Goal: Task Accomplishment & Management: Manage account settings

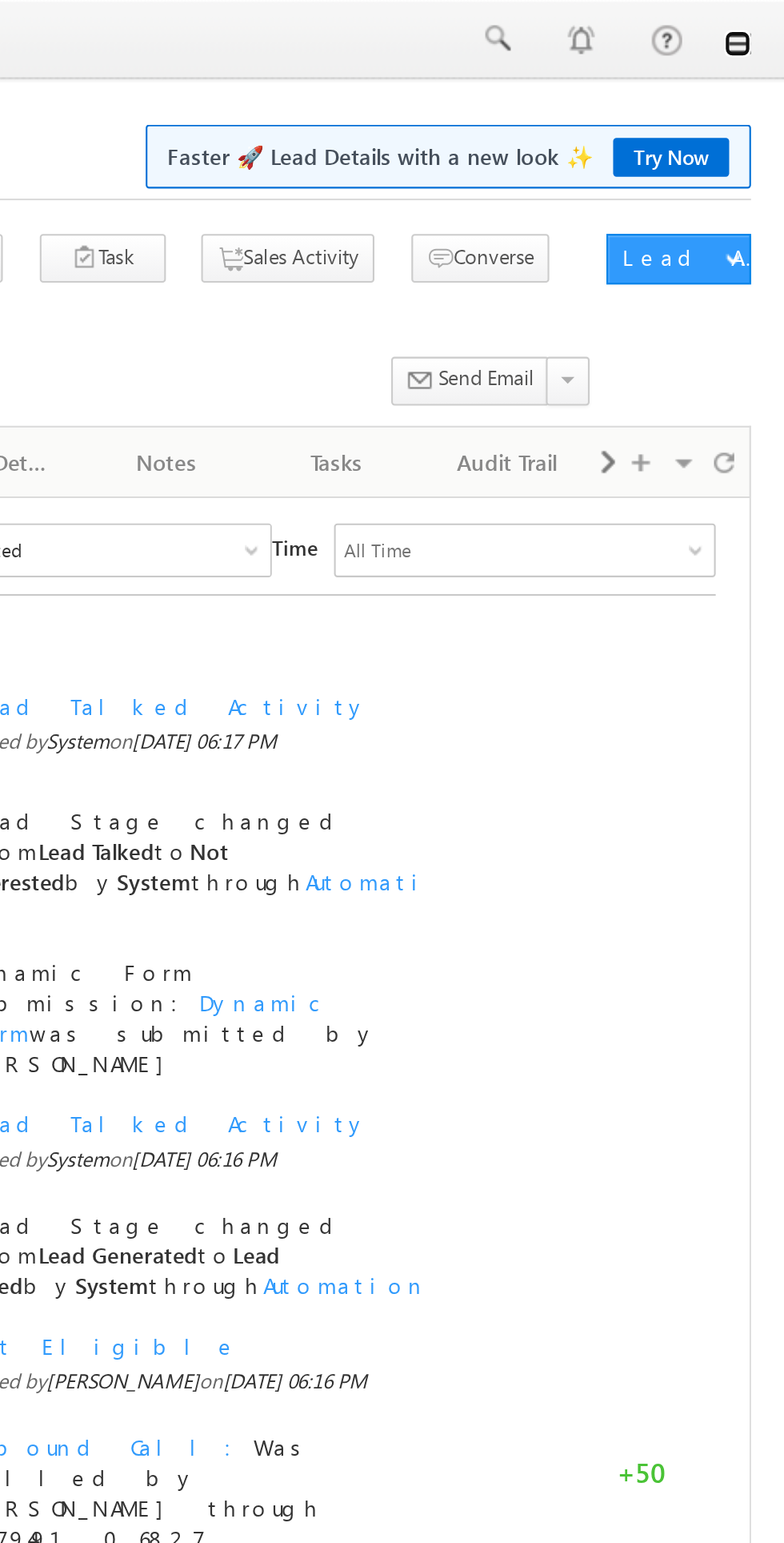
click at [765, 21] on link at bounding box center [761, 20] width 13 height 13
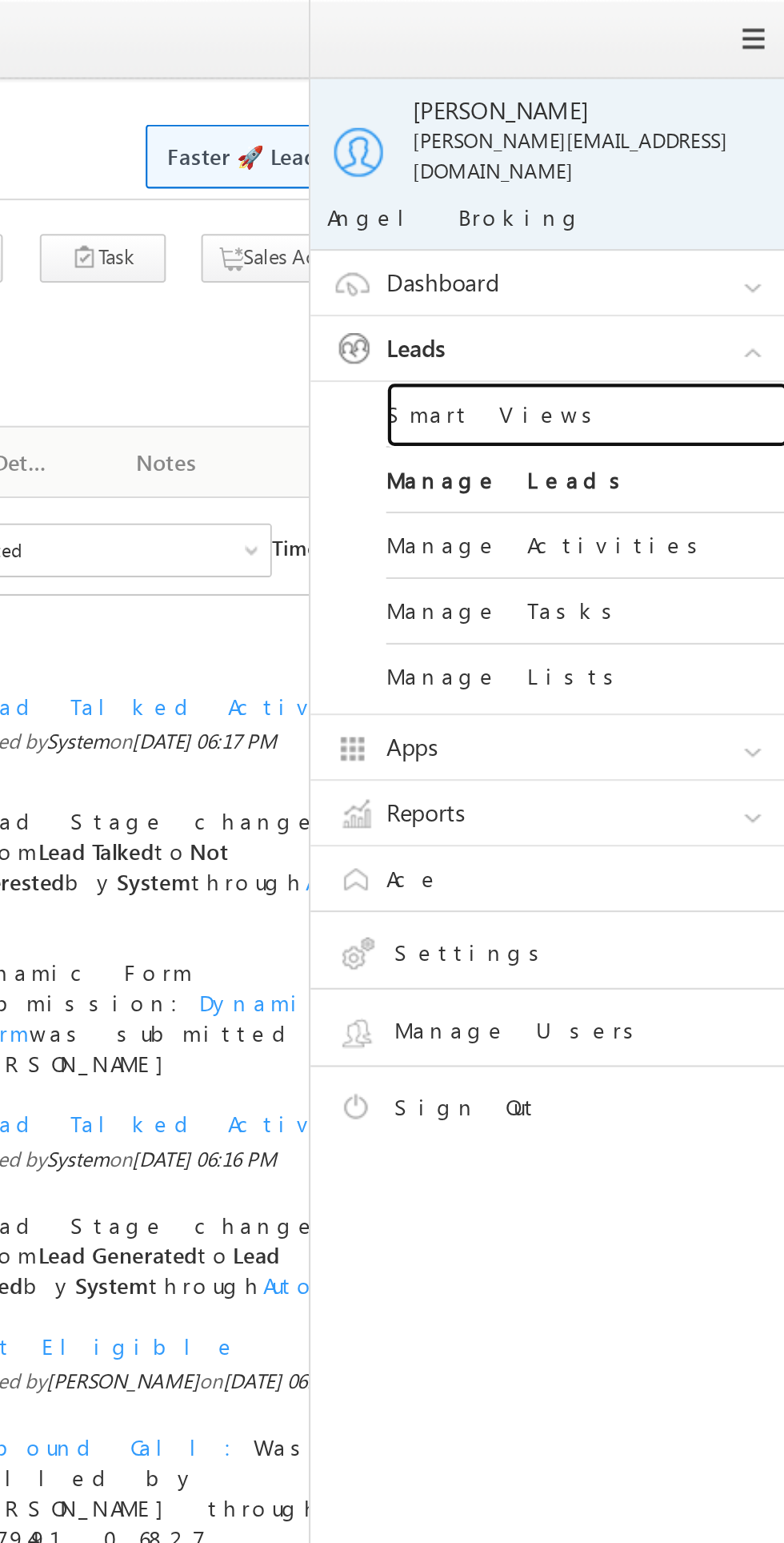
click at [651, 184] on link "Smart Views" at bounding box center [690, 197] width 192 height 31
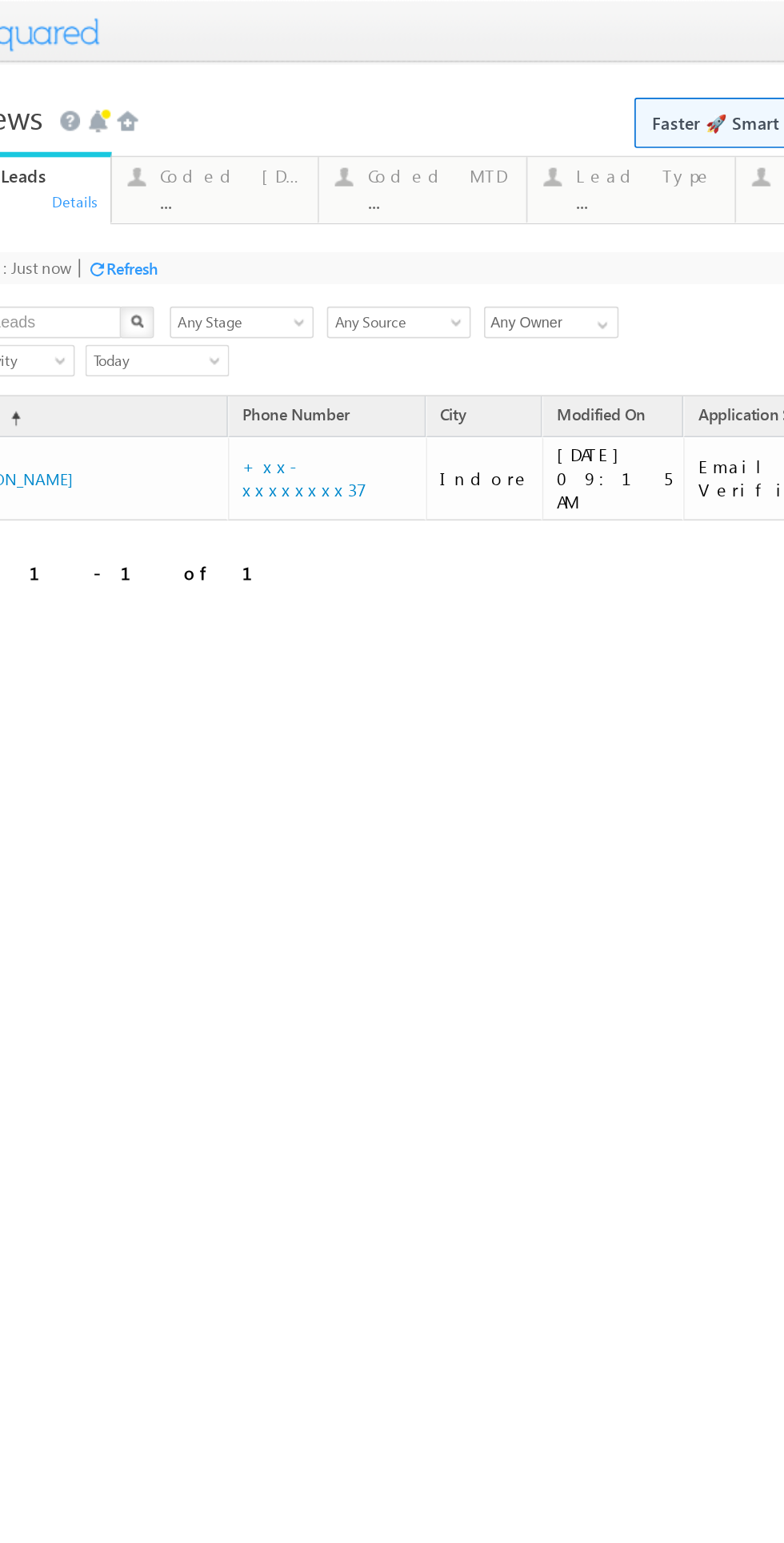
click at [63, 117] on div "Coded Today ..." at bounding box center [80, 112] width 86 height 31
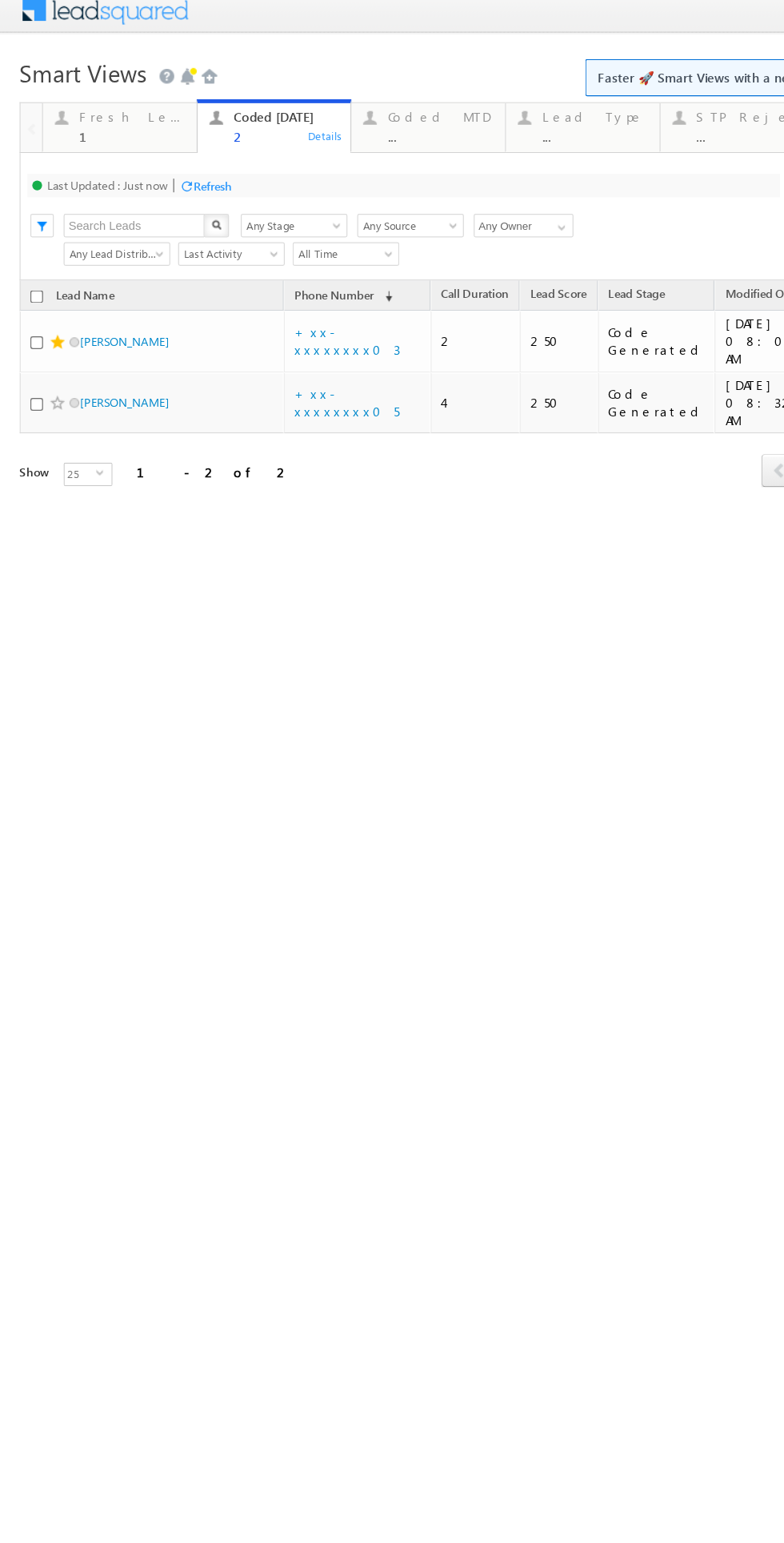
click at [94, 103] on div "Fresh Leads 1" at bounding box center [107, 99] width 86 height 31
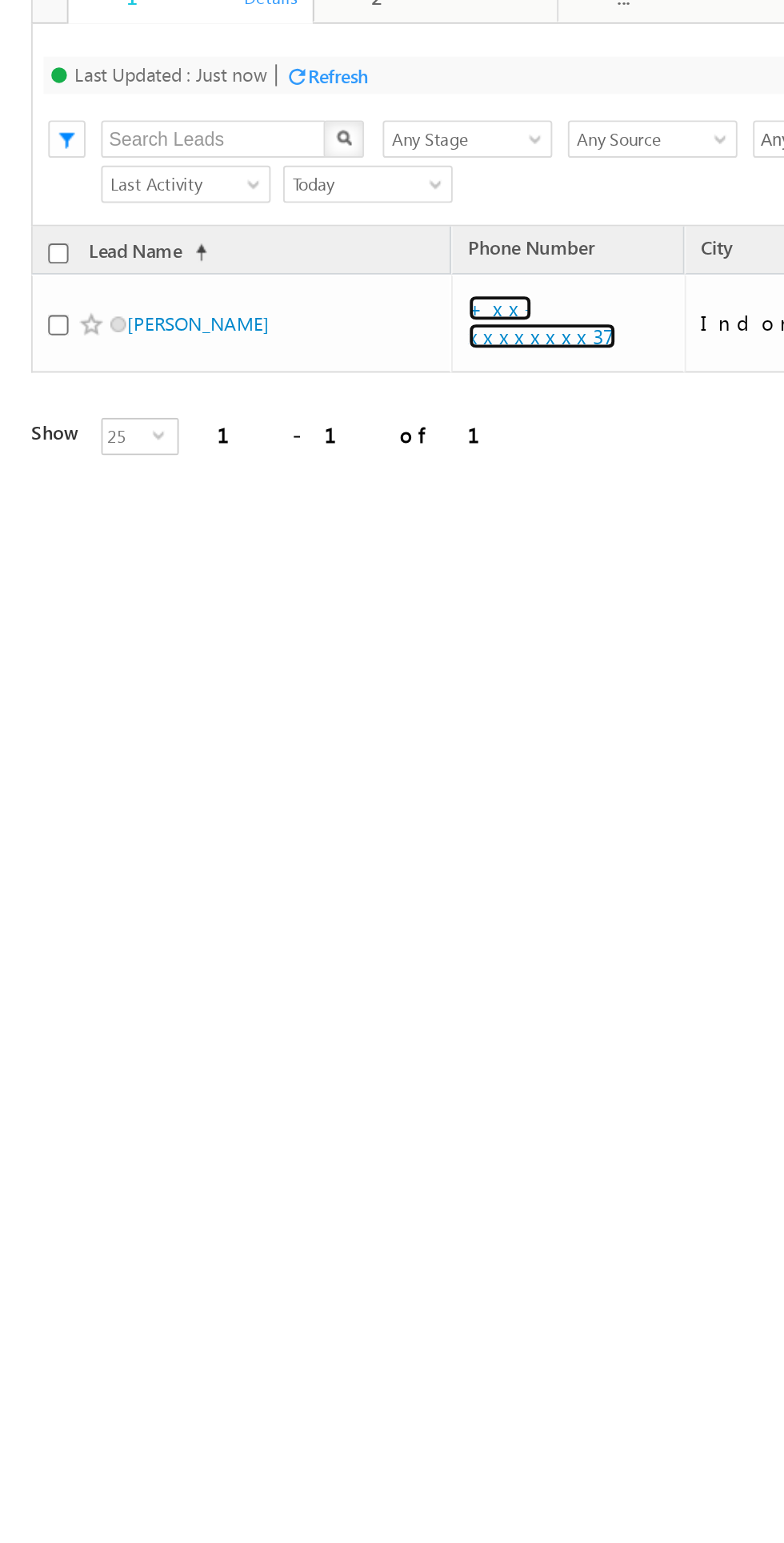
click at [281, 43] on link "+xx-xxxxxxxx37" at bounding box center [279, 49] width 76 height 28
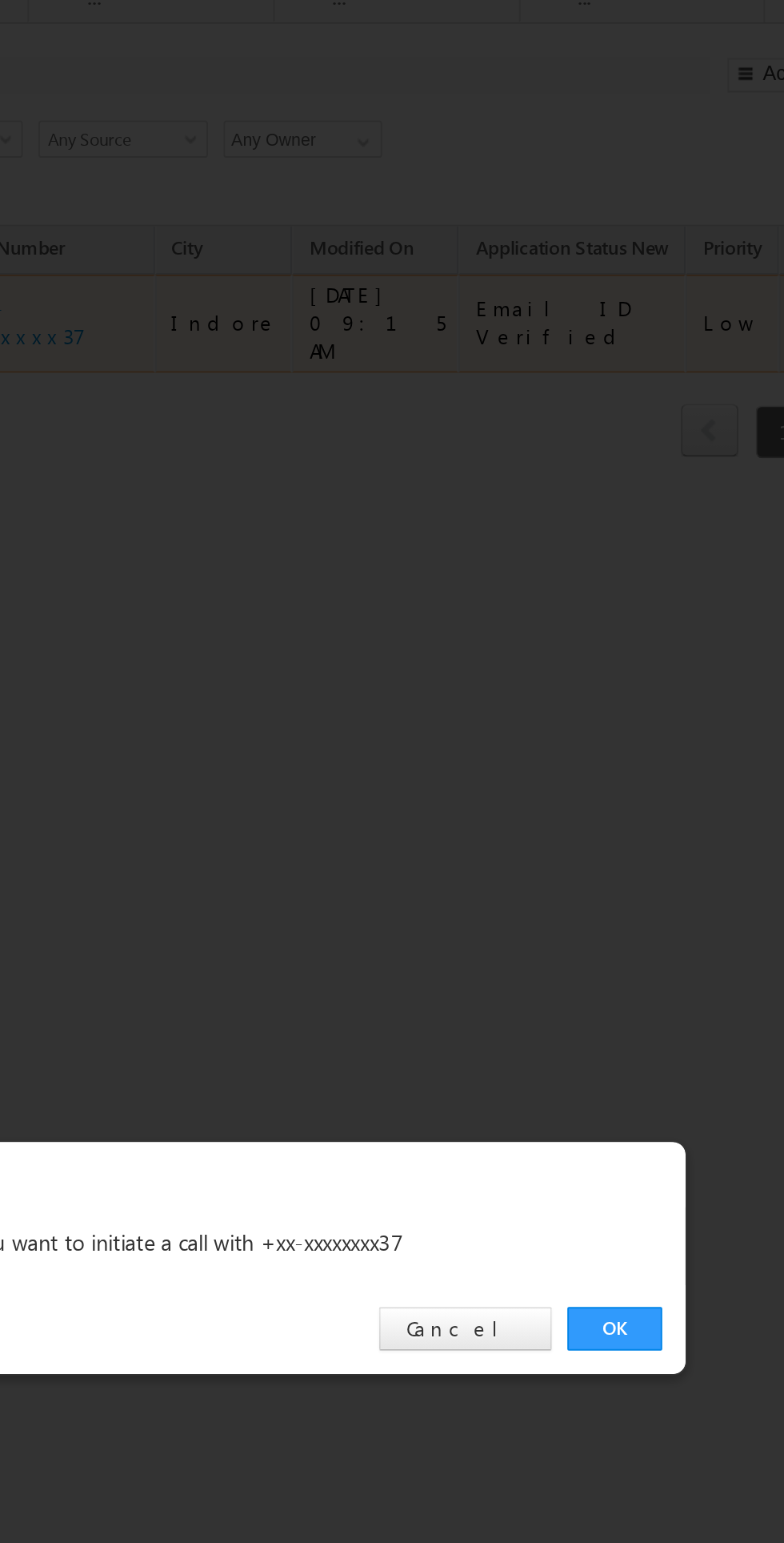
click at [56, 569] on link "OK" at bounding box center [59, 567] width 49 height 23
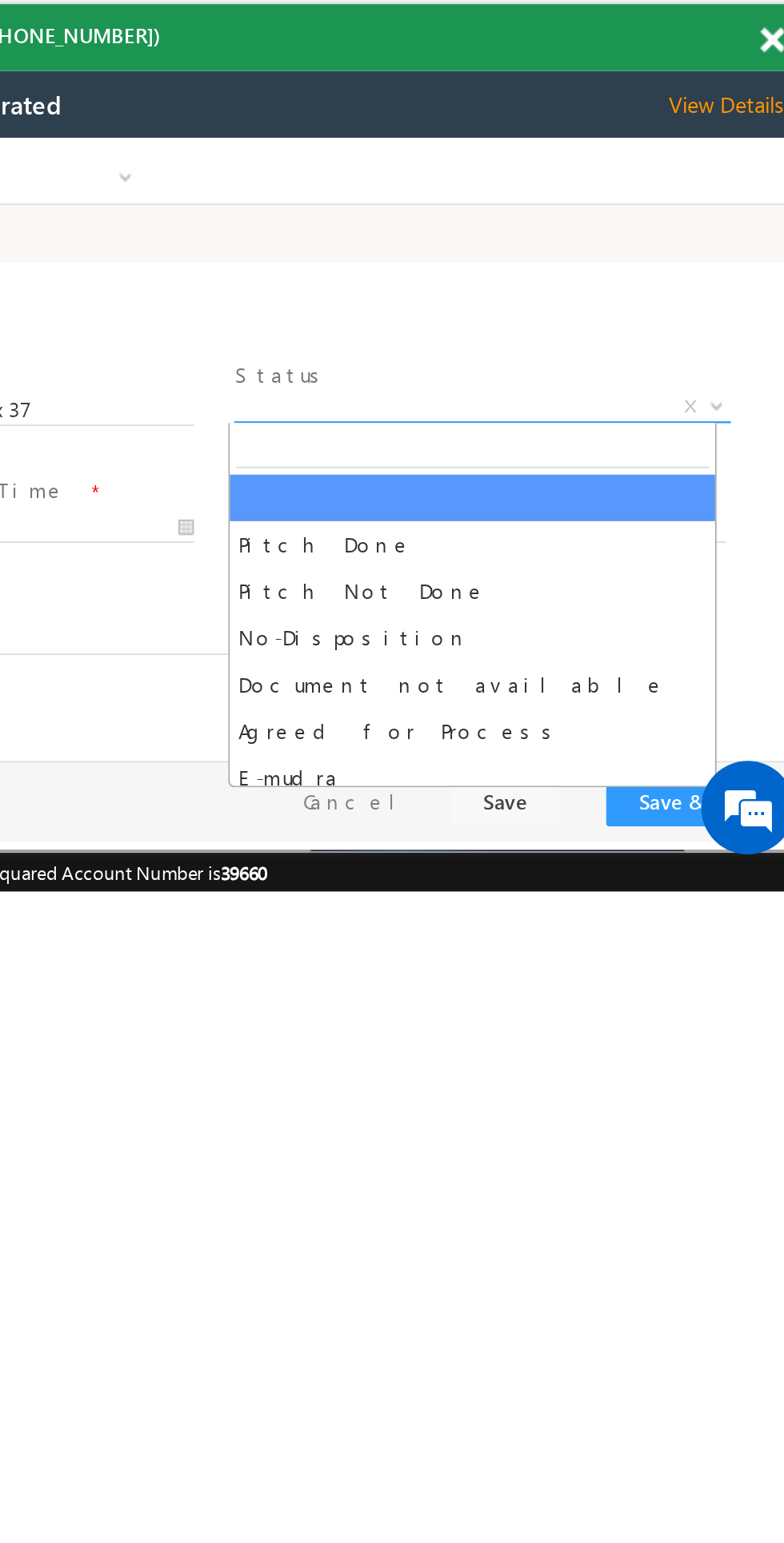
select select "Pitch Not Done"
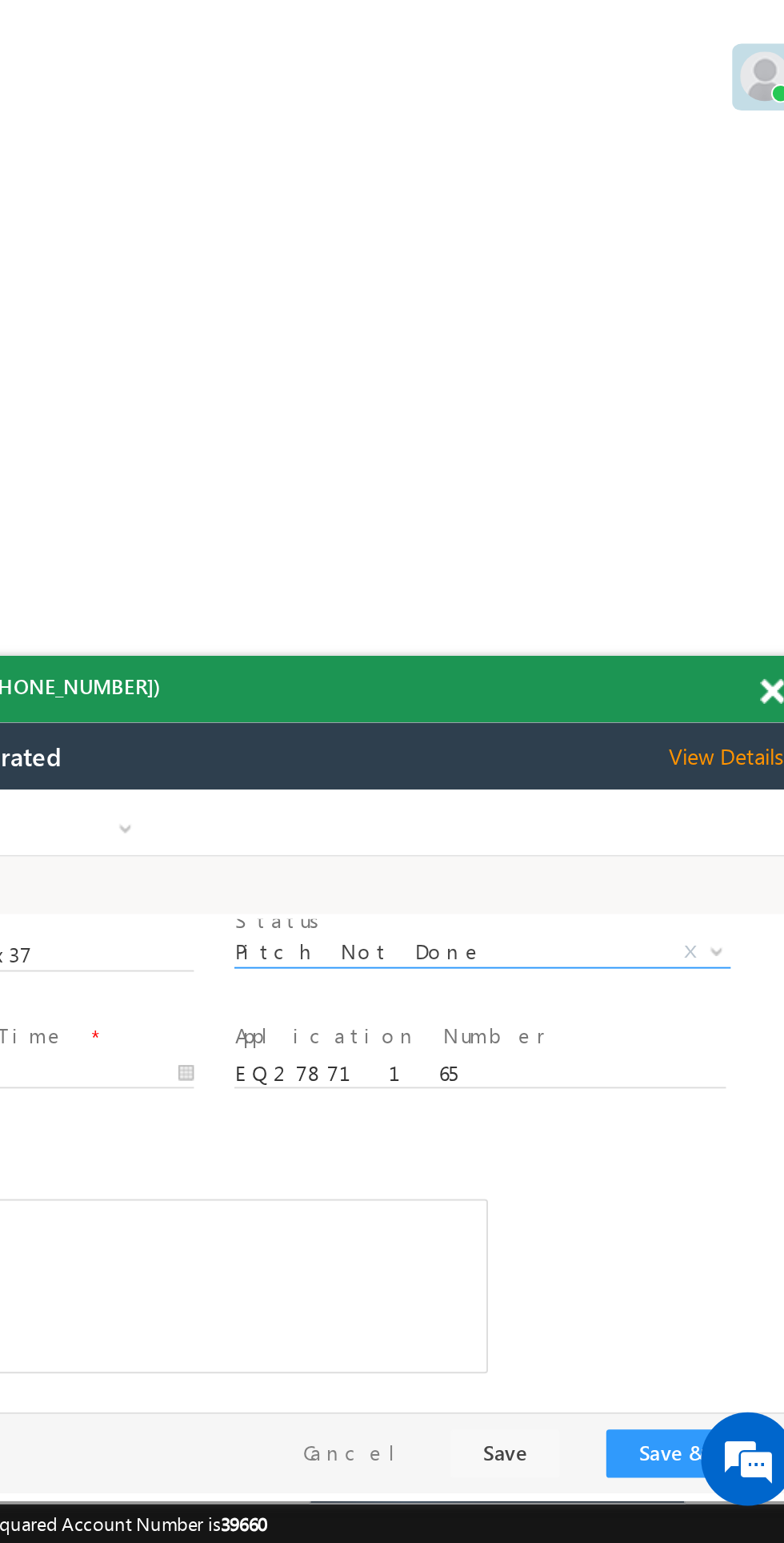
scroll to position [40, 0]
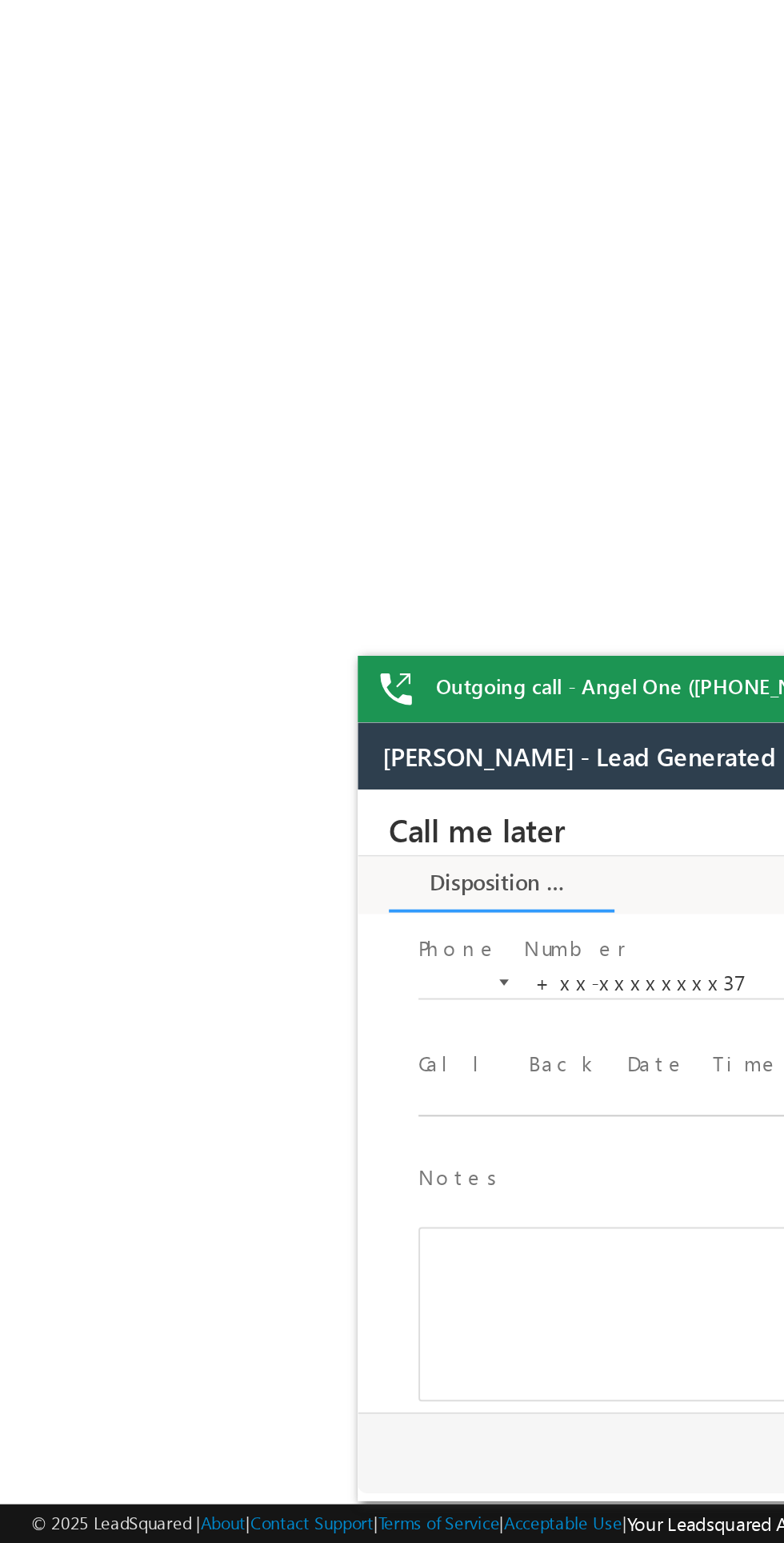
click at [456, 947] on body "Call me later Cross Sell Customer Drop-off reasons Language Barrier Not Interes…" at bounding box center [658, 949] width 601 height 320
type input "08/27/25 9:34 AM"
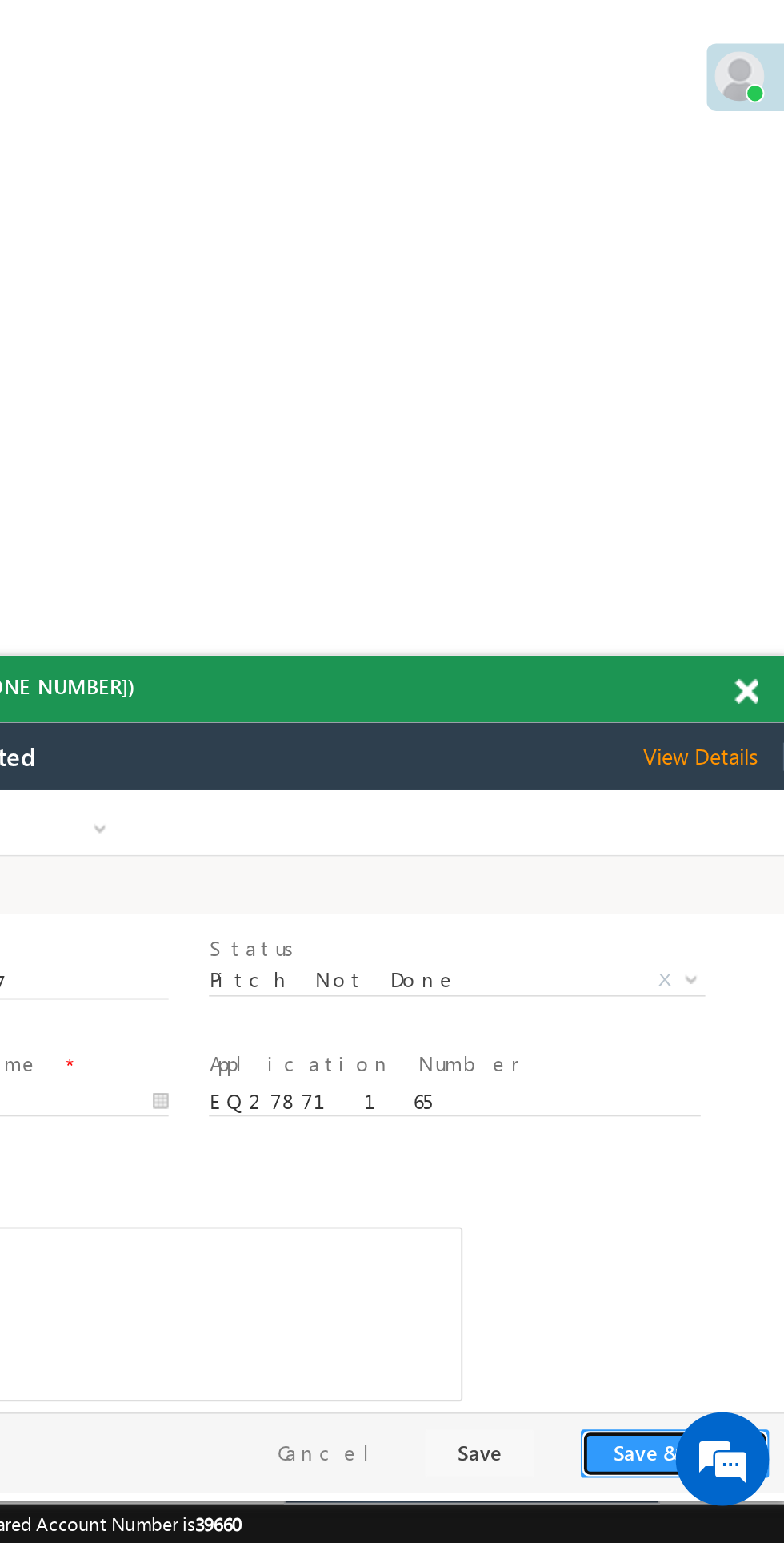
click at [137, 1130] on button "Save & Close" at bounding box center [162, 1131] width 97 height 25
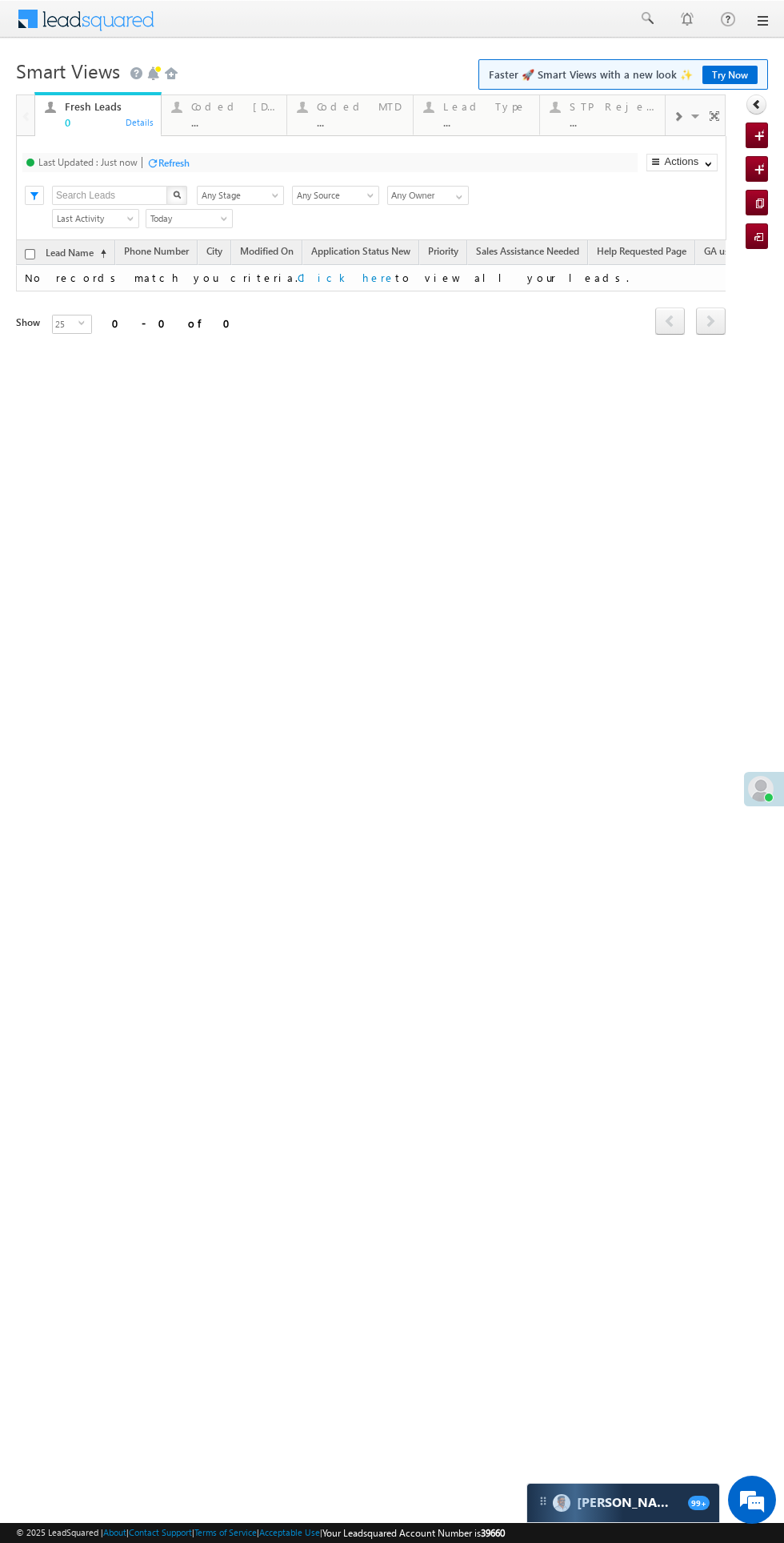
click at [221, 105] on div "Coded [DATE]" at bounding box center [234, 106] width 86 height 13
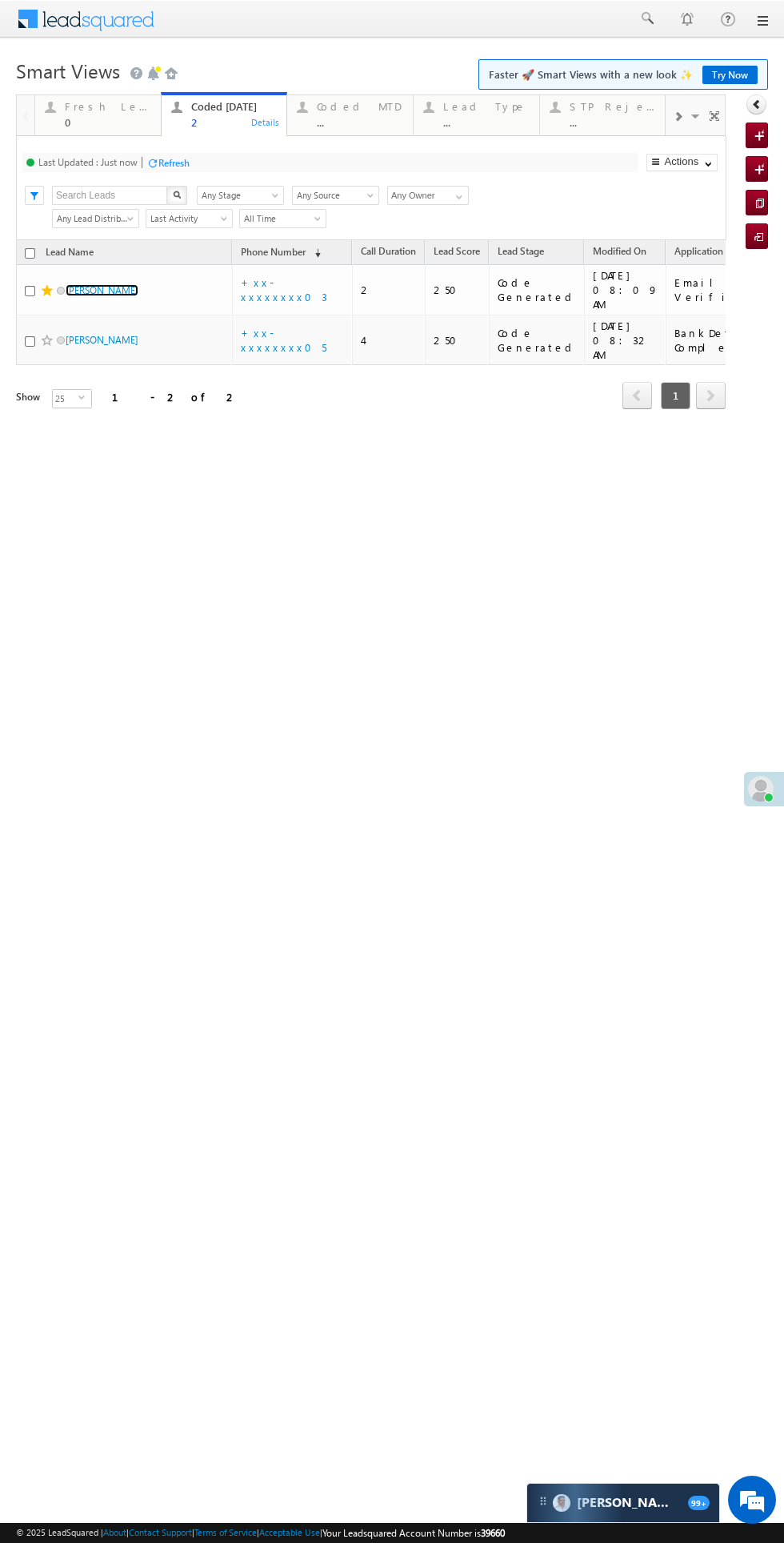
click at [109, 288] on link "Vasava Mitesh" at bounding box center [101, 290] width 73 height 12
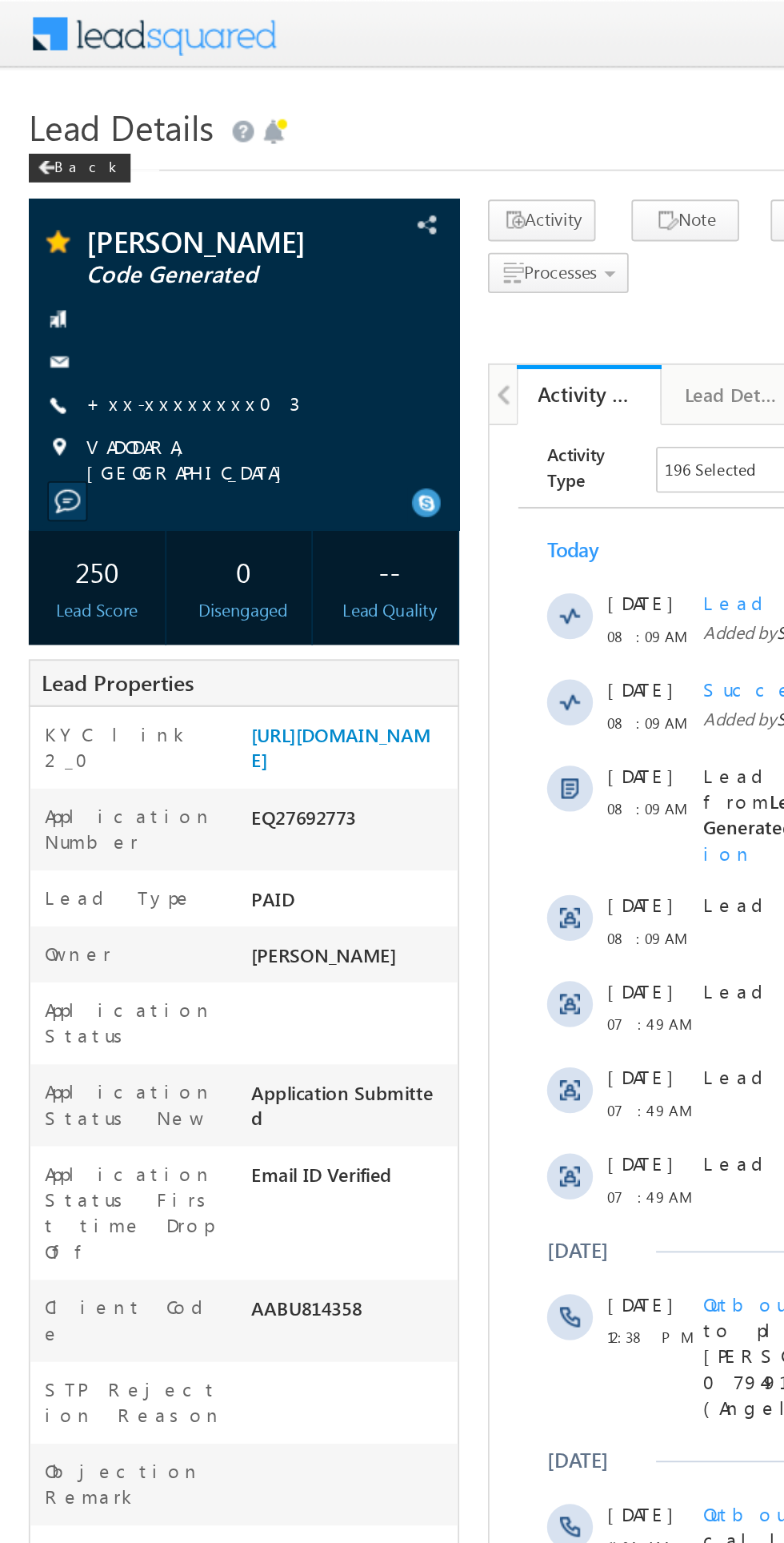
click at [99, 225] on link "+xx-xxxxxxxx03" at bounding box center [107, 225] width 119 height 13
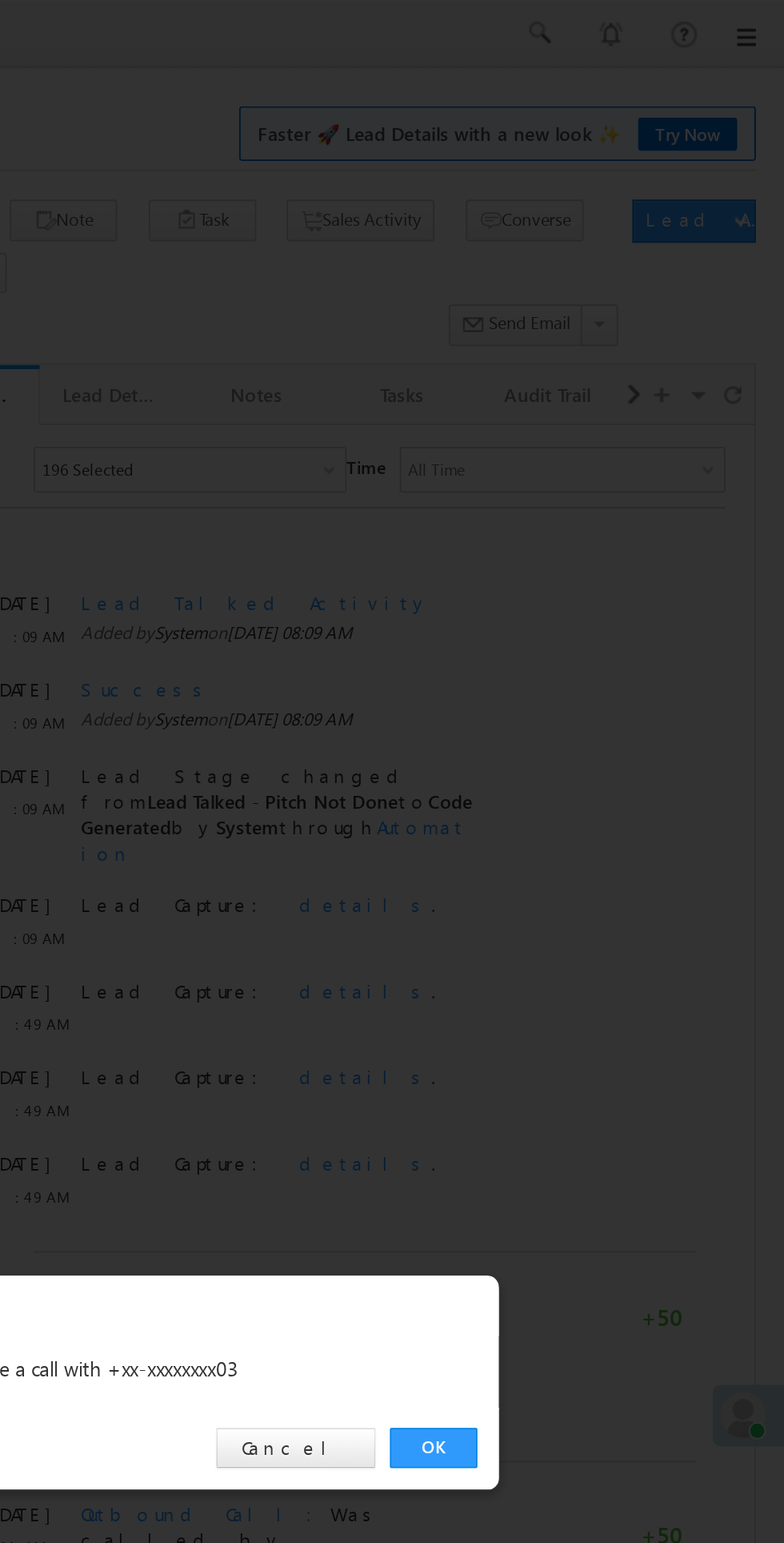
click at [589, 807] on link "OK" at bounding box center [589, 807] width 49 height 23
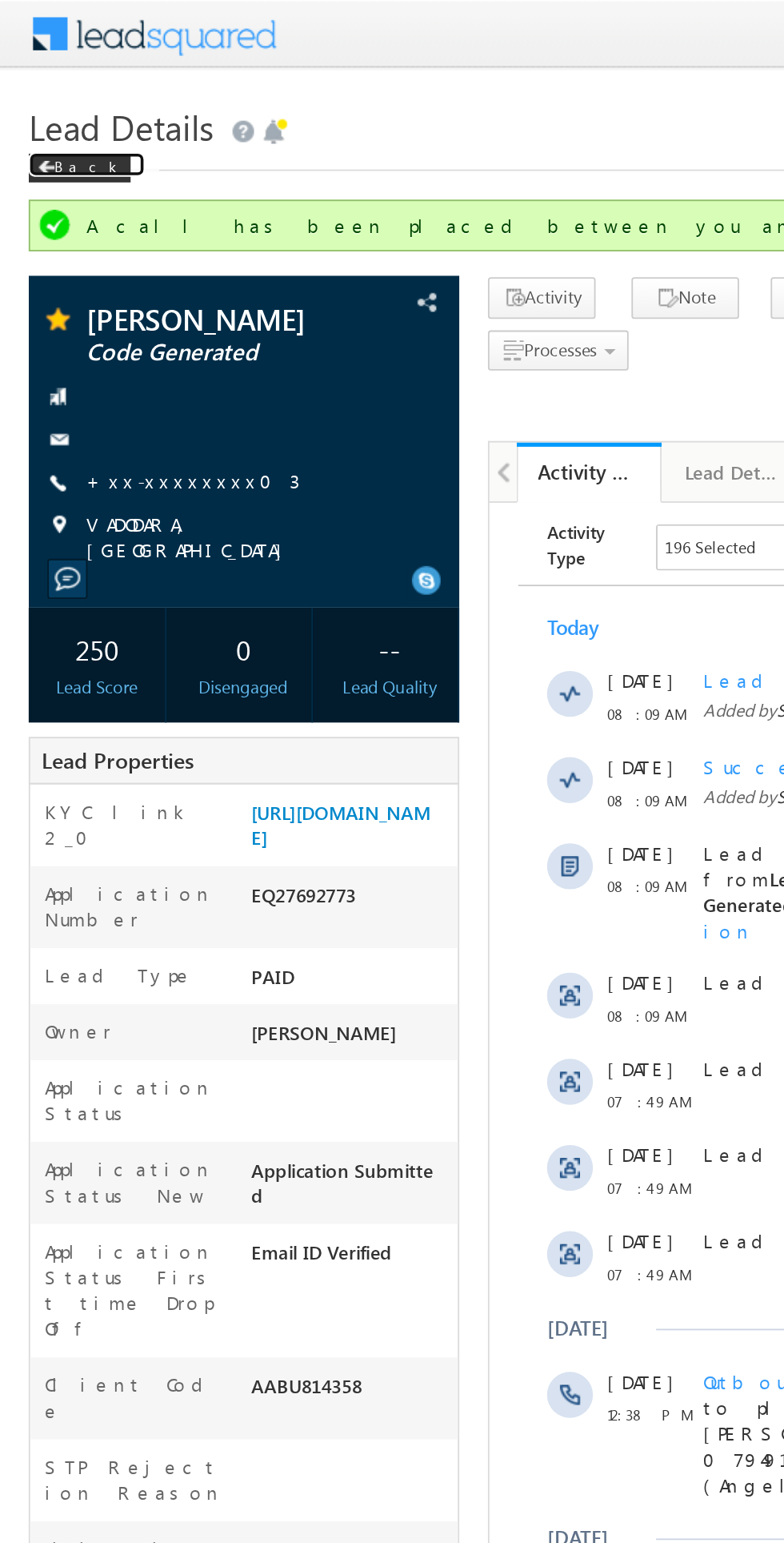
click at [0, 0] on span at bounding box center [0, 0] width 0 height 0
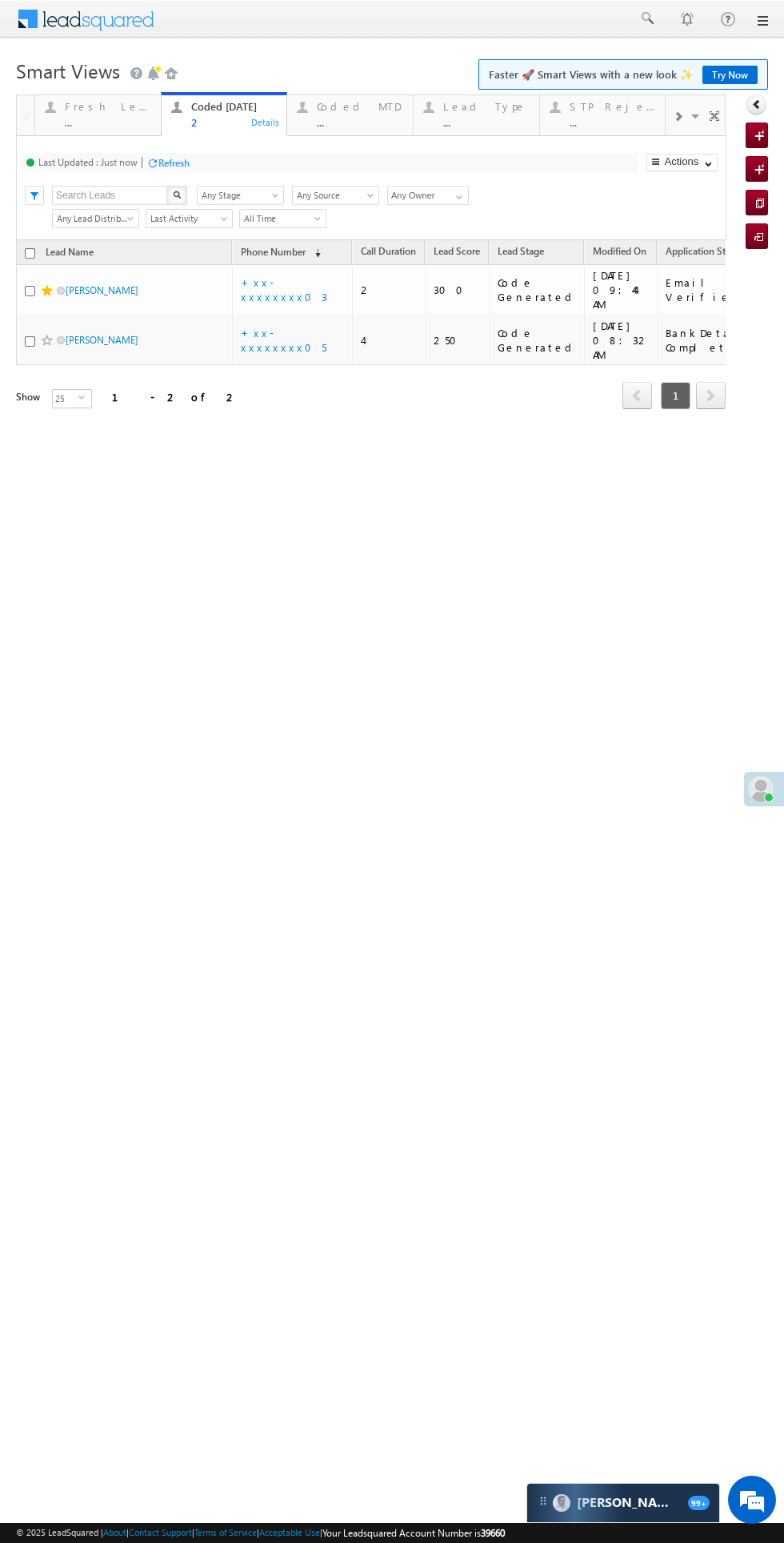
click at [96, 106] on div "Fresh Leads" at bounding box center [107, 106] width 86 height 13
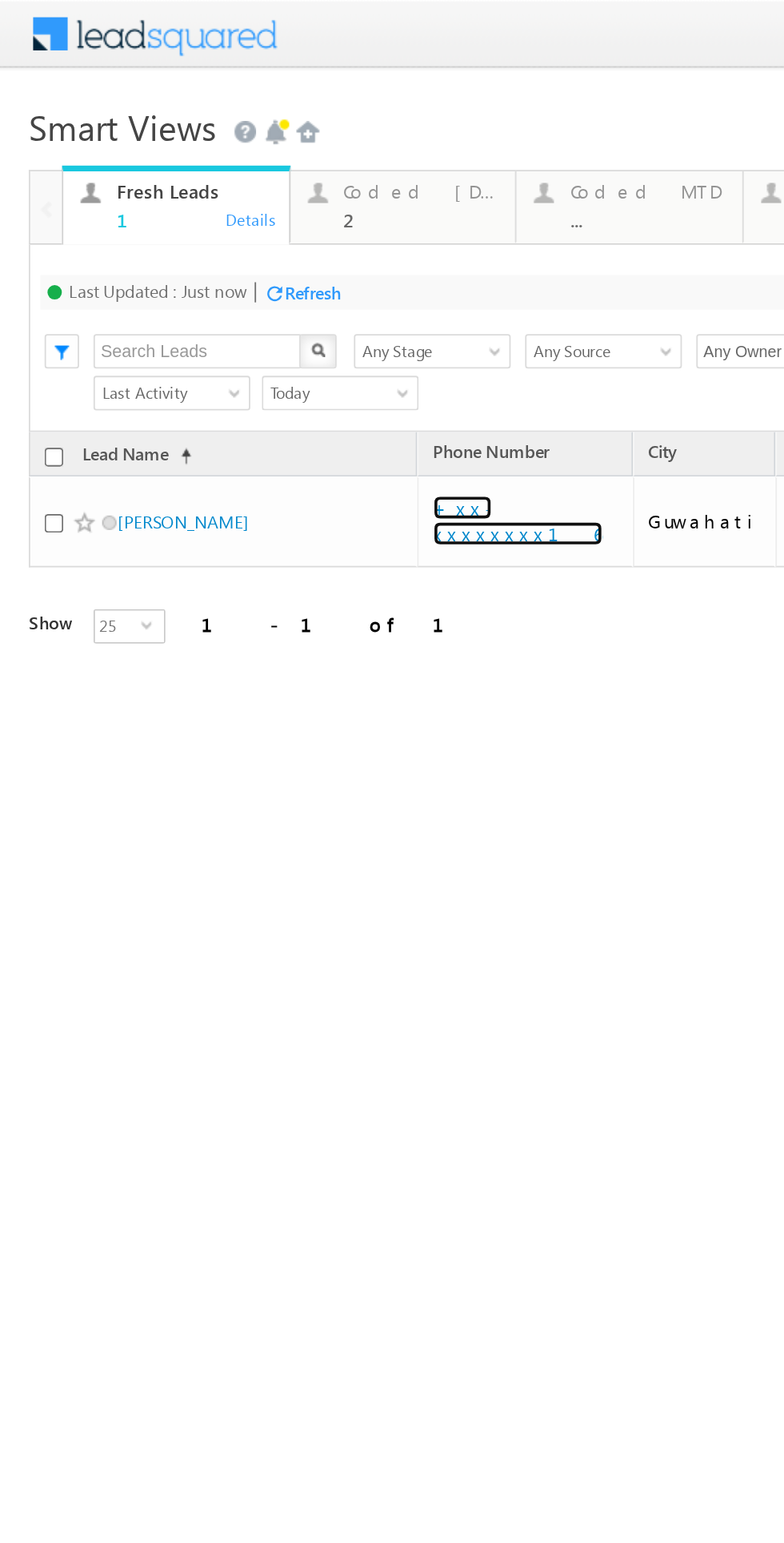
click at [276, 285] on link "+xx-xxxxxxxx16" at bounding box center [288, 289] width 95 height 28
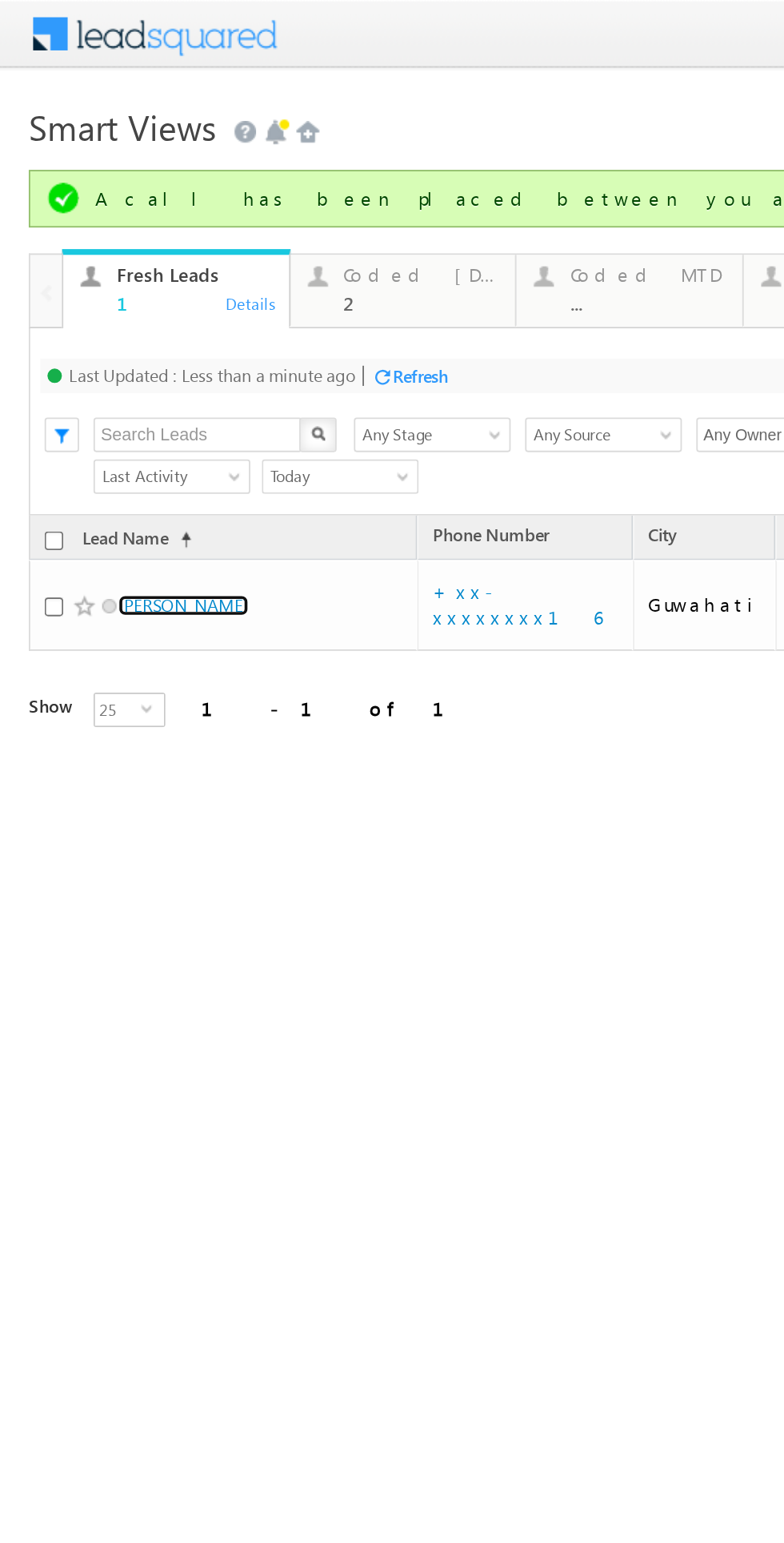
click at [122, 333] on link "Dharmendra Kumar" at bounding box center [101, 337] width 73 height 12
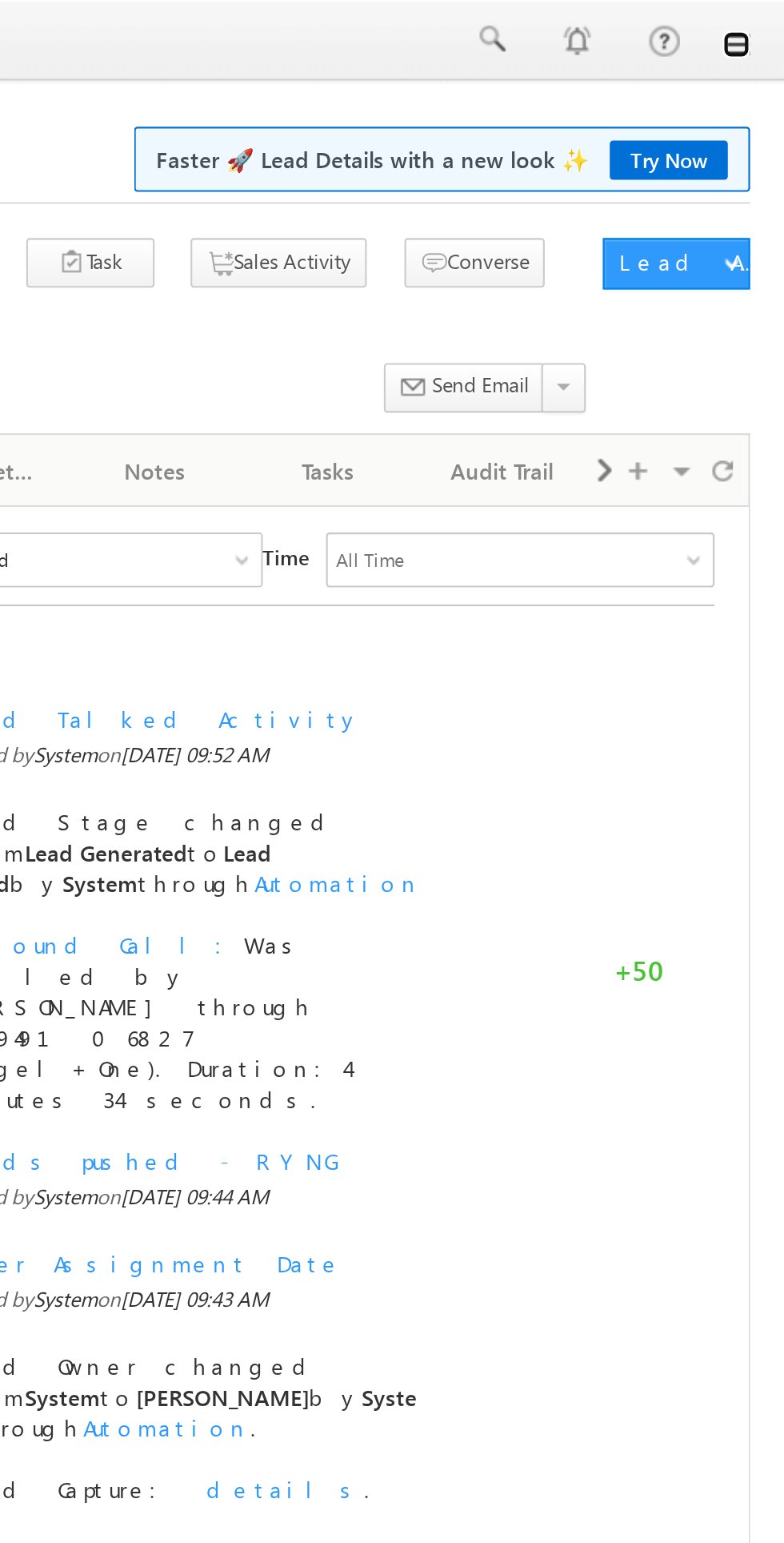
click at [766, 21] on link at bounding box center [761, 20] width 13 height 13
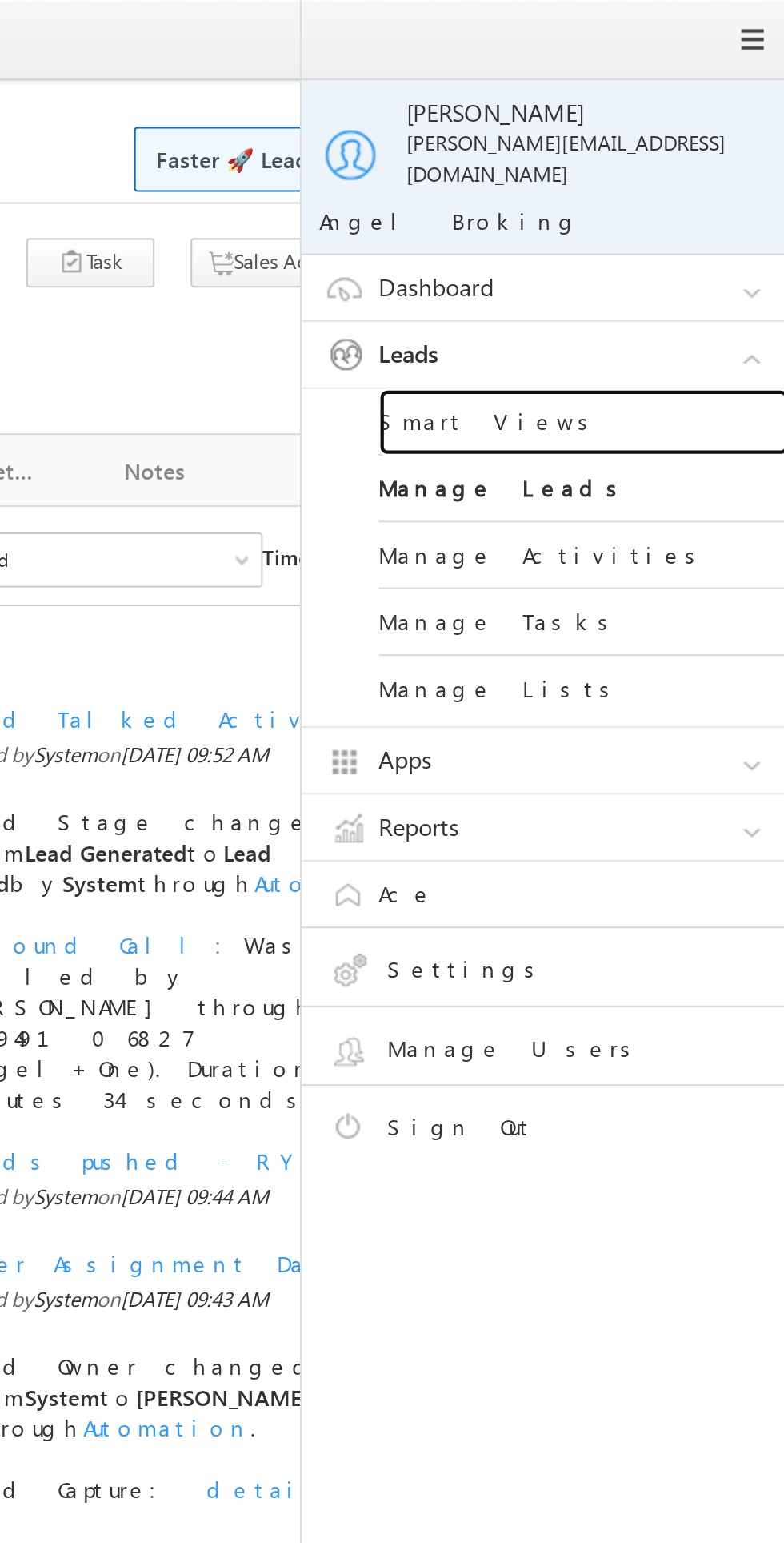
click at [641, 186] on link "Smart Views" at bounding box center [690, 197] width 192 height 31
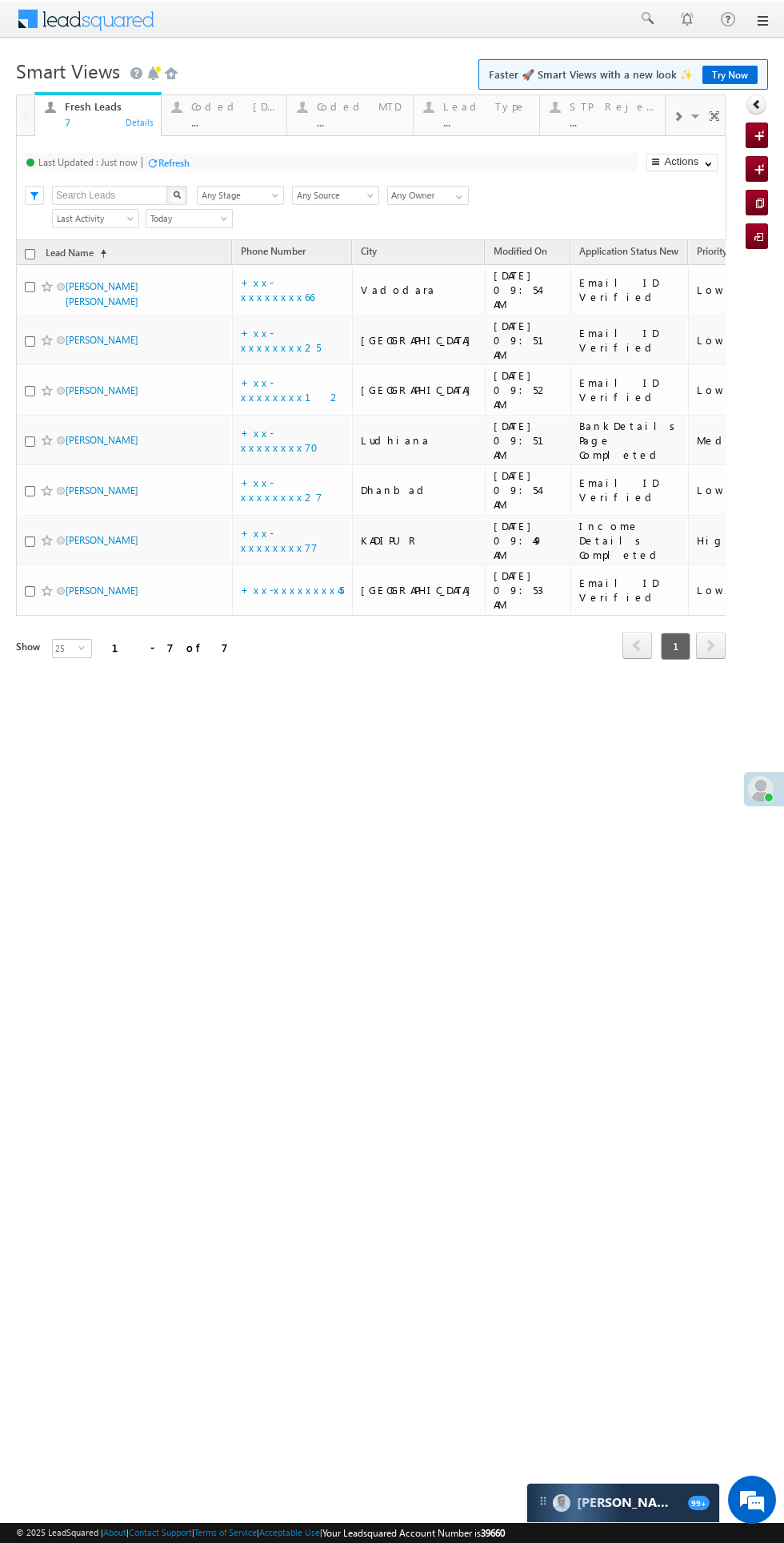
click at [237, 106] on div "Coded [DATE]" at bounding box center [234, 106] width 86 height 13
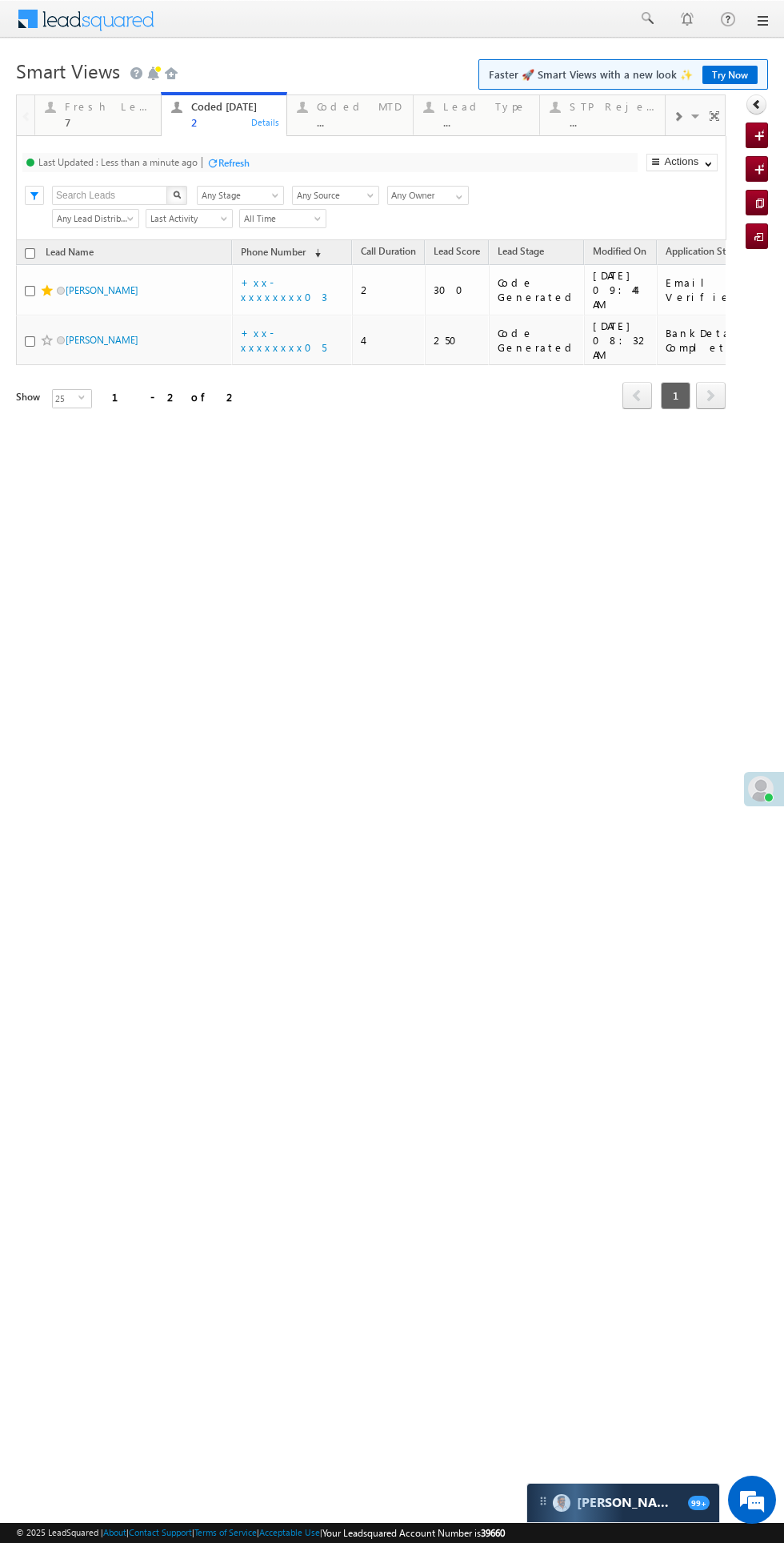
click at [77, 106] on div "Fresh Leads" at bounding box center [107, 106] width 86 height 13
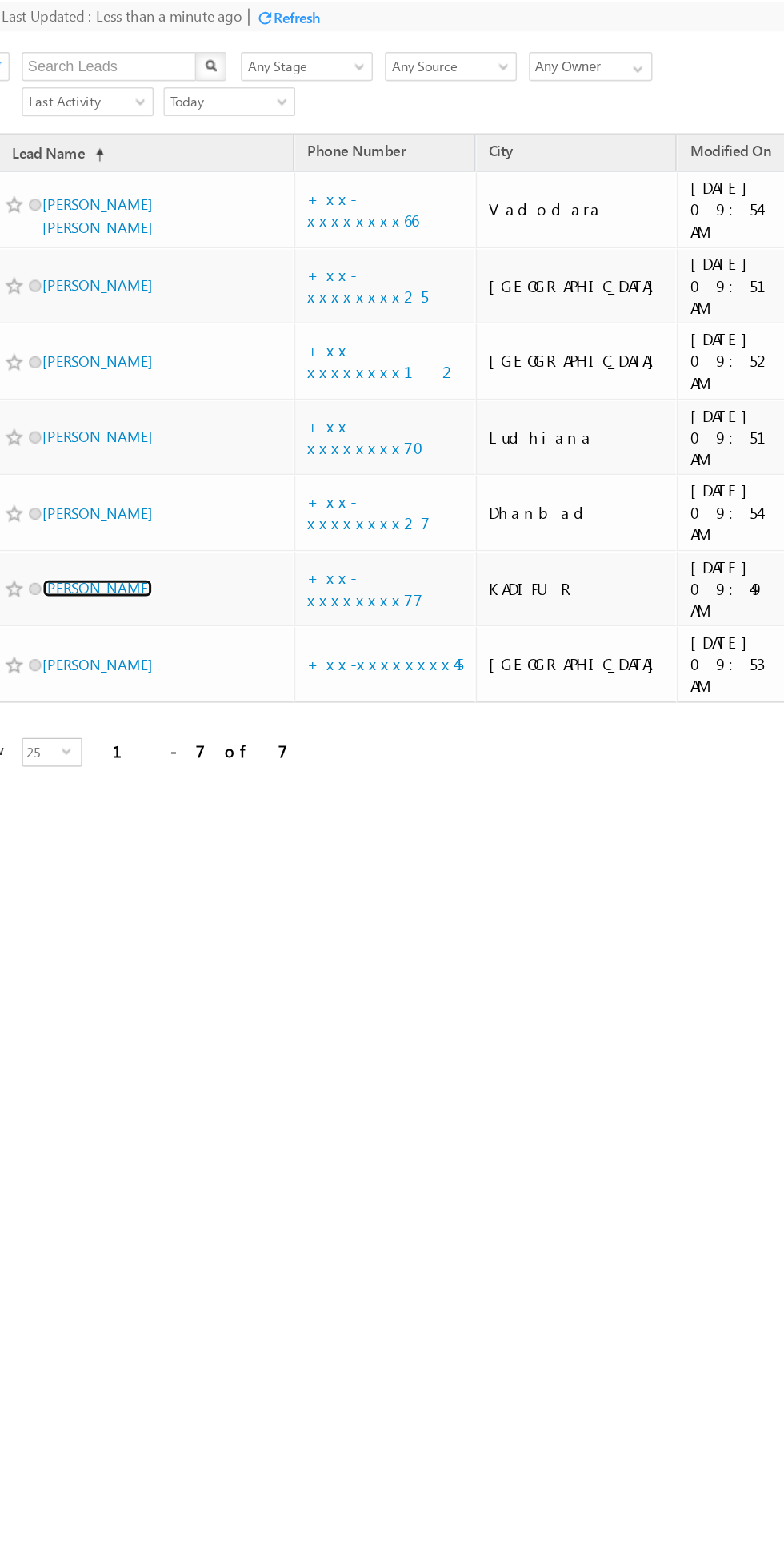
click at [20, 306] on link "[PERSON_NAME]" at bounding box center [45, 312] width 73 height 12
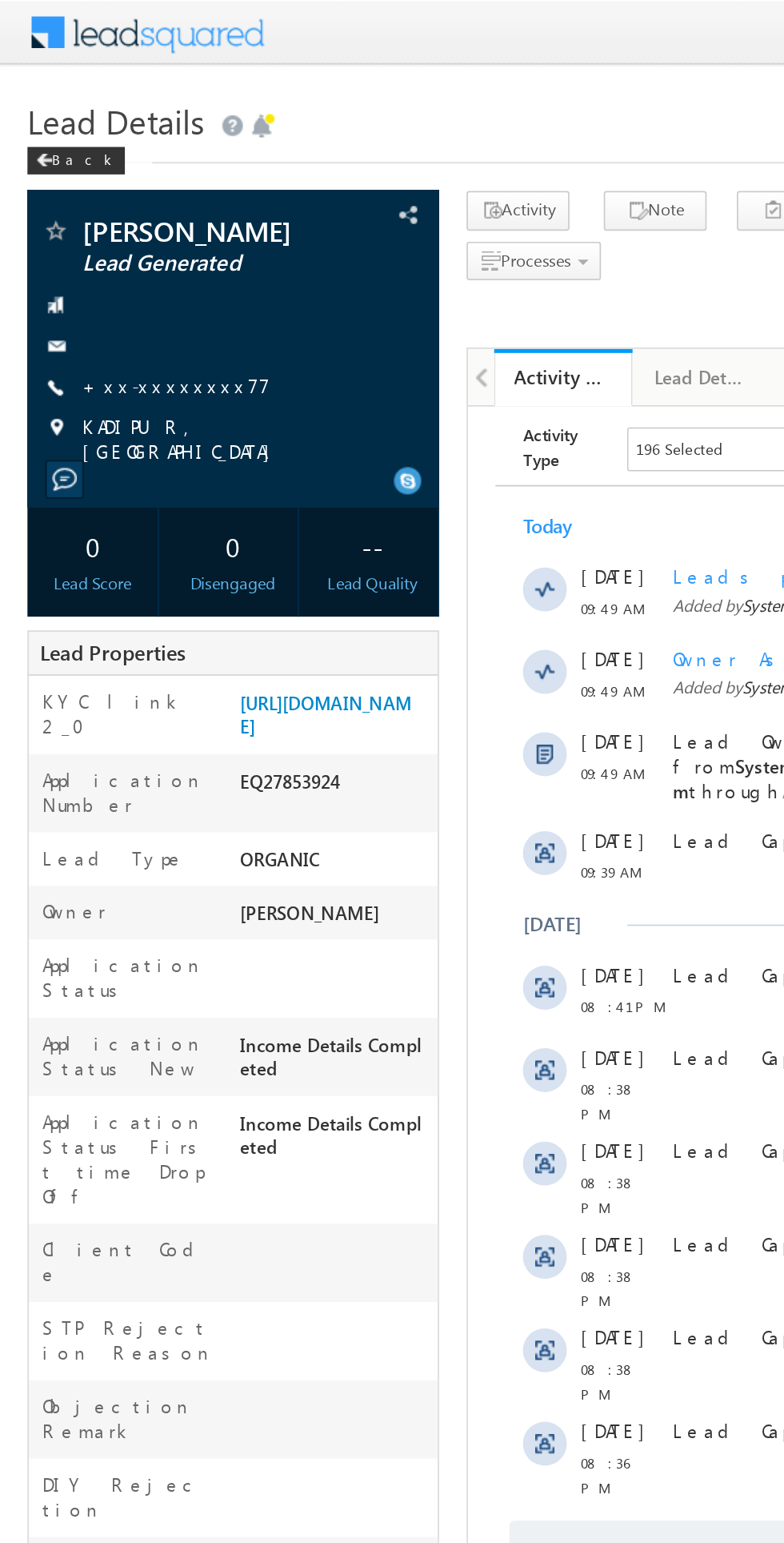
click at [94, 229] on link "+xx-xxxxxxxx77" at bounding box center [102, 225] width 110 height 13
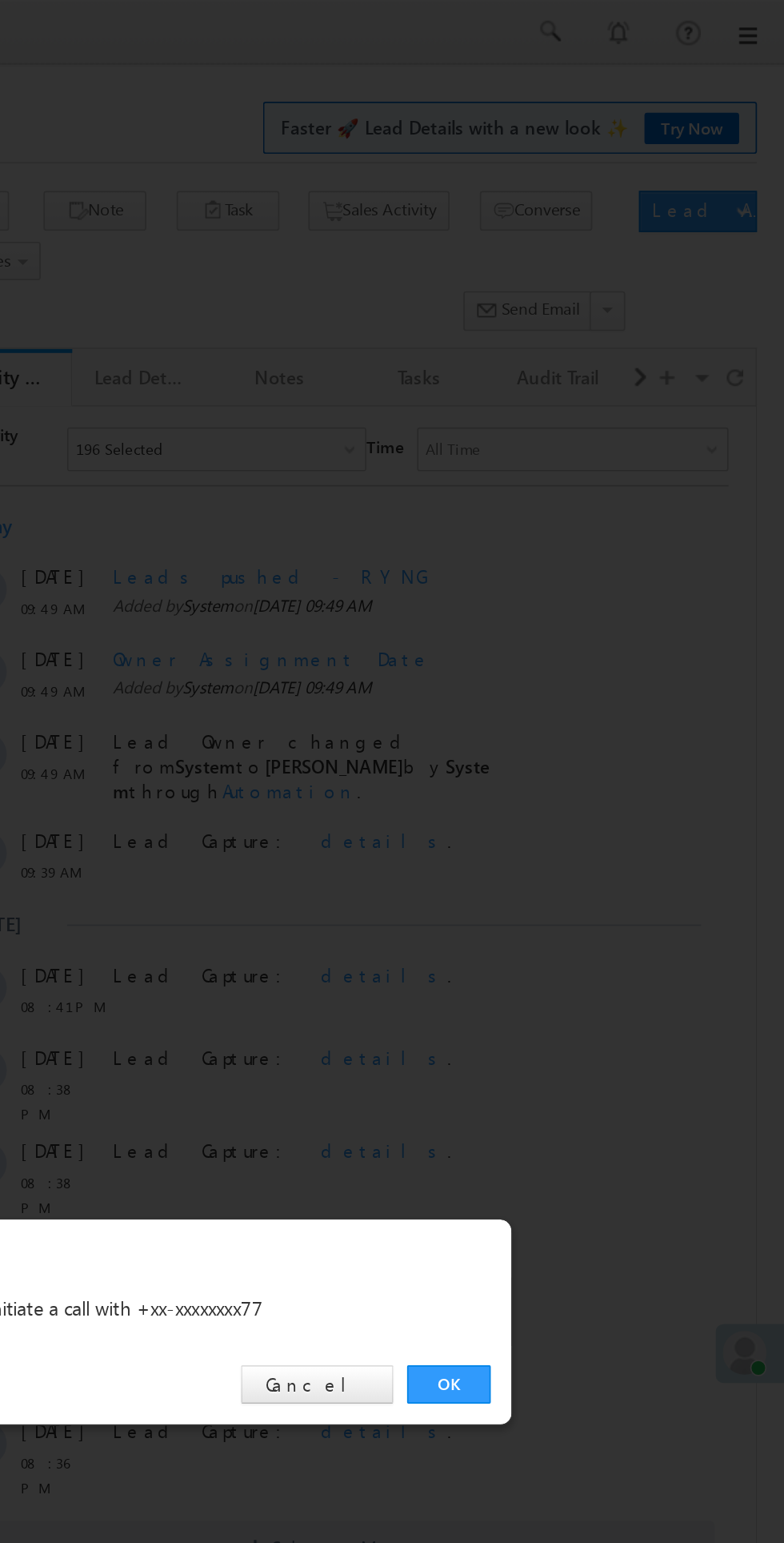
click at [584, 820] on div "OK Cancel" at bounding box center [400, 807] width 448 height 45
click at [585, 819] on div "OK Cancel" at bounding box center [400, 807] width 448 height 45
click at [588, 810] on link "OK" at bounding box center [589, 807] width 49 height 23
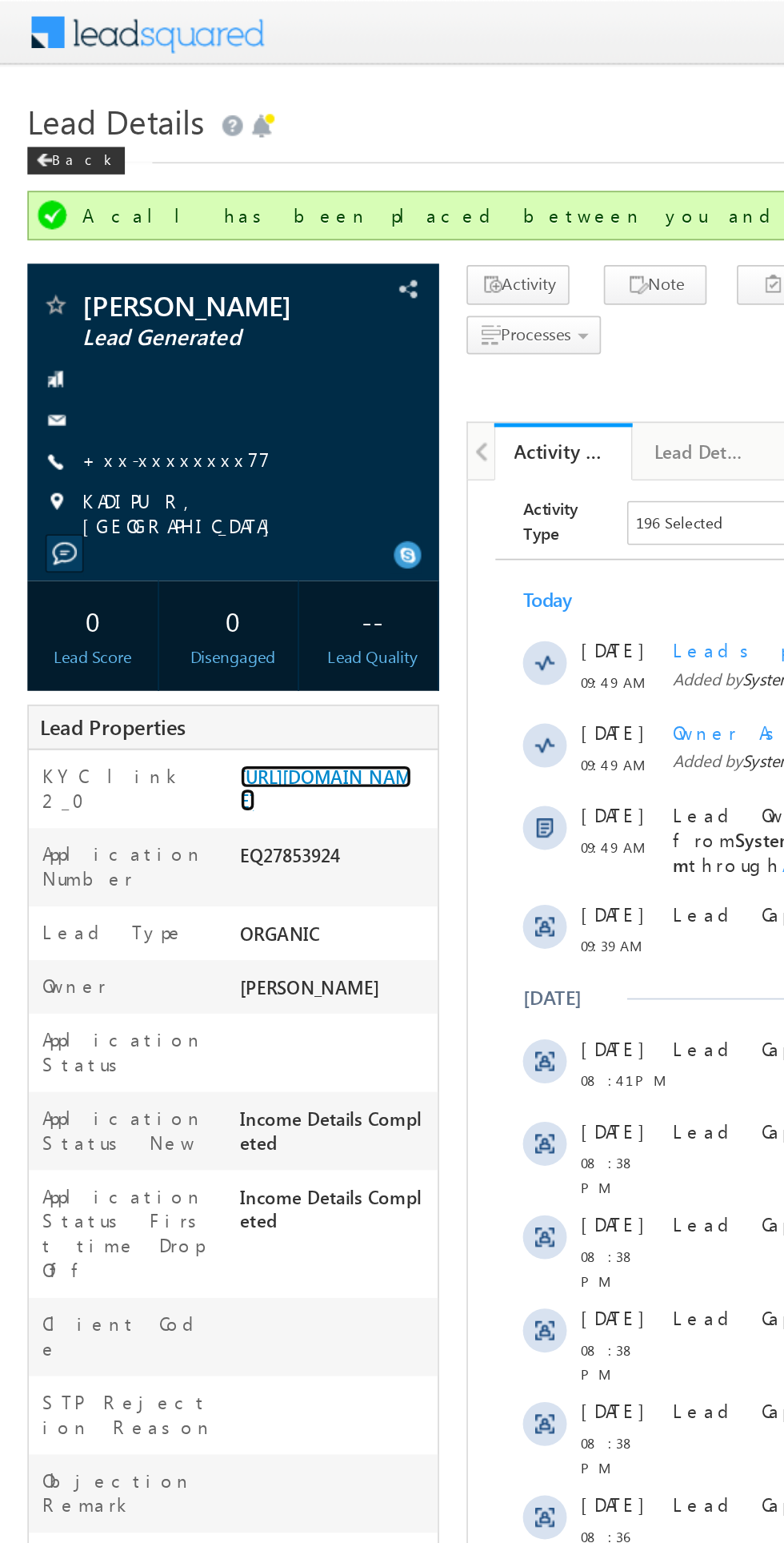
click at [0, 0] on link "[URL][DOMAIN_NAME]" at bounding box center [0, 0] width 0 height 0
click at [0, 0] on link "+xx-xxxxxxxx77" at bounding box center [0, 0] width 0 height 0
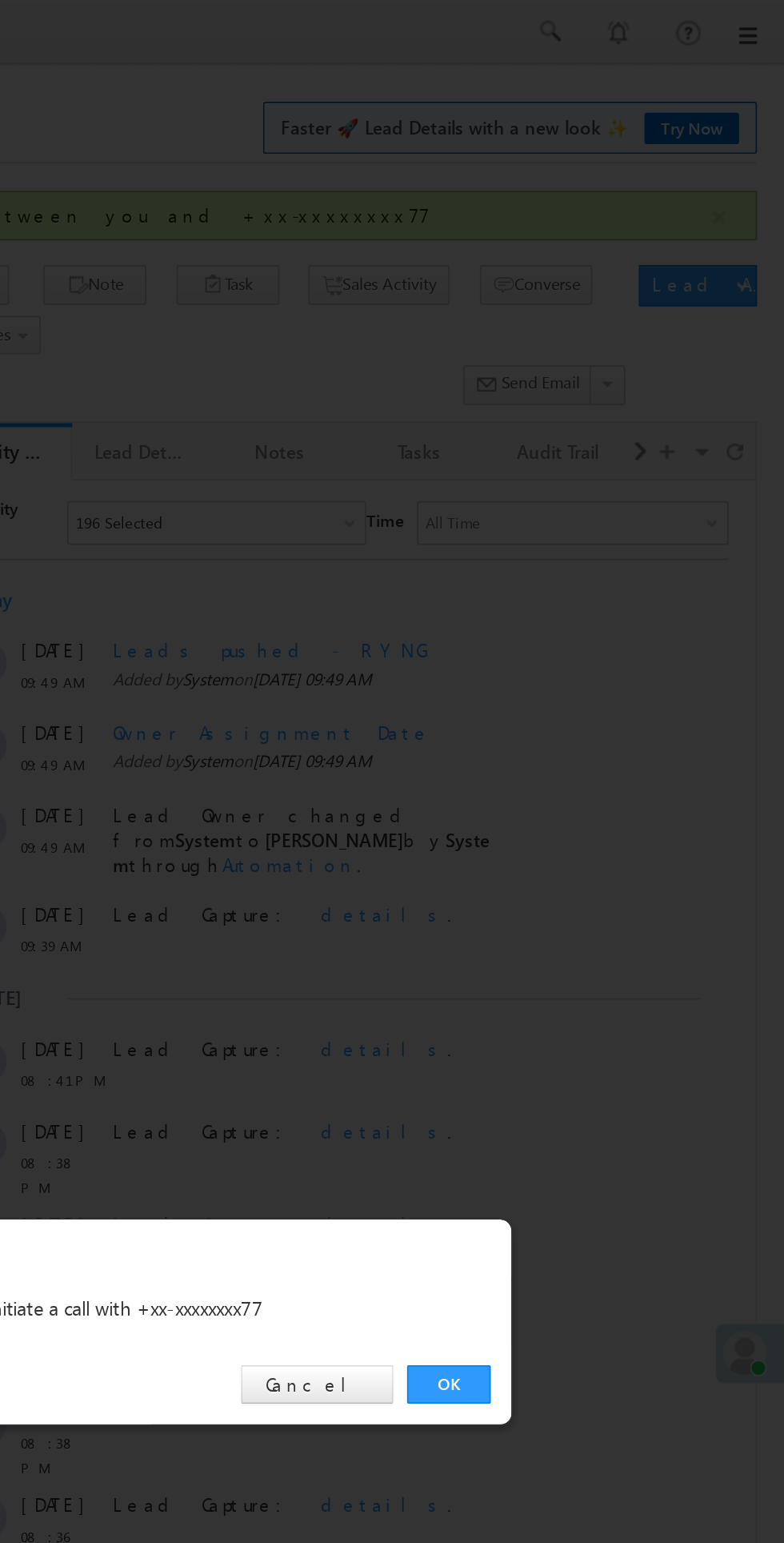
click at [596, 801] on link "OK" at bounding box center [589, 807] width 49 height 23
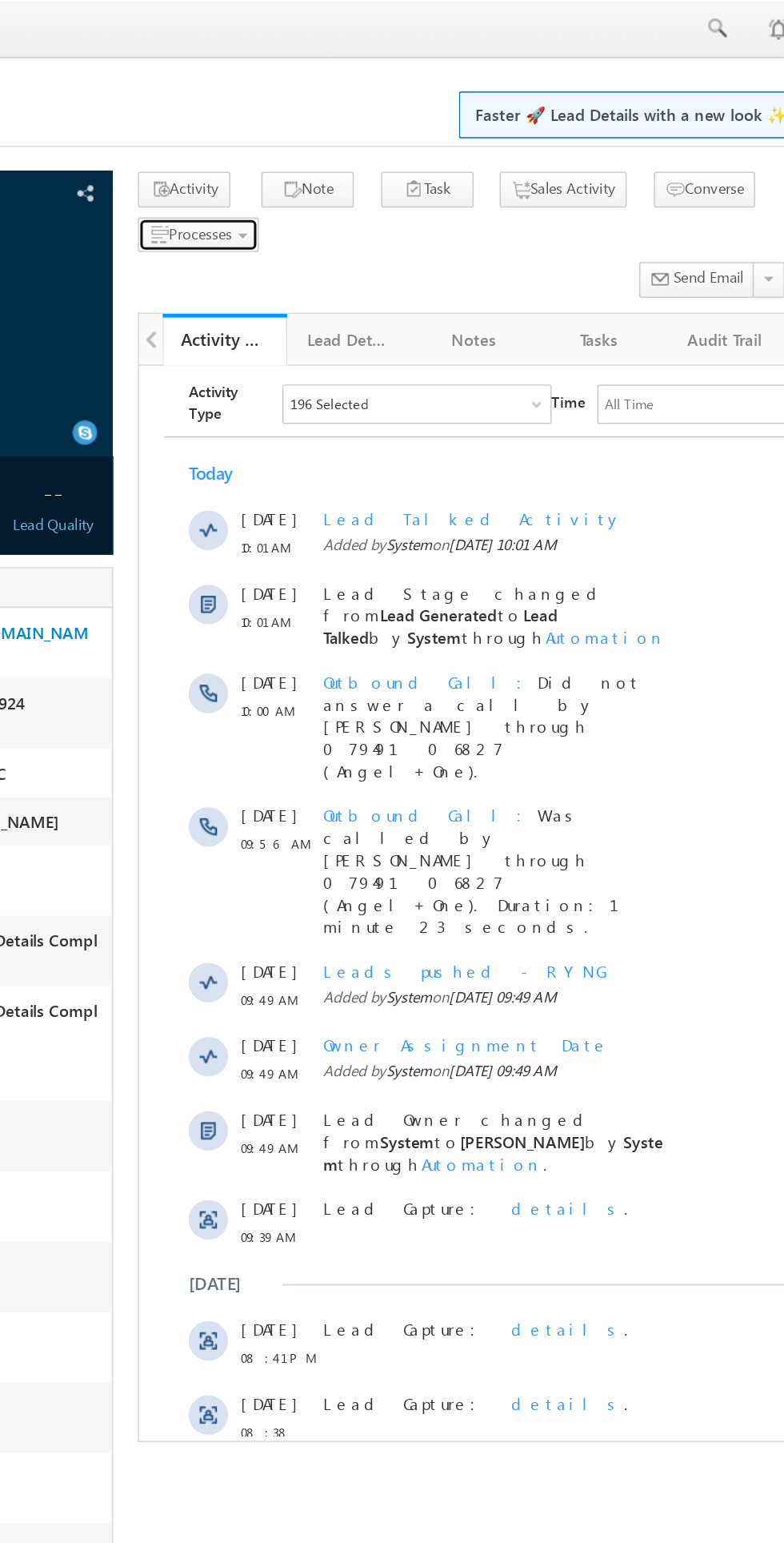
click at [331, 158] on span "Processes" at bounding box center [312, 152] width 41 height 12
click at [0, 0] on span "Call me later" at bounding box center [0, 0] width 0 height 0
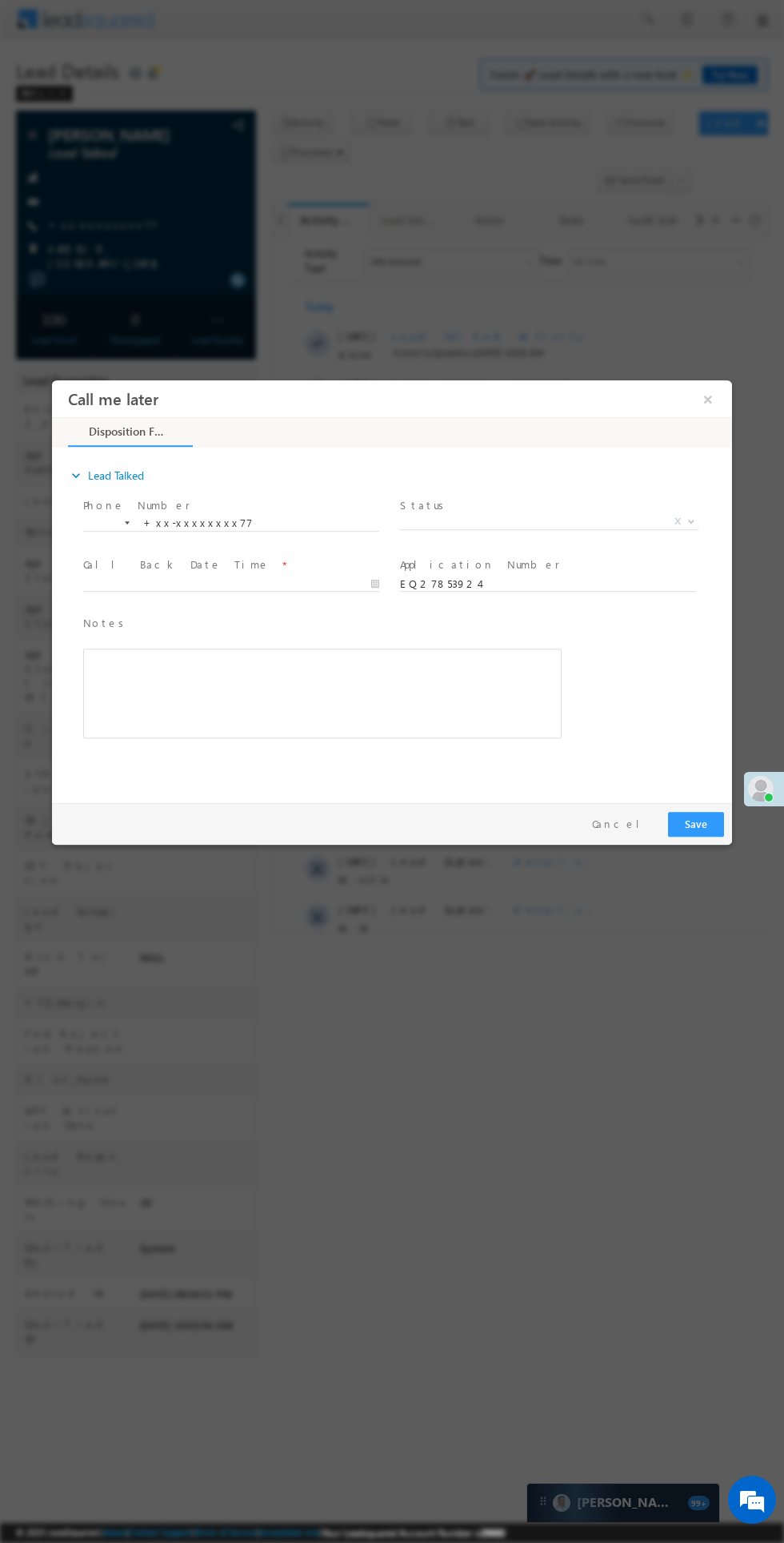
click at [554, 521] on span "X" at bounding box center [549, 521] width 298 height 16
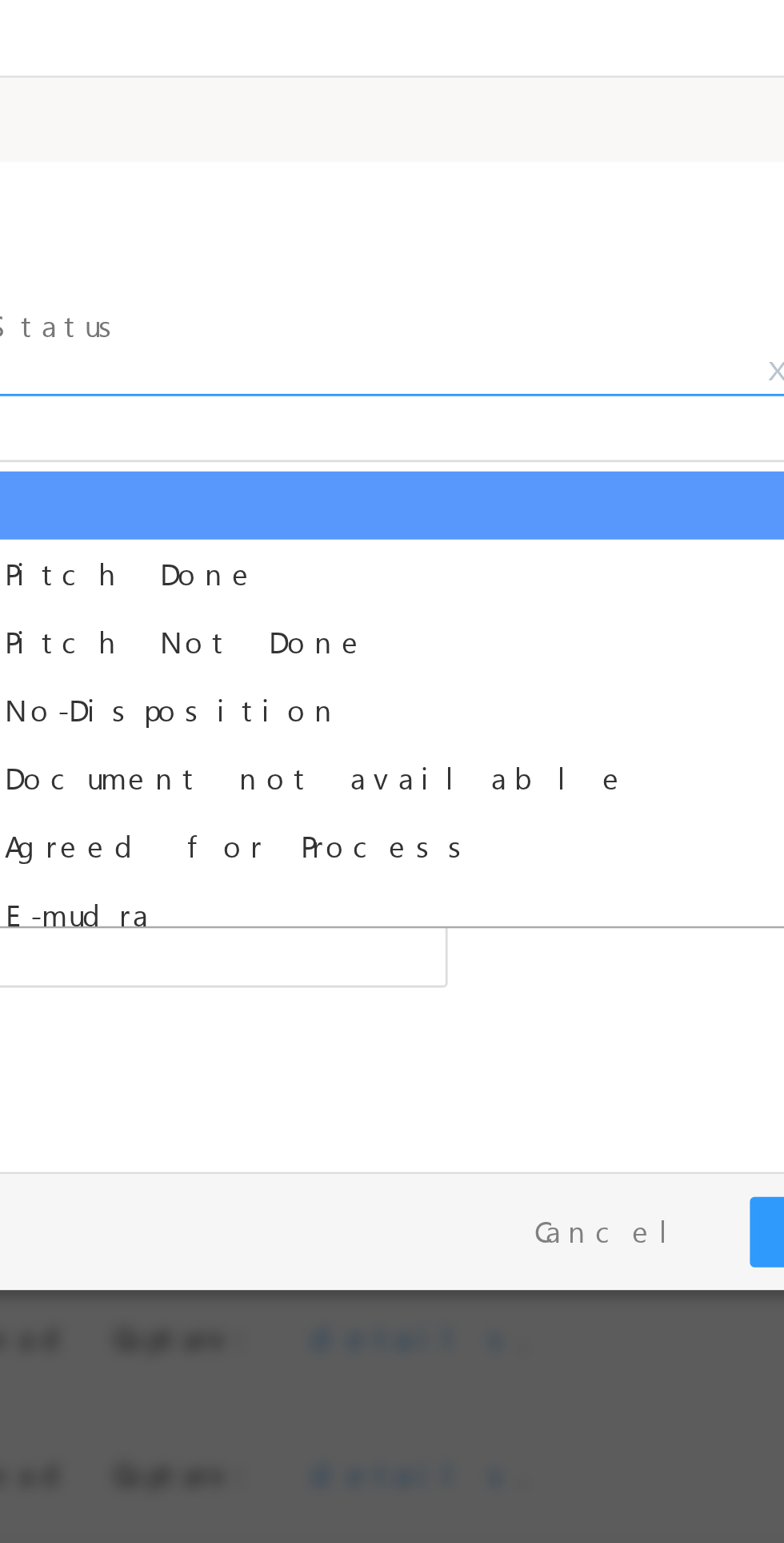
select select "Pitch Not Done"
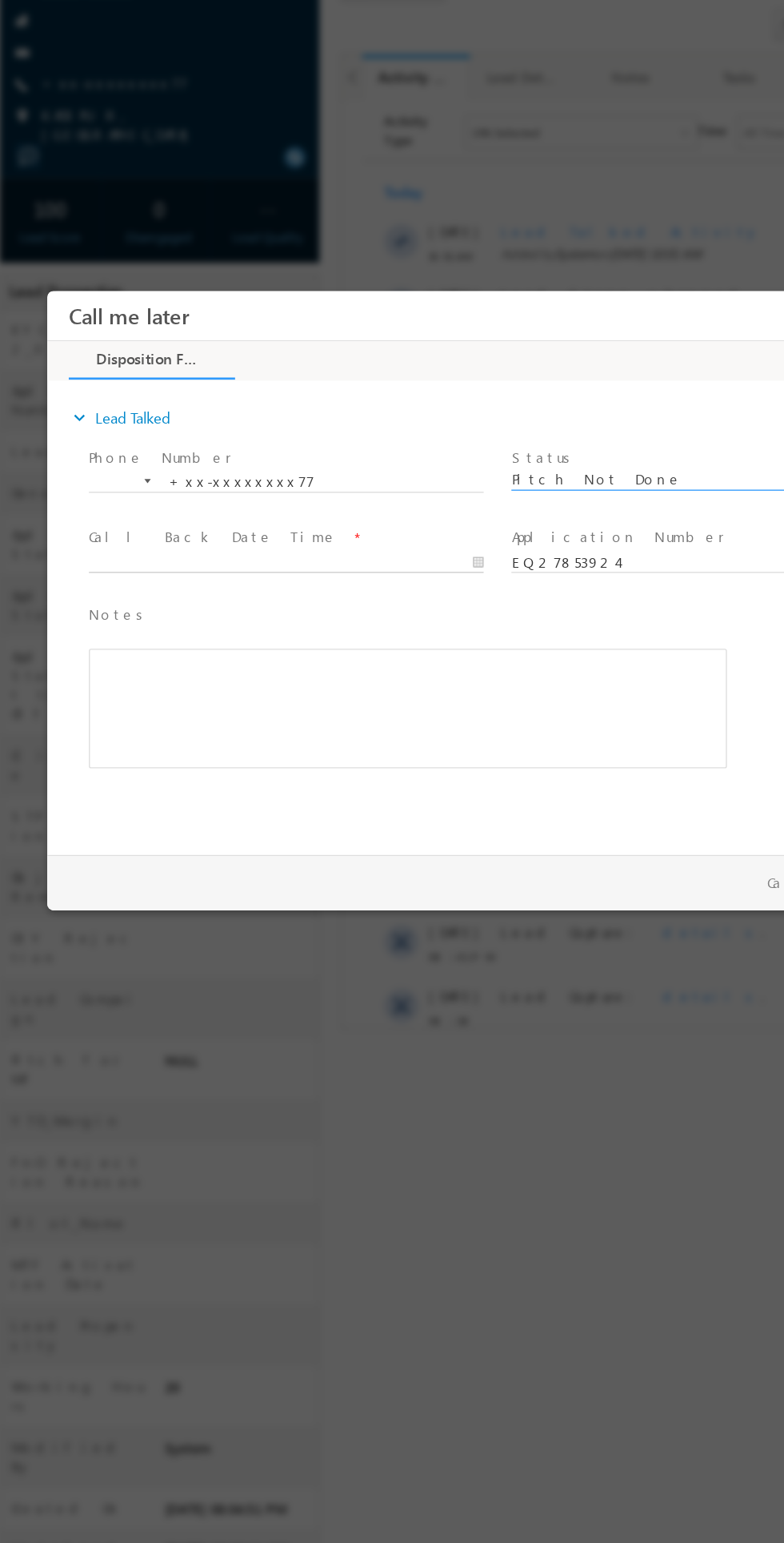
click at [204, 493] on body "Call me later ×" at bounding box center [387, 499] width 680 height 416
type input "08/27/25 10:12 AM"
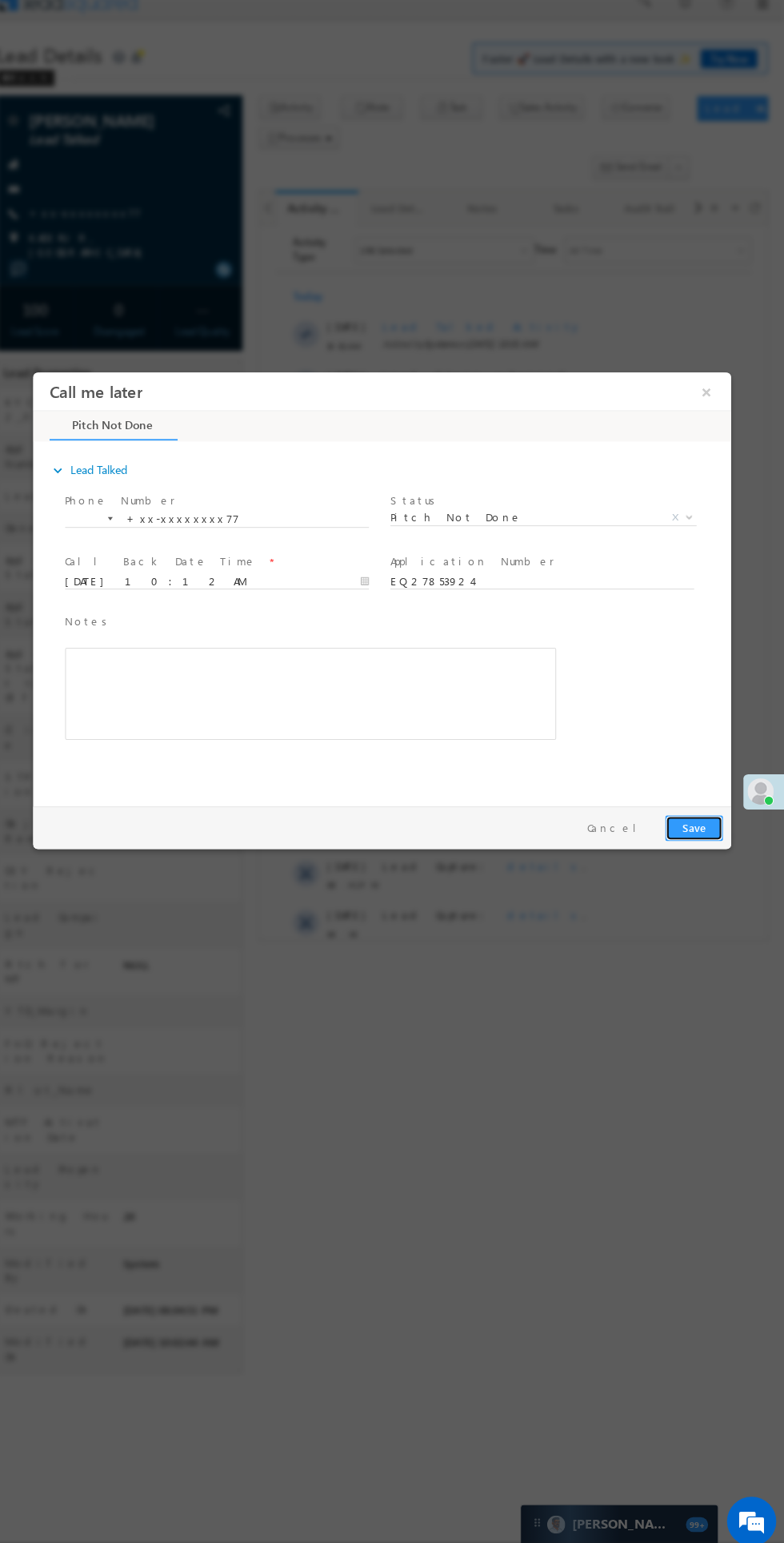
click at [680, 816] on button "Save" at bounding box center [677, 816] width 56 height 25
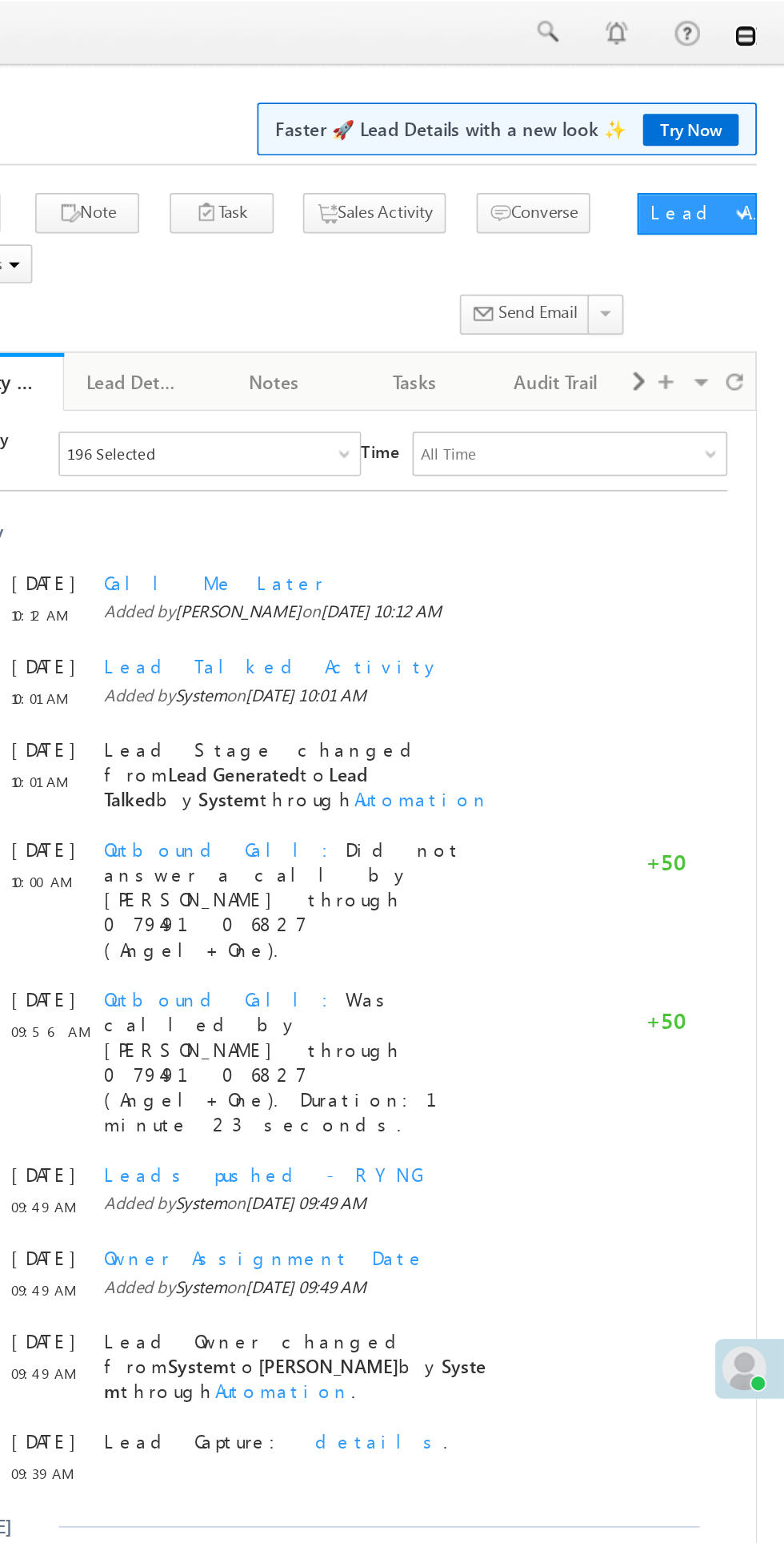
click at [762, 21] on link at bounding box center [761, 20] width 13 height 13
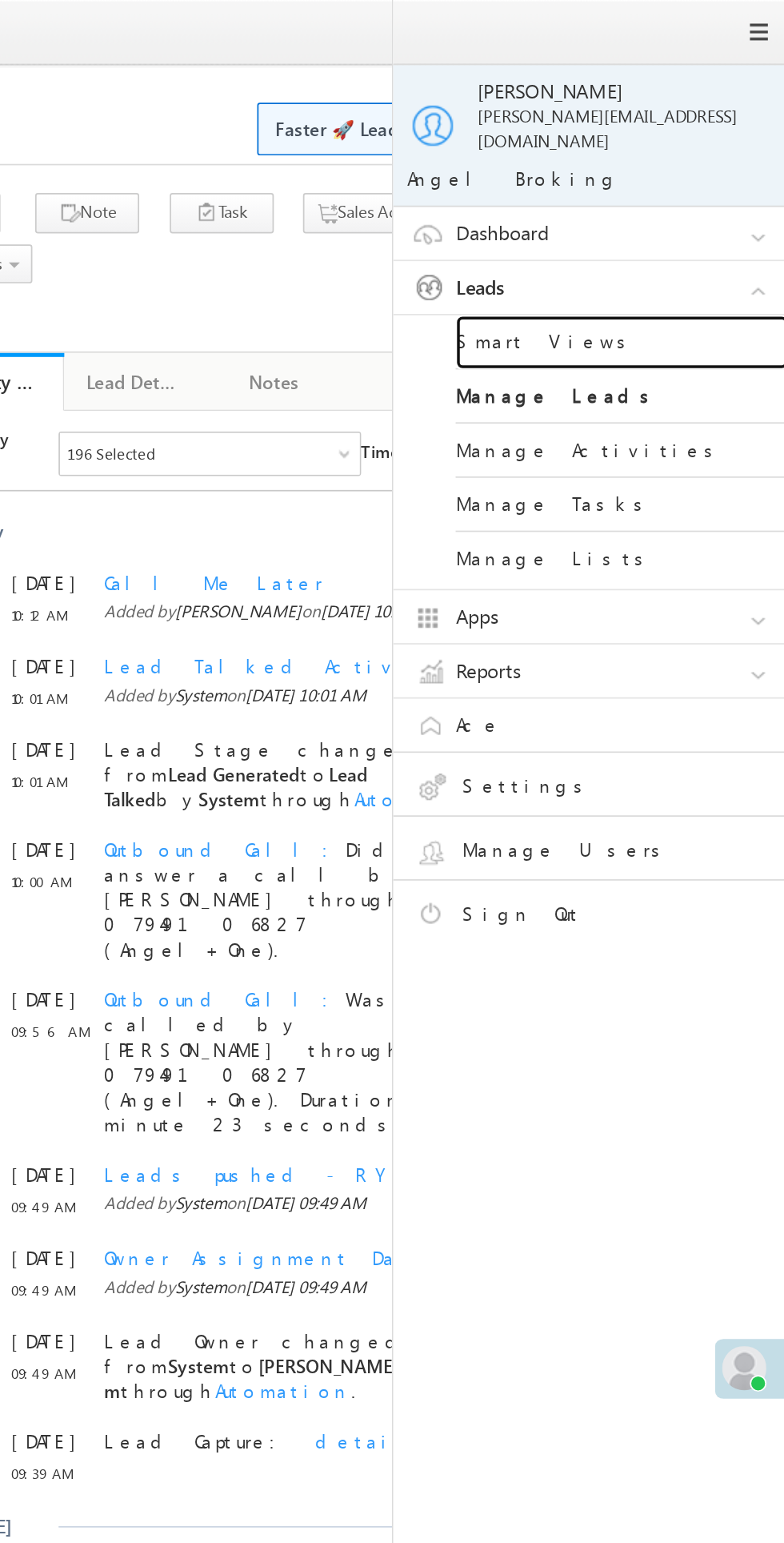
click at [644, 186] on link "Smart Views" at bounding box center [690, 197] width 192 height 31
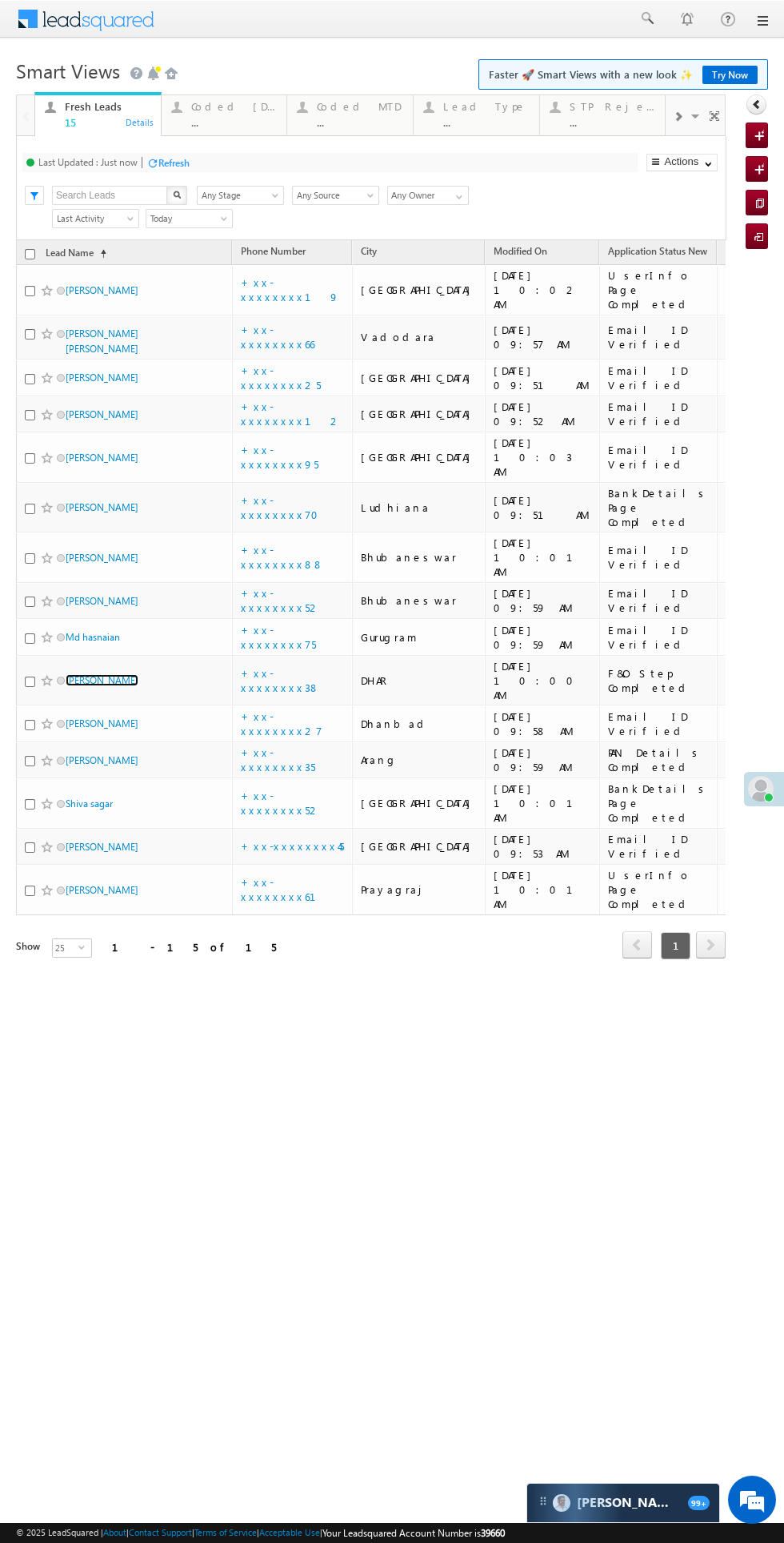
click at [121, 674] on link "Pankaj Prajapati" at bounding box center [101, 680] width 73 height 12
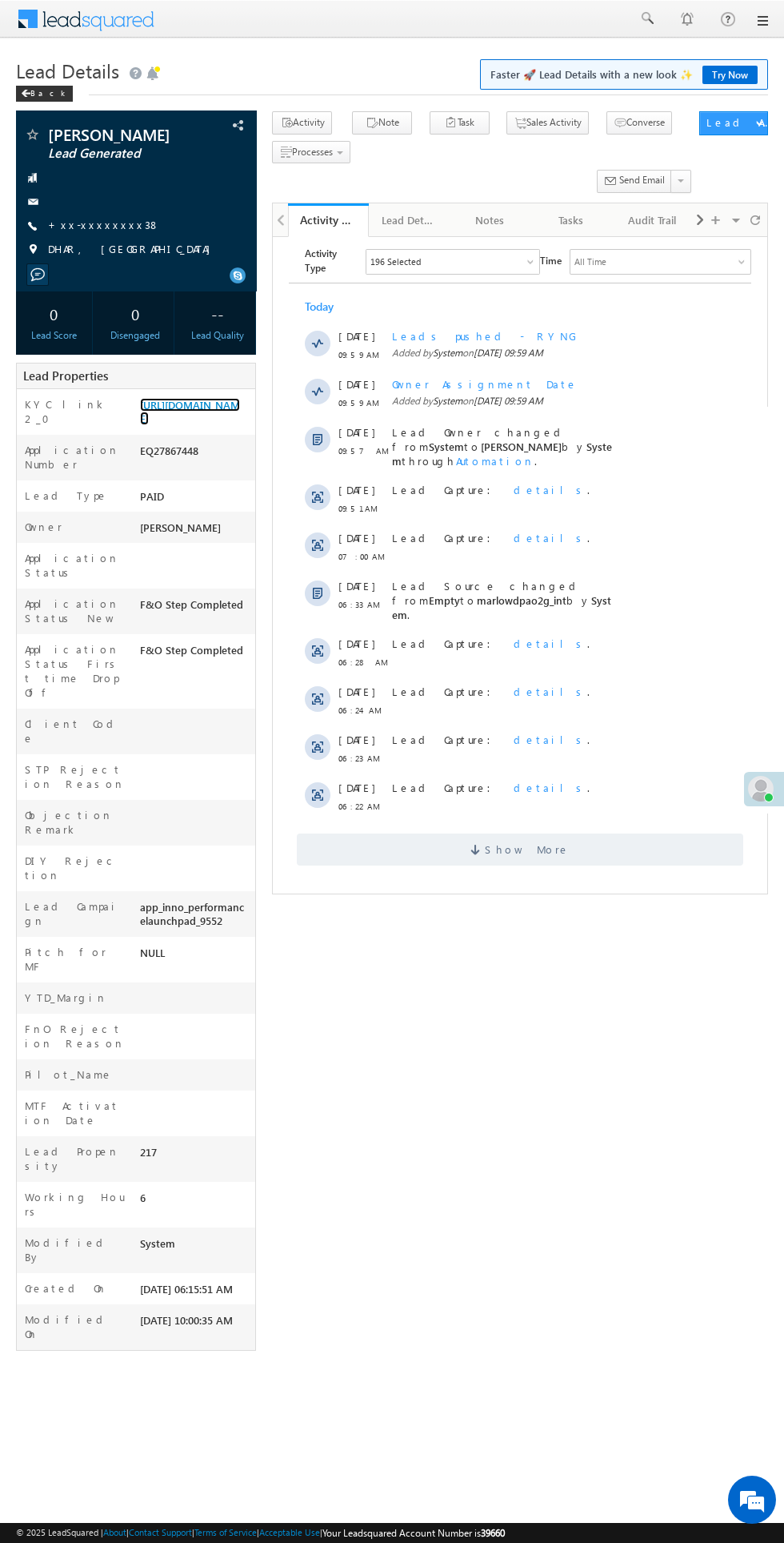
click at [193, 425] on link "[URL][DOMAIN_NAME]" at bounding box center [189, 412] width 100 height 27
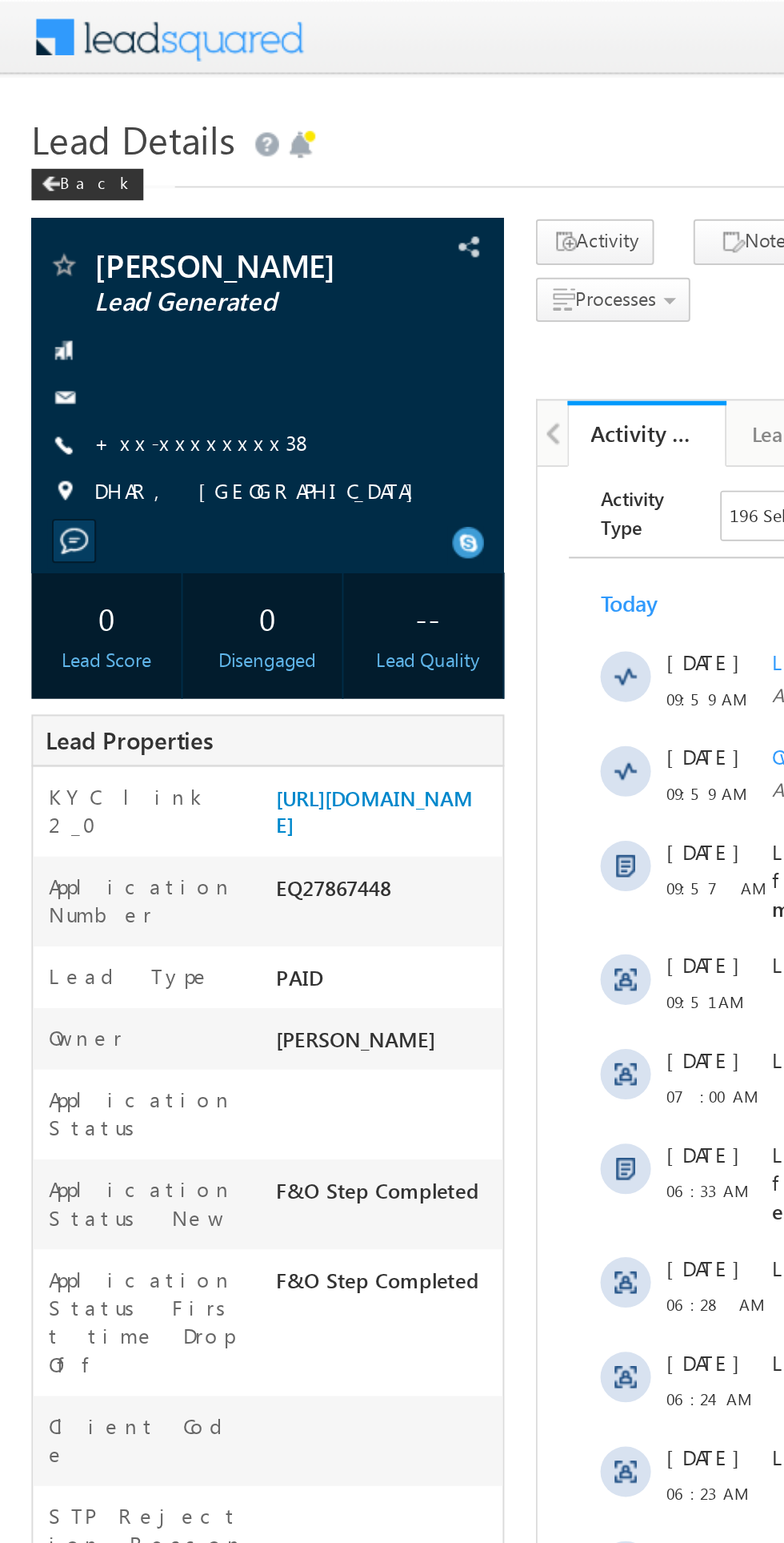
click at [104, 229] on link "+xx-xxxxxxxx38" at bounding box center [104, 225] width 112 height 13
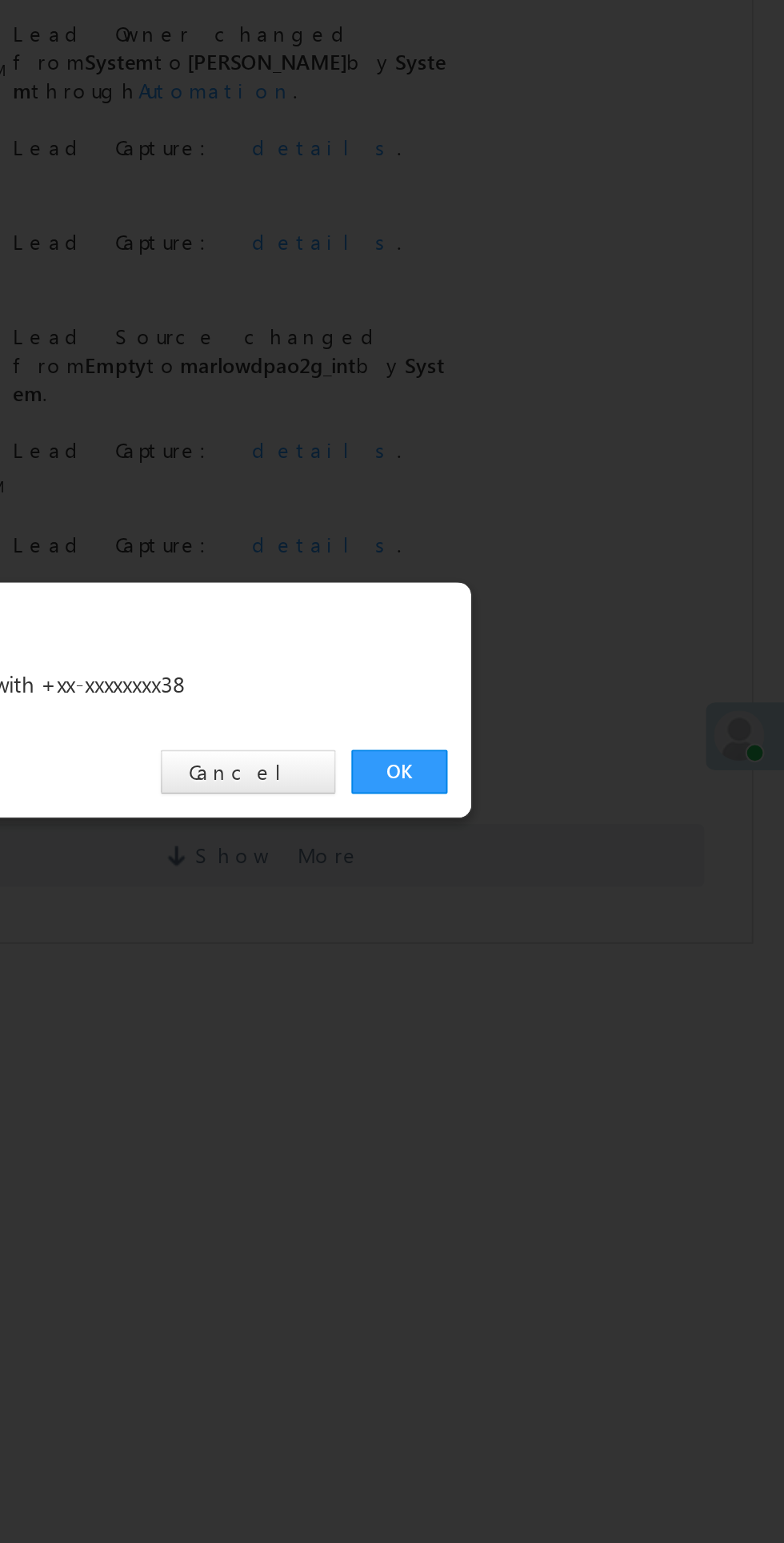
click at [586, 812] on link "OK" at bounding box center [589, 807] width 49 height 23
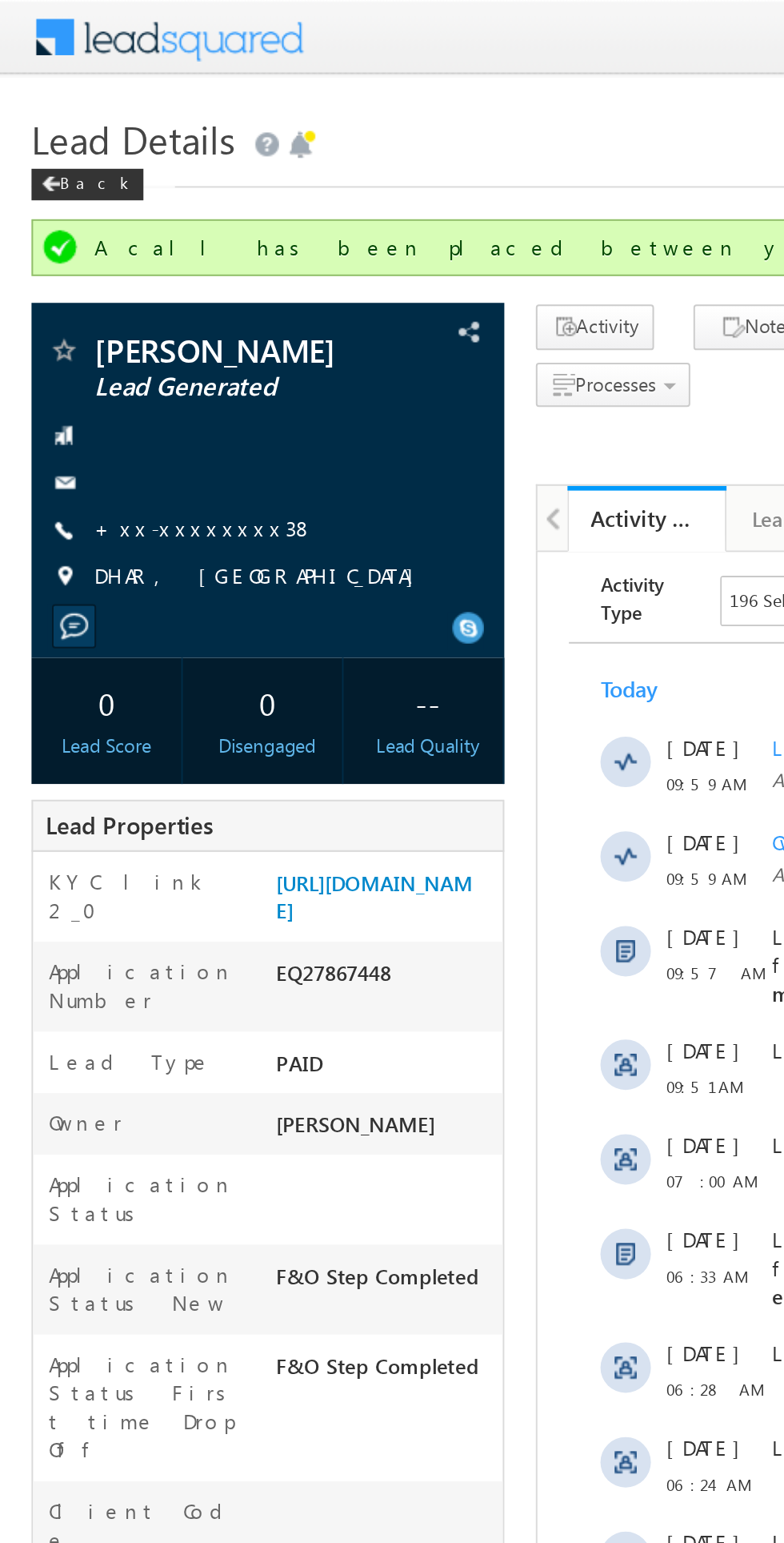
click at [0, 0] on link "+xx-xxxxxxxx38" at bounding box center [0, 0] width 0 height 0
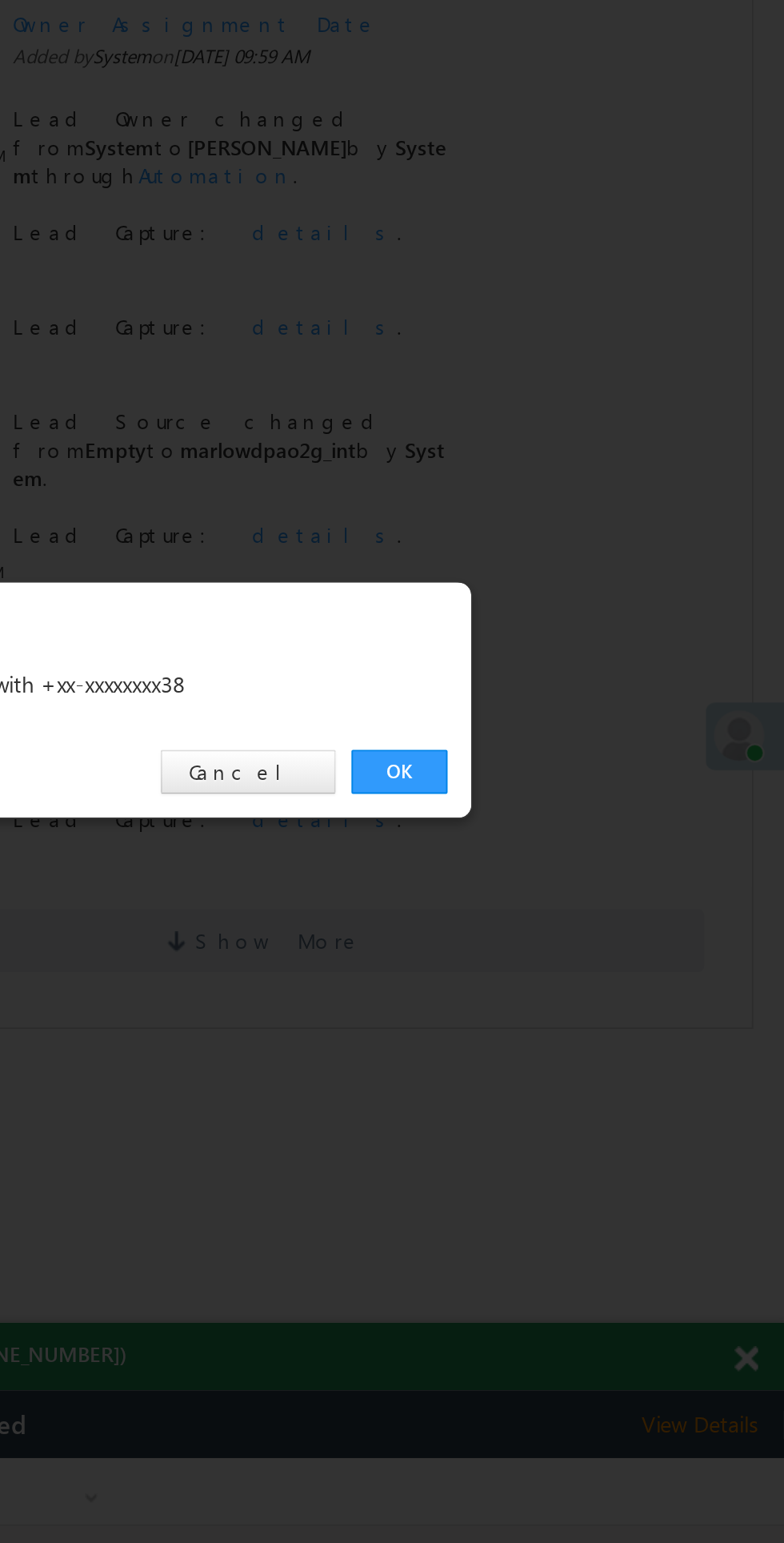
click at [588, 796] on link "OK" at bounding box center [589, 807] width 49 height 23
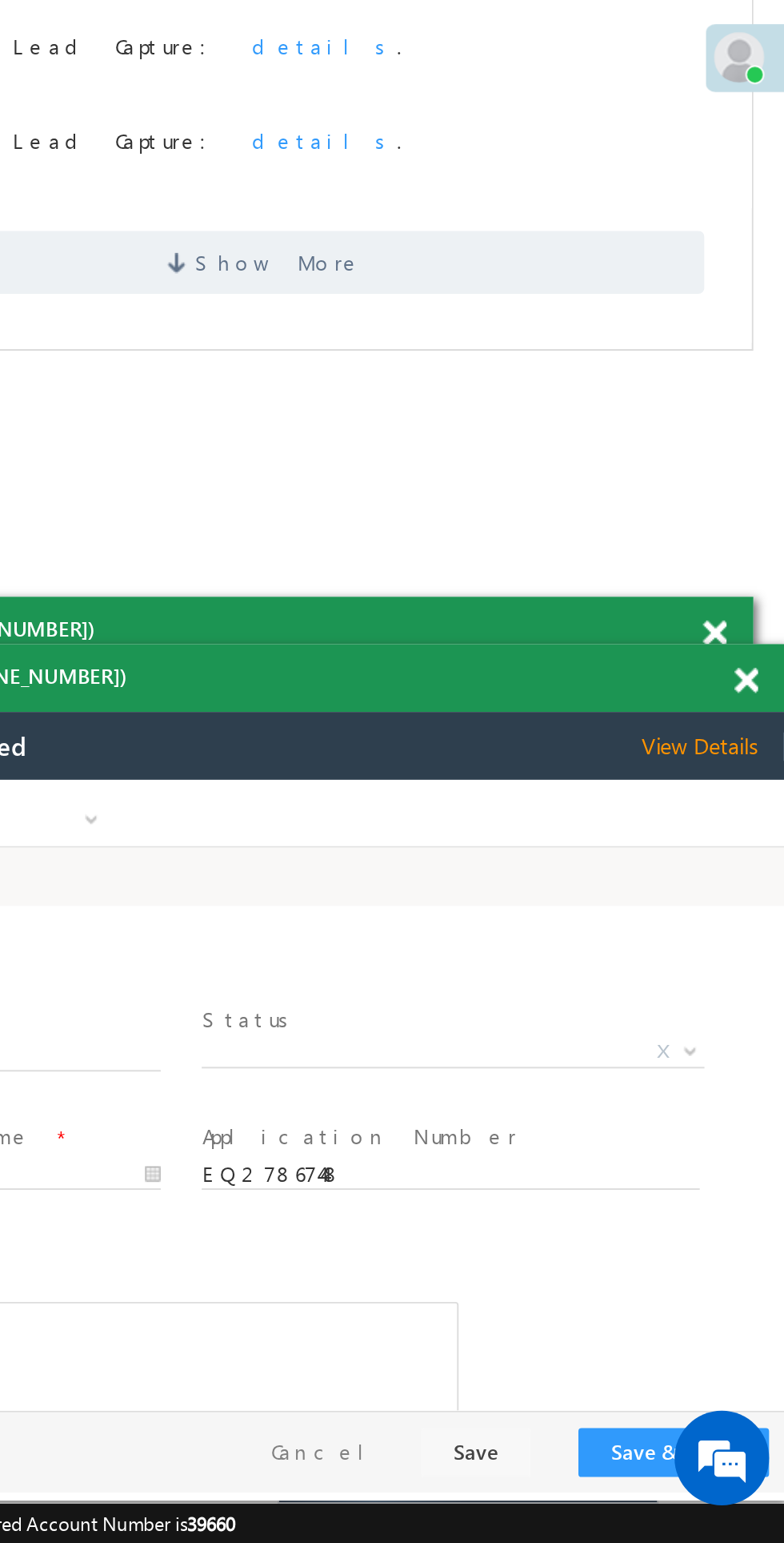
click at [9, 918] on span "X" at bounding box center [34, 917] width 255 height 16
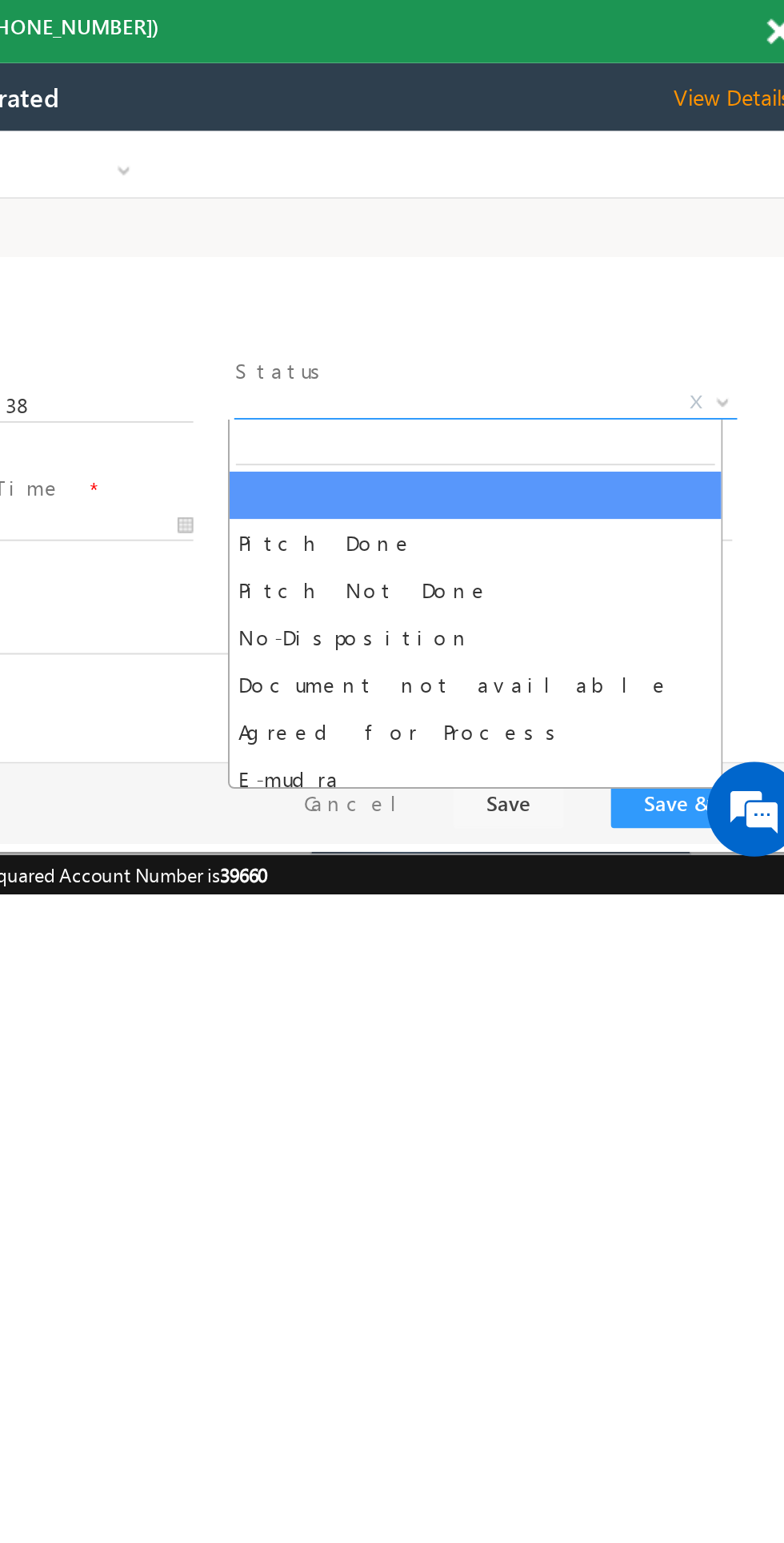
select select "Pitch Not Done"
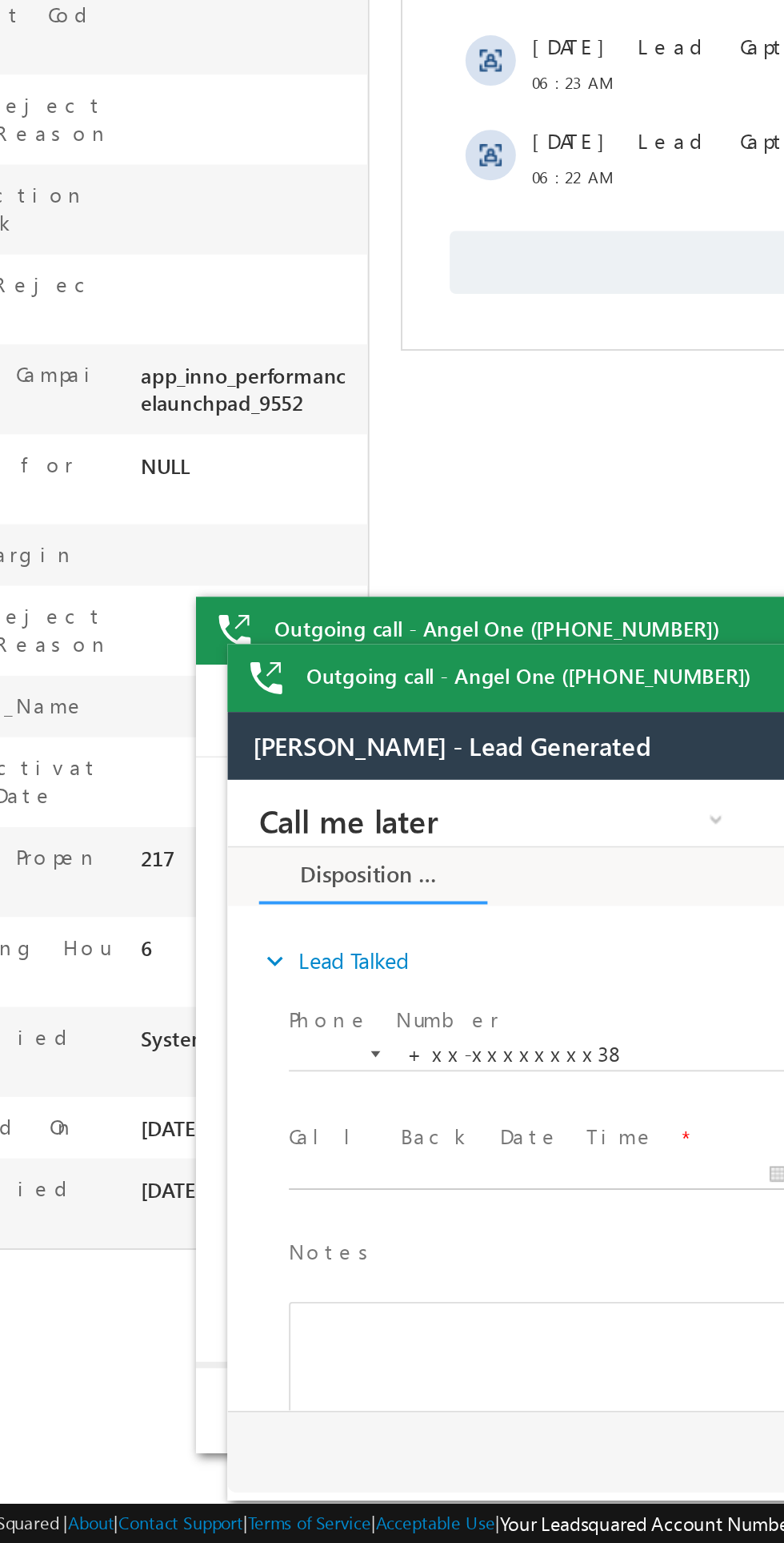
click at [339, 976] on body "Call me later Cross Sell Customer Drop-off reasons Language Barrier Not Interes…" at bounding box center [527, 940] width 601 height 320
type input "08/27/25 10:14 AM"
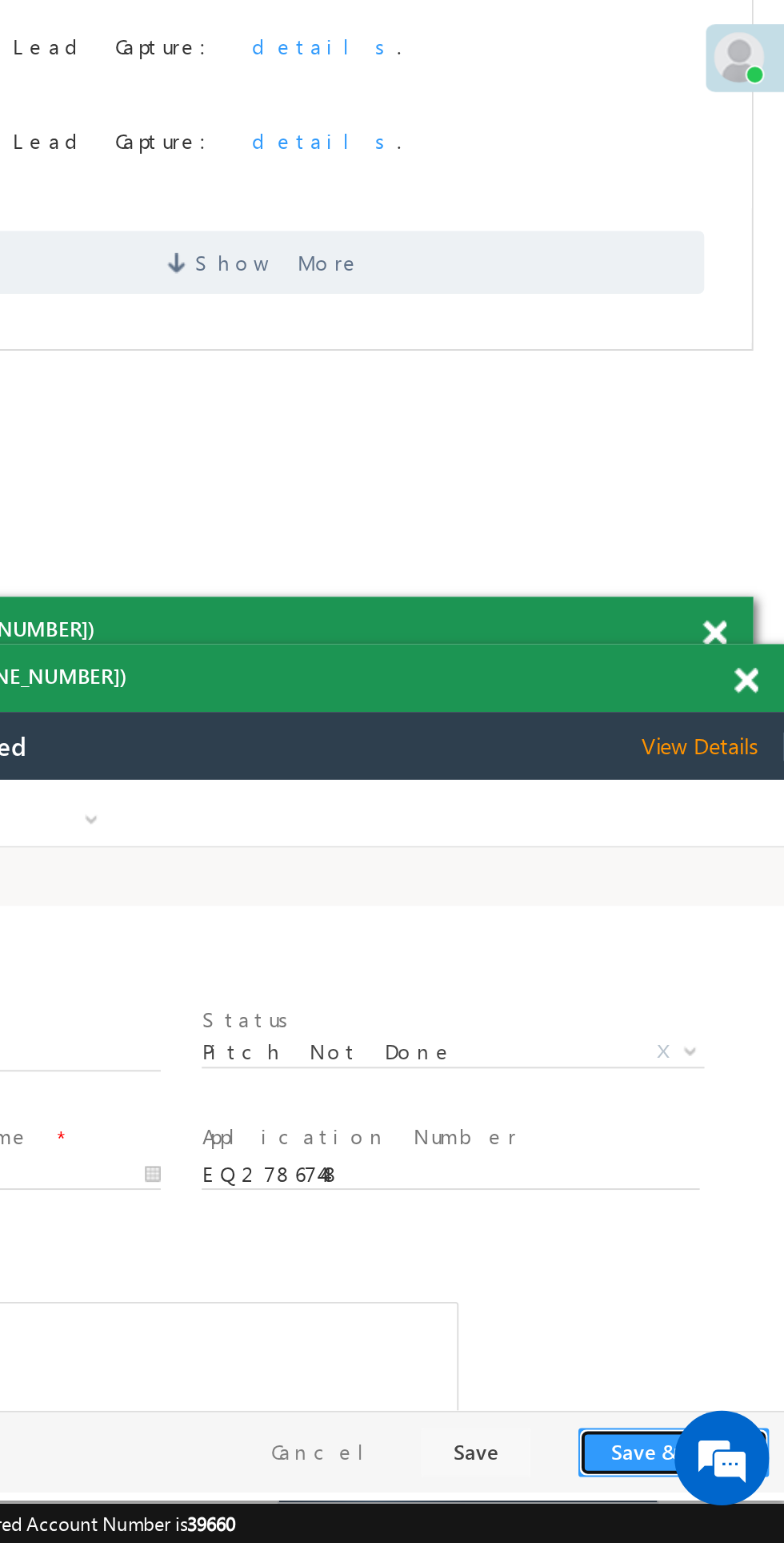
click at [127, 1121] on button "Save & Close" at bounding box center [147, 1121] width 97 height 25
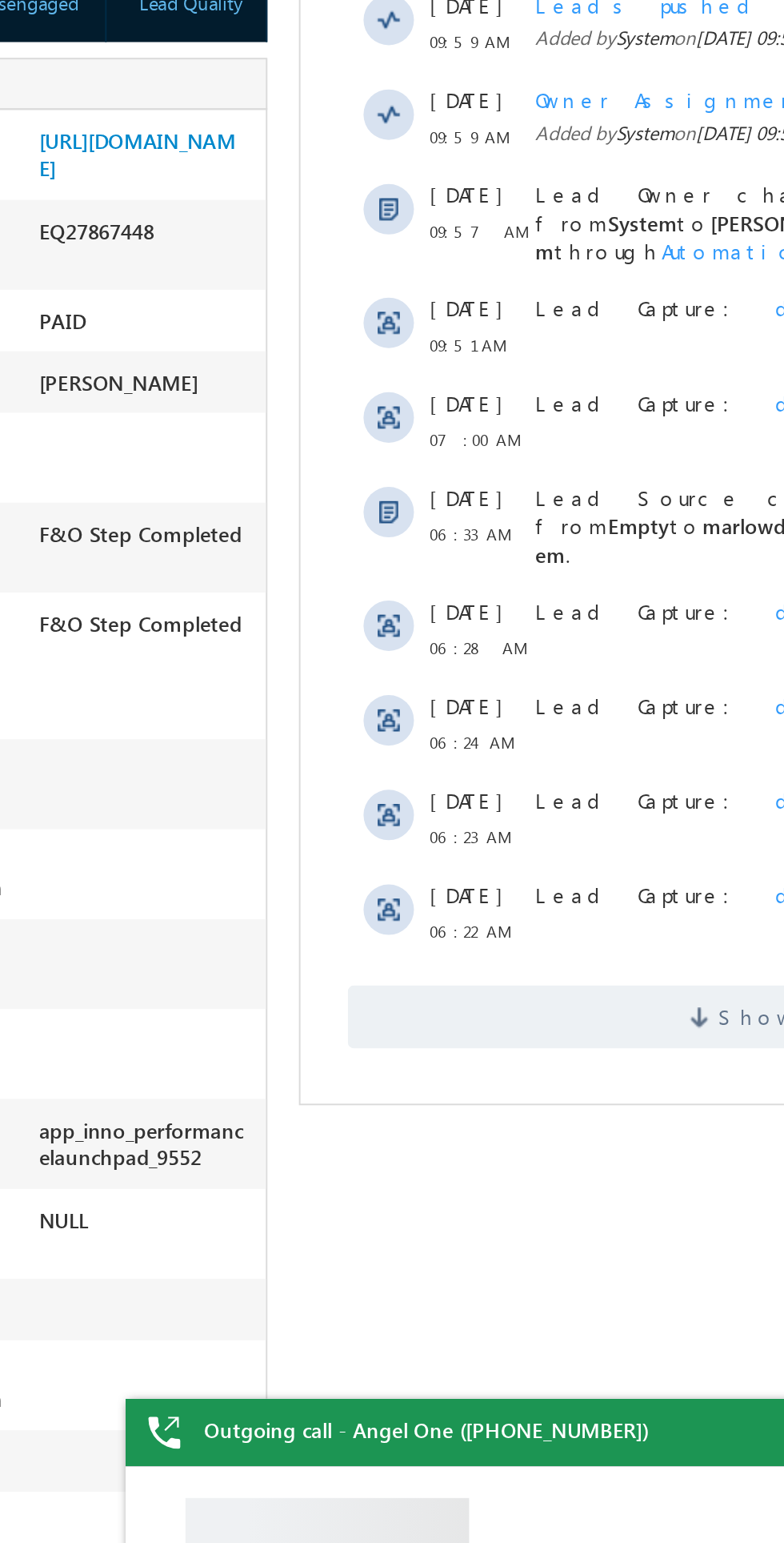
click at [461, 408] on span "Show More" at bounding box center [547, 422] width 446 height 32
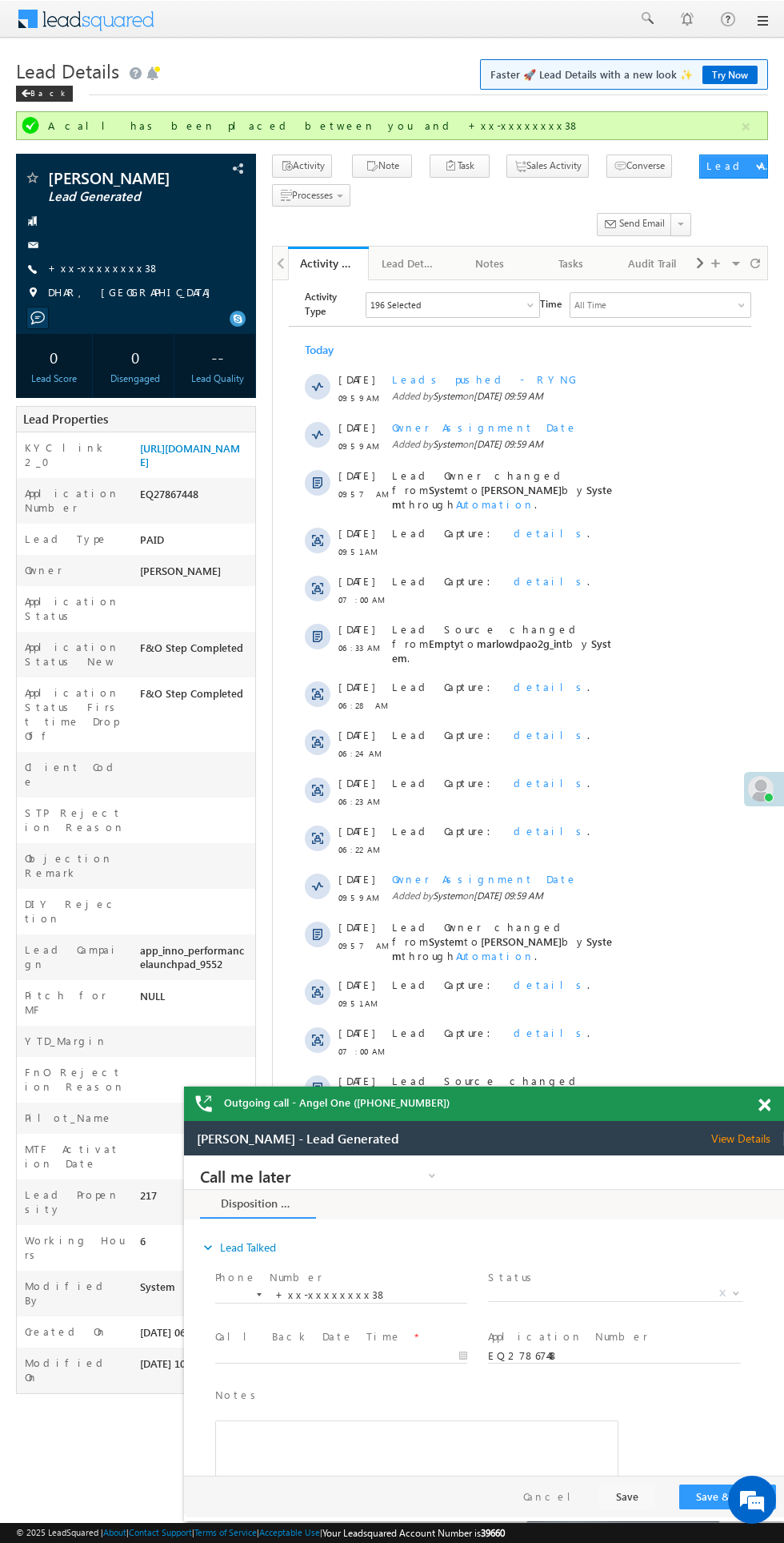
click at [764, 1105] on span at bounding box center [765, 1105] width 12 height 13
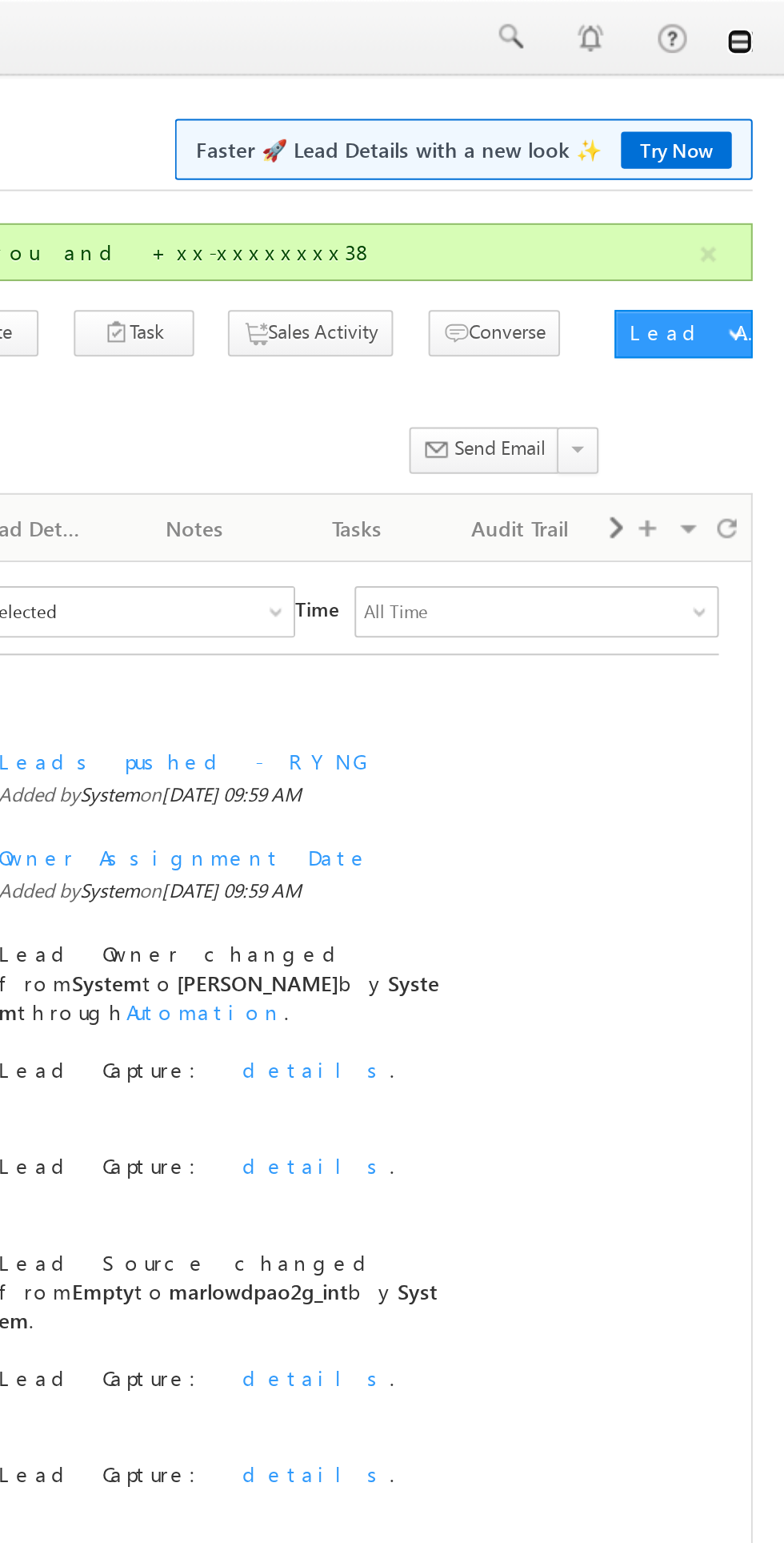
click at [762, 22] on link at bounding box center [761, 20] width 13 height 13
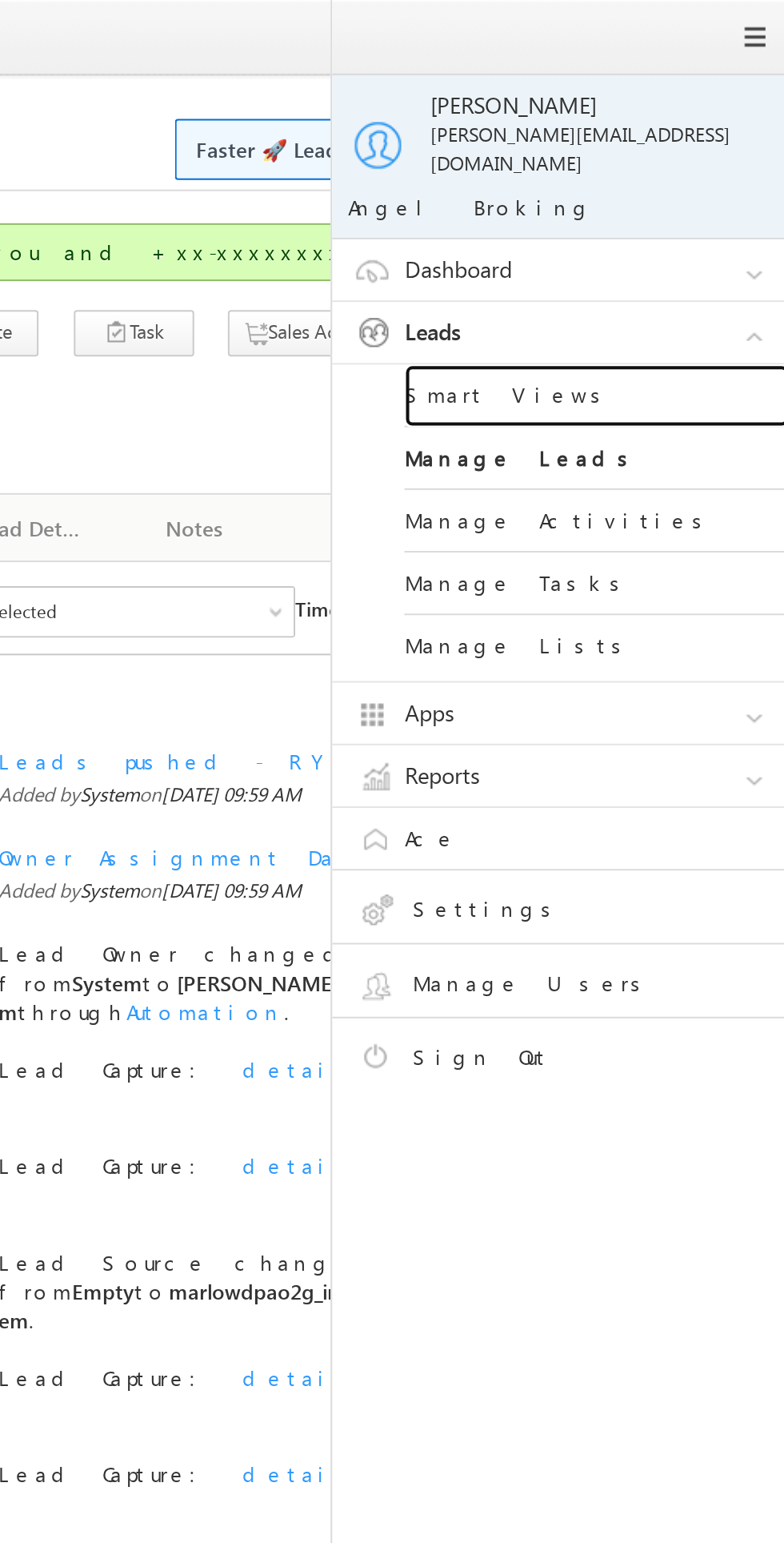
click at [658, 182] on link "Smart Views" at bounding box center [690, 197] width 192 height 31
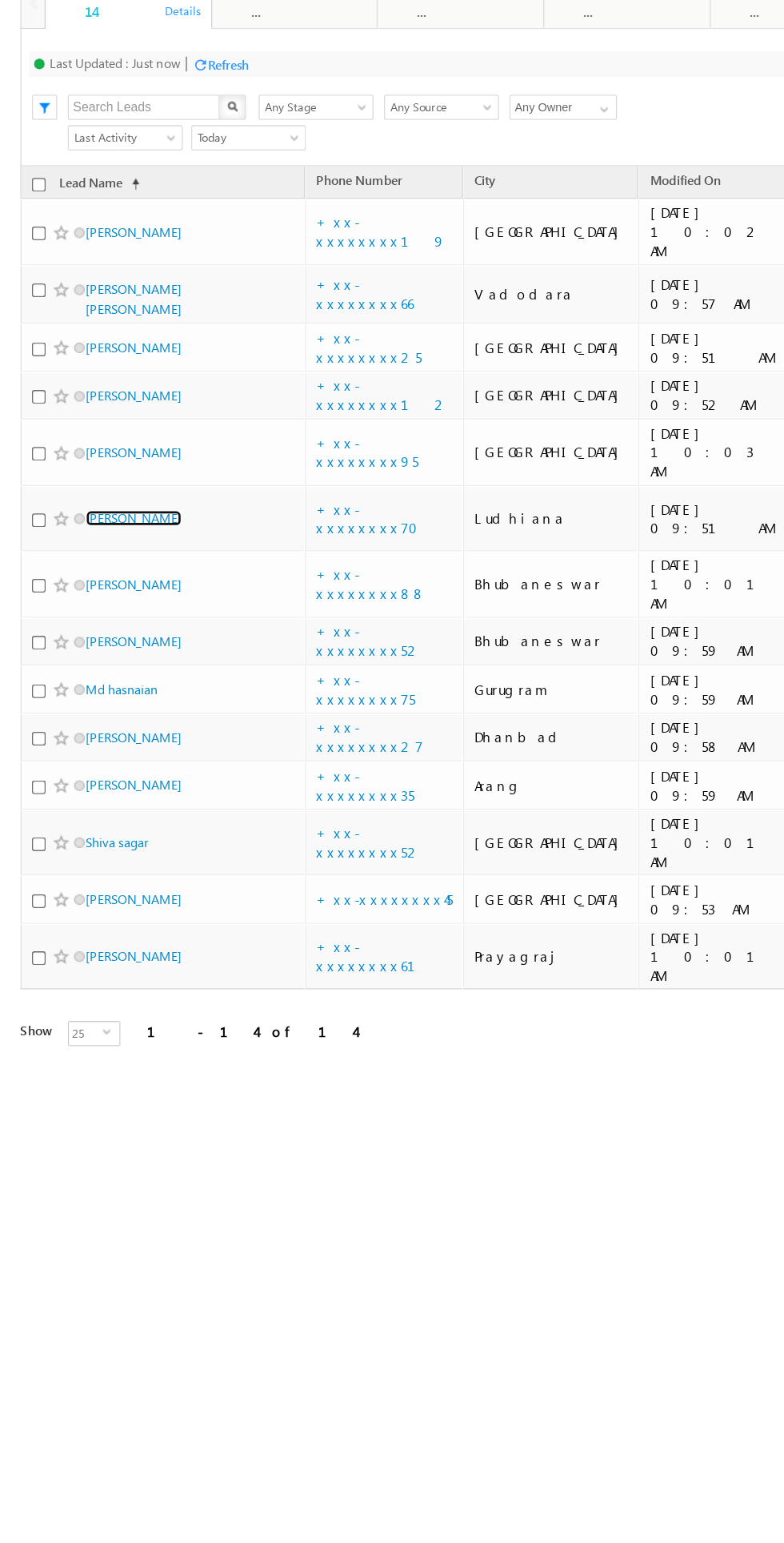
click at [90, 351] on link "[PERSON_NAME]" at bounding box center [101, 357] width 73 height 12
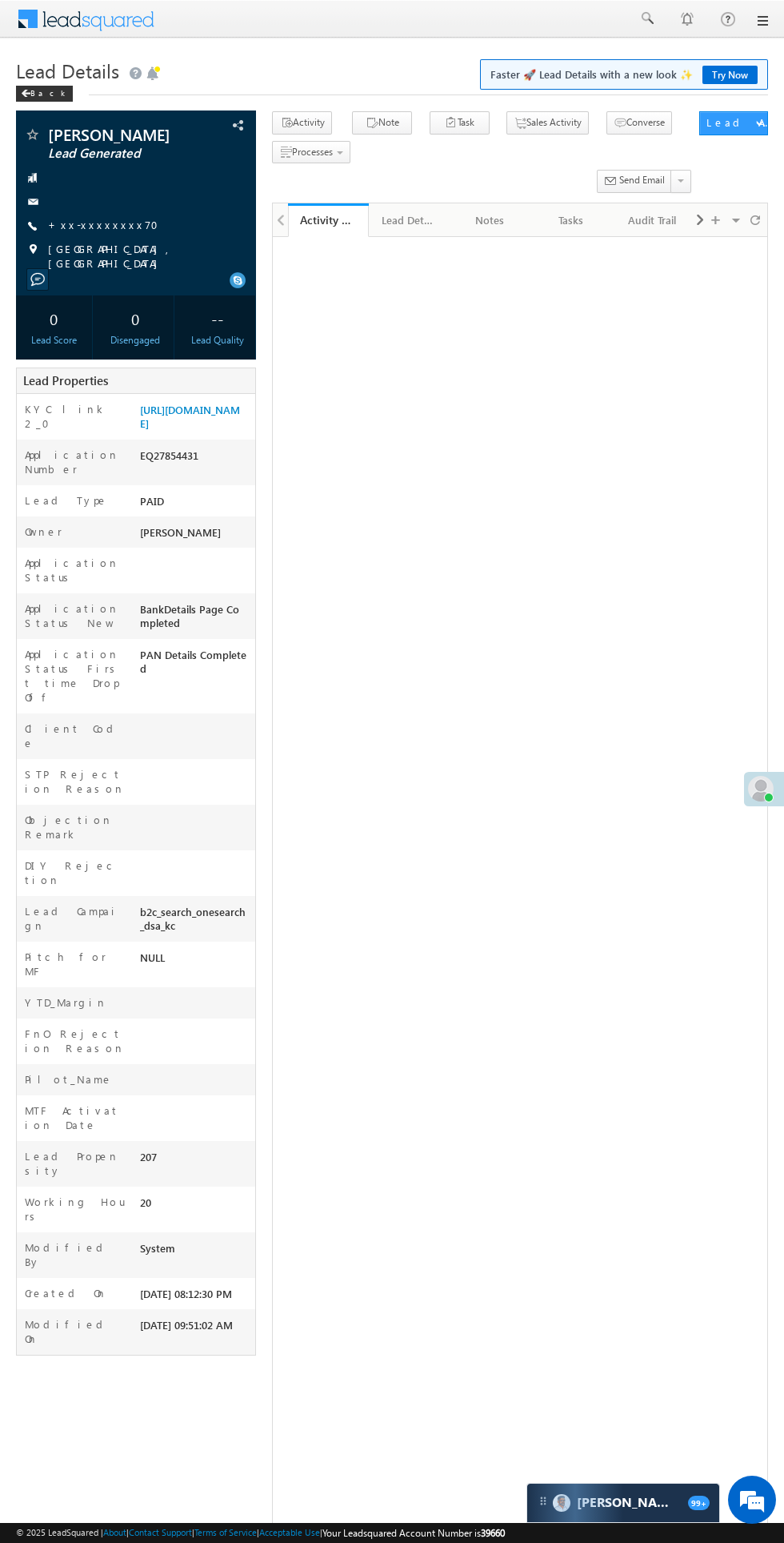
click at [77, 225] on link "+xx-xxxxxxxx70" at bounding box center [107, 225] width 120 height 13
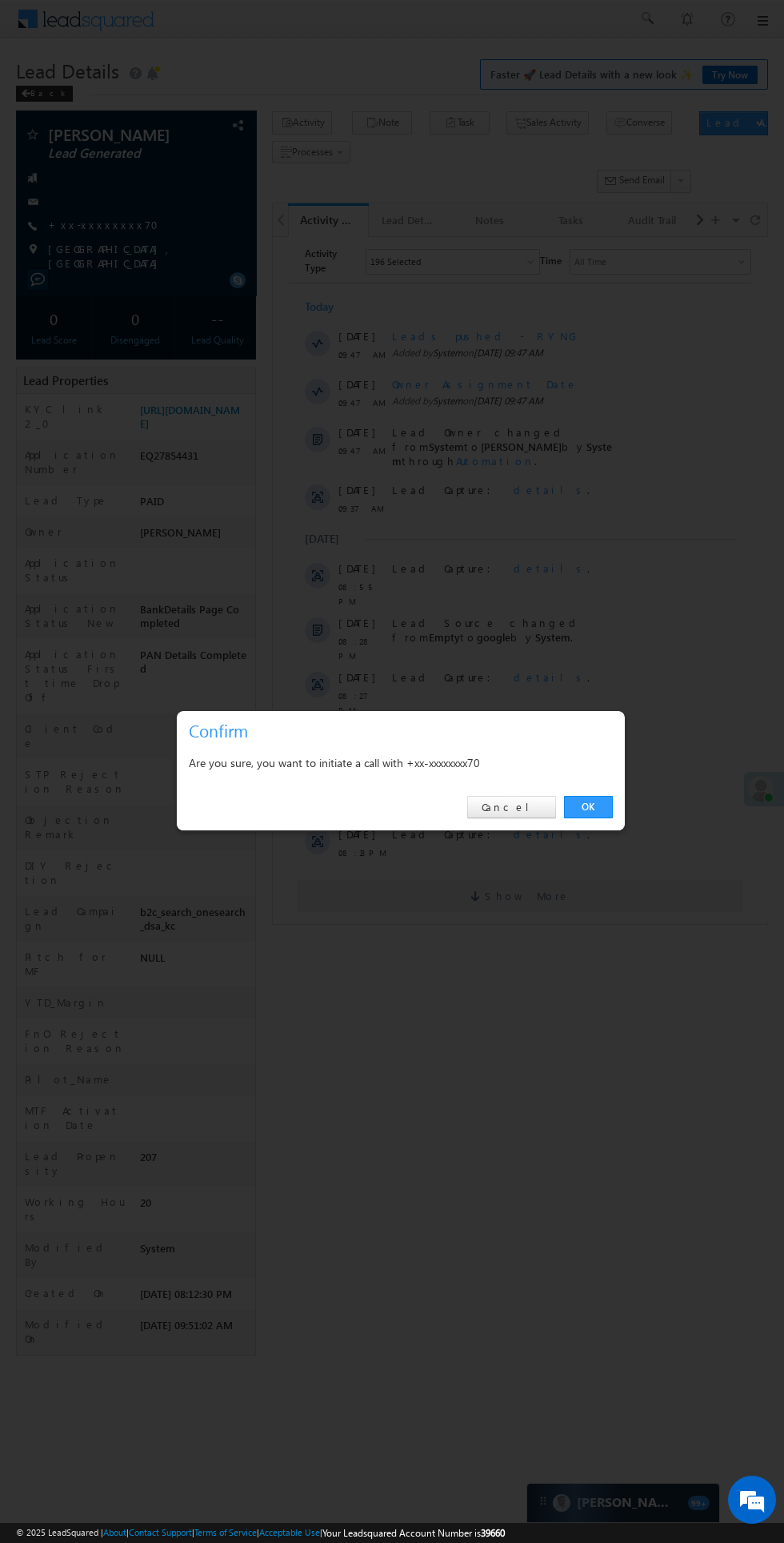
click at [611, 800] on link "OK" at bounding box center [589, 807] width 49 height 23
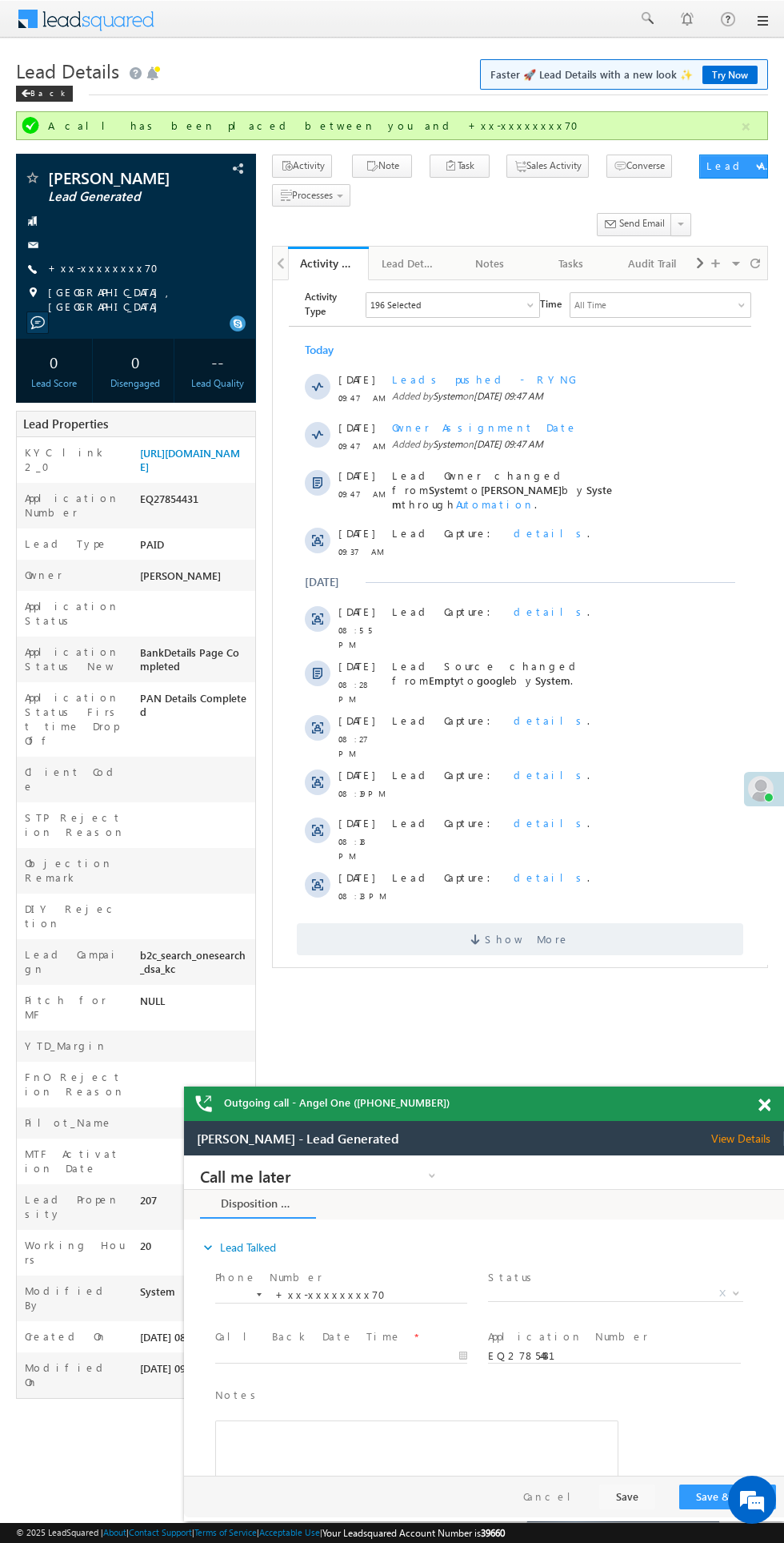
click at [513, 923] on span "Show More" at bounding box center [527, 939] width 85 height 32
click at [0, 0] on link "[URL][DOMAIN_NAME]" at bounding box center [0, 0] width 0 height 0
click at [591, 1297] on span "X" at bounding box center [616, 1293] width 255 height 16
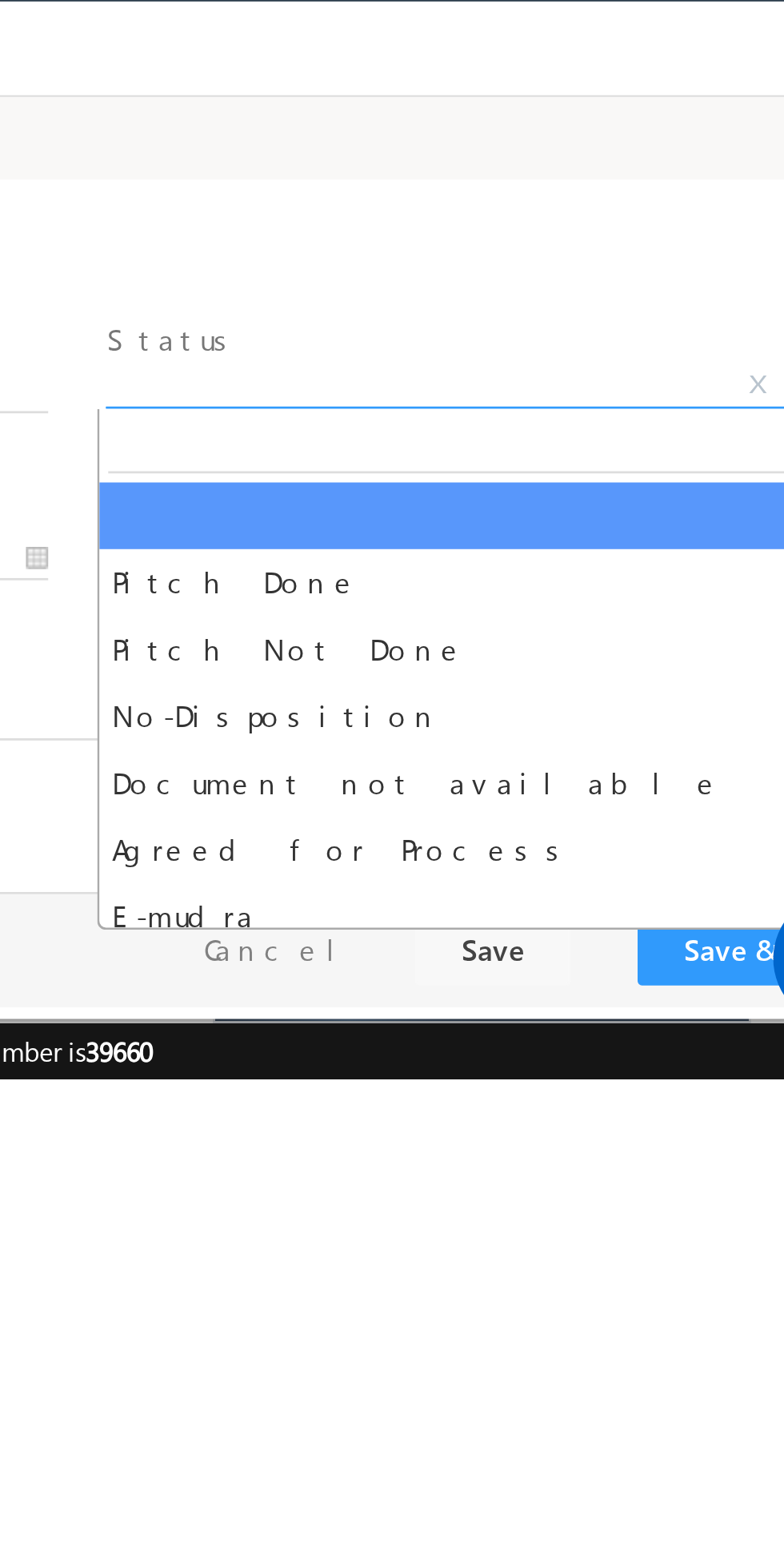
select select "Pitch Not Done"
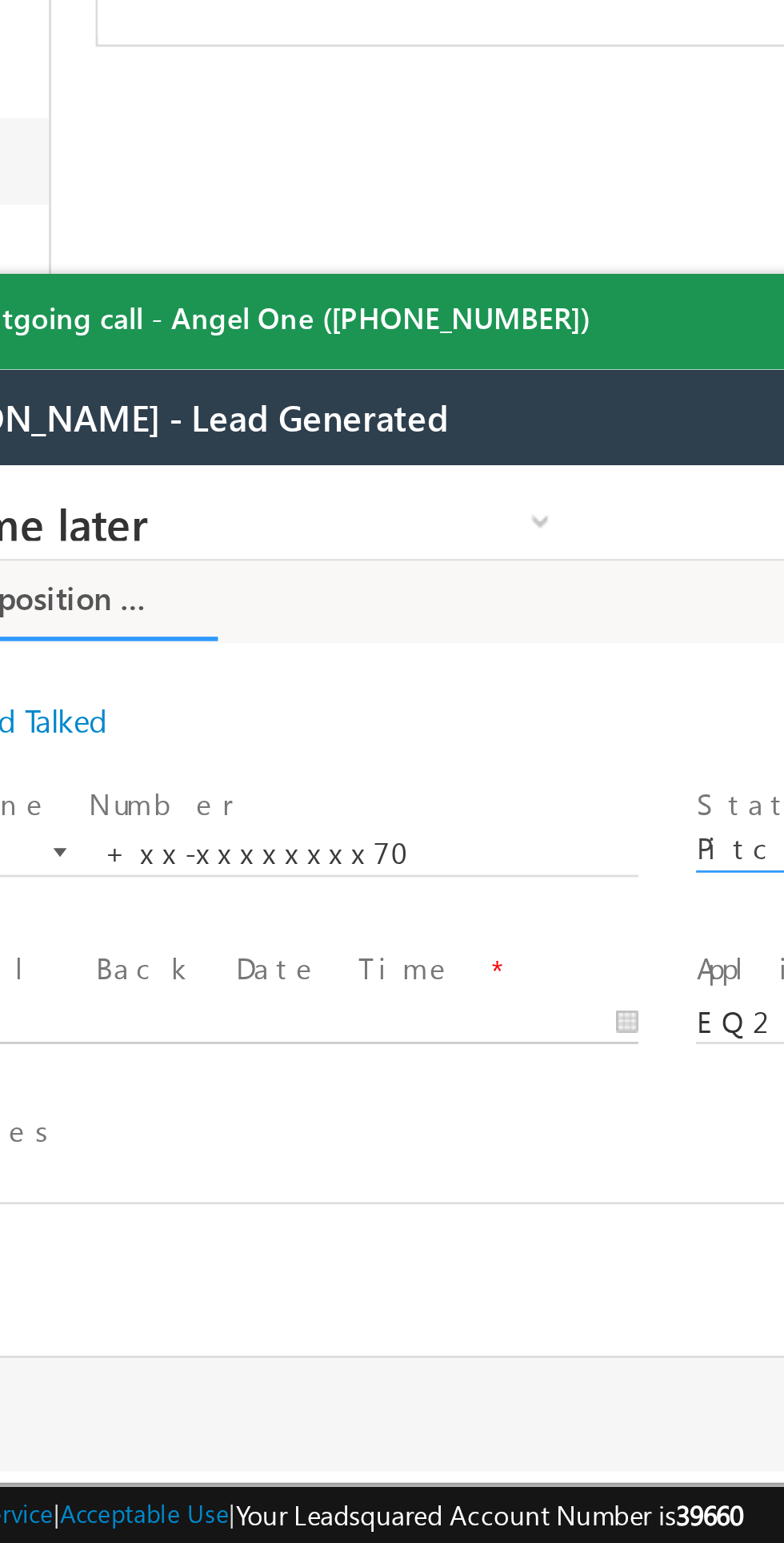
click at [18, 665] on body "Call me later Cross Sell Customer Drop-off reasons Language Barrier Not Interes…" at bounding box center [151, 625] width 601 height 320
type input "[DATE] 10:17 AM"
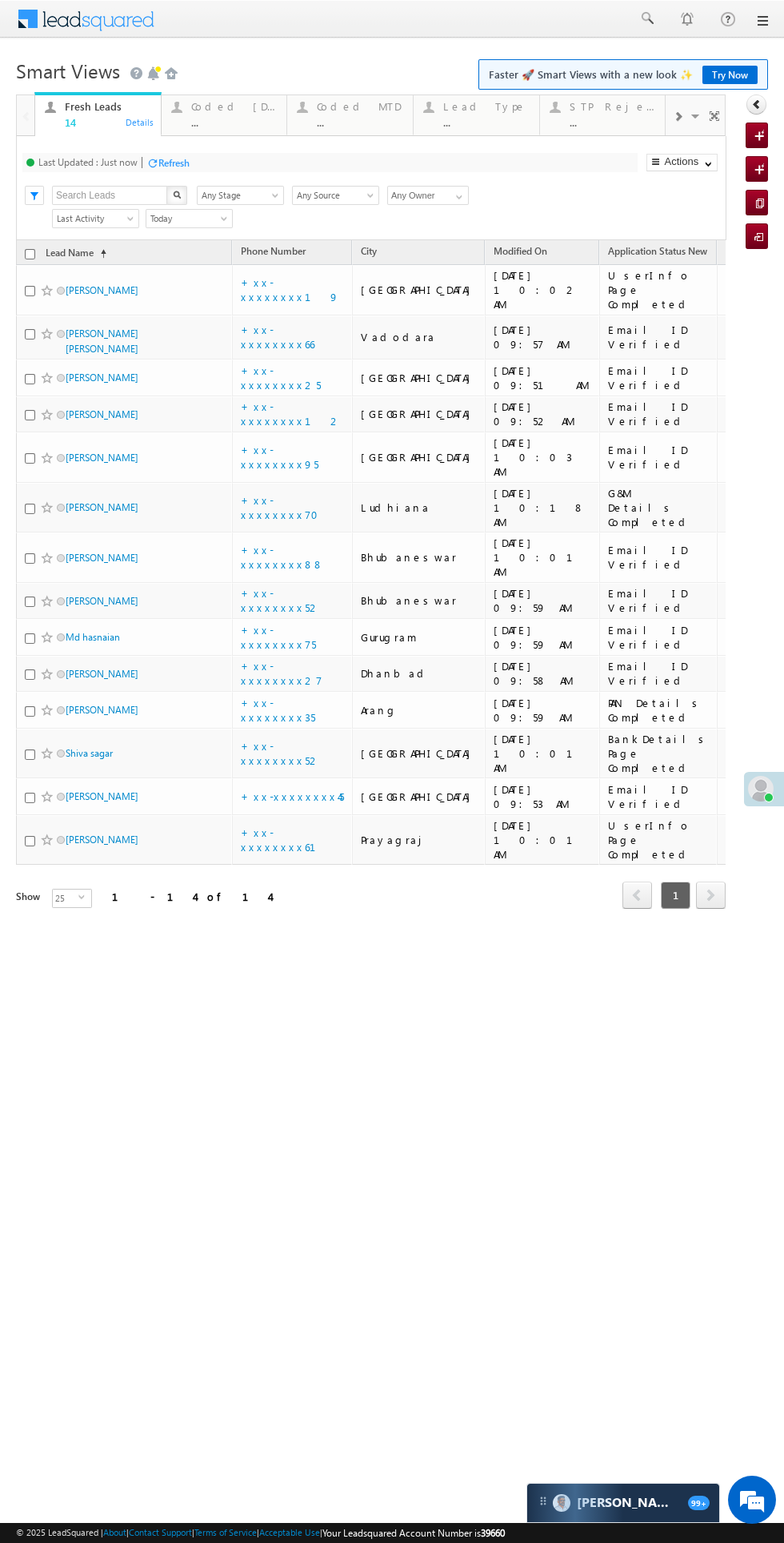
click at [226, 106] on div "Coded Today" at bounding box center [234, 106] width 86 height 13
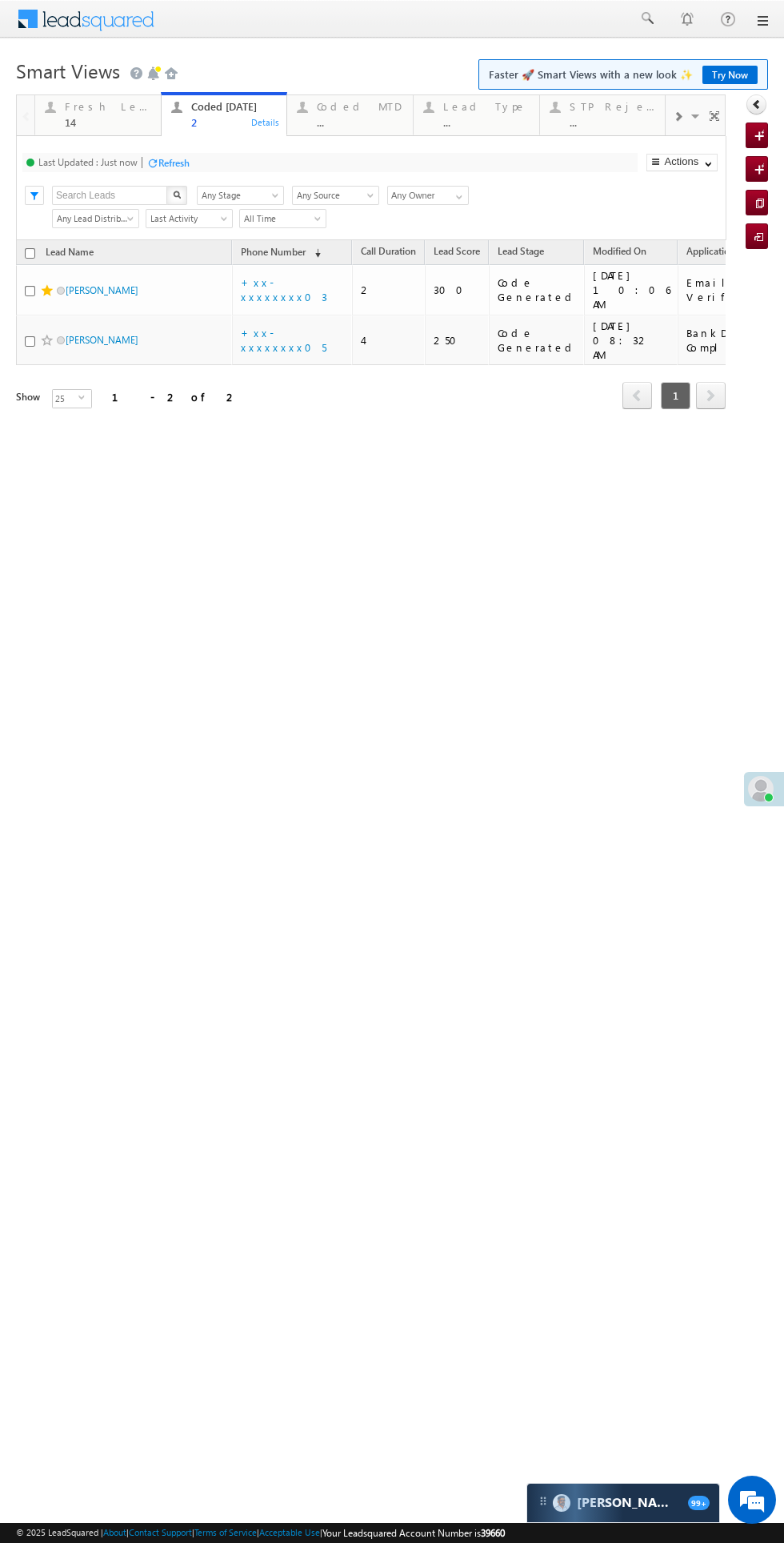
click at [177, 194] on img "button" at bounding box center [177, 194] width 8 height 8
click at [179, 158] on div "Refresh" at bounding box center [173, 163] width 31 height 12
click at [101, 111] on div "Fresh Leads" at bounding box center [107, 106] width 86 height 13
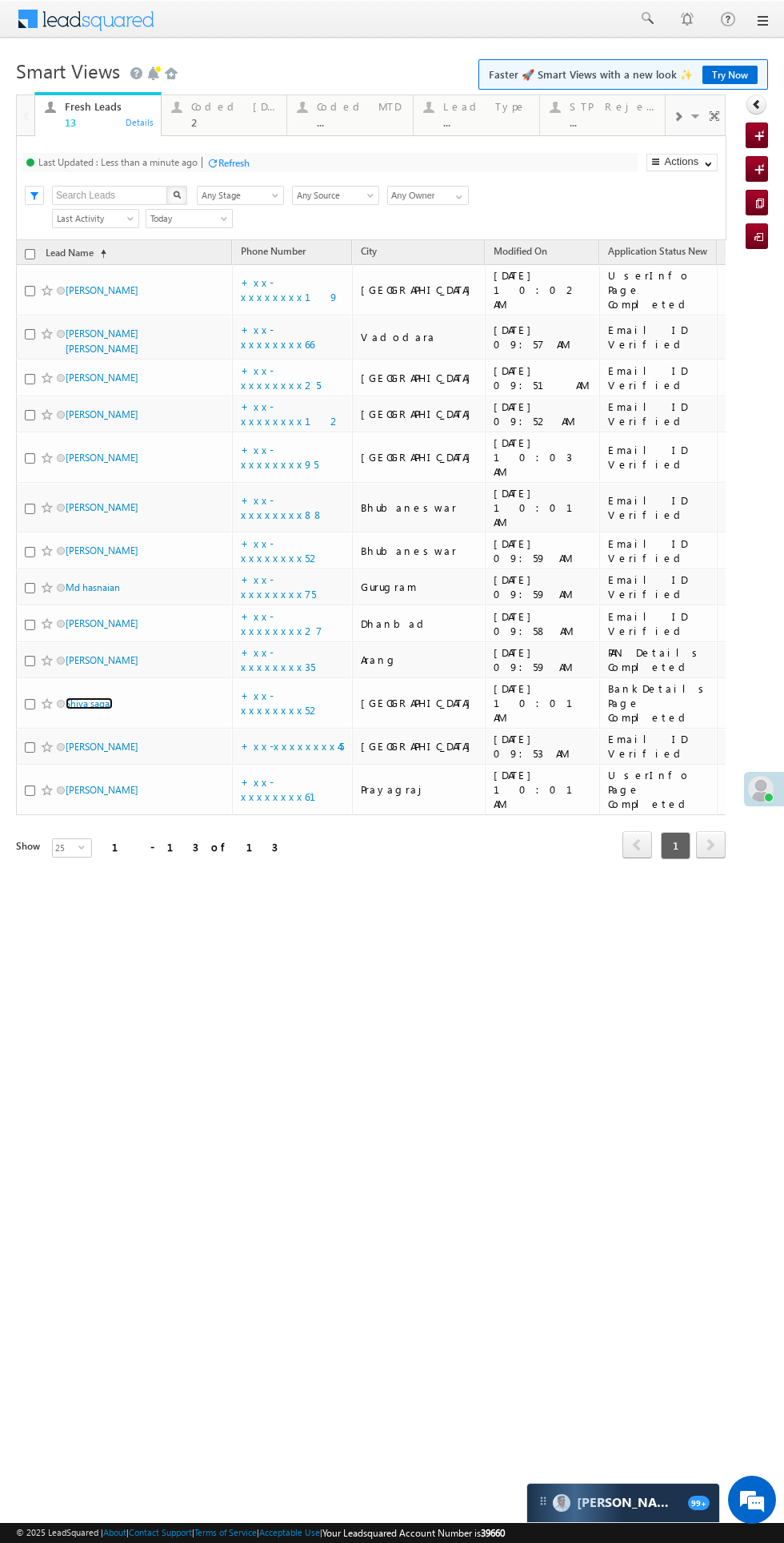
click at [95, 697] on link "Shiva sagar" at bounding box center [89, 703] width 47 height 12
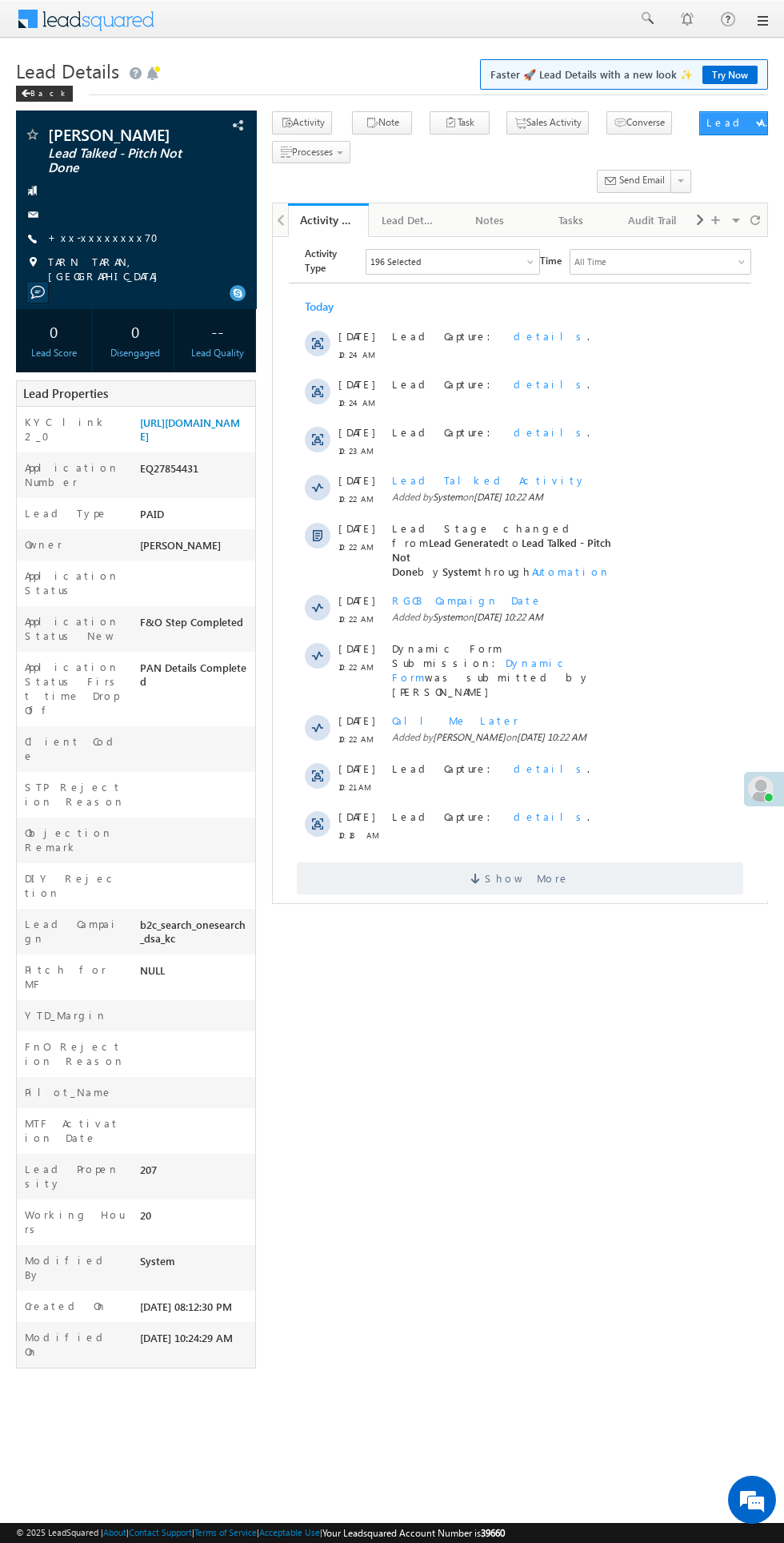
click at [525, 862] on span "Show More" at bounding box center [527, 878] width 85 height 32
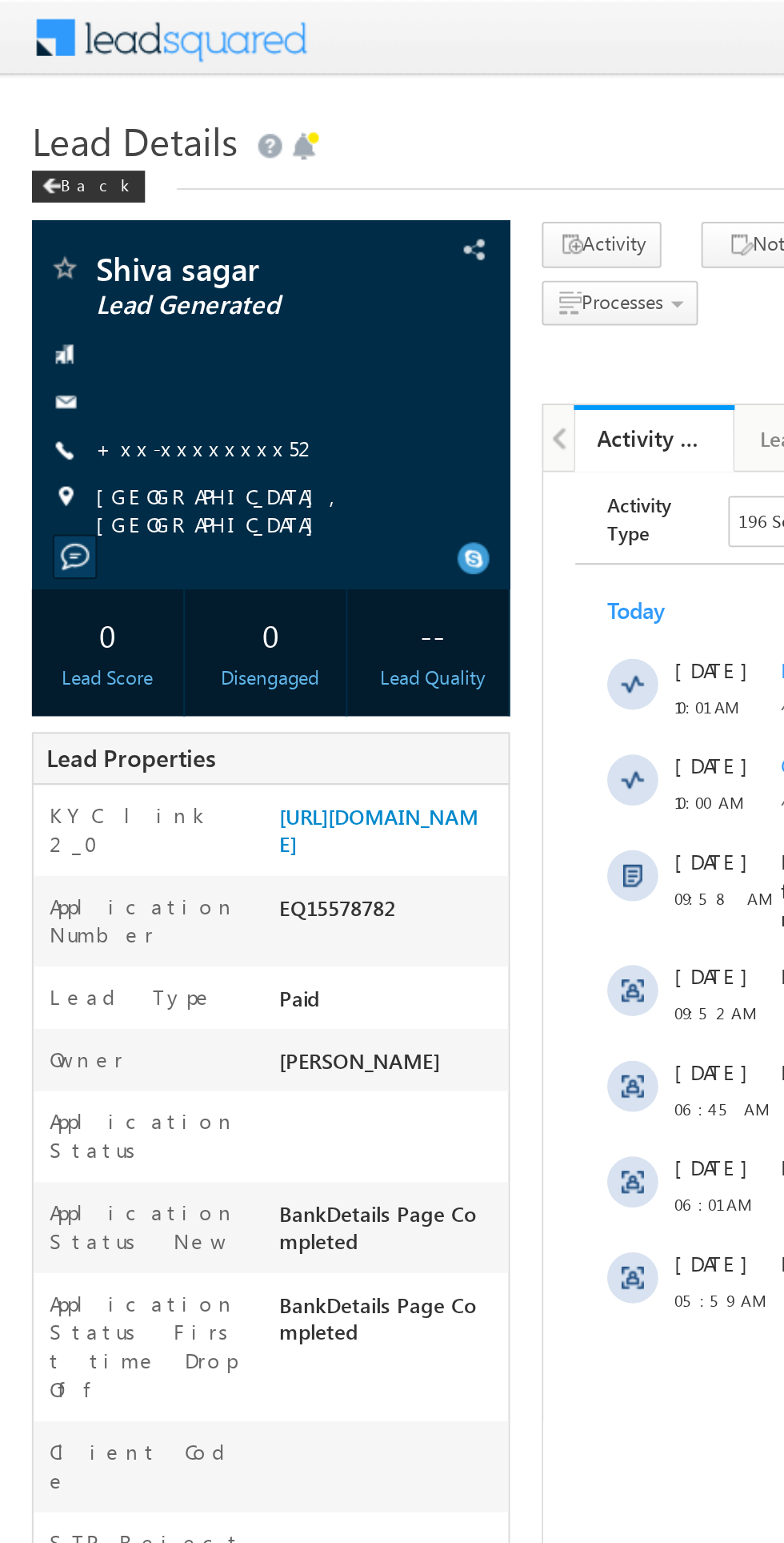
click at [86, 228] on link "+xx-xxxxxxxx52" at bounding box center [104, 225] width 113 height 13
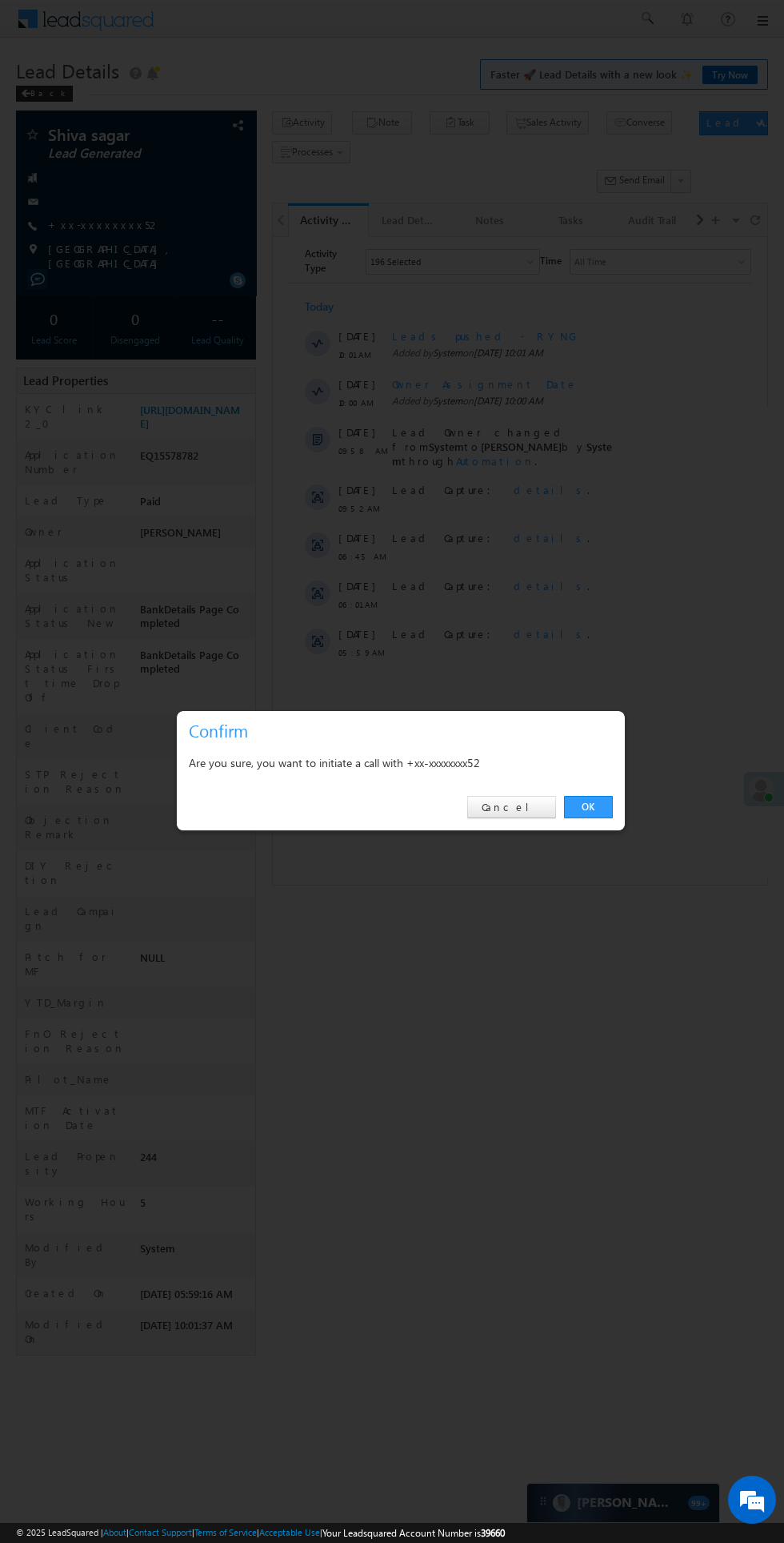
click at [606, 793] on div "OK Cancel" at bounding box center [400, 807] width 448 height 45
click at [585, 805] on link "OK" at bounding box center [589, 807] width 49 height 23
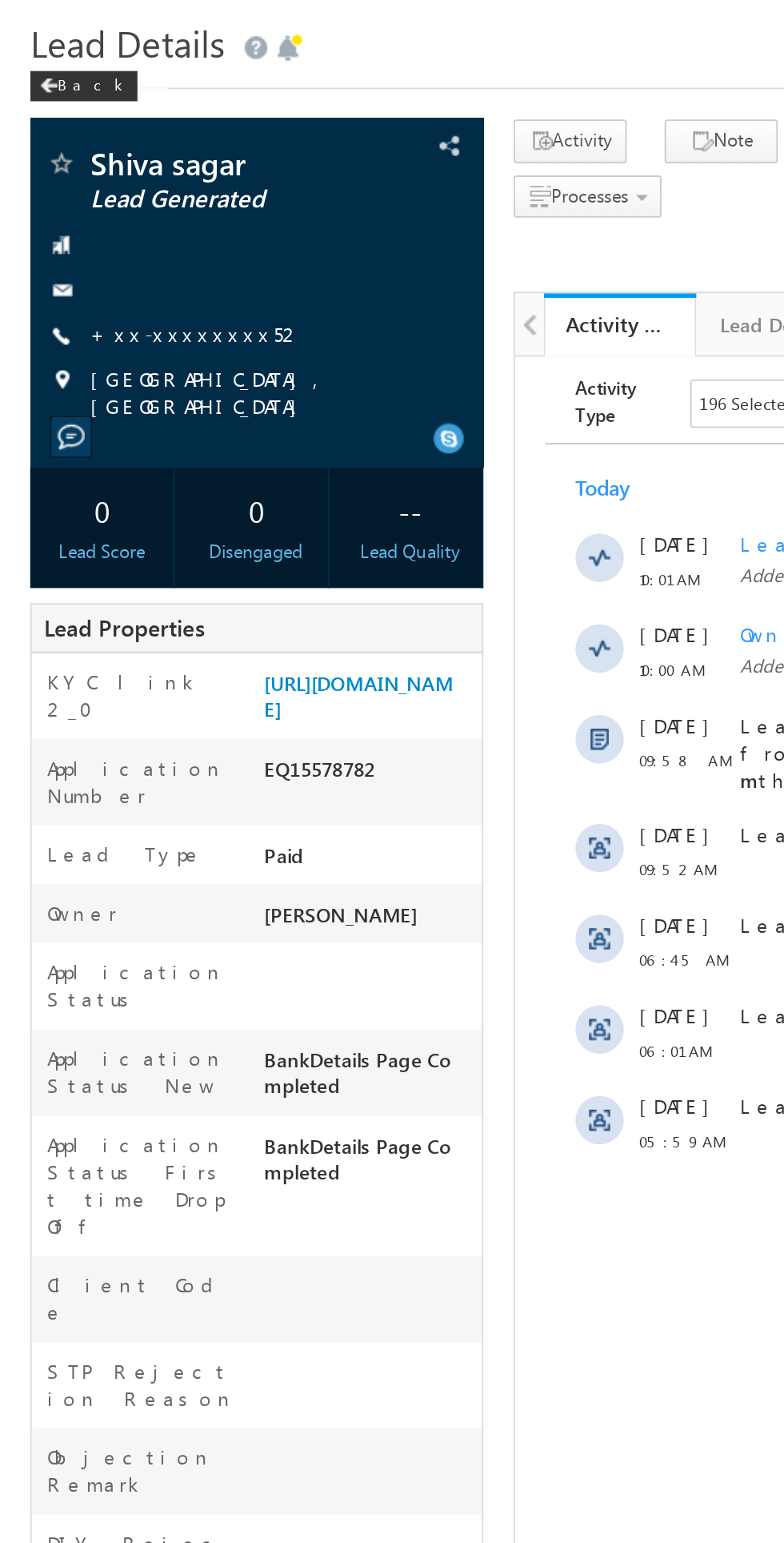
click at [90, 229] on link "+xx-xxxxxxxx52" at bounding box center [104, 225] width 113 height 13
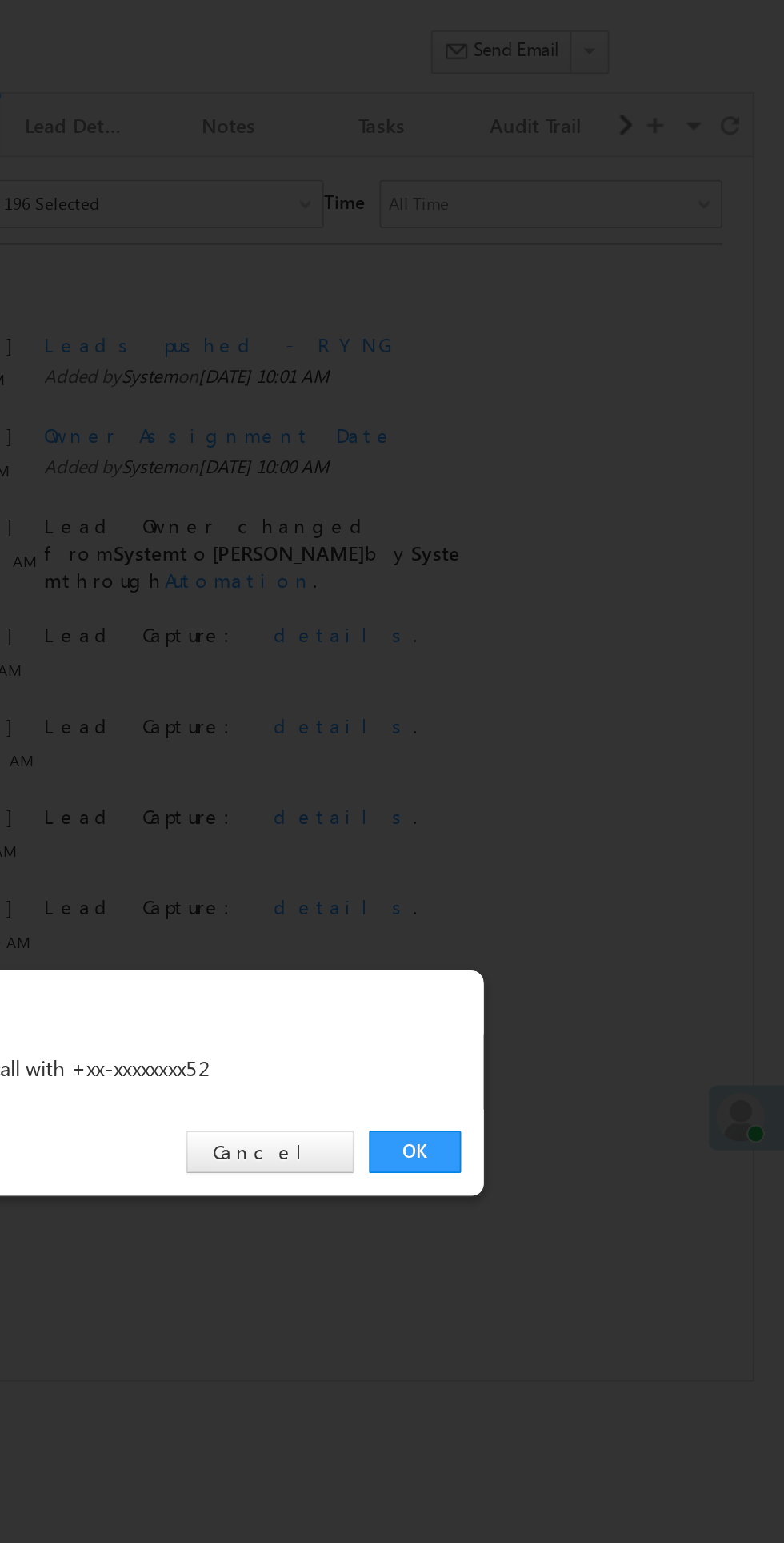
click at [584, 934] on div at bounding box center [392, 771] width 784 height 1543
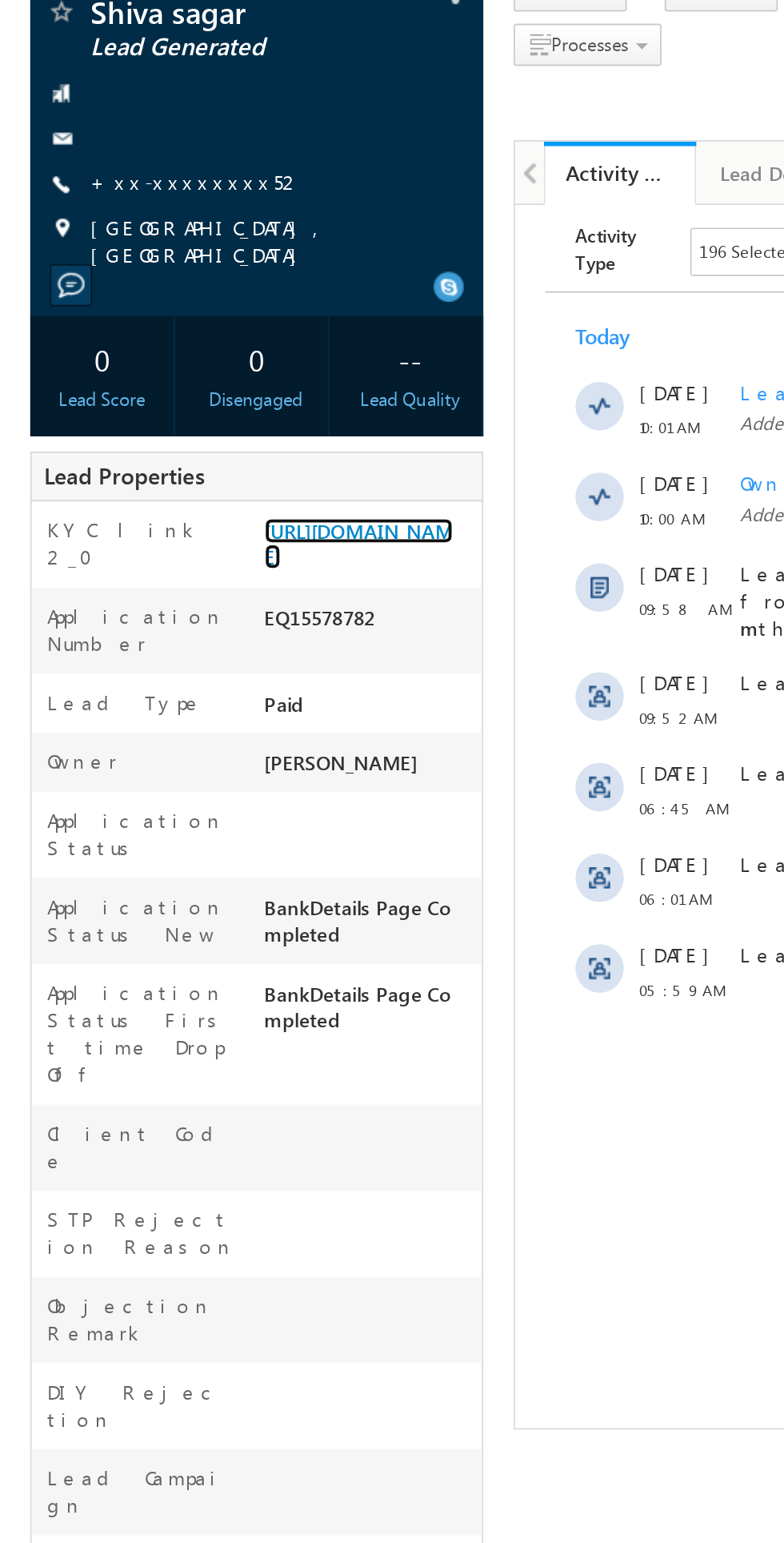
click at [191, 427] on link "[URL][DOMAIN_NAME]" at bounding box center [189, 417] width 100 height 27
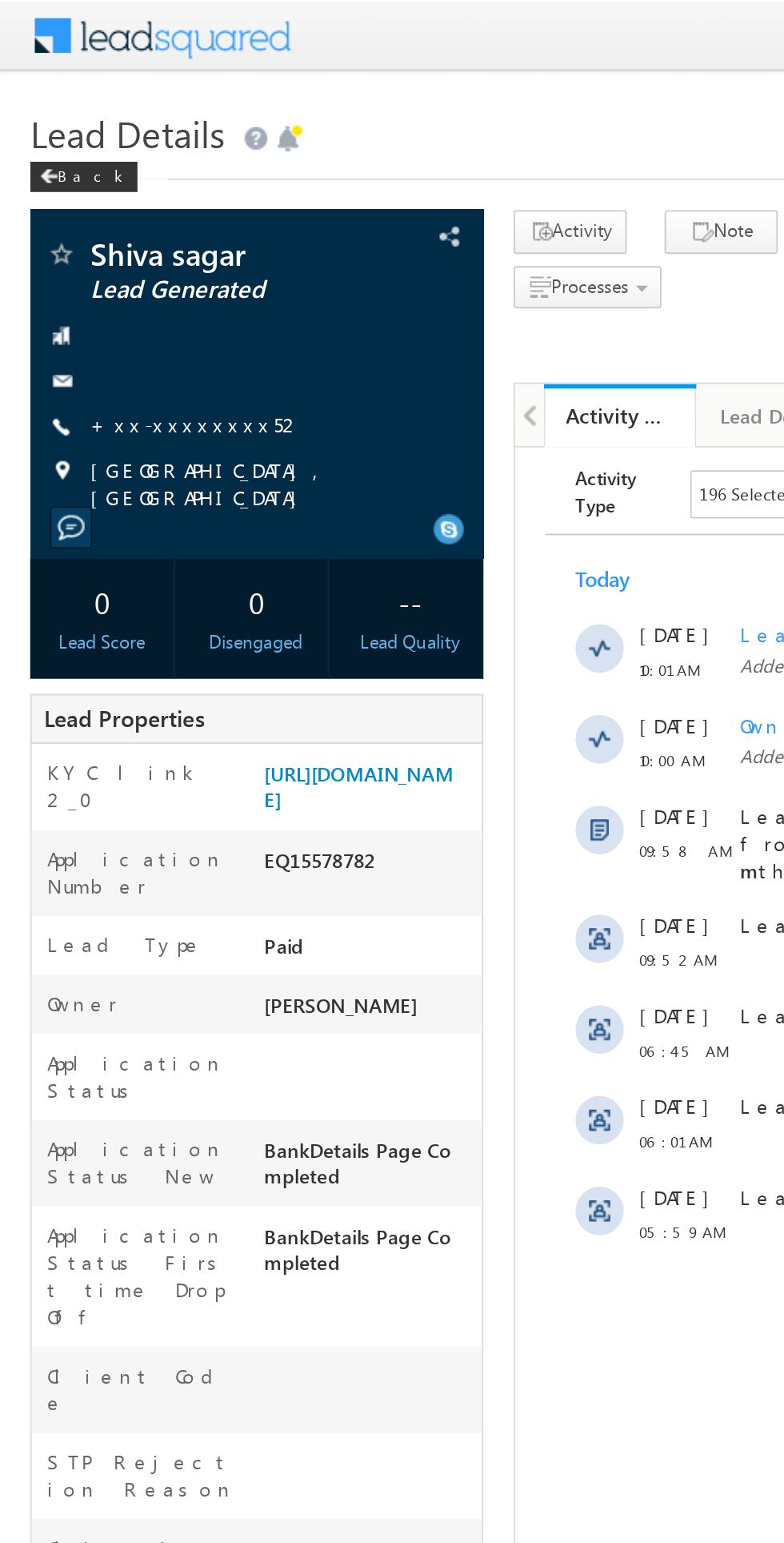
click at [91, 230] on link "+xx-xxxxxxxx52" at bounding box center [104, 225] width 113 height 13
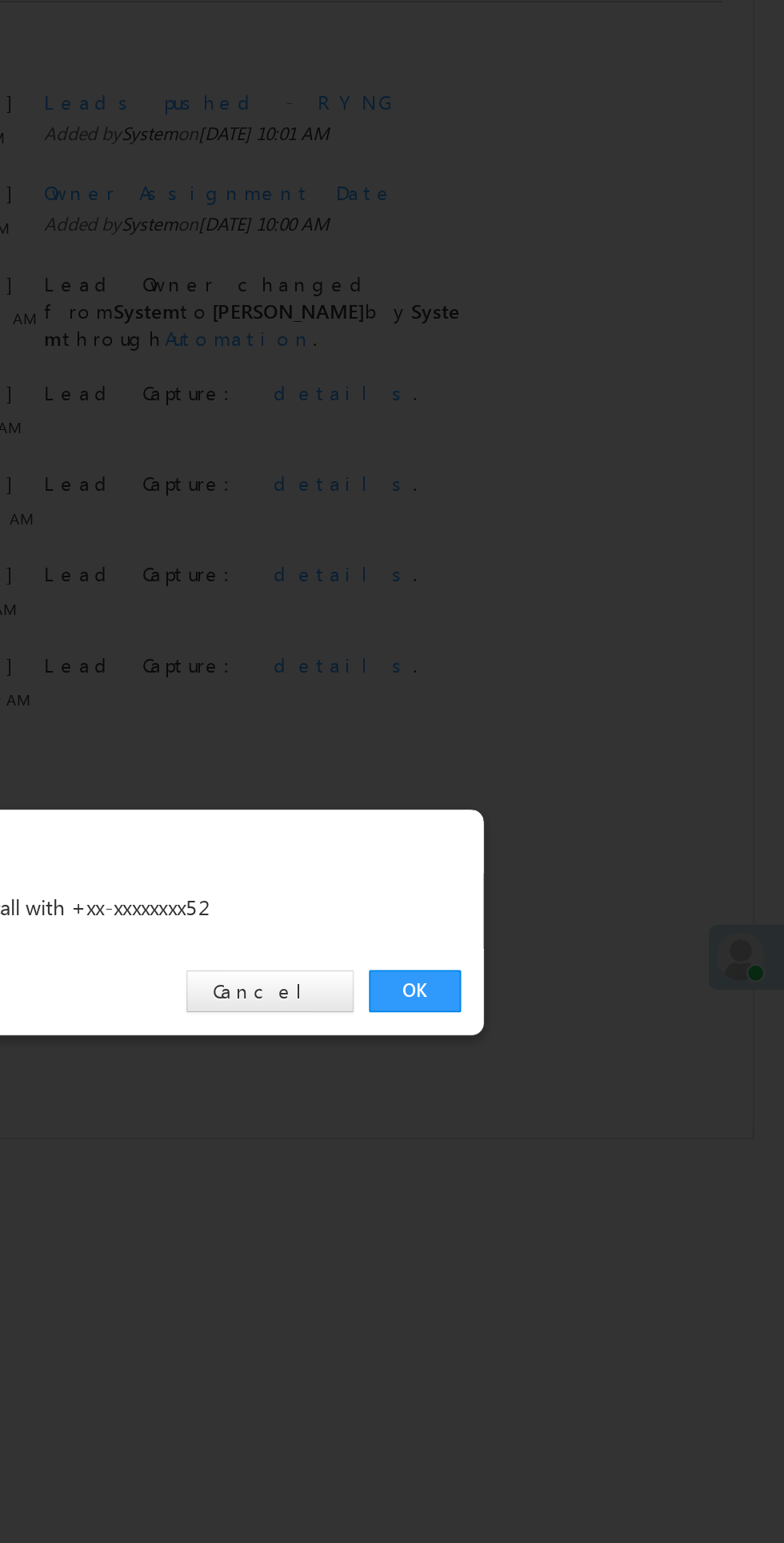
click at [579, 818] on link "OK" at bounding box center [589, 807] width 49 height 23
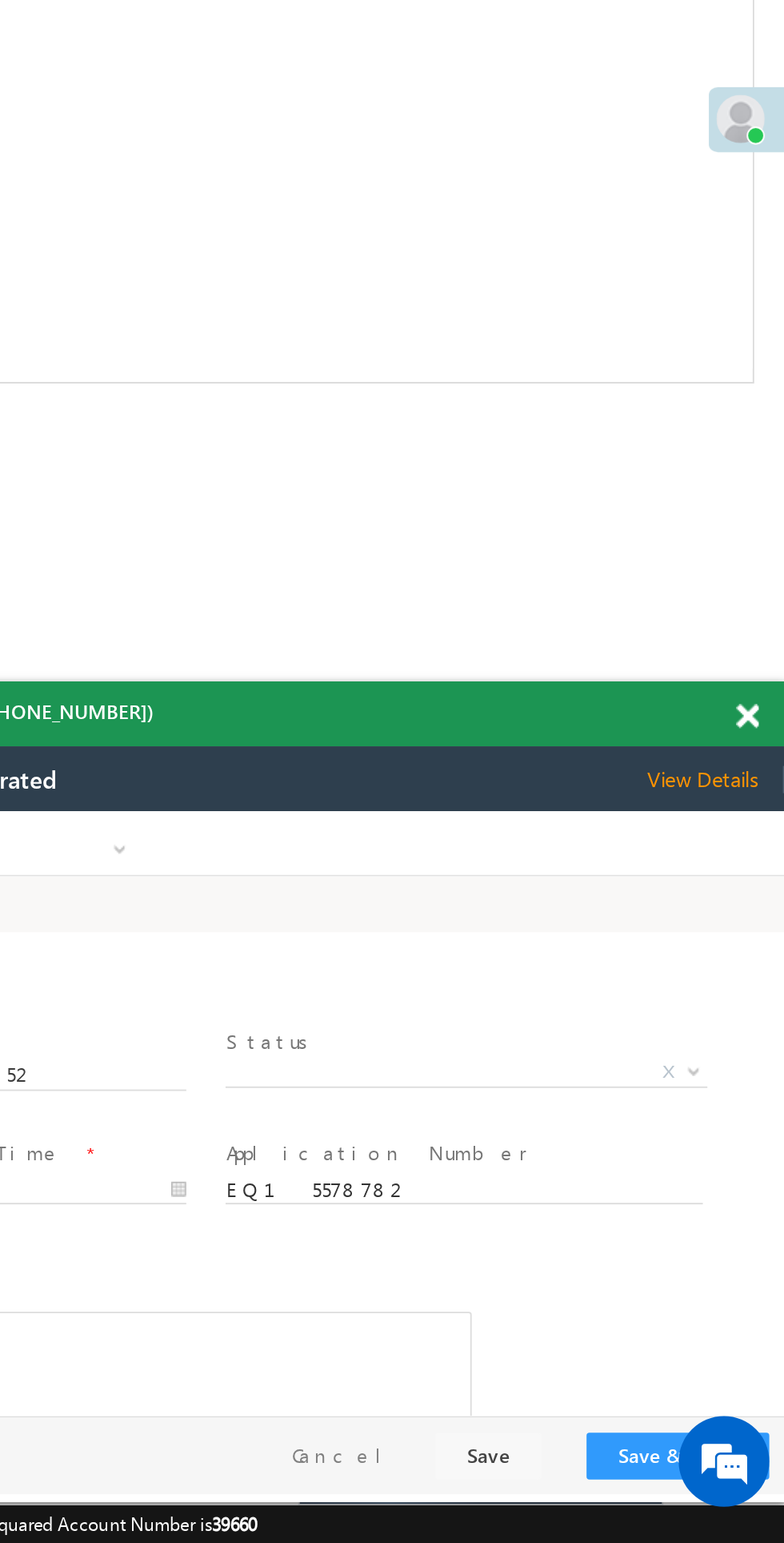
click at [59, 948] on span "X" at bounding box center [83, 950] width 255 height 16
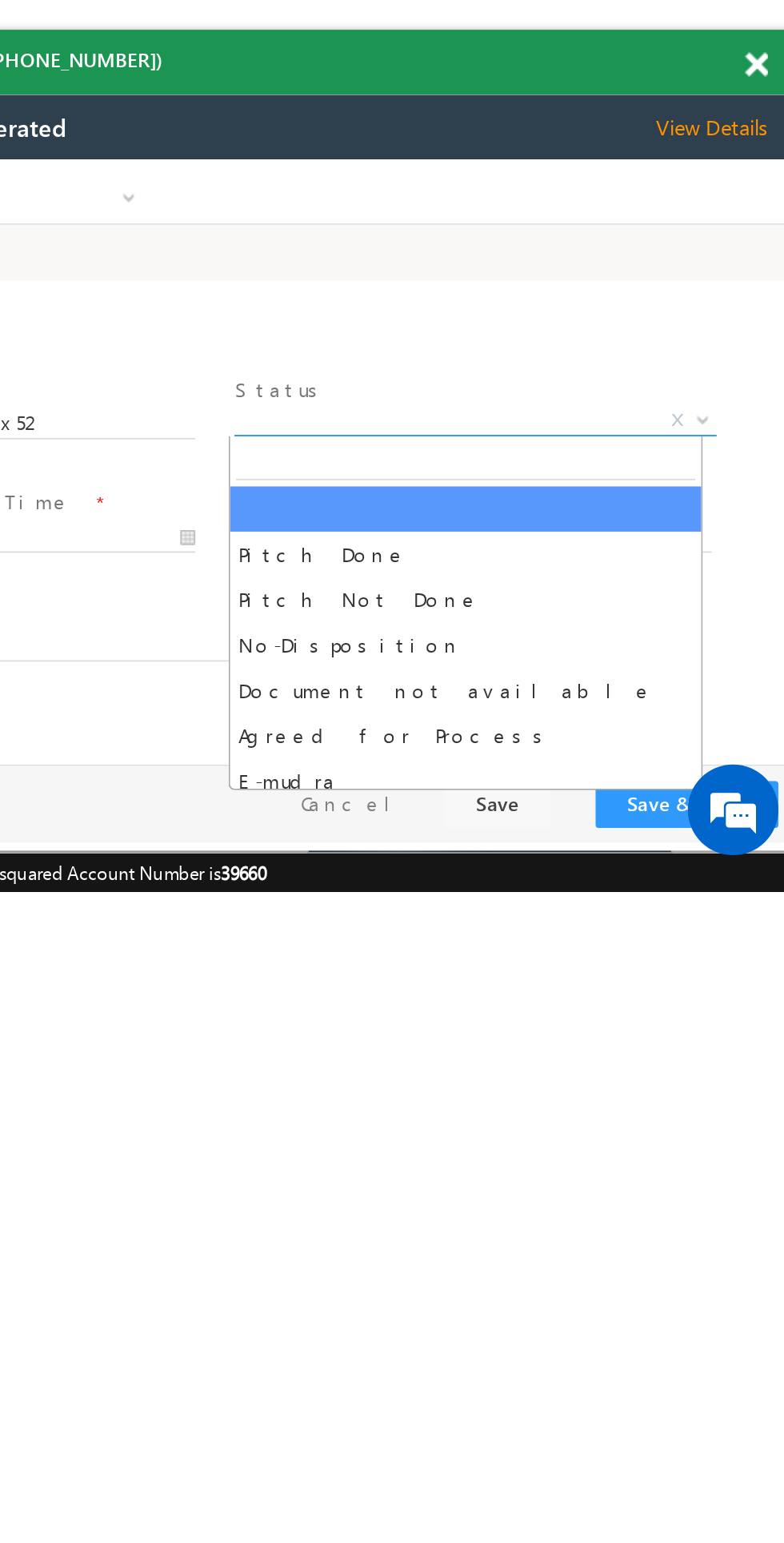
select select "Pitch Not Done"
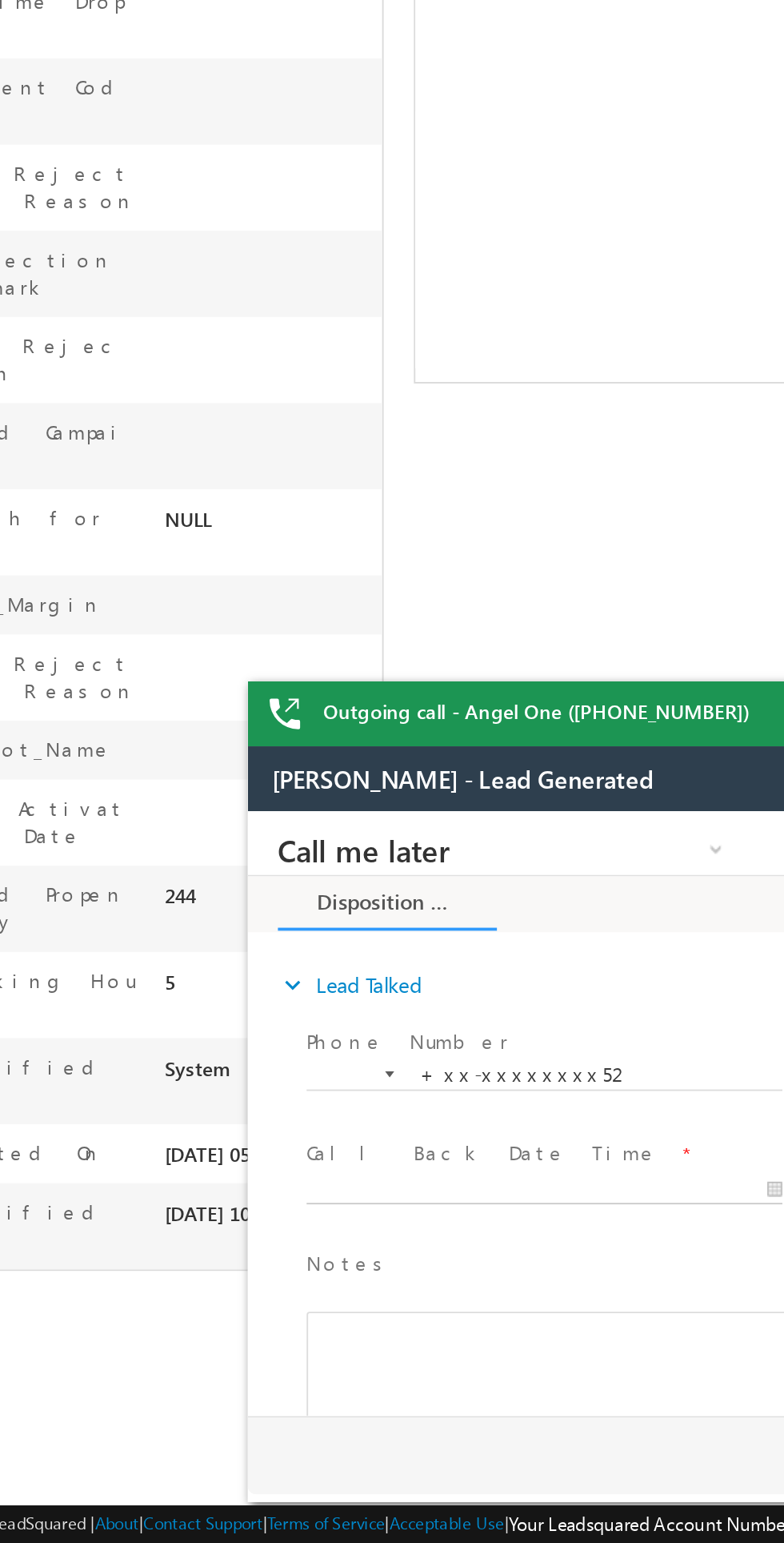
click at [375, 1007] on body "Call me later Cross Sell Customer Drop-off reasons Language Barrier Not Interes…" at bounding box center [547, 971] width 601 height 320
type input "08/27/25 10:32 AM"
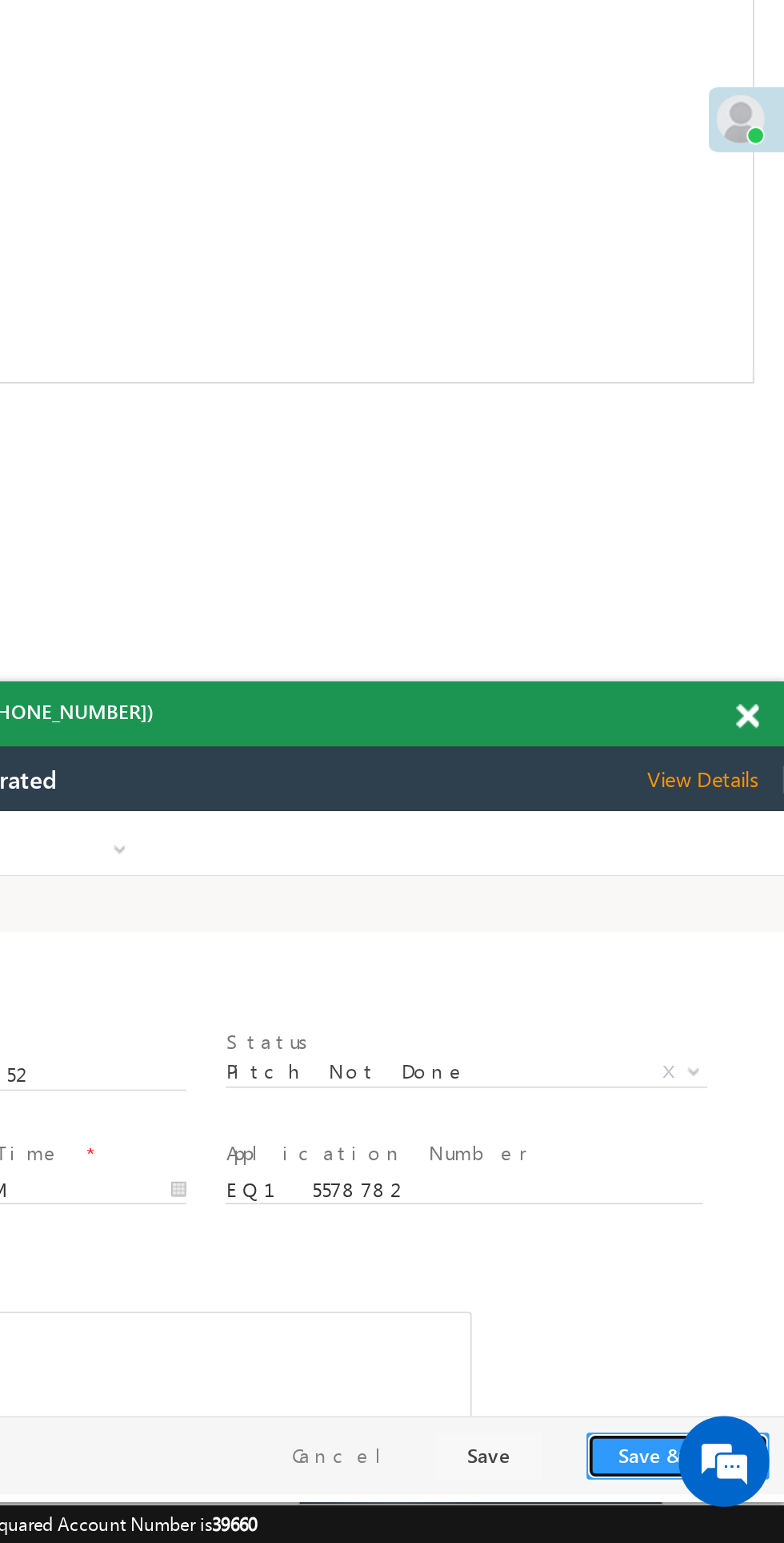
click at [171, 1153] on button "Save & Close" at bounding box center [196, 1153] width 97 height 25
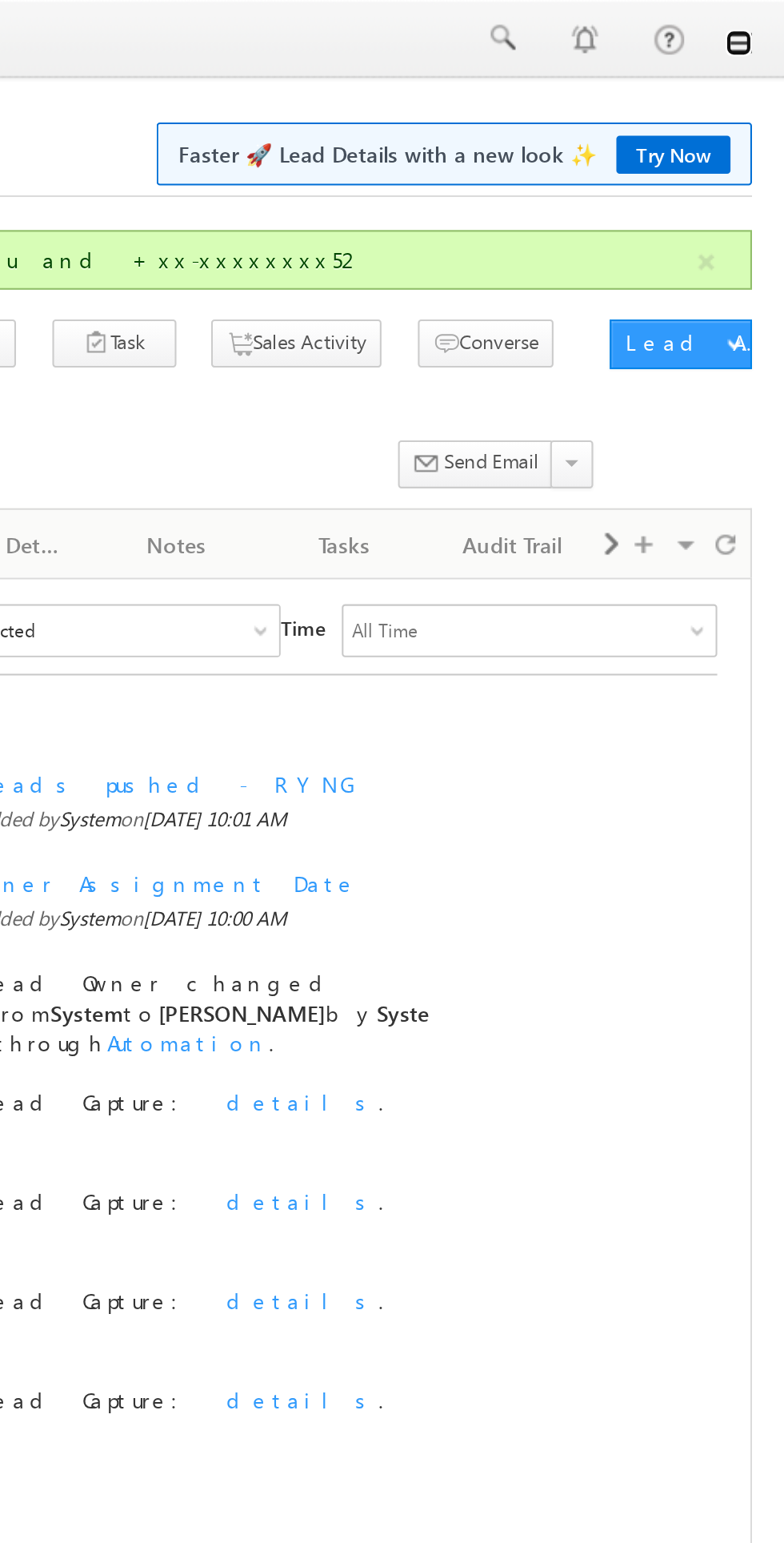
click at [766, 24] on link at bounding box center [761, 20] width 13 height 13
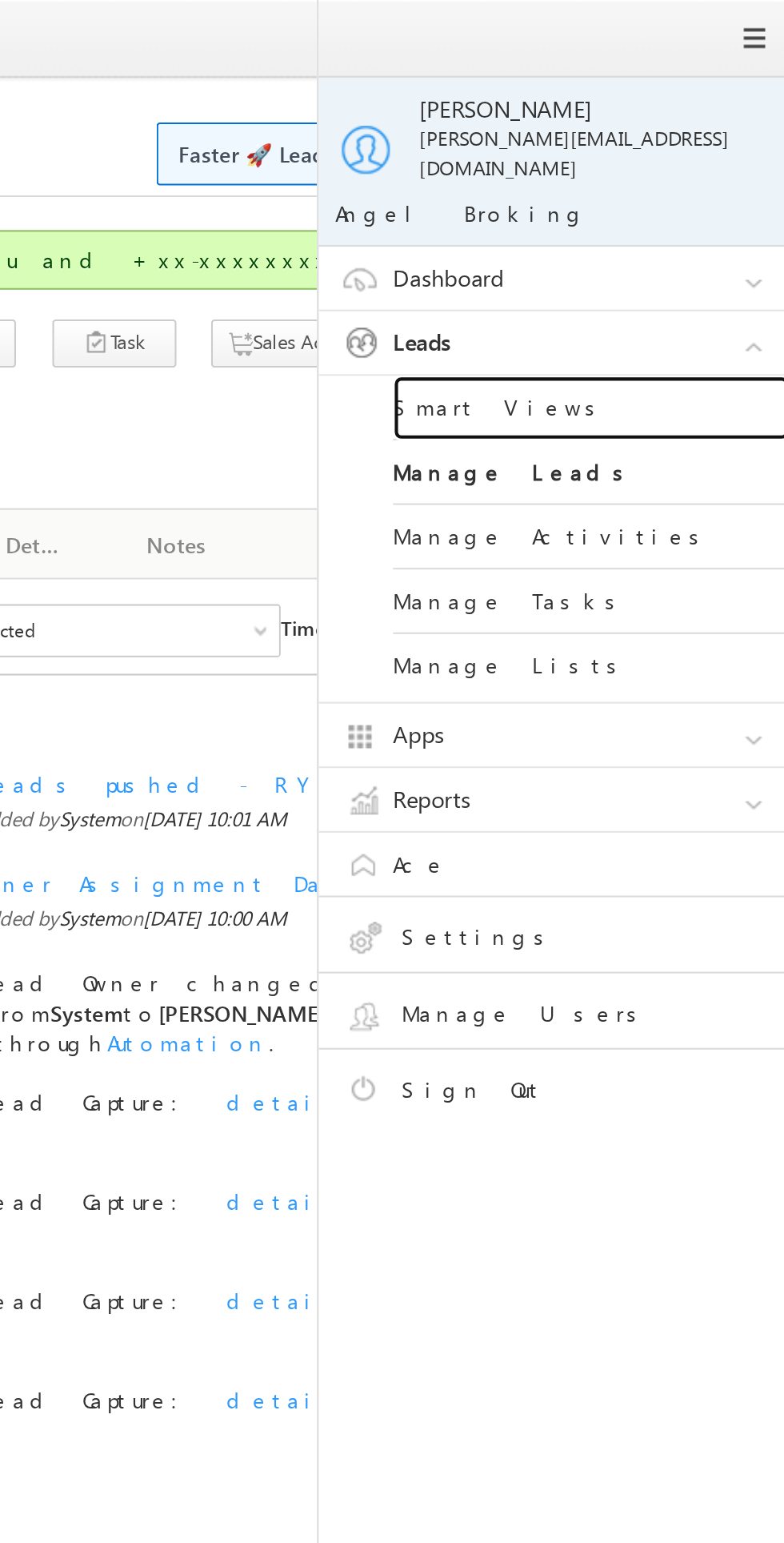
click at [630, 186] on link "Smart Views" at bounding box center [690, 197] width 192 height 31
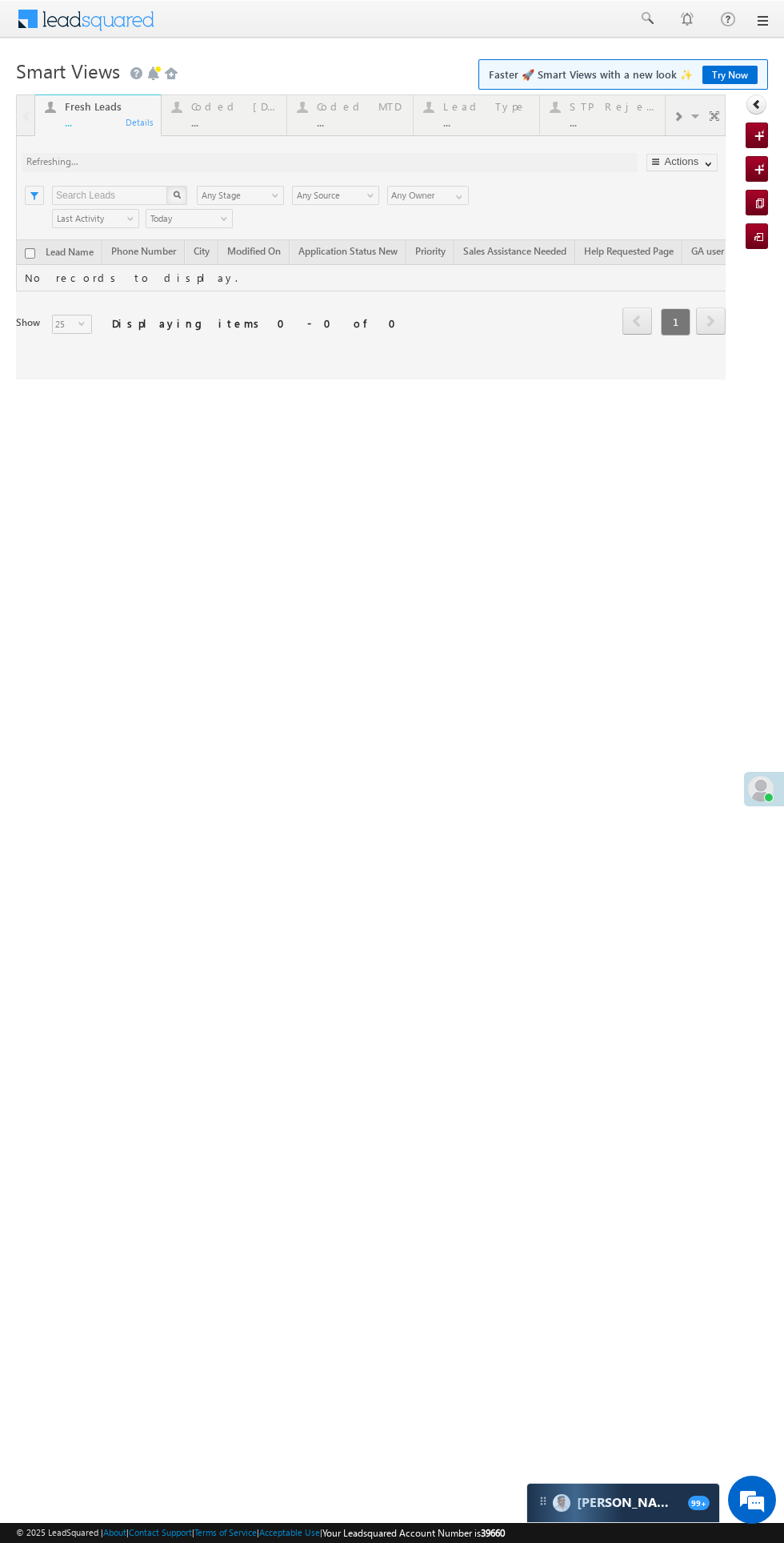
click at [536, 494] on html "Menu [PERSON_NAME] [PERSON_NAME] @ange lbrok ing.c om" at bounding box center [392, 246] width 784 height 494
click at [762, 21] on link at bounding box center [761, 20] width 13 height 13
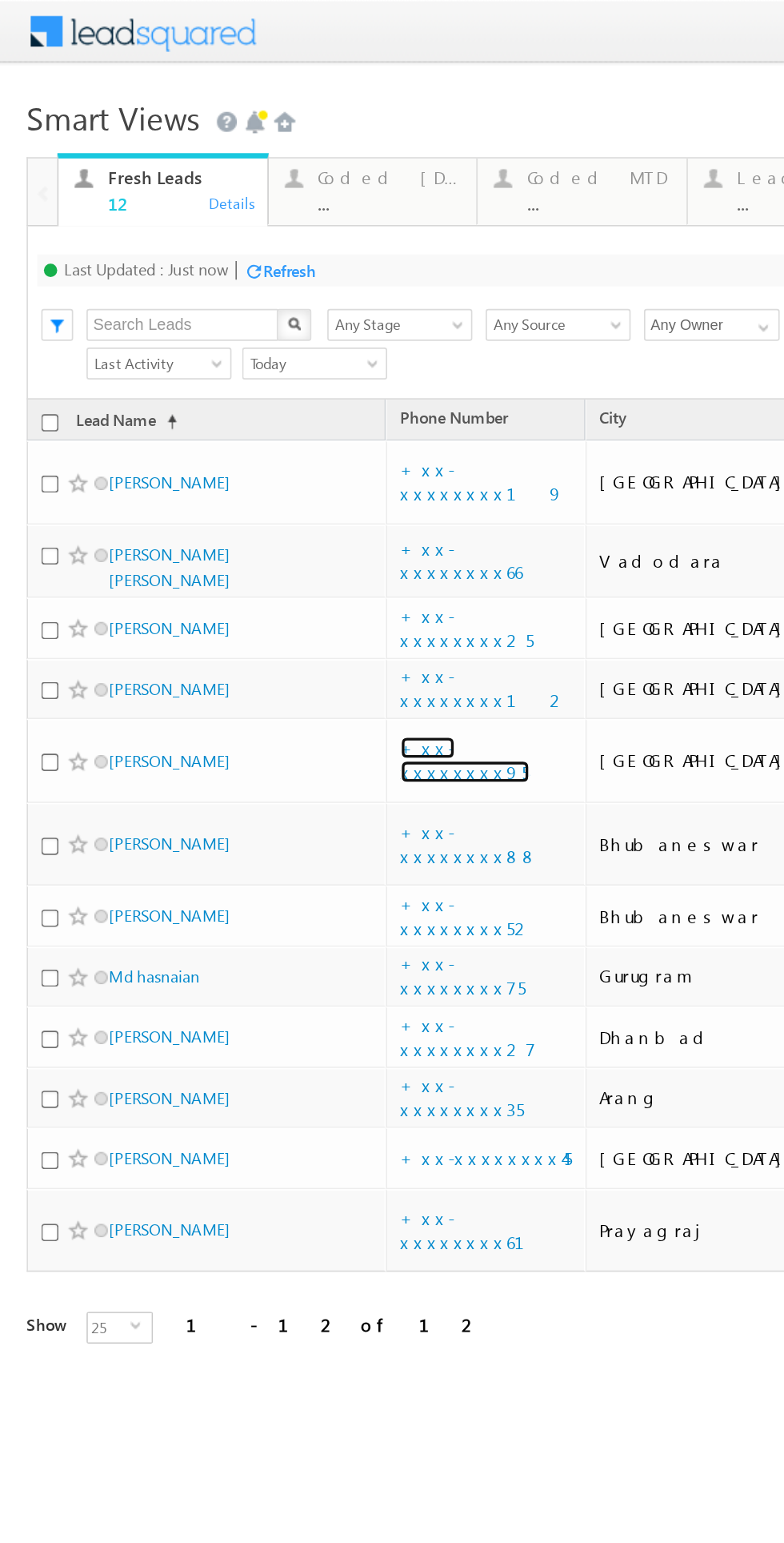
click at [278, 443] on link "+xx-xxxxxxxx95" at bounding box center [280, 456] width 78 height 28
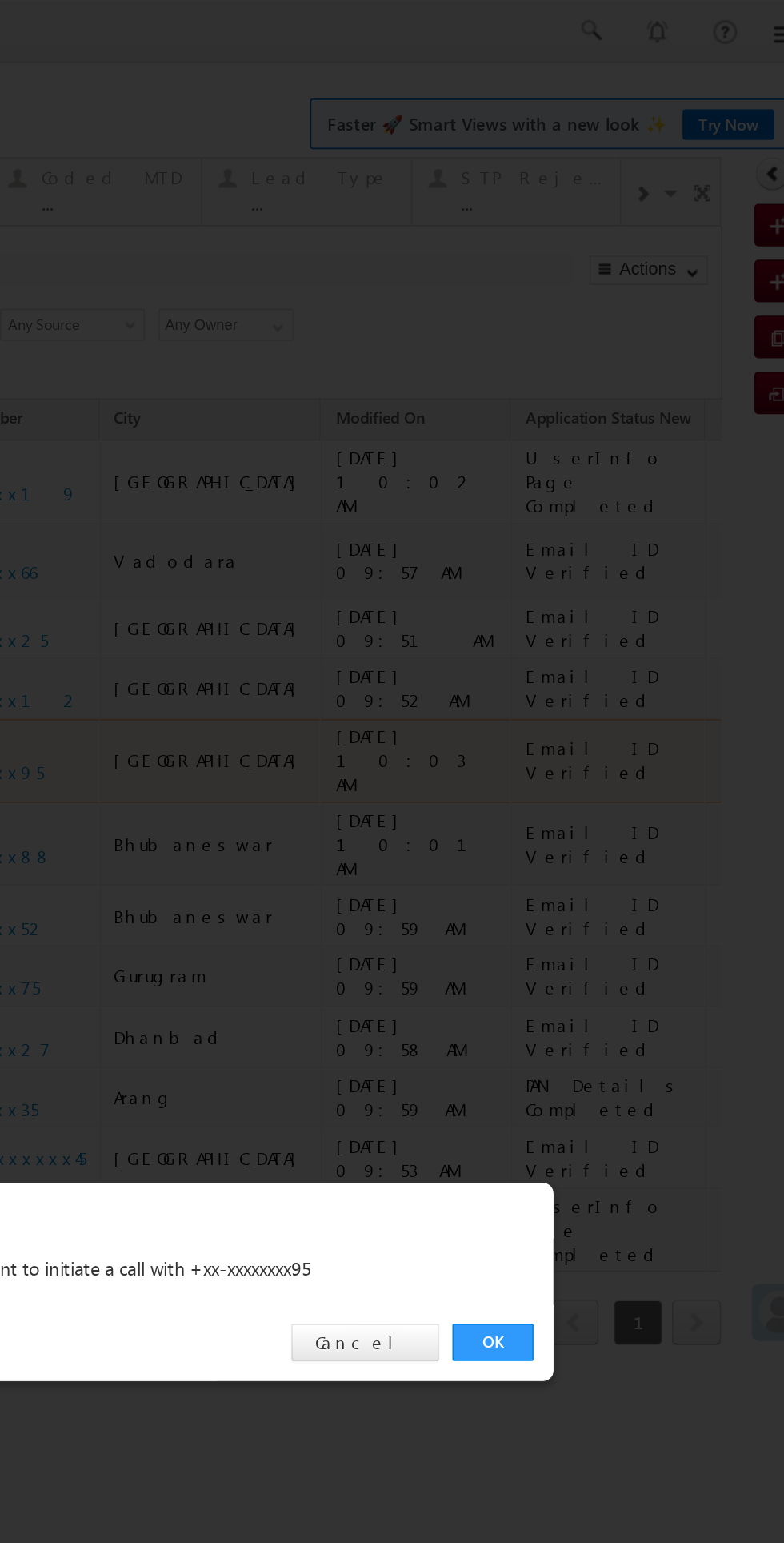
click at [102, 808] on link "OK" at bounding box center [103, 807] width 49 height 23
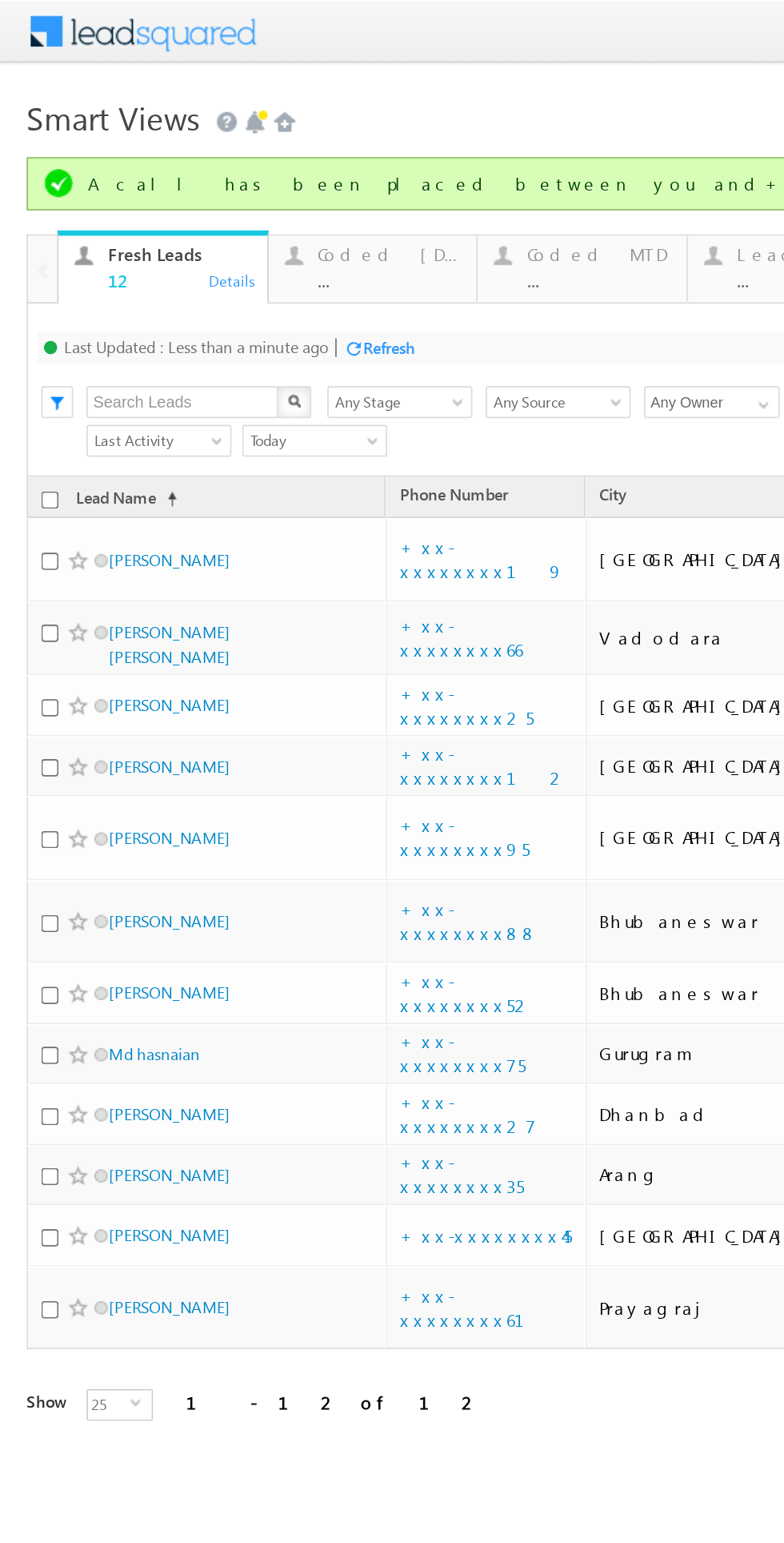
click at [219, 153] on div "Coded [DATE]" at bounding box center [234, 153] width 86 height 13
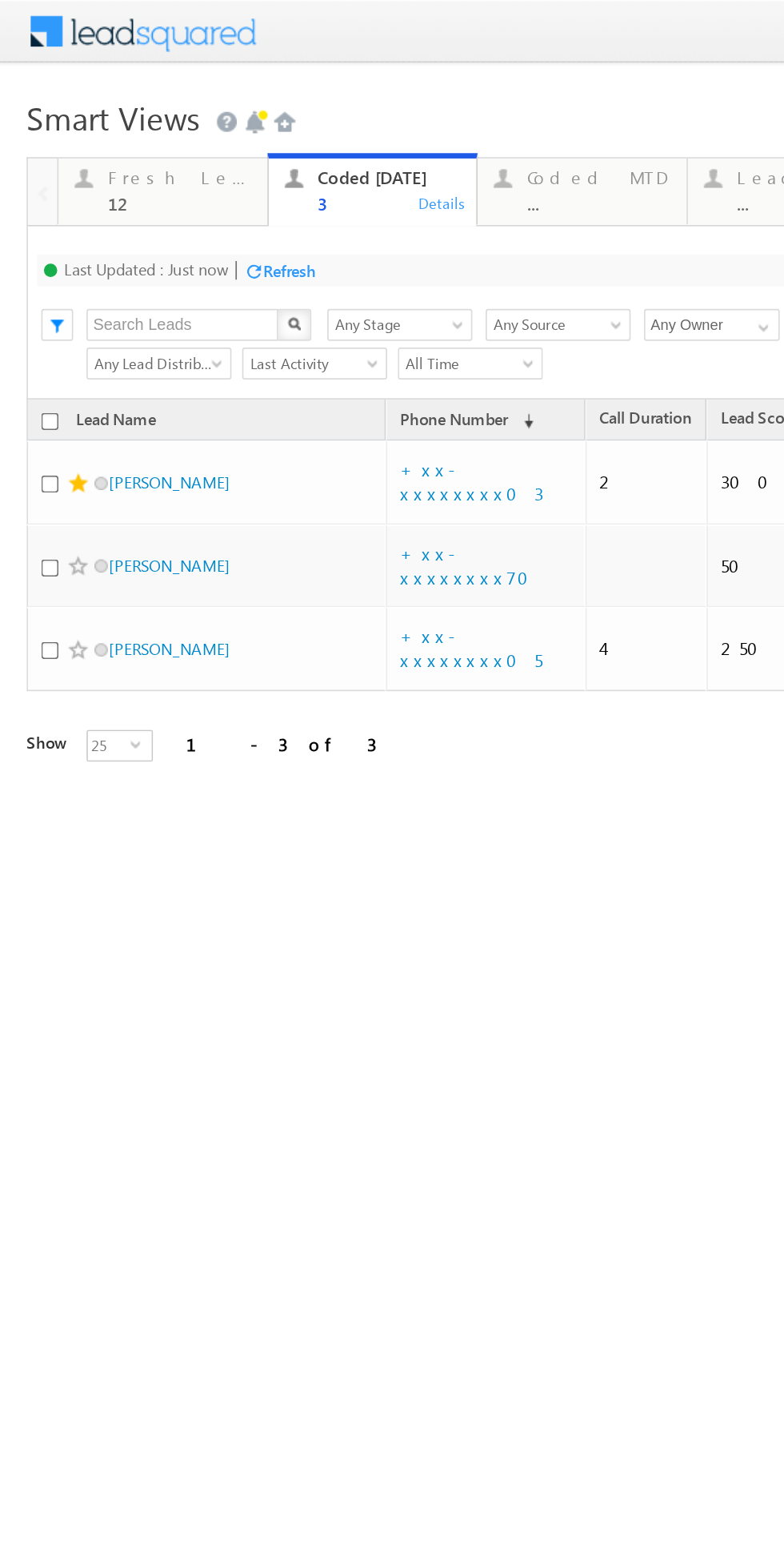
click at [91, 123] on div "12" at bounding box center [107, 122] width 86 height 12
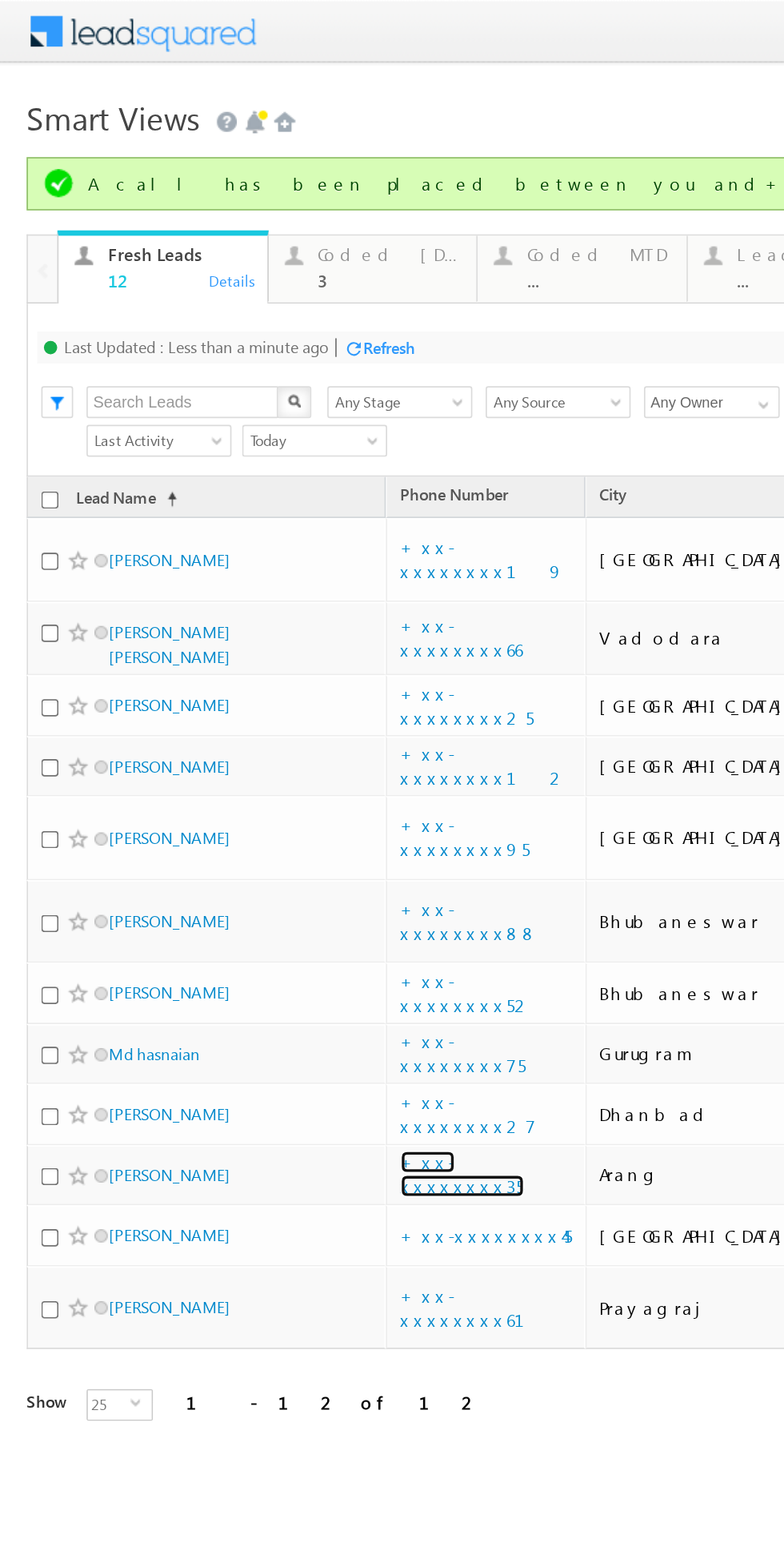
click at [286, 691] on link "+xx-xxxxxxxx35" at bounding box center [278, 705] width 75 height 28
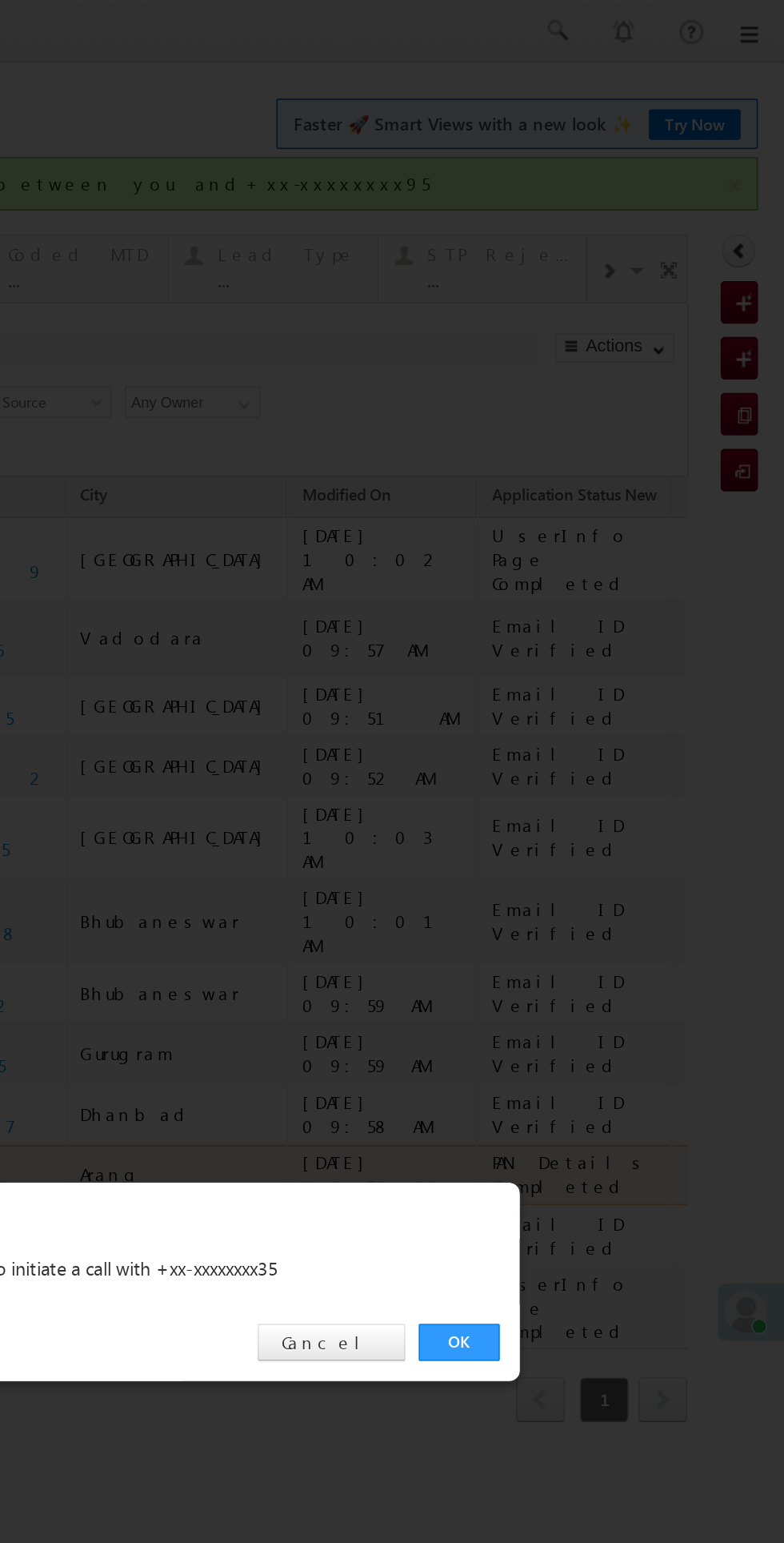
click at [68, 810] on link "OK" at bounding box center [70, 807] width 49 height 23
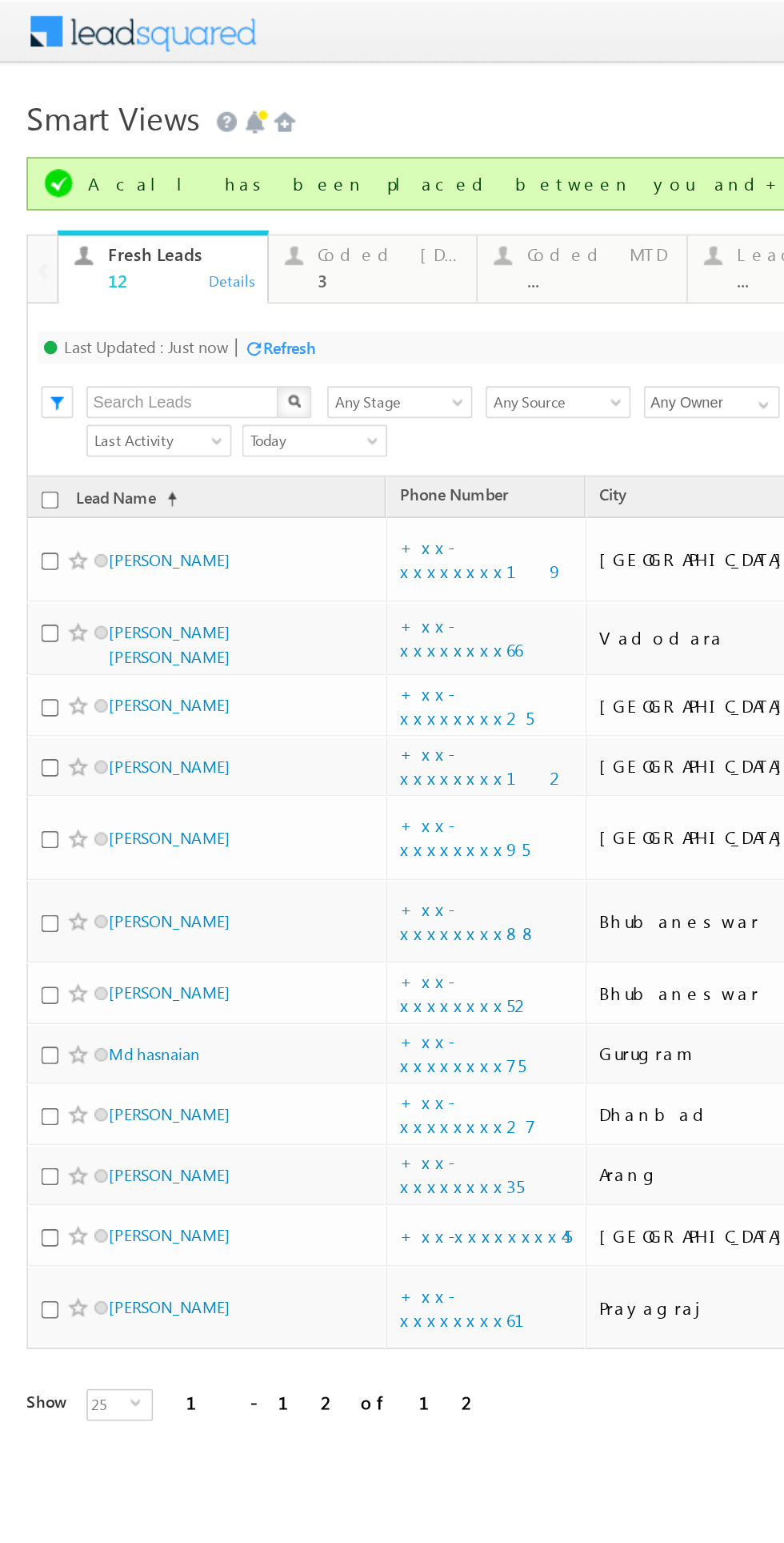
click at [276, 811] on div "Refresh first prev 1 next last 1 - 12 of 12" at bounding box center [370, 834] width 709 height 46
click at [276, 745] on div "Tags × Select at-least one lead to tag... × Close Lead Name (sorted ascending) …" at bounding box center [370, 593] width 709 height 614
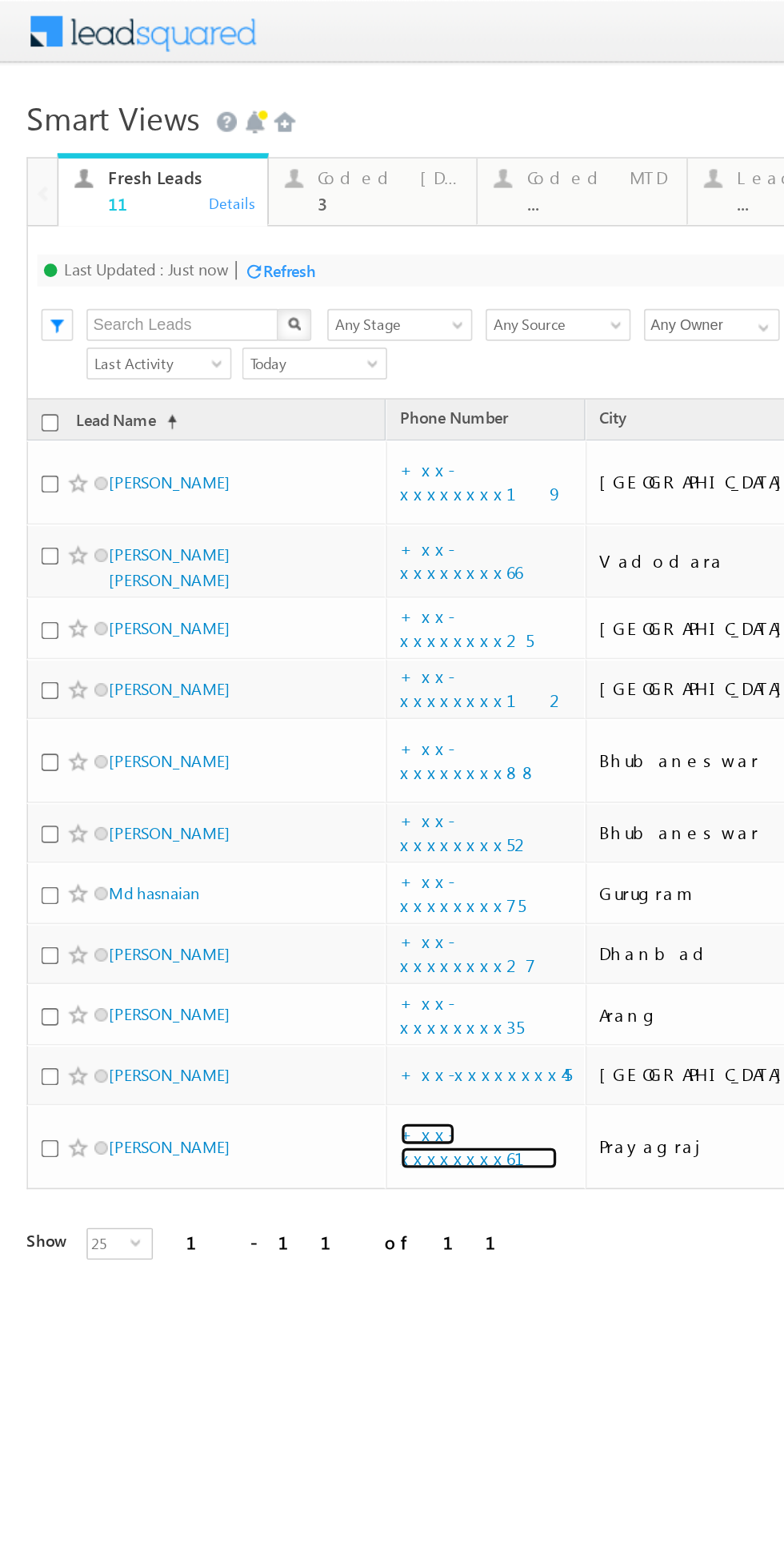
click at [276, 675] on link "+xx-xxxxxxxx61" at bounding box center [288, 688] width 95 height 28
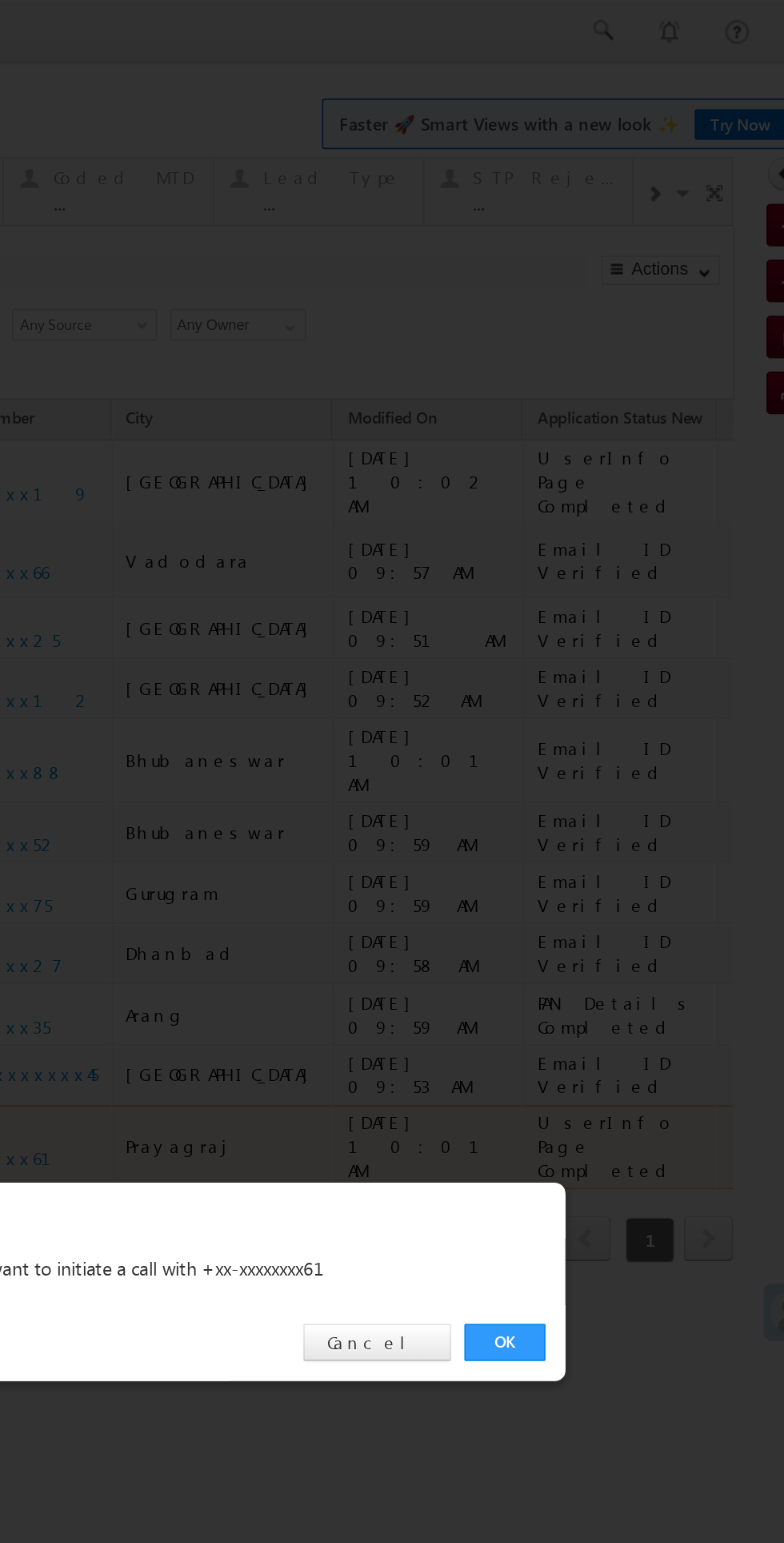
click at [114, 802] on link "OK" at bounding box center [115, 807] width 49 height 23
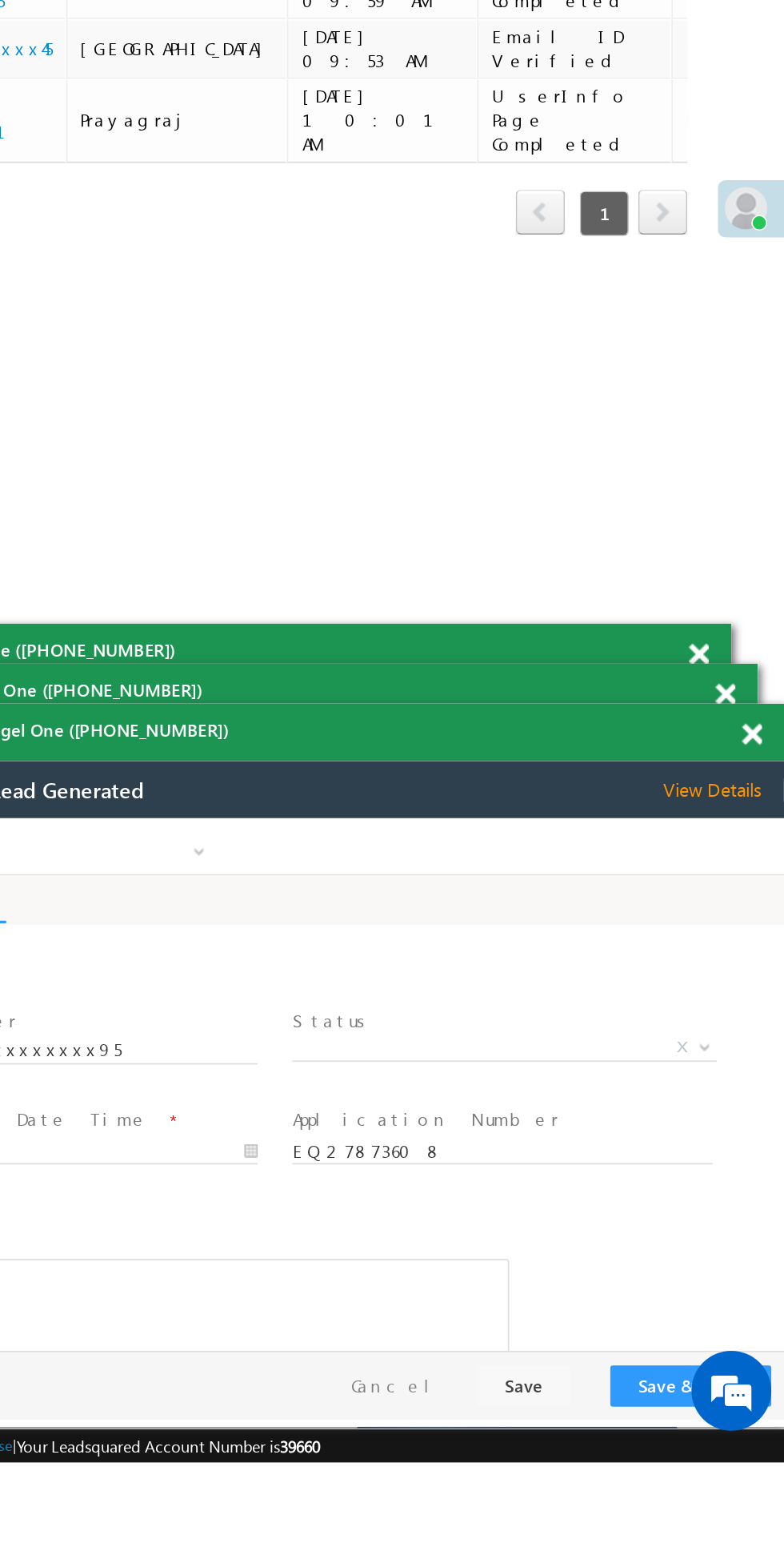
click at [0, 0] on span at bounding box center [0, 0] width 0 height 0
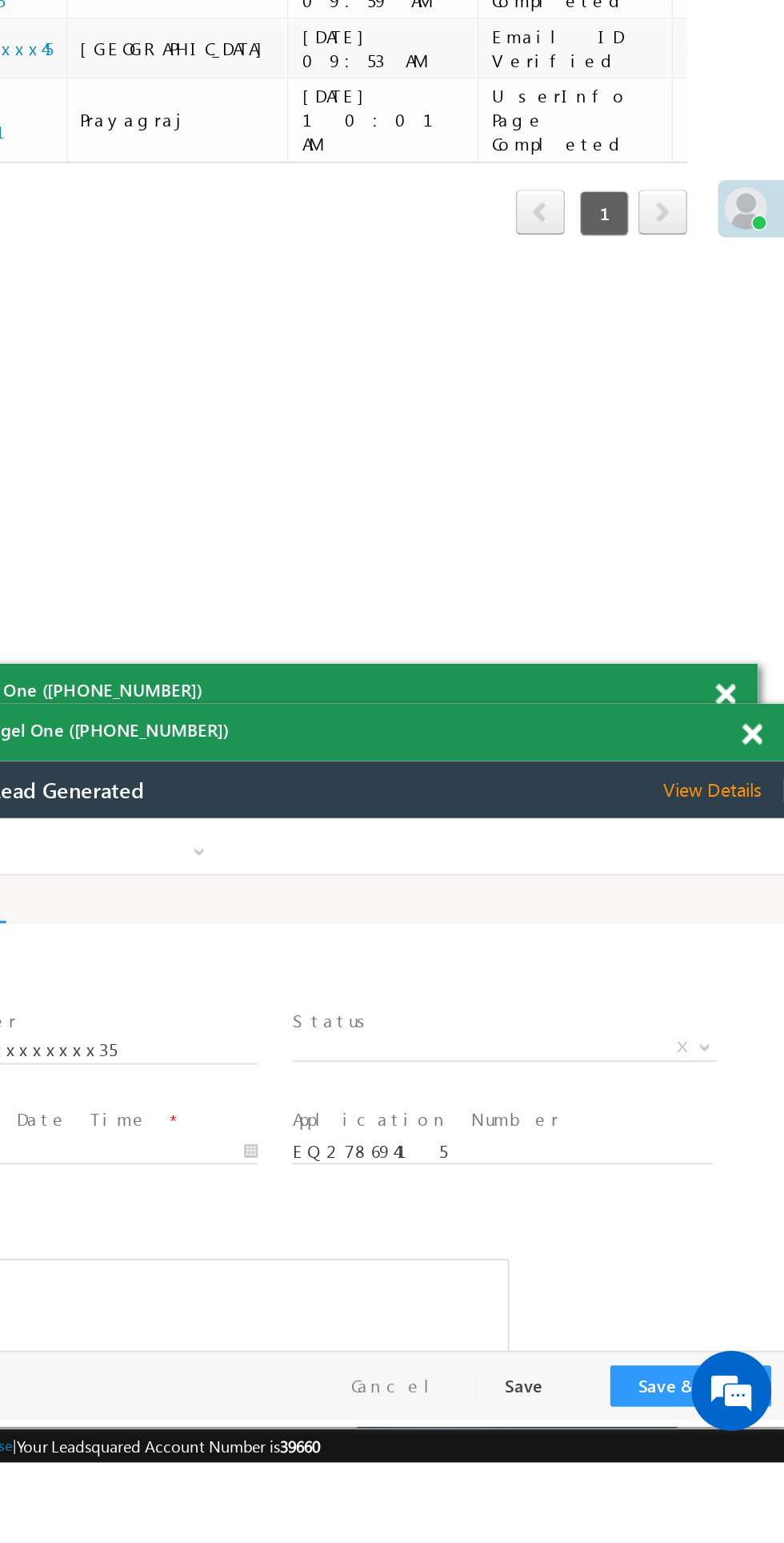
click at [0, 0] on span at bounding box center [0, 0] width 0 height 0
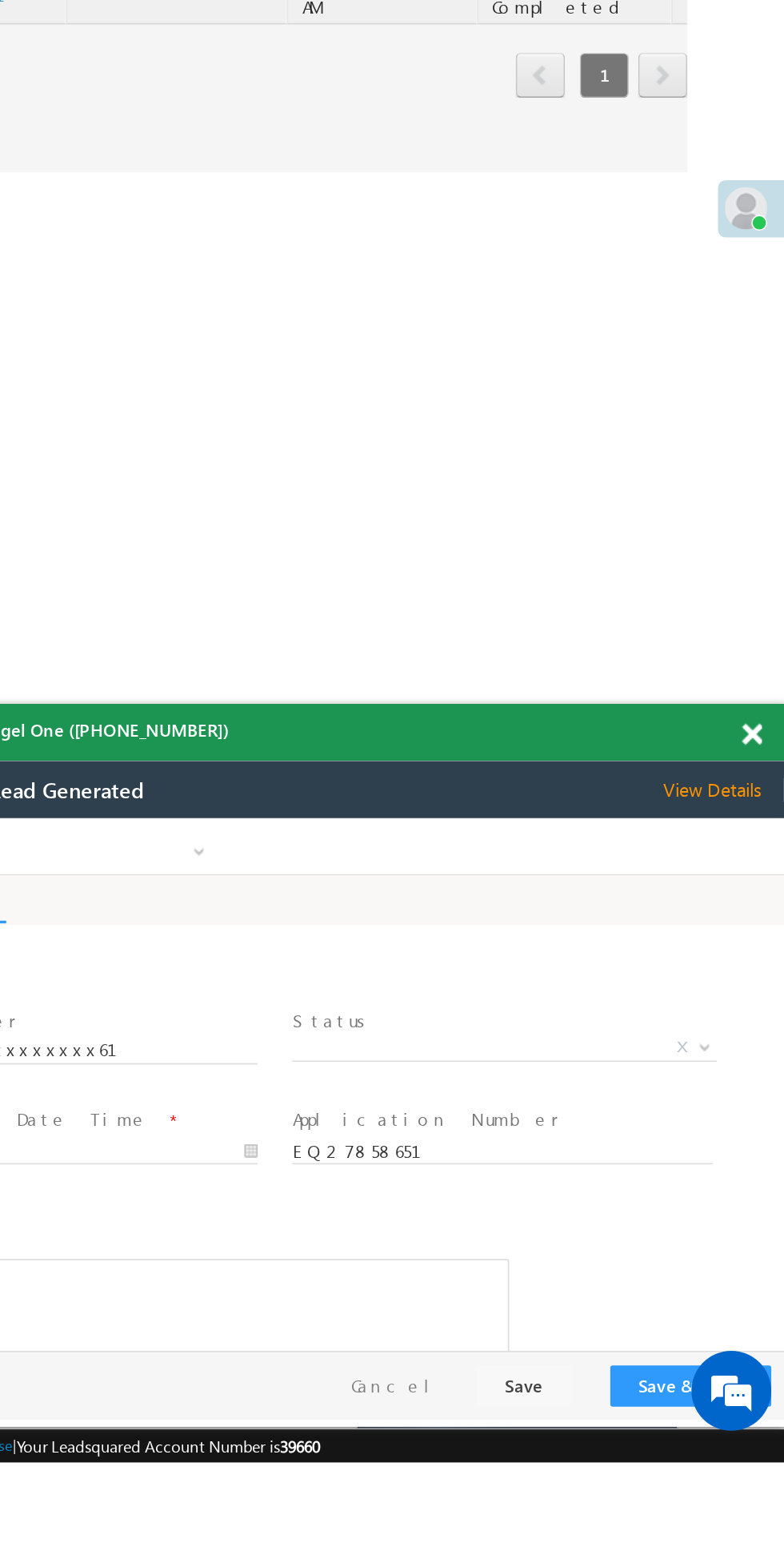
click at [203, 958] on span "X" at bounding box center [219, 955] width 255 height 16
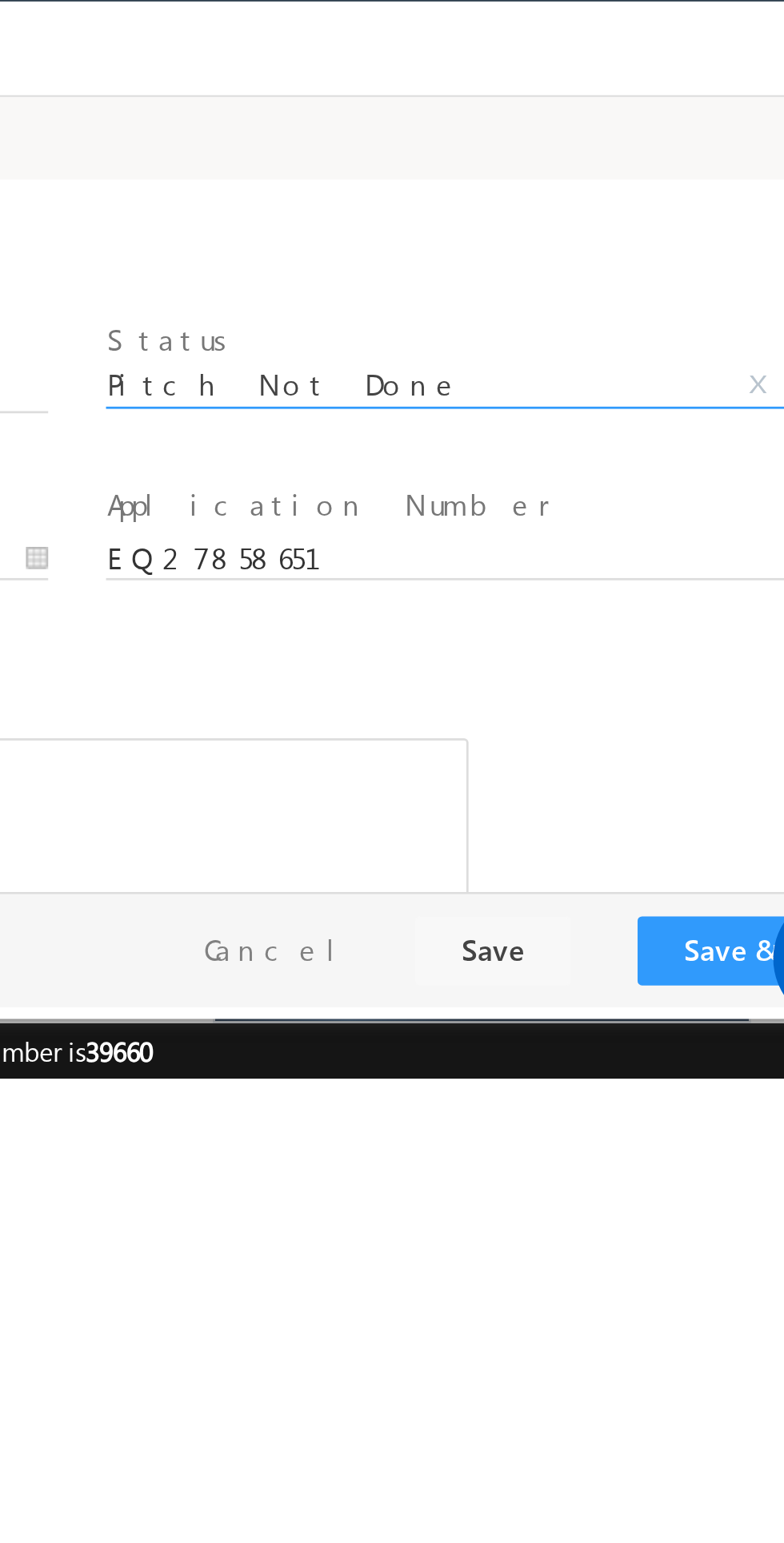
select select "Pitch Not Done"
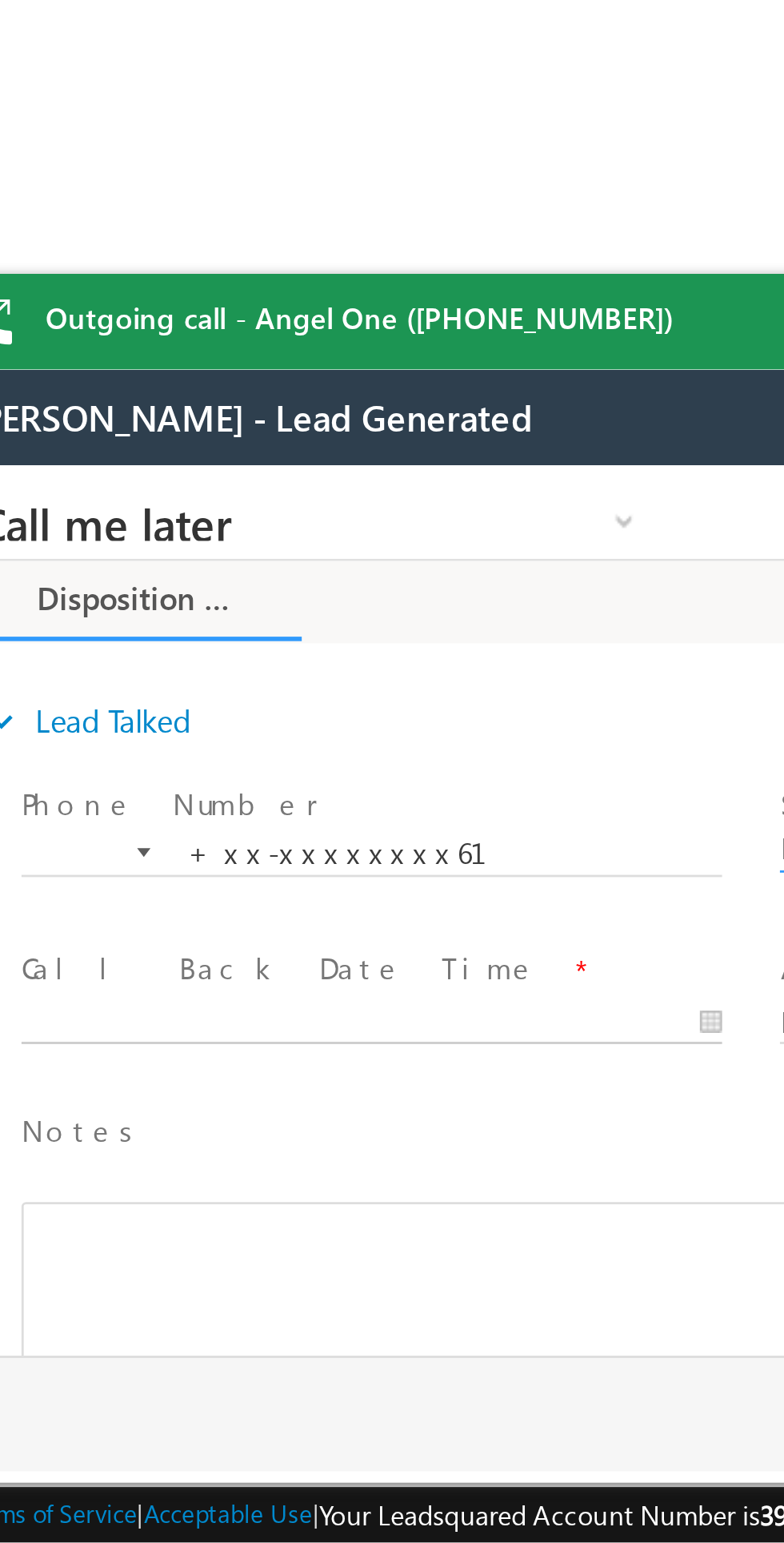
click at [90, 667] on body "Call me later Cross Sell Customer Drop-off reasons Language Barrier Not Interes…" at bounding box center [235, 625] width 601 height 320
type input "08/27/25 10:37 AM"
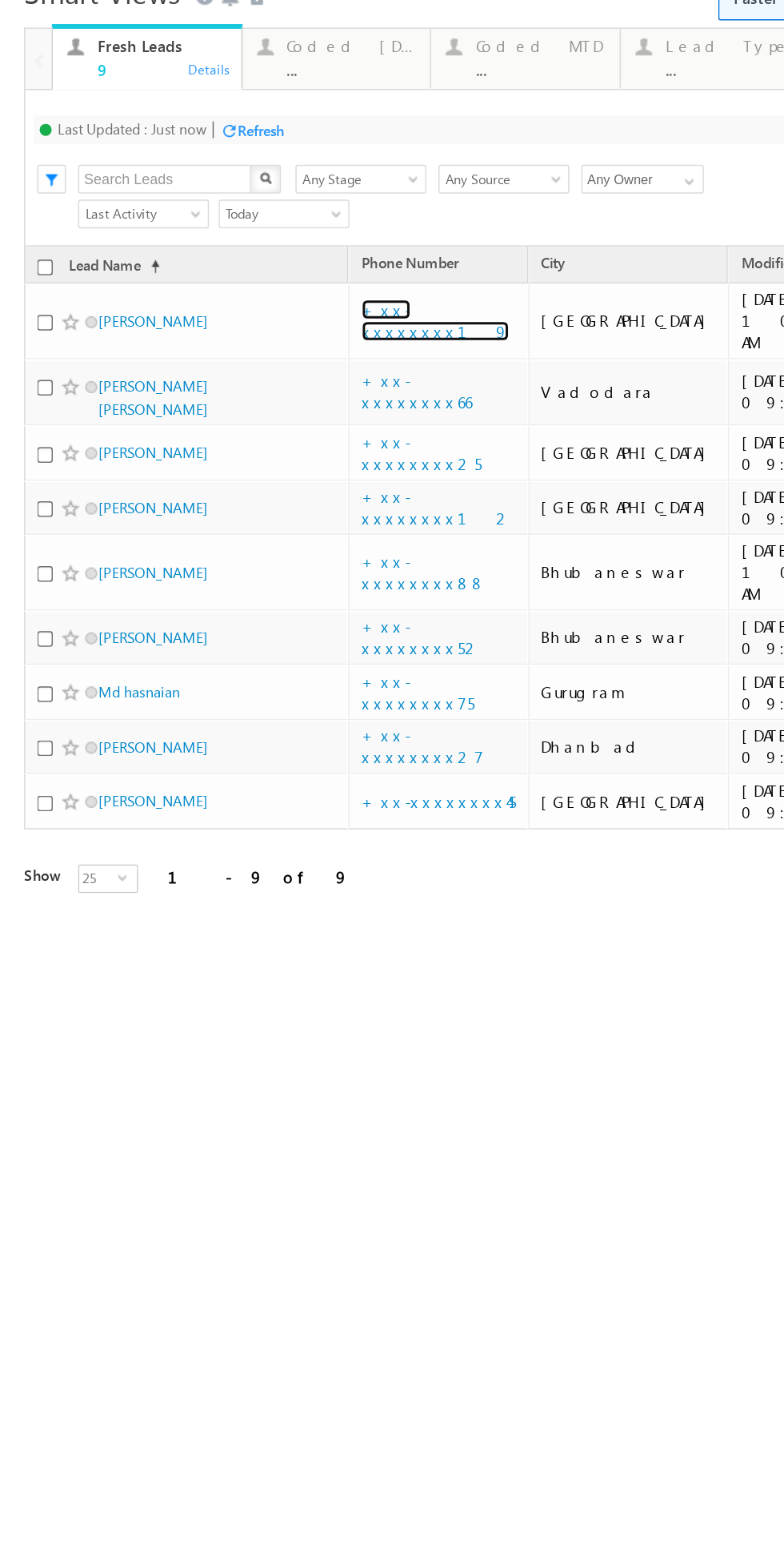
click at [294, 166] on link "+xx-xxxxxxxx19" at bounding box center [291, 175] width 99 height 28
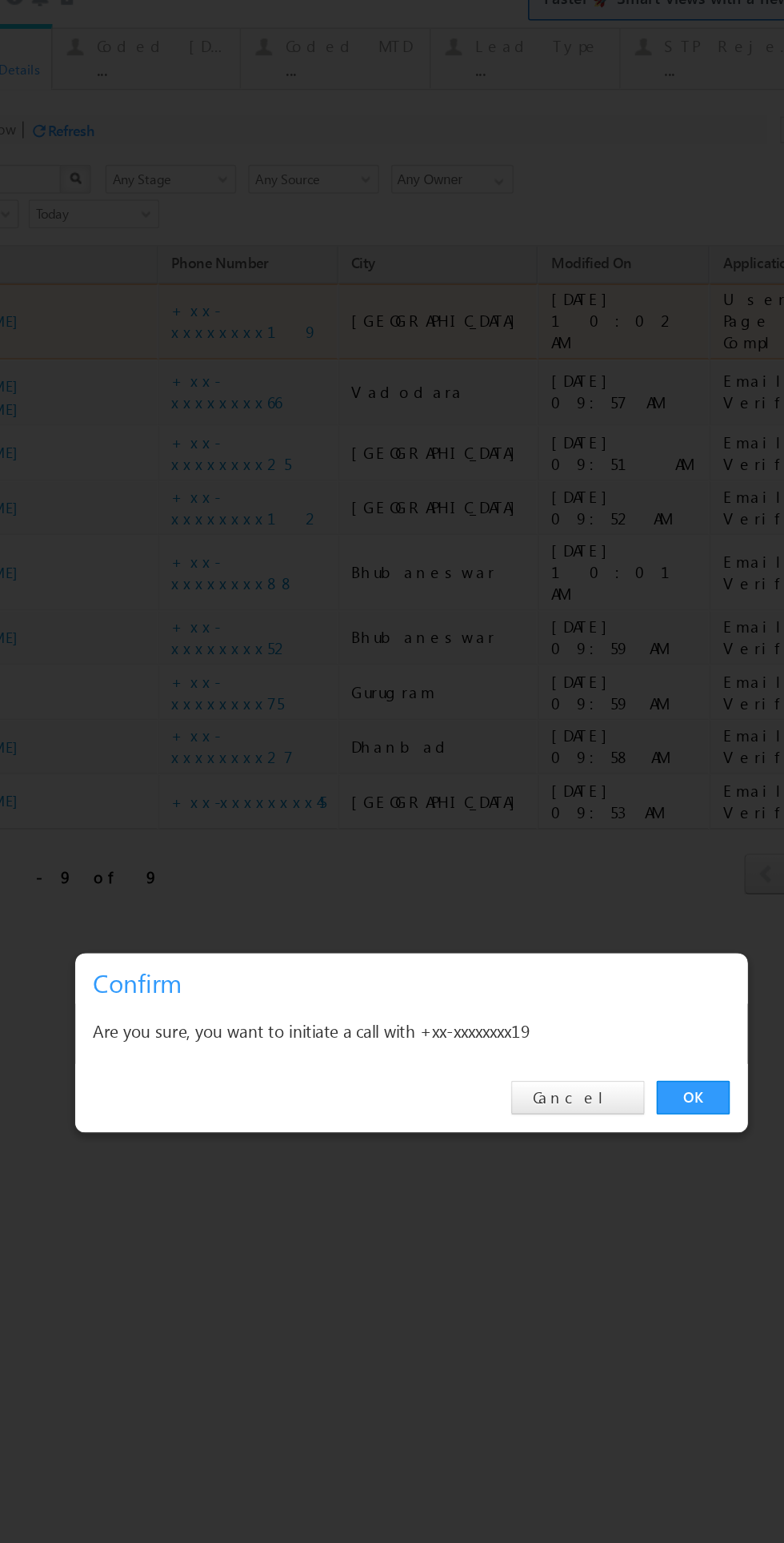
click at [399, 692] on link "OK" at bounding box center [399, 693] width 49 height 23
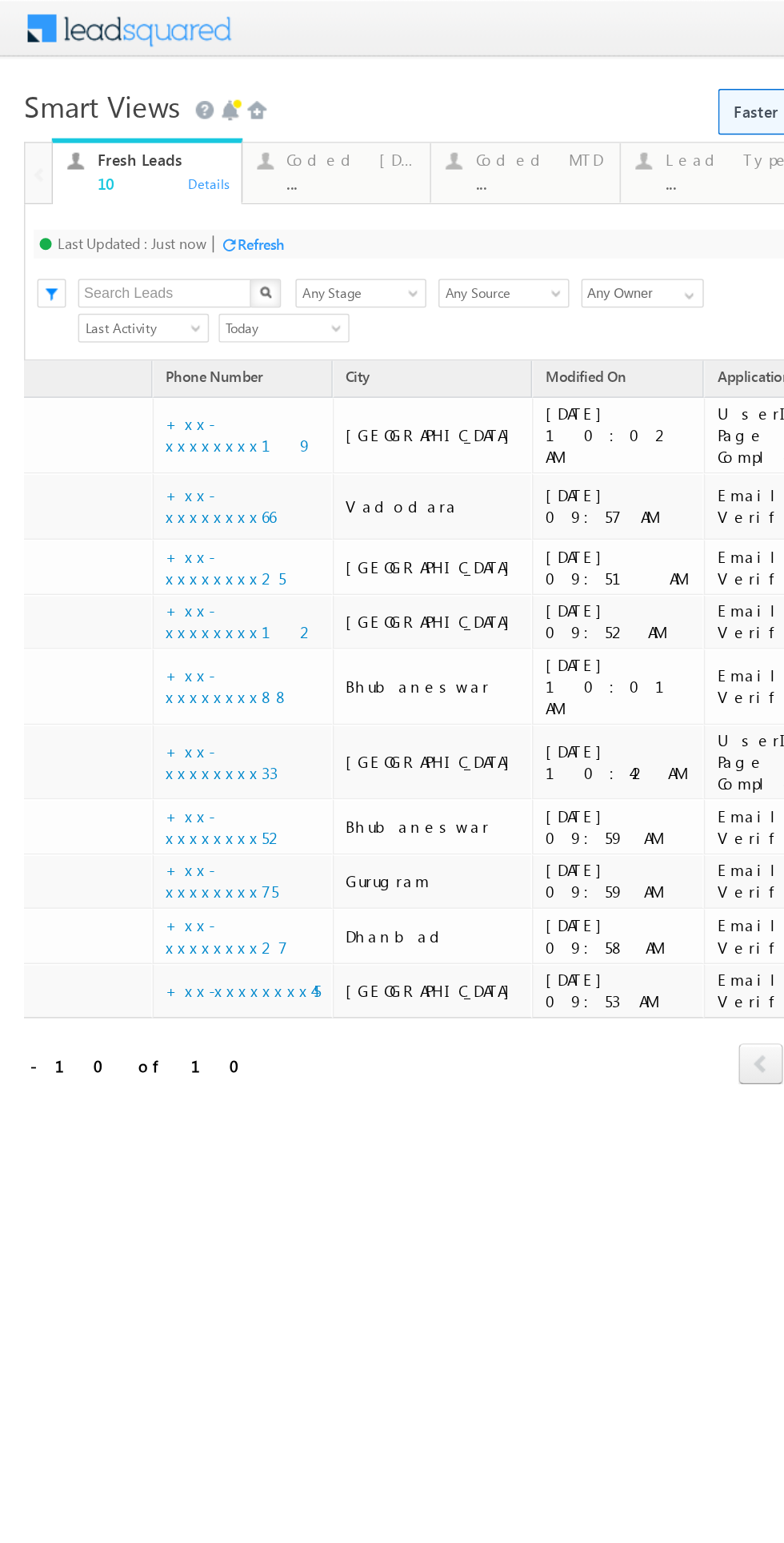
scroll to position [0, 132]
click at [232, 155] on div "Refresh" at bounding box center [228, 162] width 44 height 15
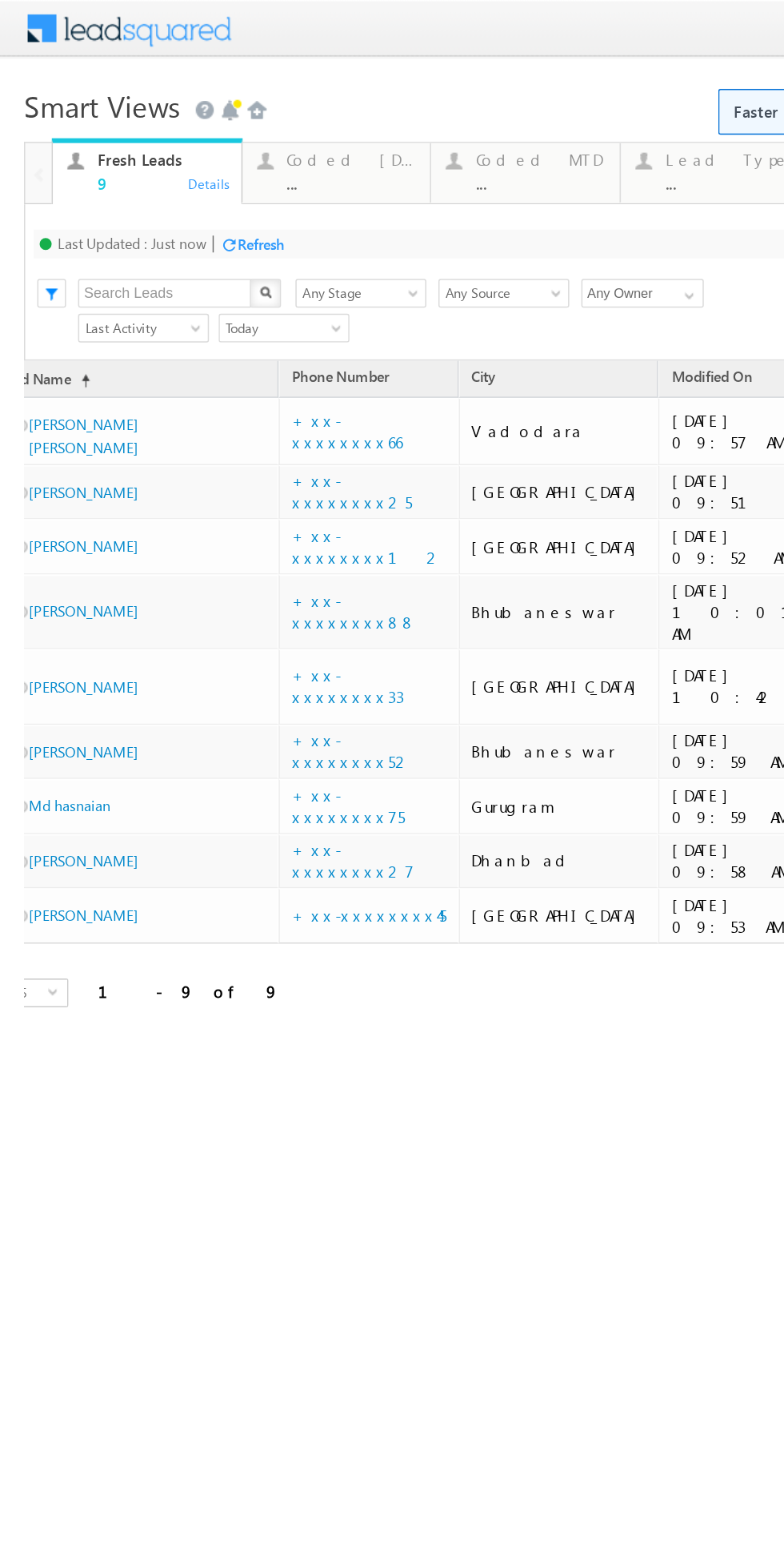
scroll to position [0, 0]
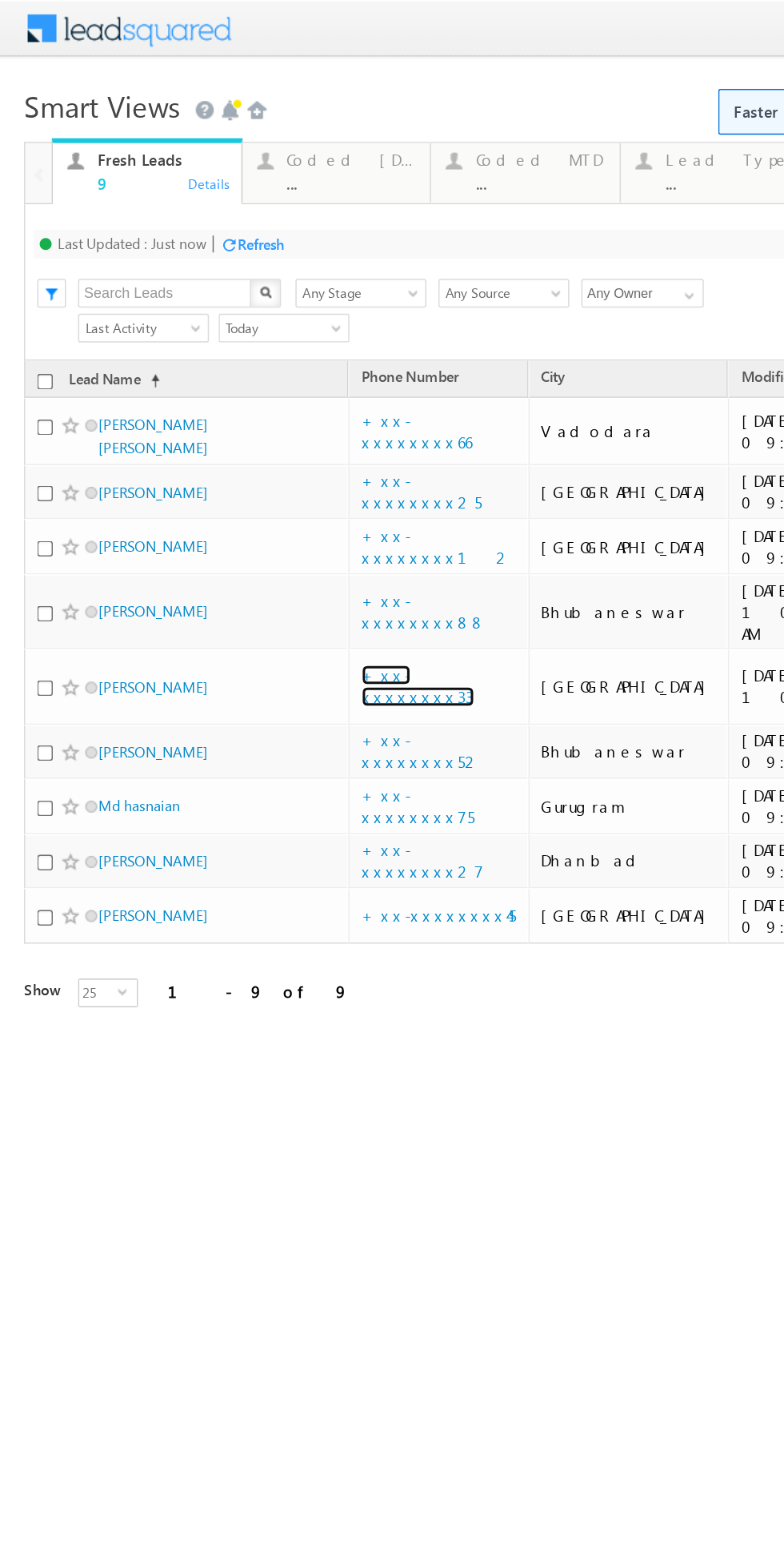
click at [290, 443] on link "+xx-xxxxxxxx33" at bounding box center [279, 456] width 75 height 28
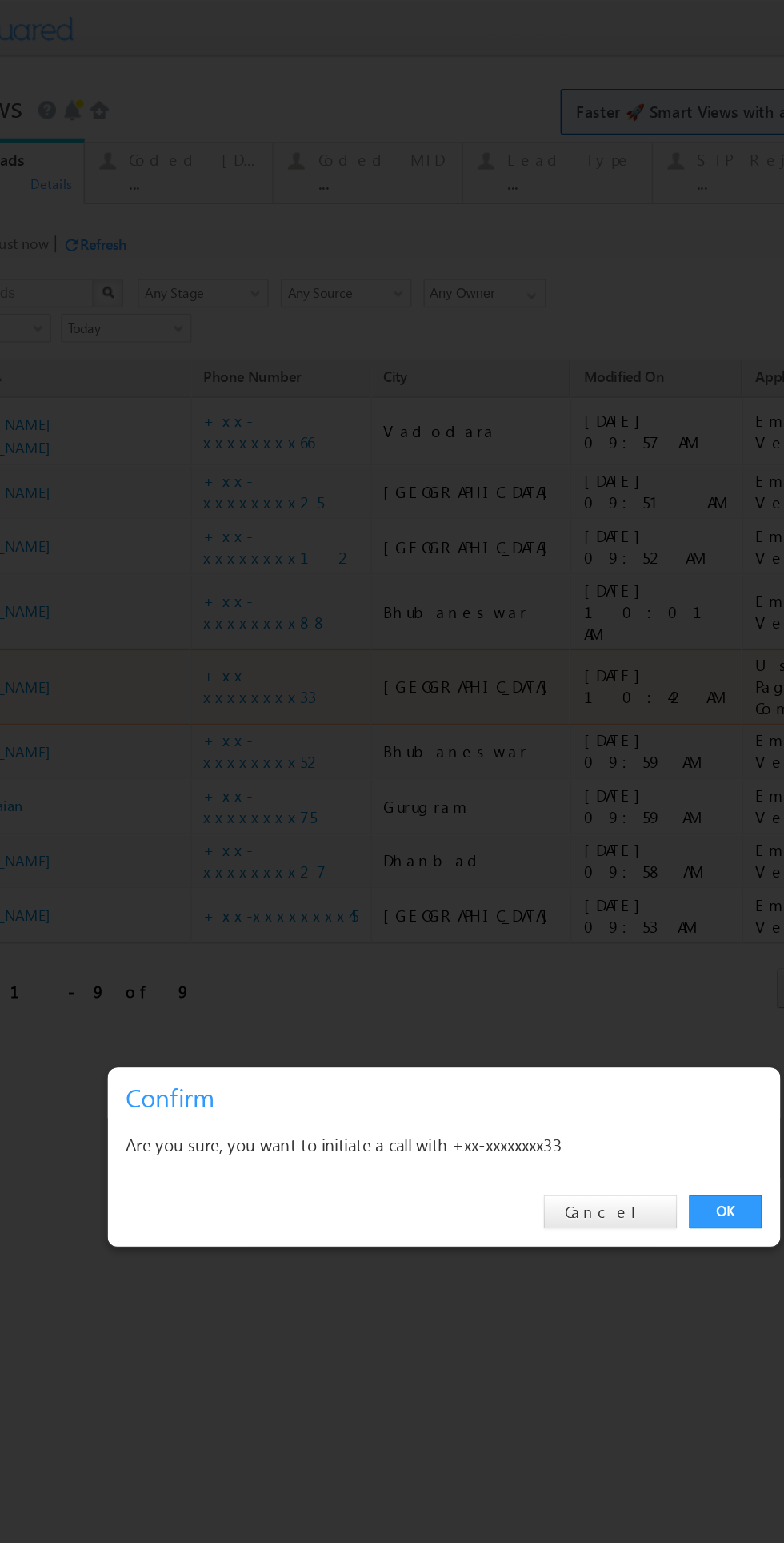
click at [431, 807] on link "OK" at bounding box center [431, 807] width 49 height 23
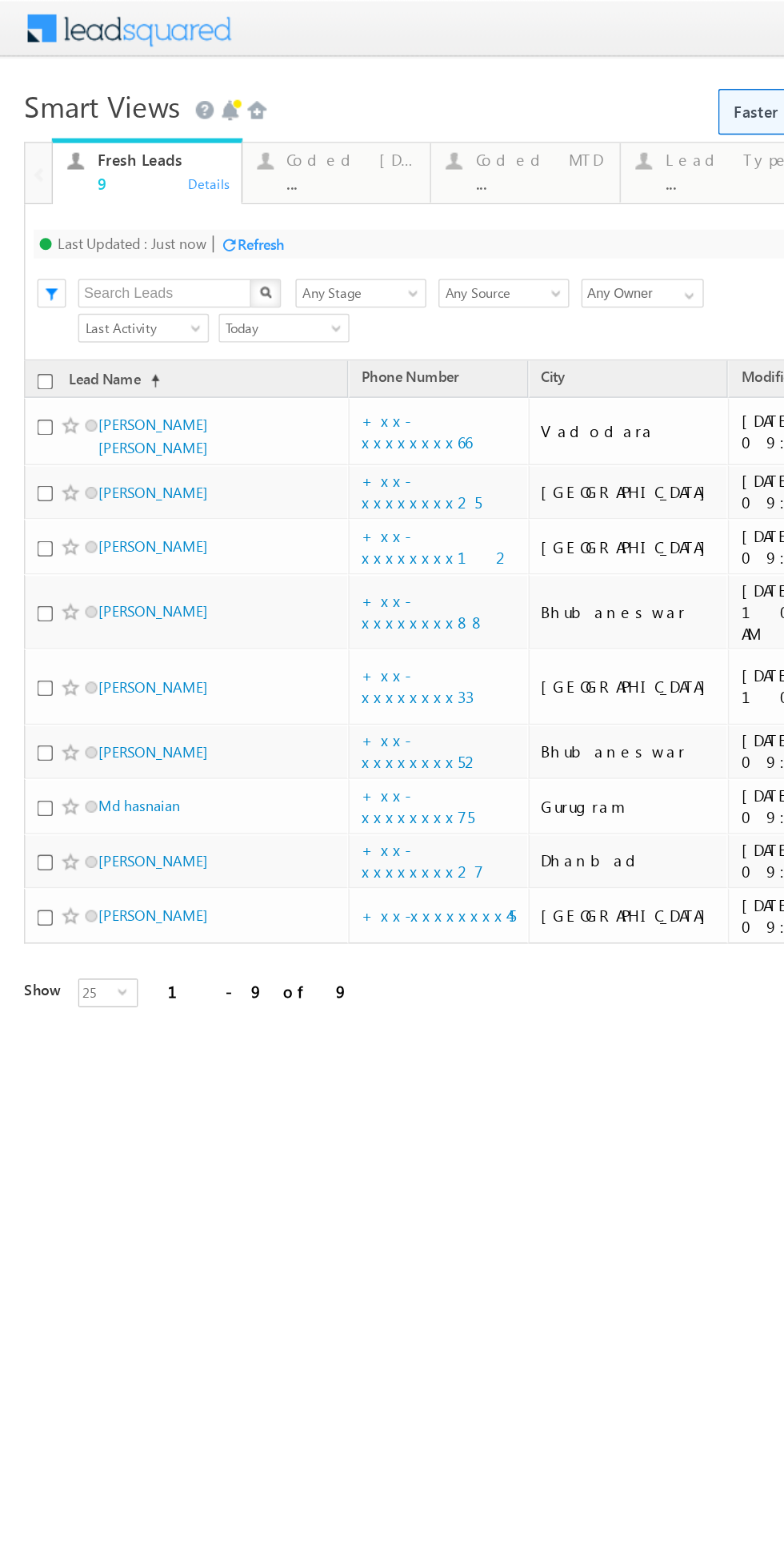
click at [273, 629] on div "Refresh first prev 1 next last 1 - 9 of 9" at bounding box center [370, 651] width 709 height 46
click at [291, 603] on link "+xx-xxxxxxxx45" at bounding box center [292, 609] width 103 height 13
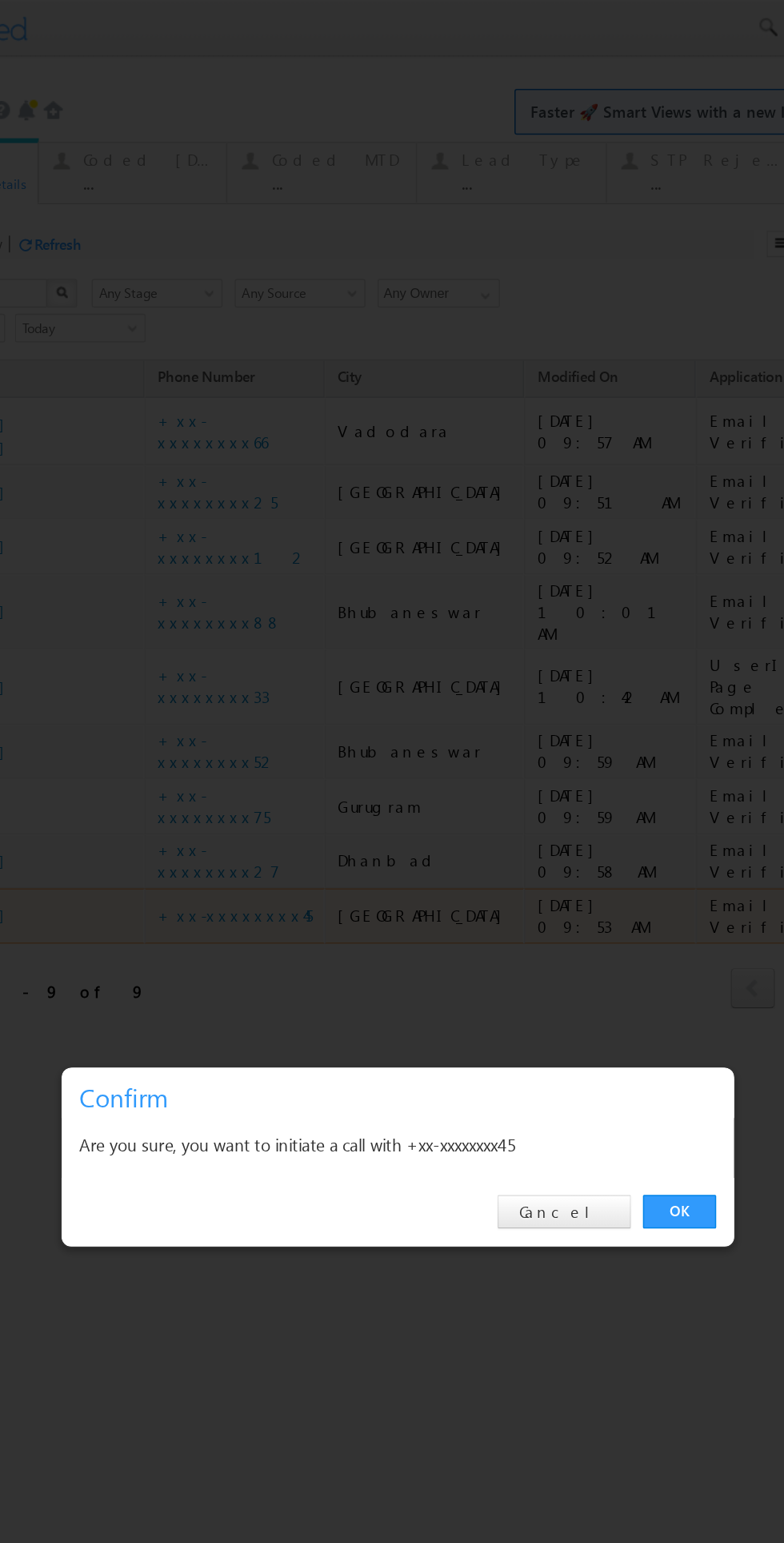
click at [379, 808] on link "OK" at bounding box center [385, 807] width 49 height 23
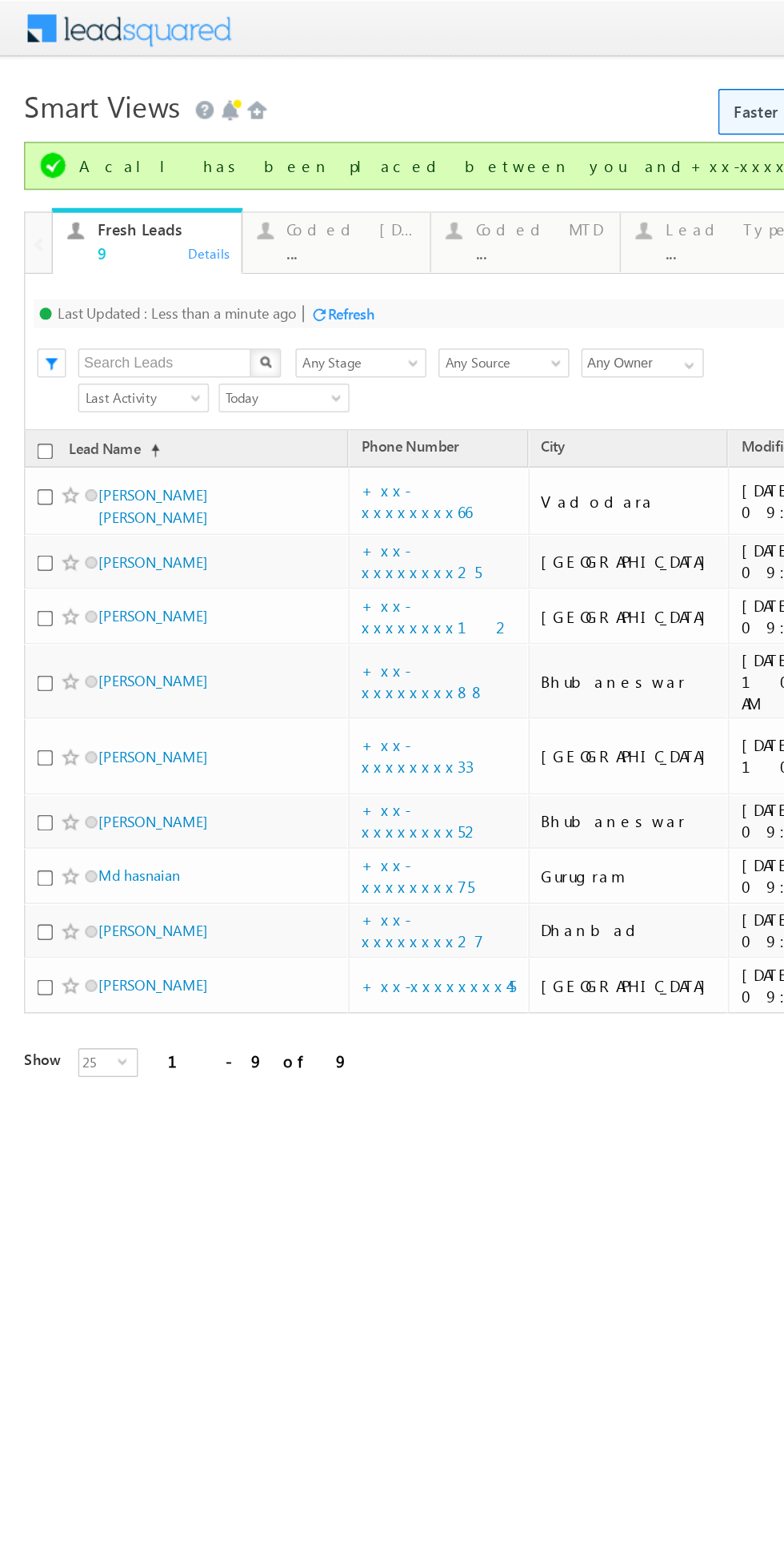
click at [515, 803] on html "Menu Bikash Das bikas h.das @ange lbrok ing.c om" at bounding box center [392, 401] width 784 height 803
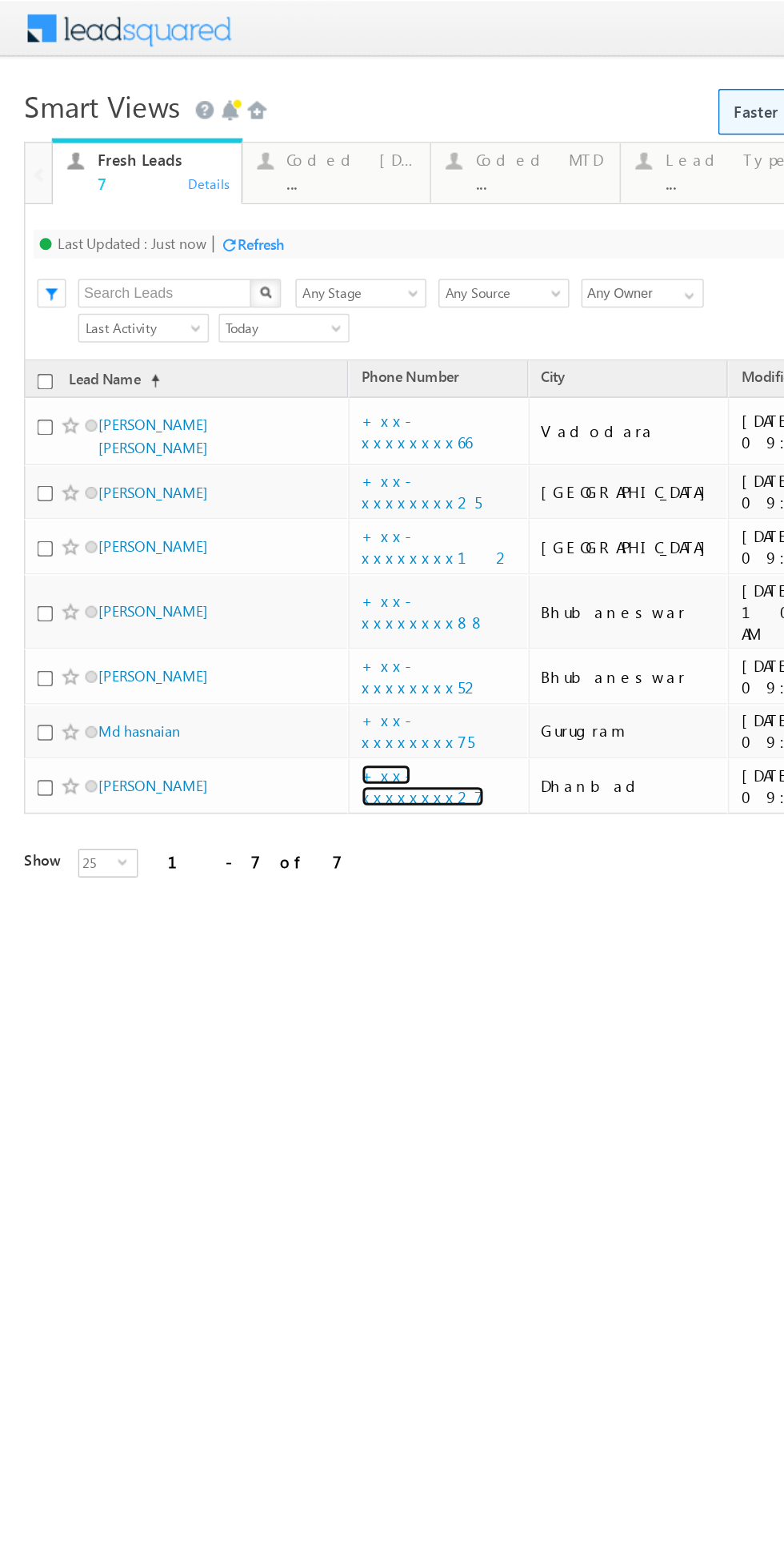
click at [286, 510] on link "+xx-xxxxxxxx27" at bounding box center [281, 523] width 81 height 28
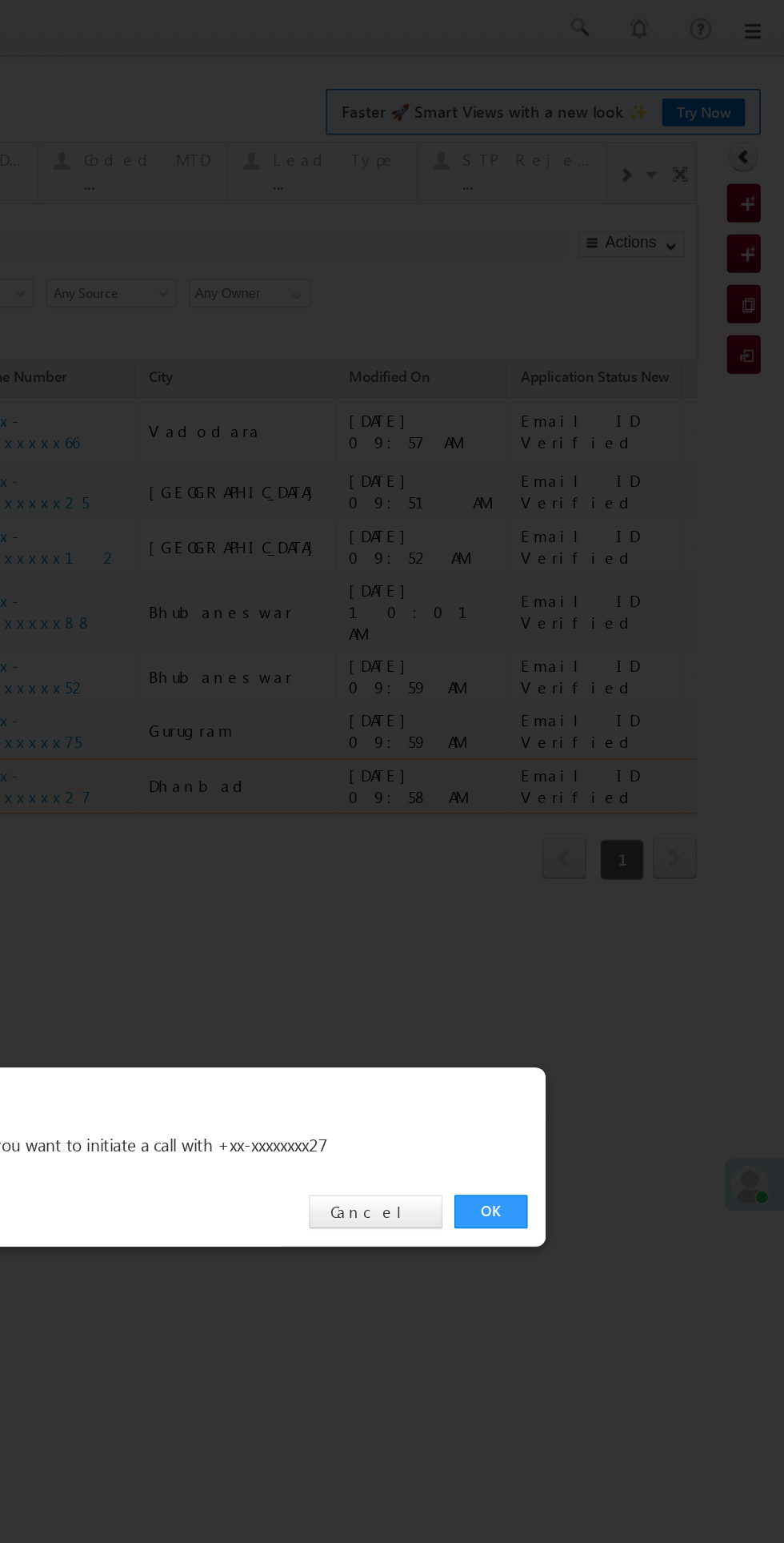
click at [196, 807] on link "OK" at bounding box center [196, 807] width 49 height 23
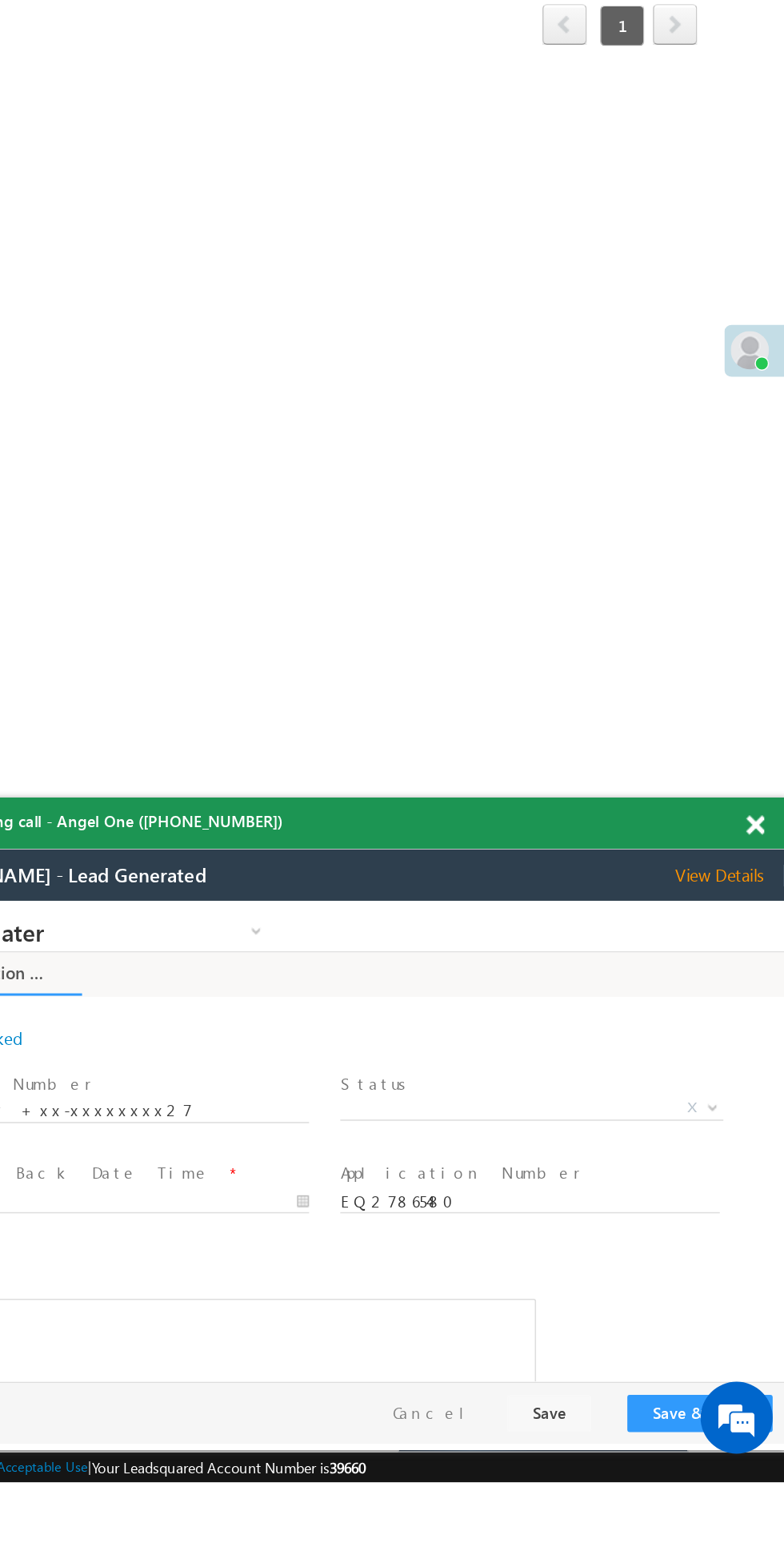
click at [763, 1109] on span at bounding box center [765, 1105] width 12 height 13
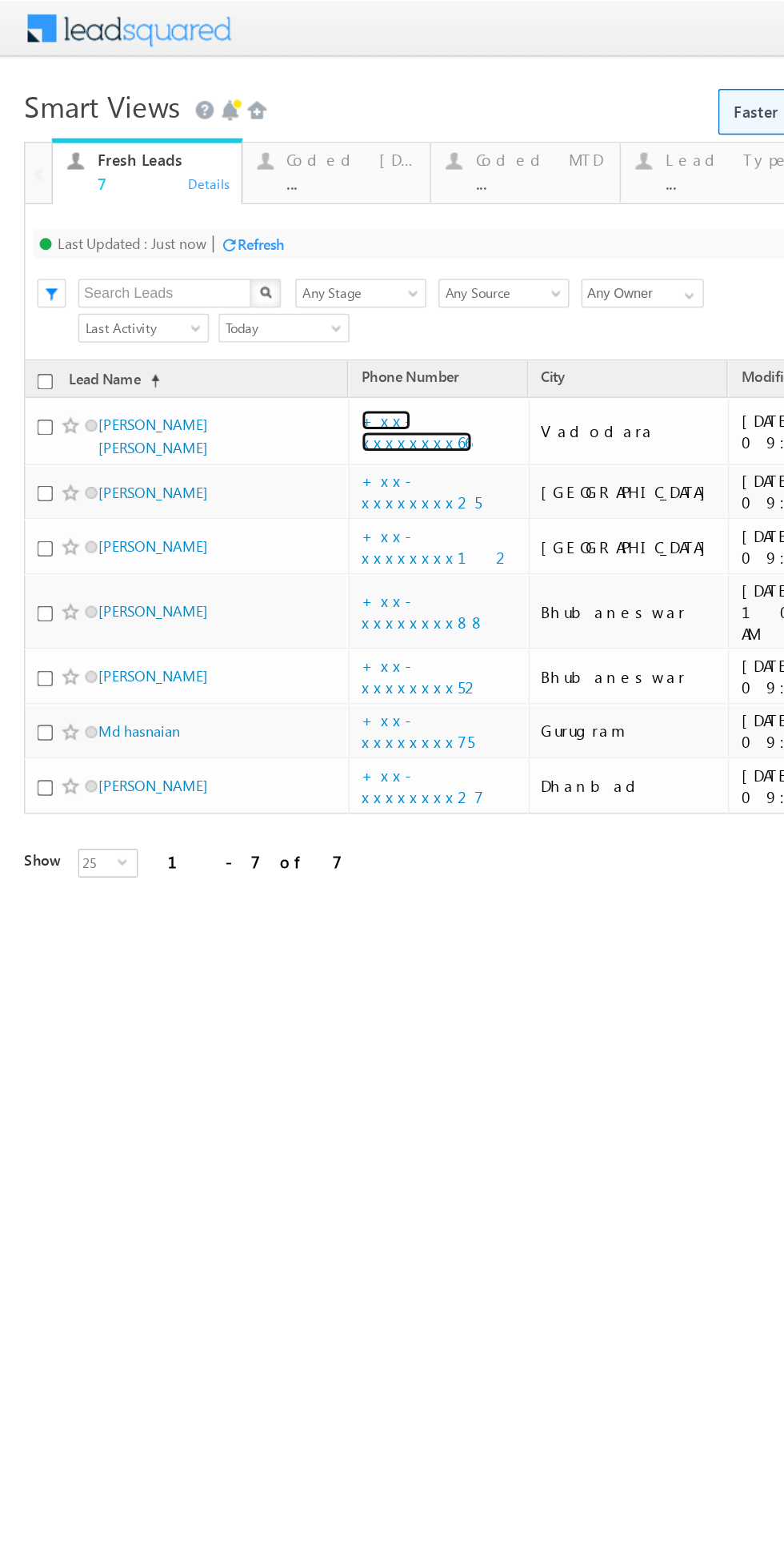
click at [289, 282] on link "+xx-xxxxxxxx66" at bounding box center [278, 287] width 74 height 28
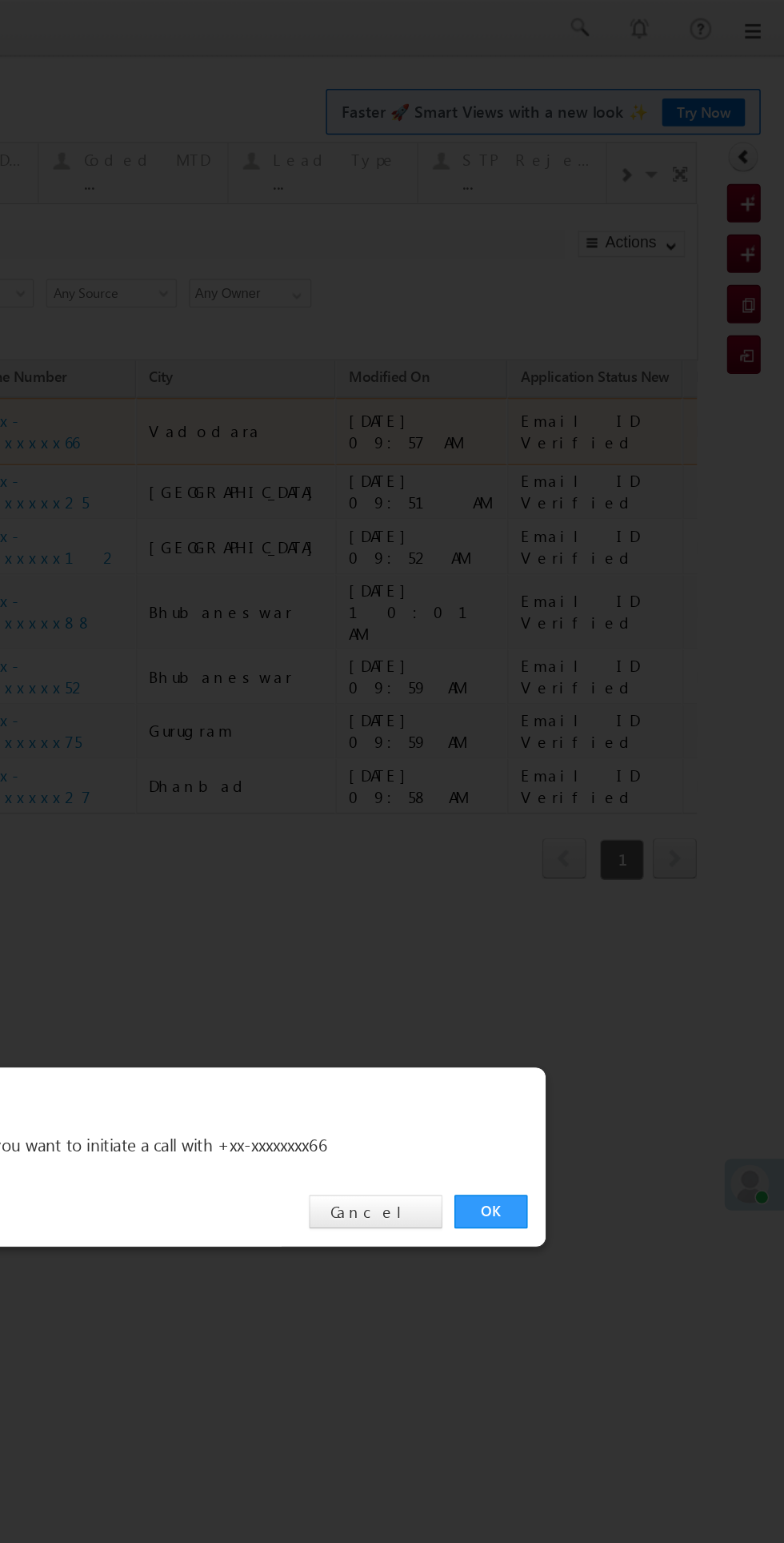
click at [186, 818] on link "OK" at bounding box center [196, 807] width 49 height 23
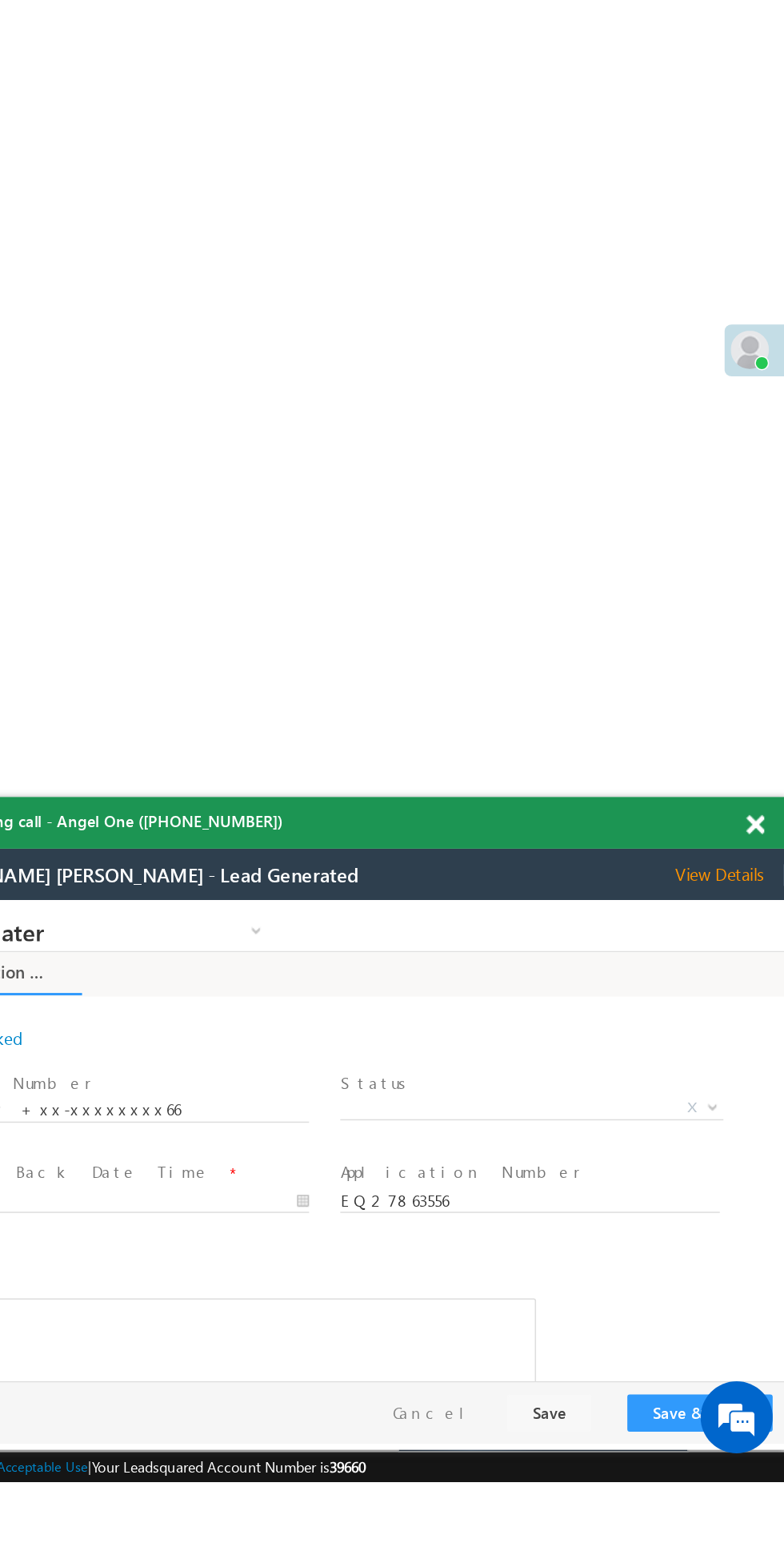
click at [764, 1105] on span at bounding box center [765, 1105] width 12 height 13
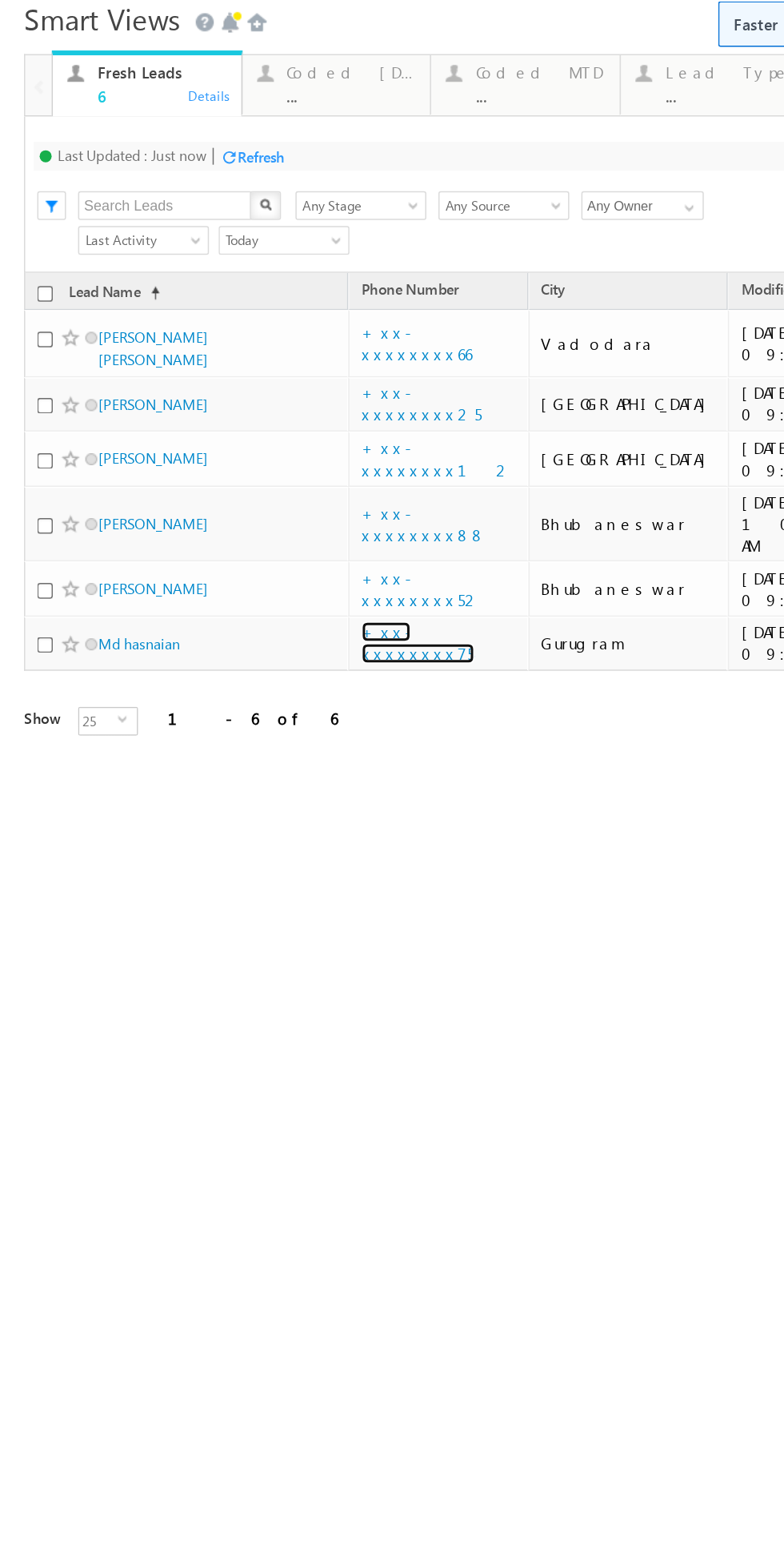
click at [284, 386] on link "+xx-xxxxxxxx75" at bounding box center [279, 399] width 75 height 28
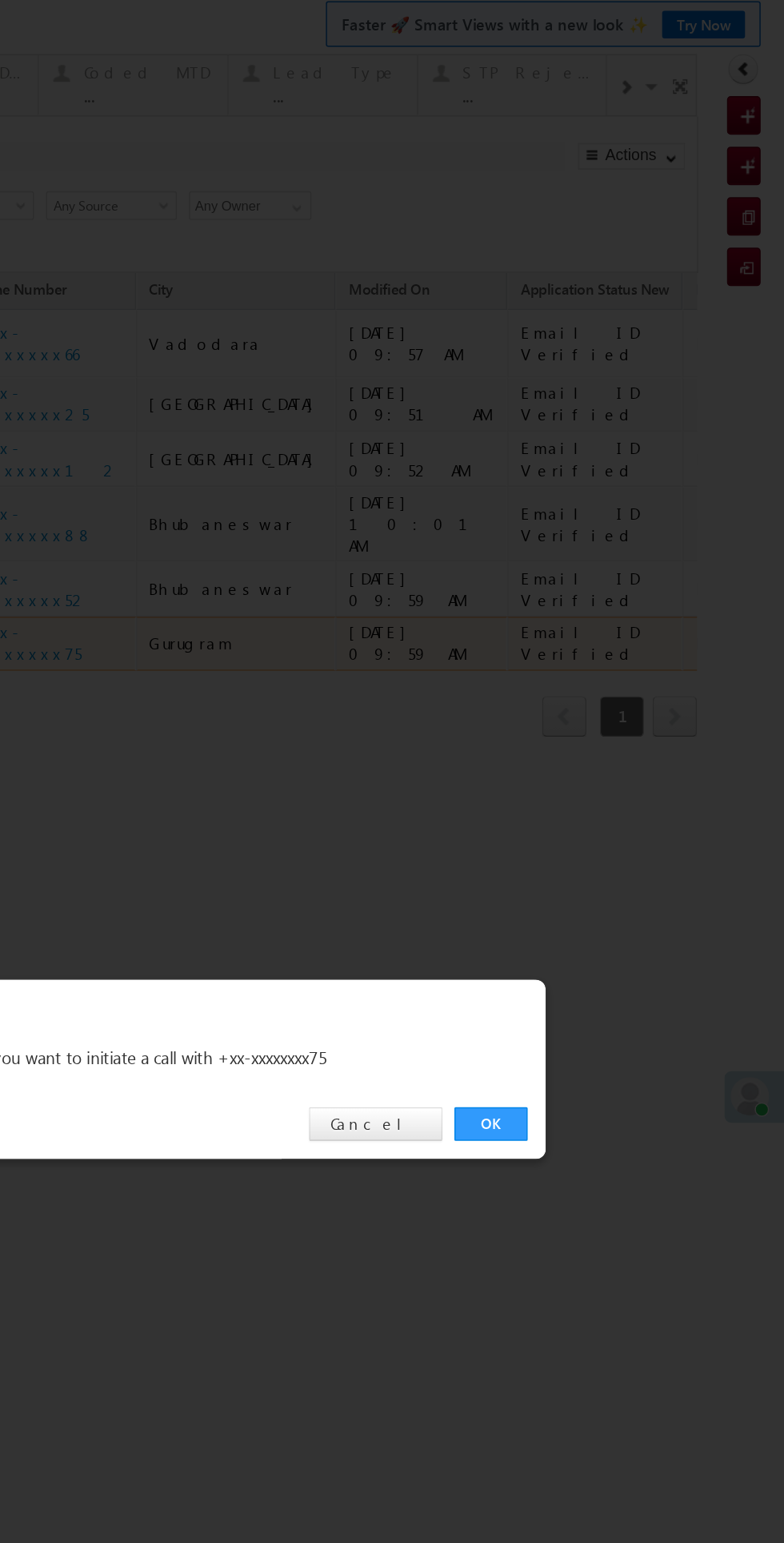
click at [183, 735] on div "OK Cancel" at bounding box center [8, 720] width 448 height 45
click at [183, 734] on div "OK Cancel" at bounding box center [8, 720] width 448 height 45
click at [186, 722] on link "OK" at bounding box center [196, 720] width 49 height 23
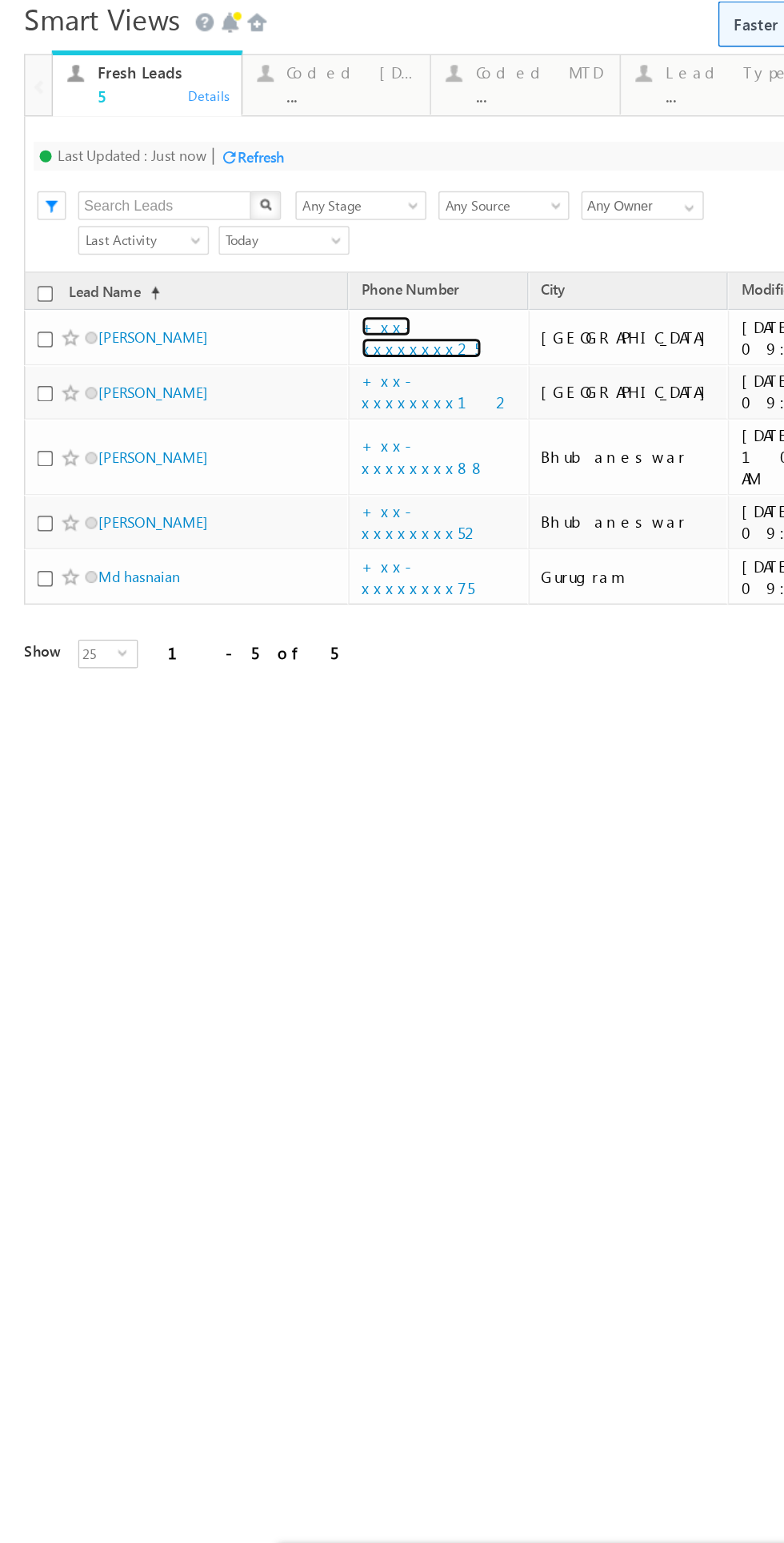
click at [281, 191] on link "+xx-xxxxxxxx25" at bounding box center [281, 195] width 80 height 28
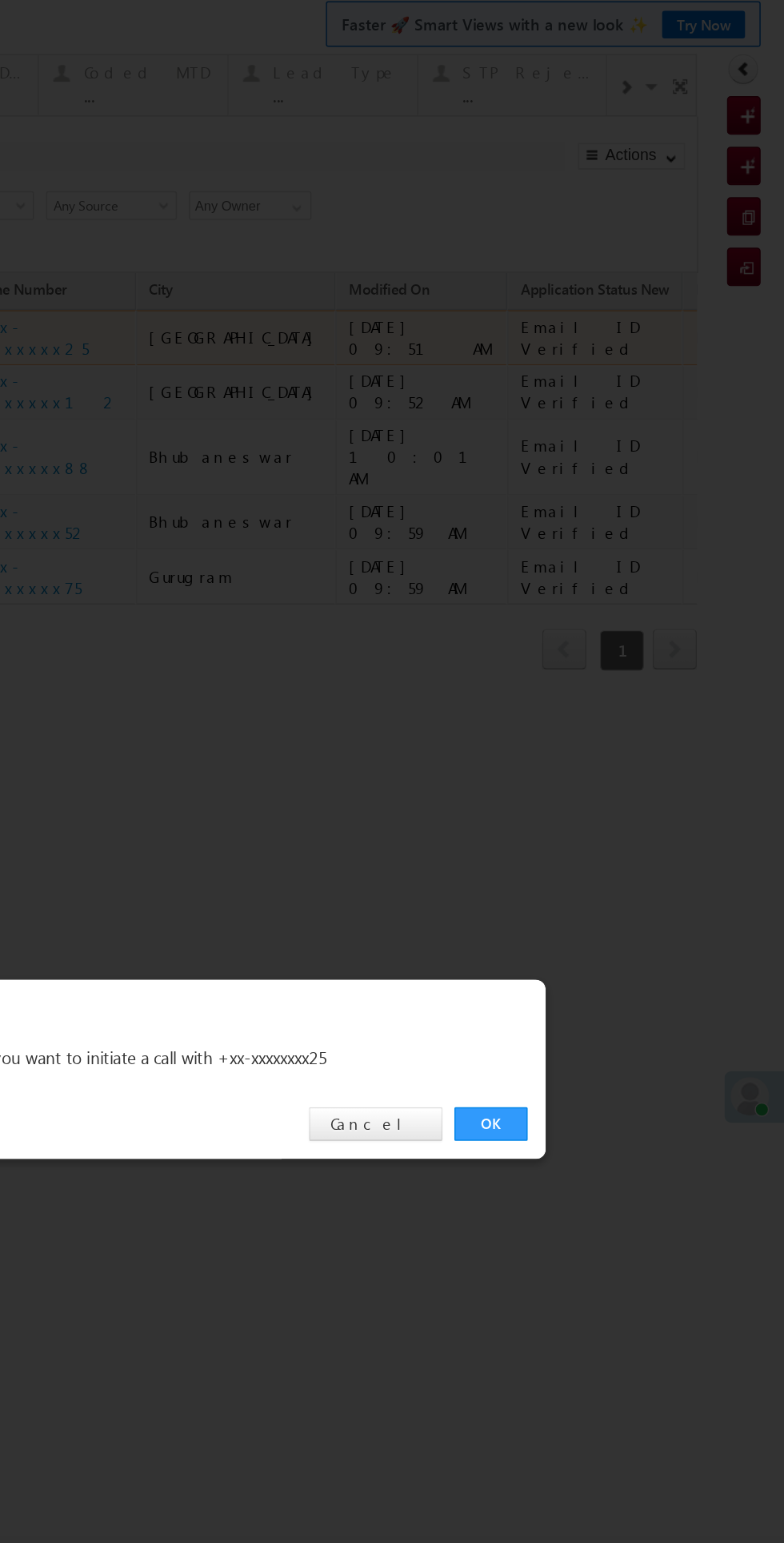
click at [196, 720] on link "OK" at bounding box center [196, 720] width 49 height 23
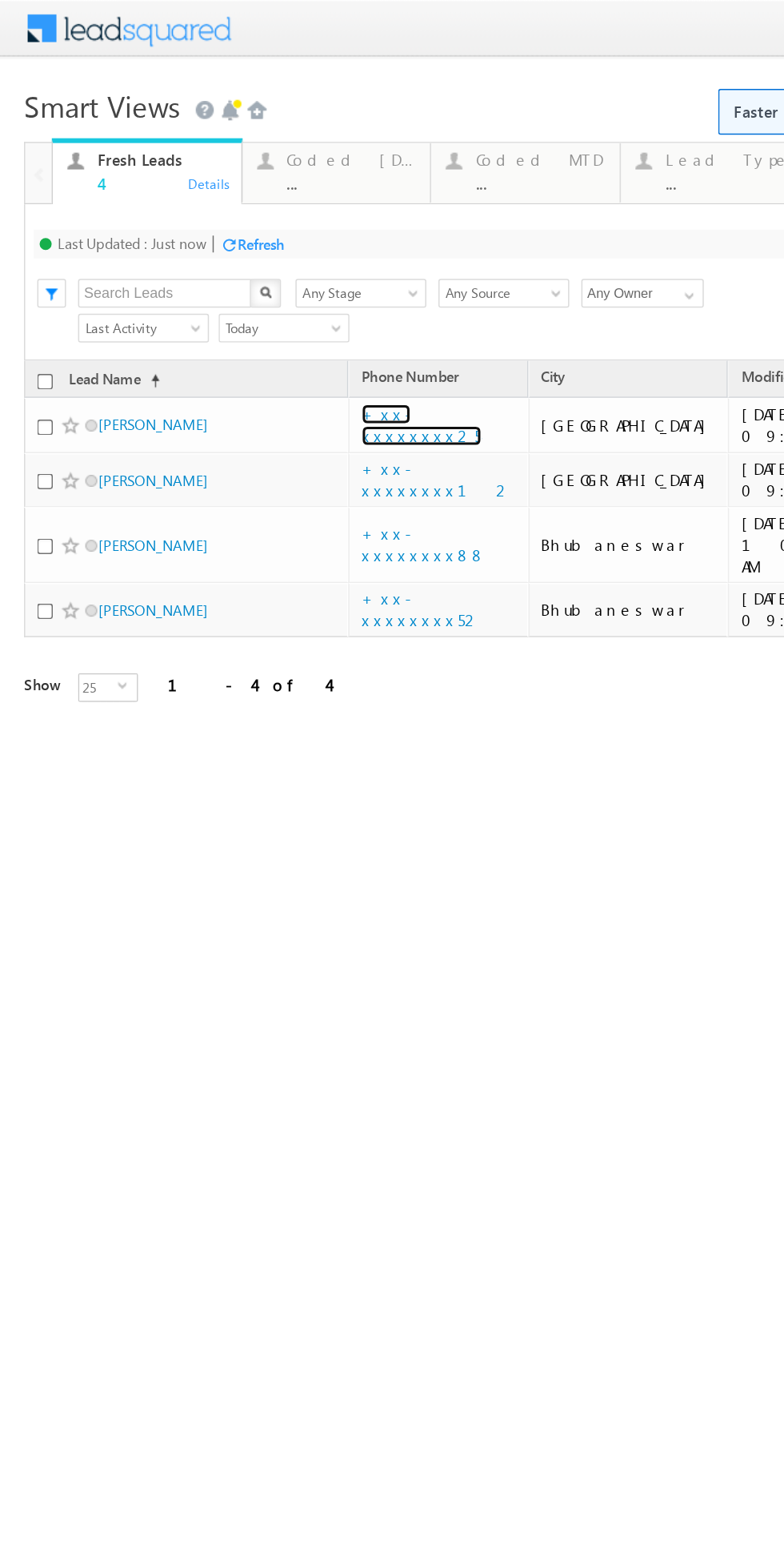
click at [297, 287] on link "+xx-xxxxxxxx25" at bounding box center [281, 282] width 80 height 28
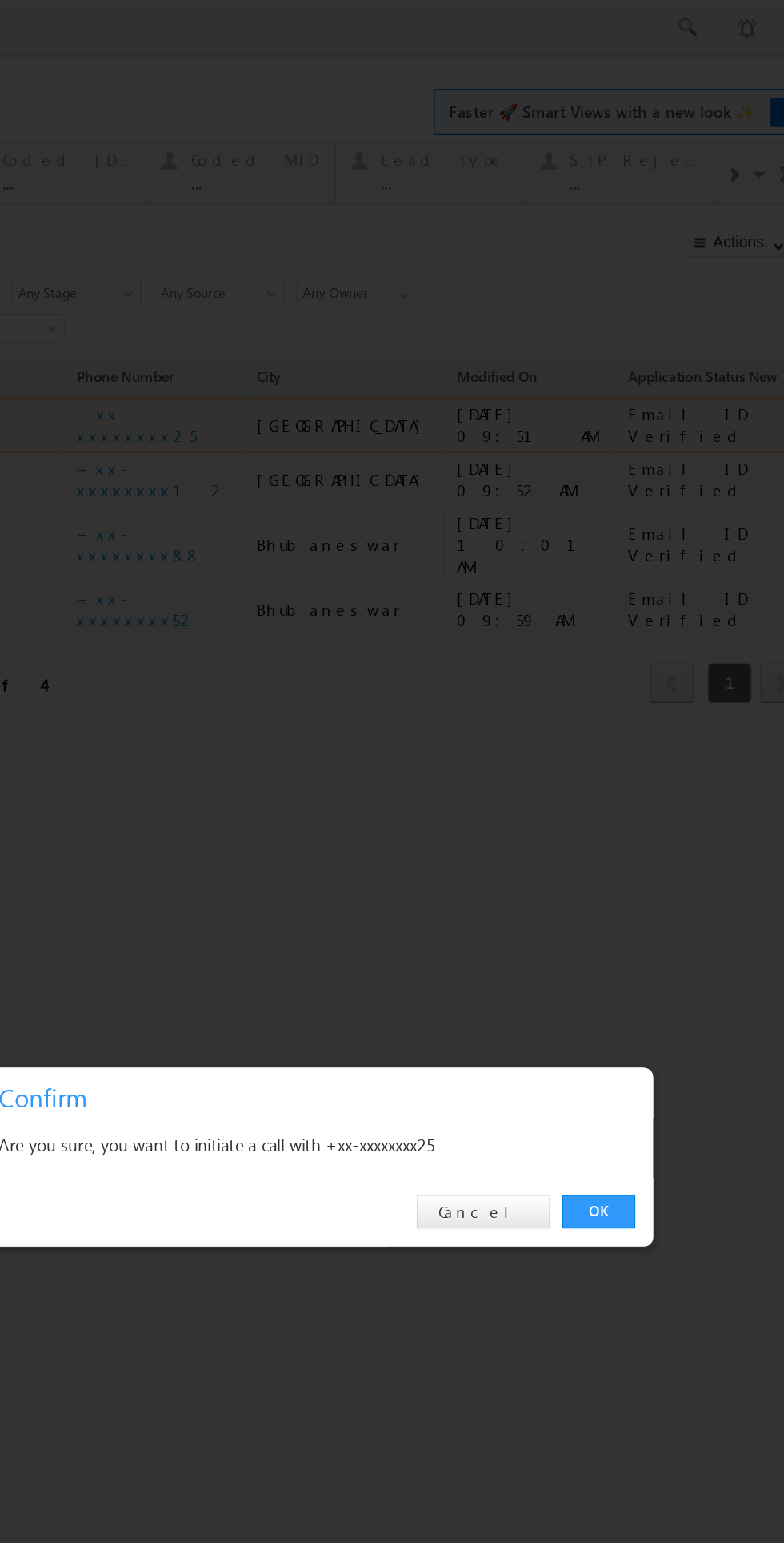
click at [304, 807] on link "OK" at bounding box center [304, 807] width 49 height 23
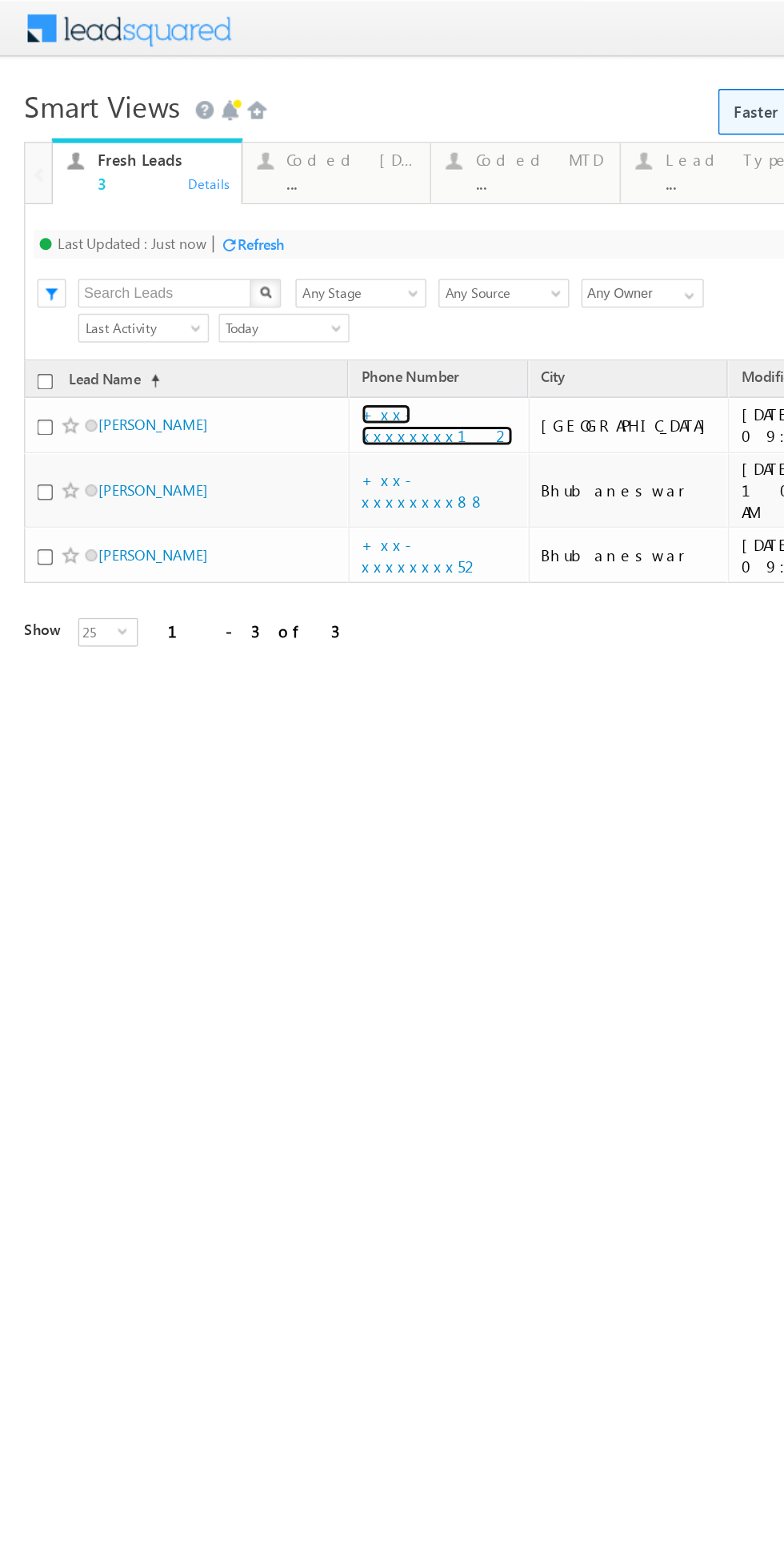
click at [294, 280] on link "+xx-xxxxxxxx12" at bounding box center [291, 282] width 101 height 28
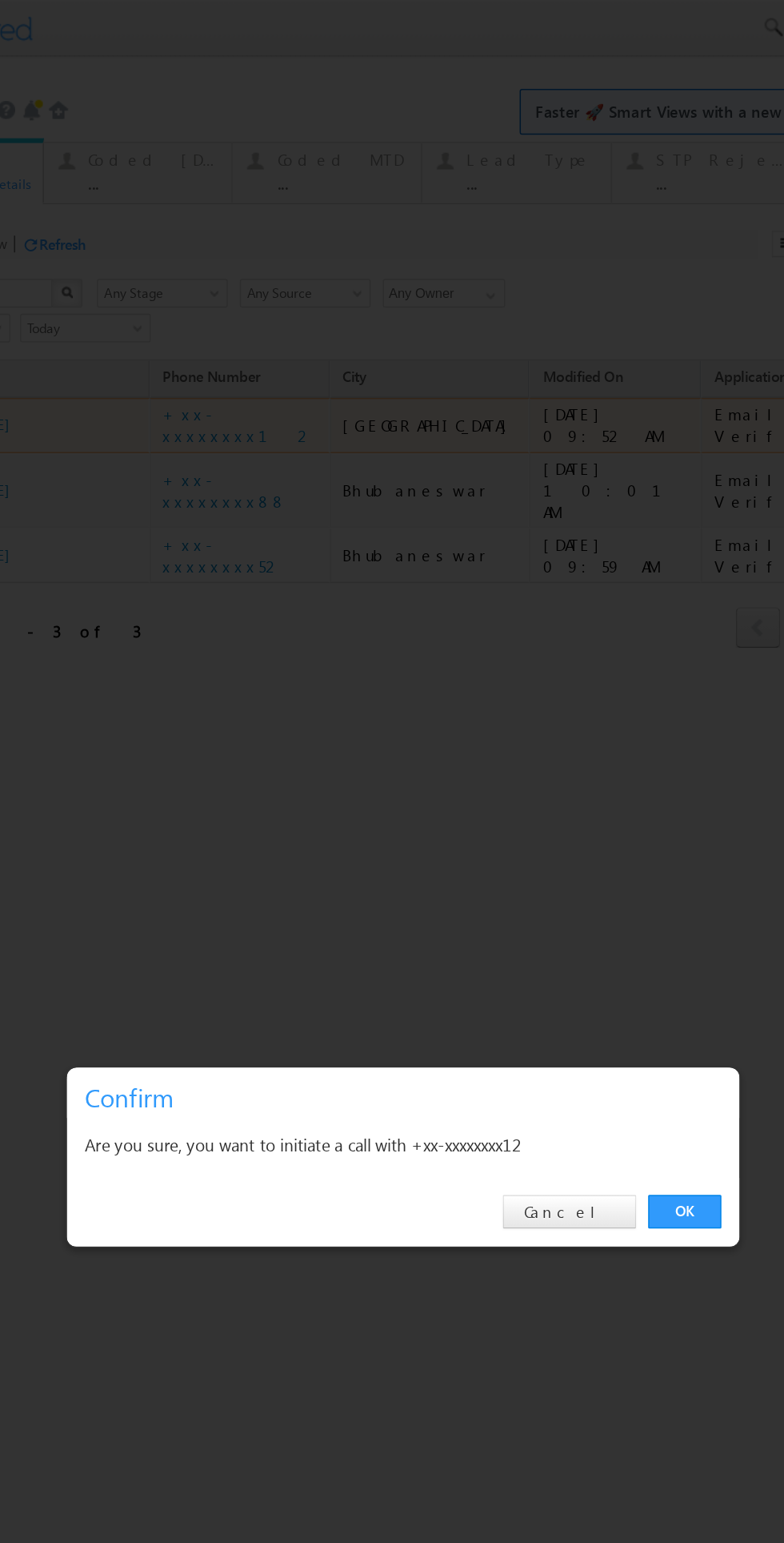
click at [387, 812] on link "OK" at bounding box center [390, 807] width 49 height 23
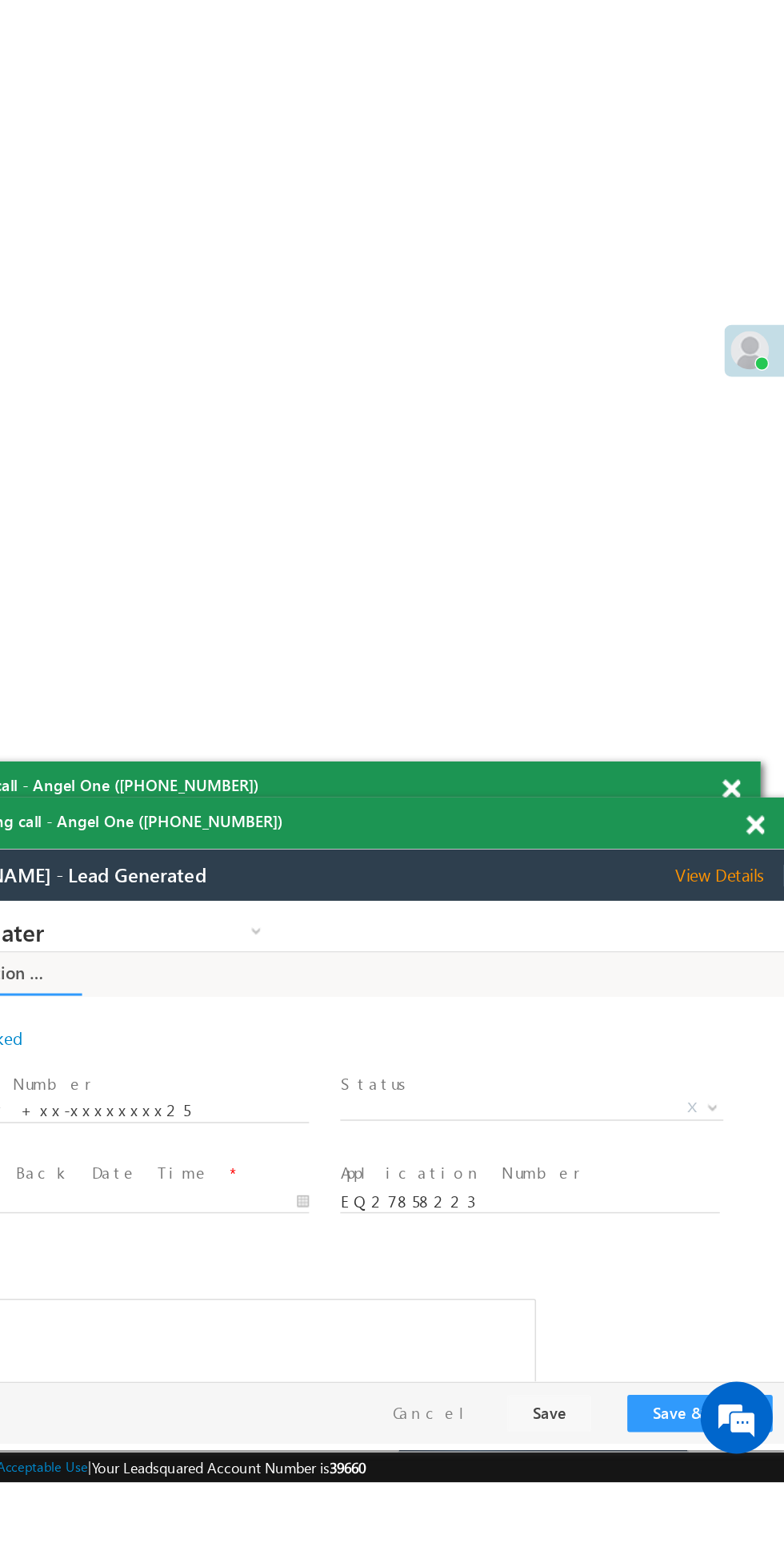
click at [0, 0] on span at bounding box center [0, 0] width 0 height 0
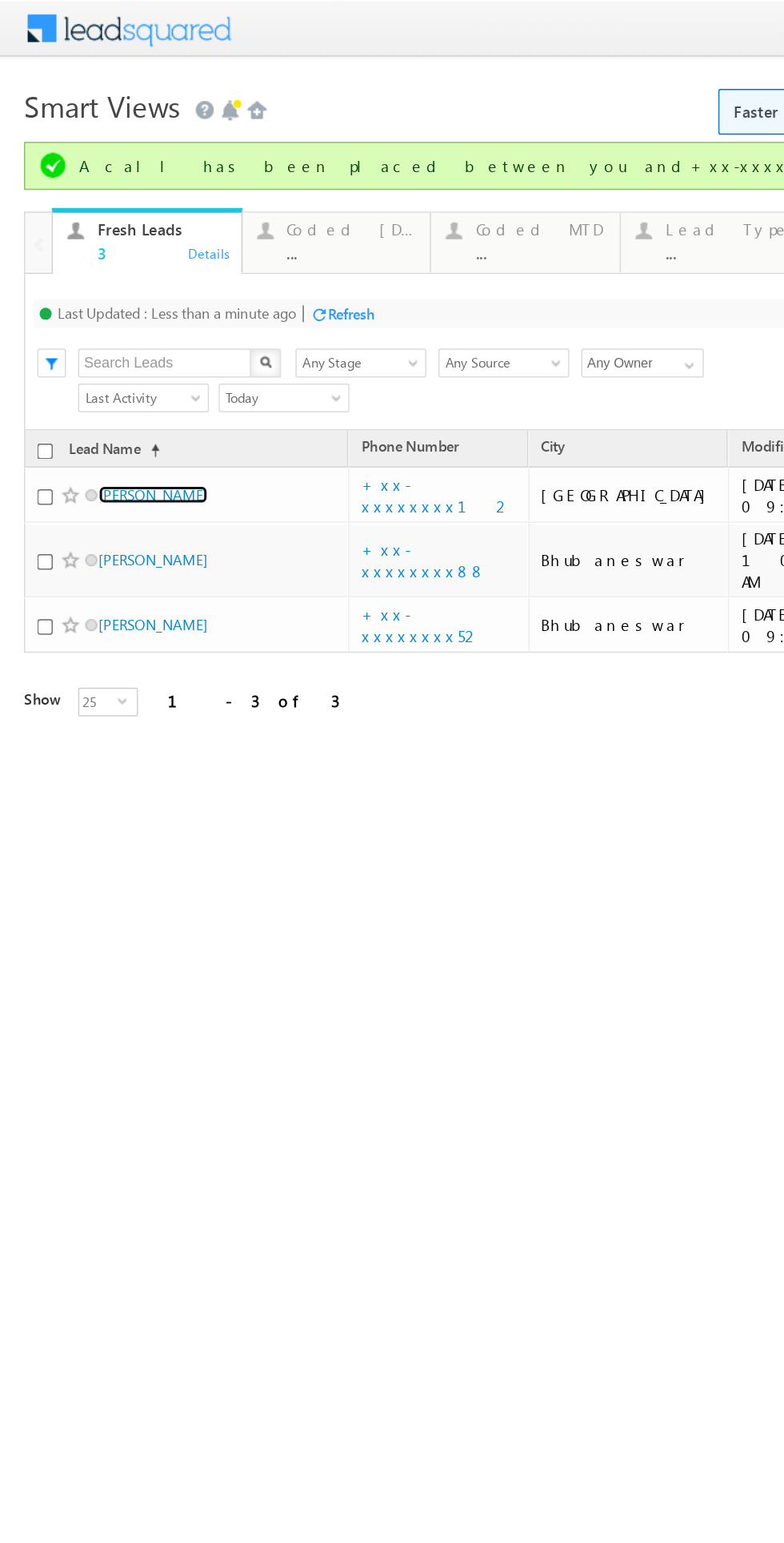
click at [123, 325] on link "Babu Babhaniya" at bounding box center [101, 329] width 73 height 12
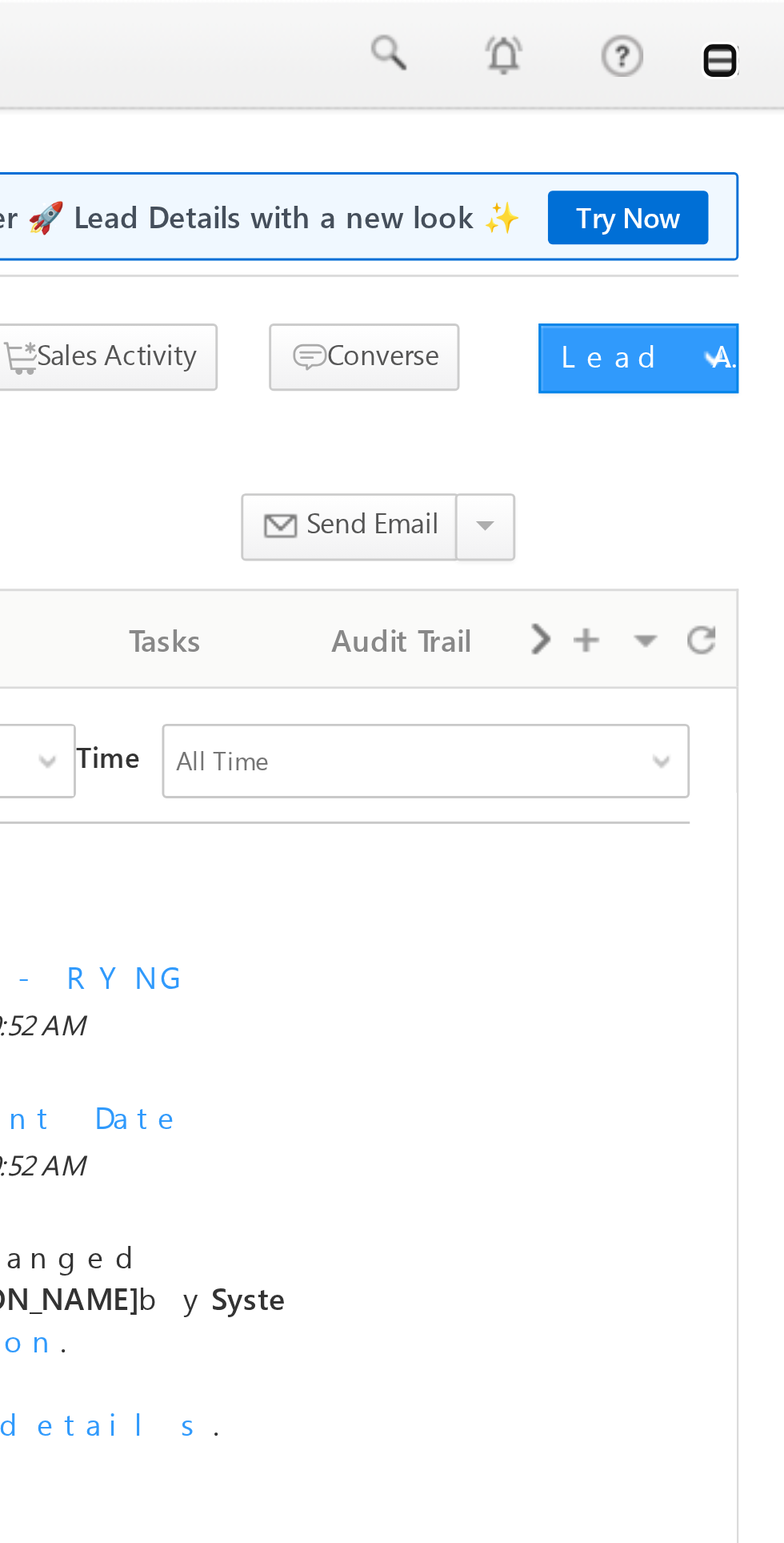
click at [766, 22] on link at bounding box center [761, 20] width 13 height 13
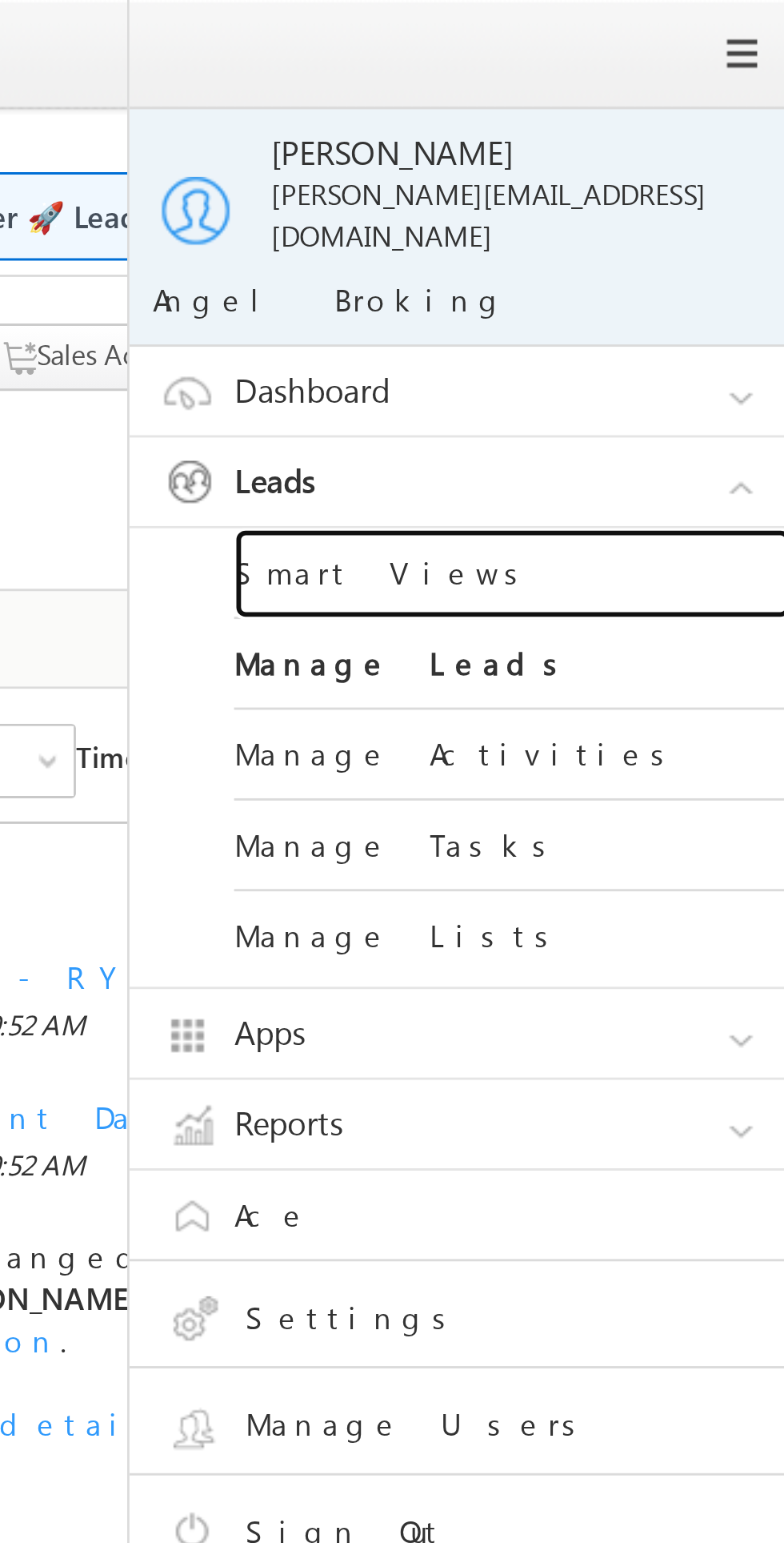
click at [647, 184] on link "Smart Views" at bounding box center [690, 197] width 192 height 31
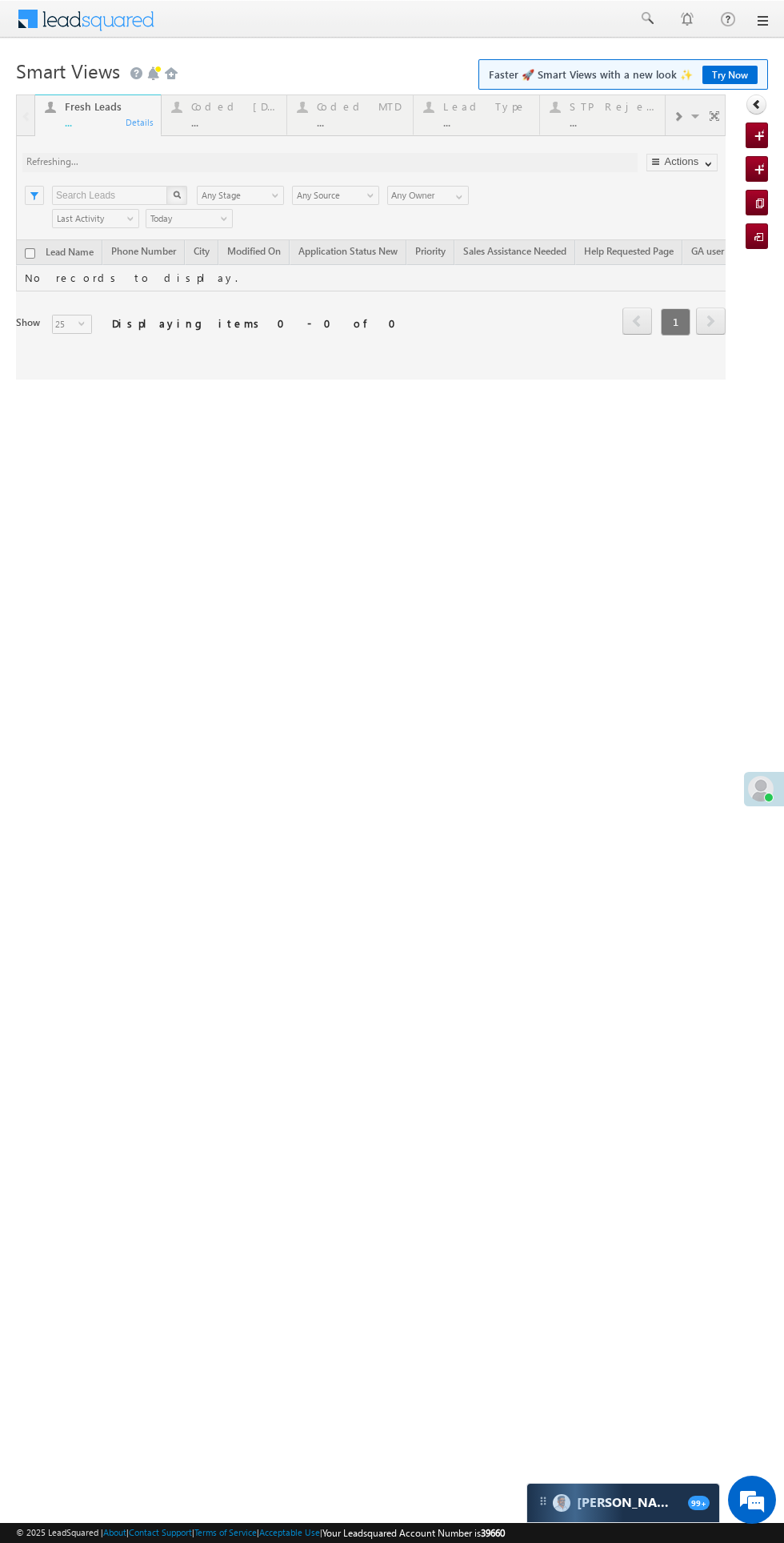
click at [395, 494] on html "Menu [PERSON_NAME] [PERSON_NAME] @ange lbrok ing.c om" at bounding box center [392, 246] width 784 height 494
click at [484, 494] on html "Menu [PERSON_NAME] [PERSON_NAME] @ange lbrok ing.c om" at bounding box center [392, 246] width 784 height 494
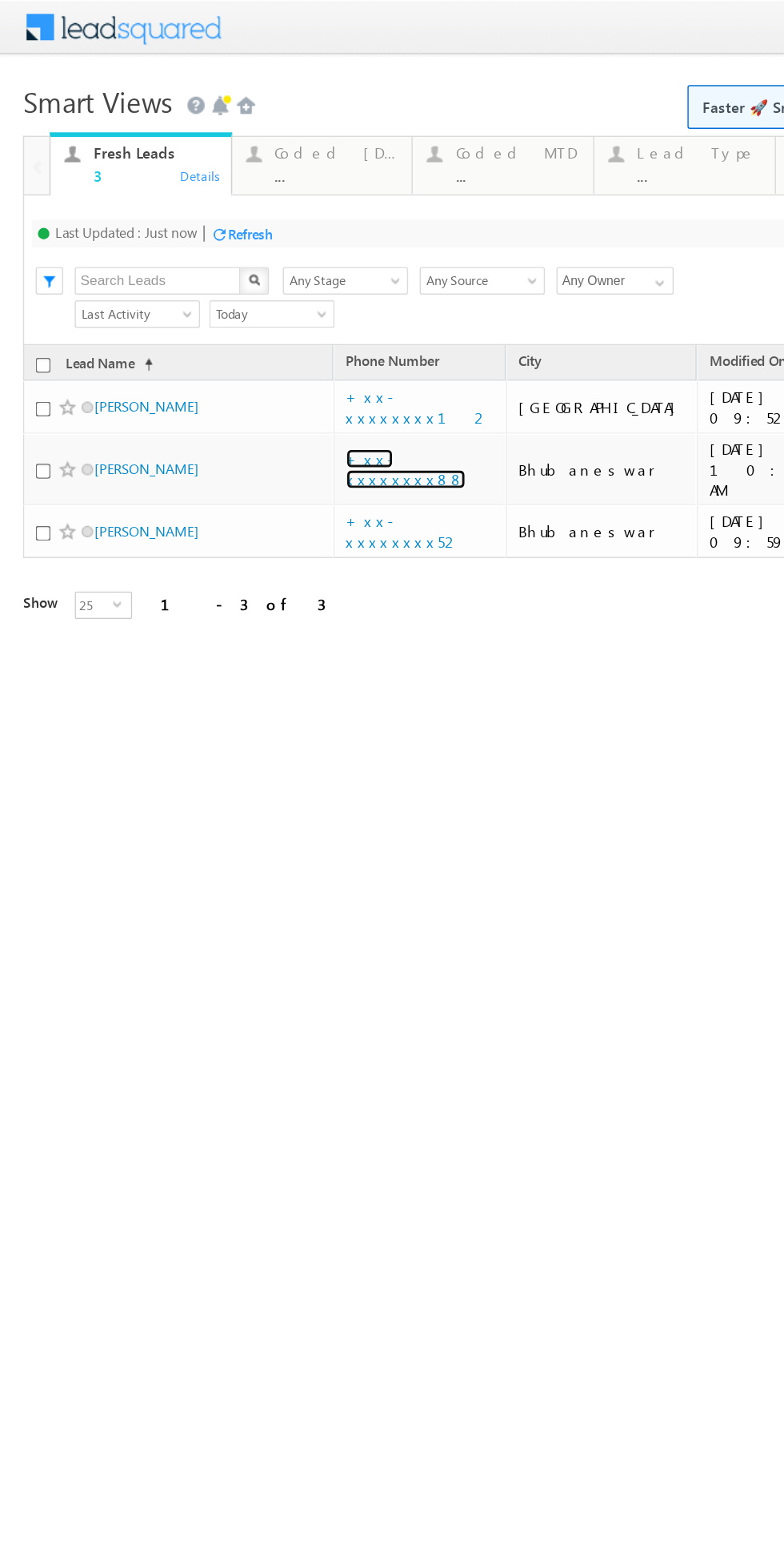
click at [297, 318] on link "+xx-xxxxxxxx88" at bounding box center [282, 326] width 83 height 28
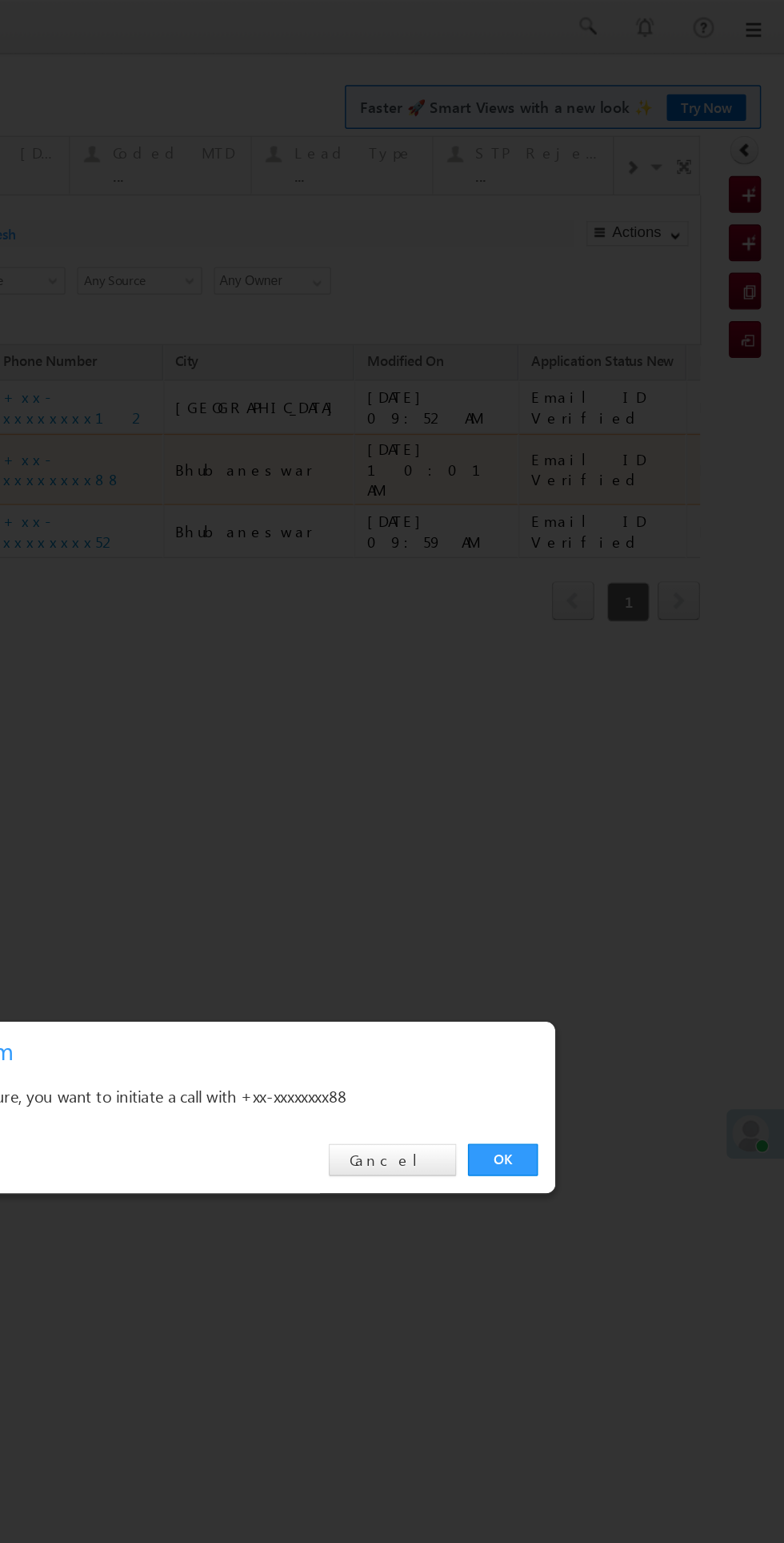
click at [228, 815] on link "OK" at bounding box center [246, 807] width 49 height 23
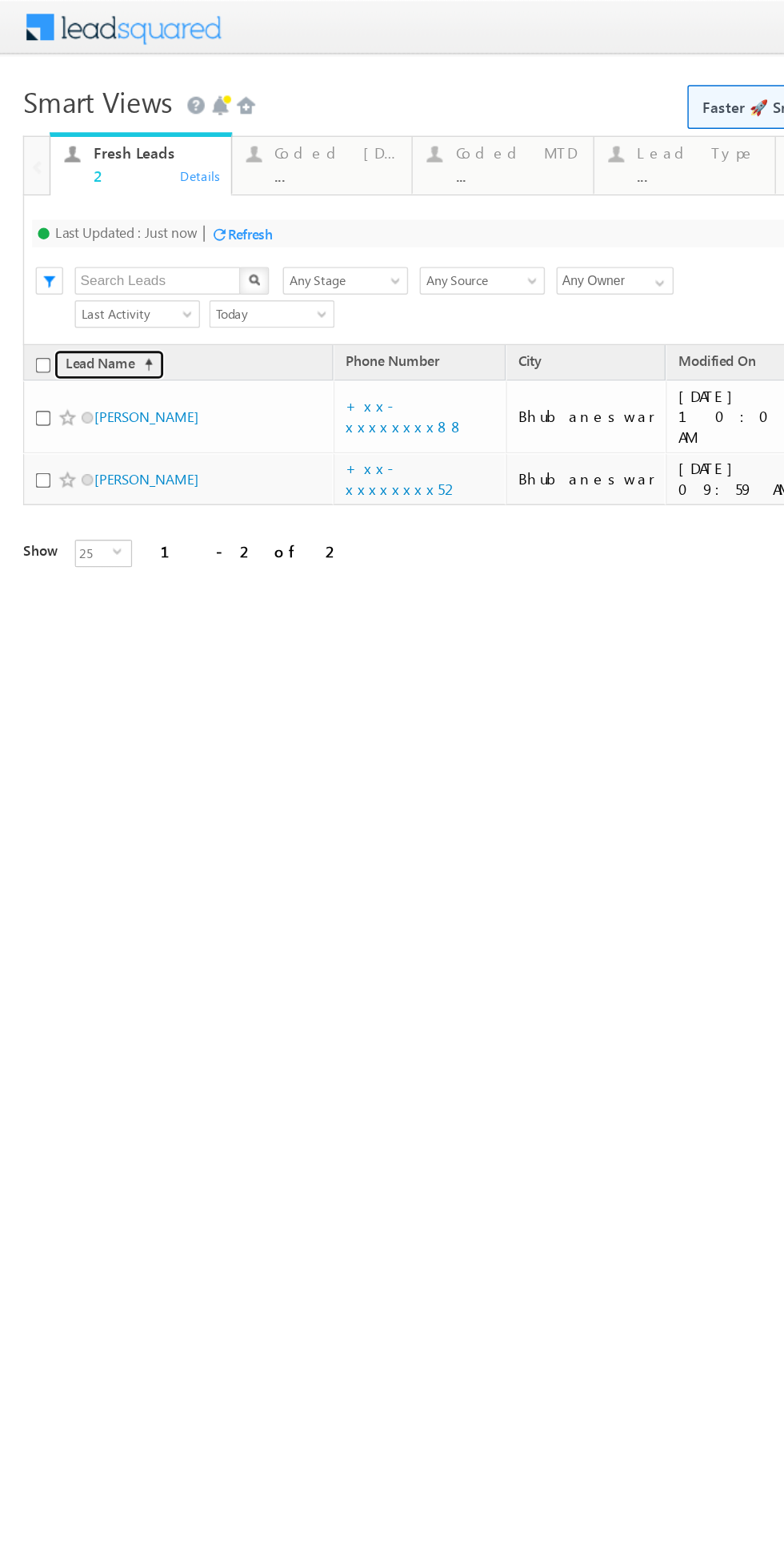
click at [90, 257] on link "Lead Name (sorted ascending)" at bounding box center [76, 253] width 77 height 21
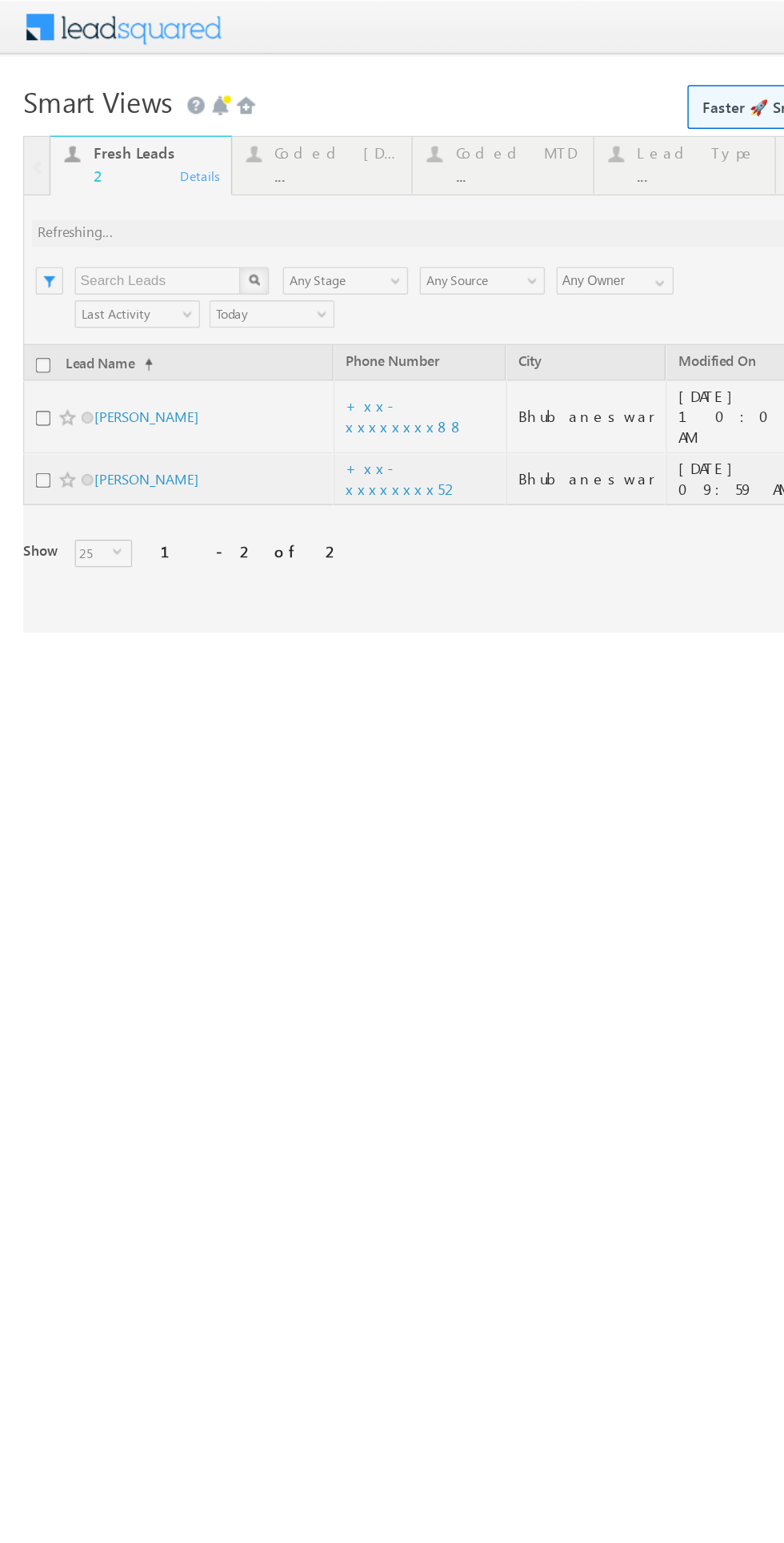
click at [108, 307] on div at bounding box center [370, 267] width 709 height 346
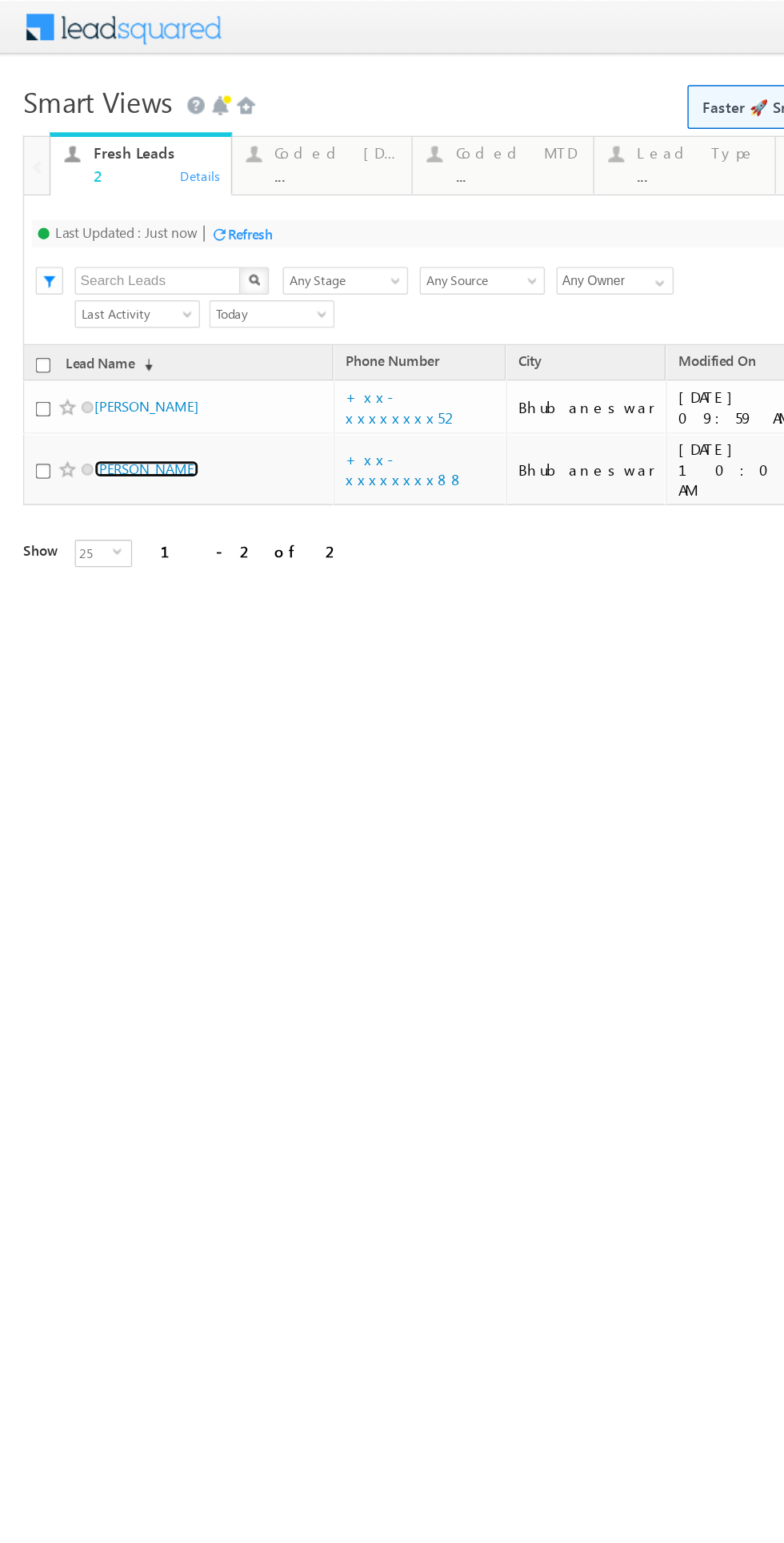
click at [116, 325] on link "[PERSON_NAME]" at bounding box center [101, 326] width 73 height 12
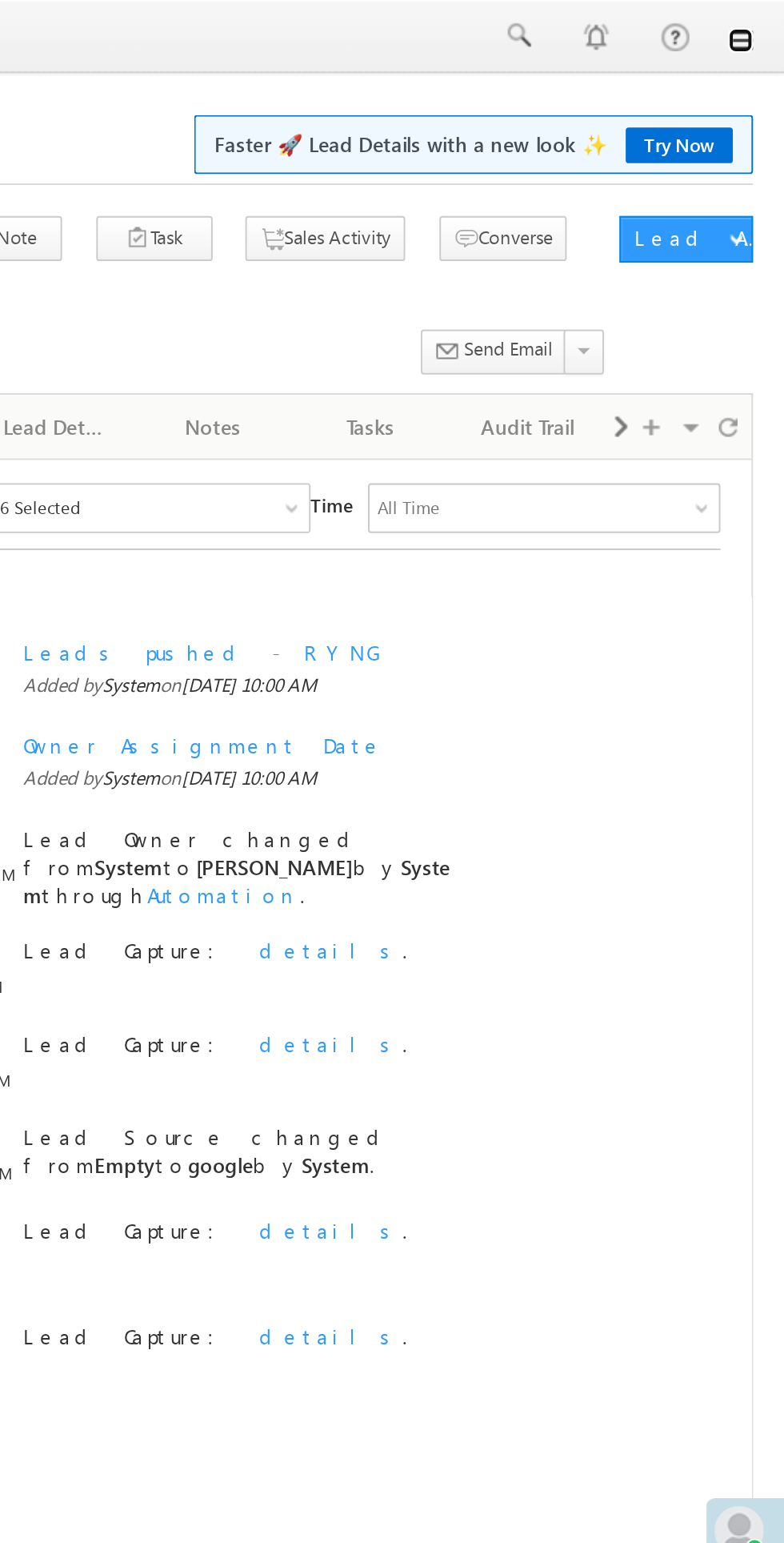
click at [762, 23] on link at bounding box center [761, 20] width 13 height 13
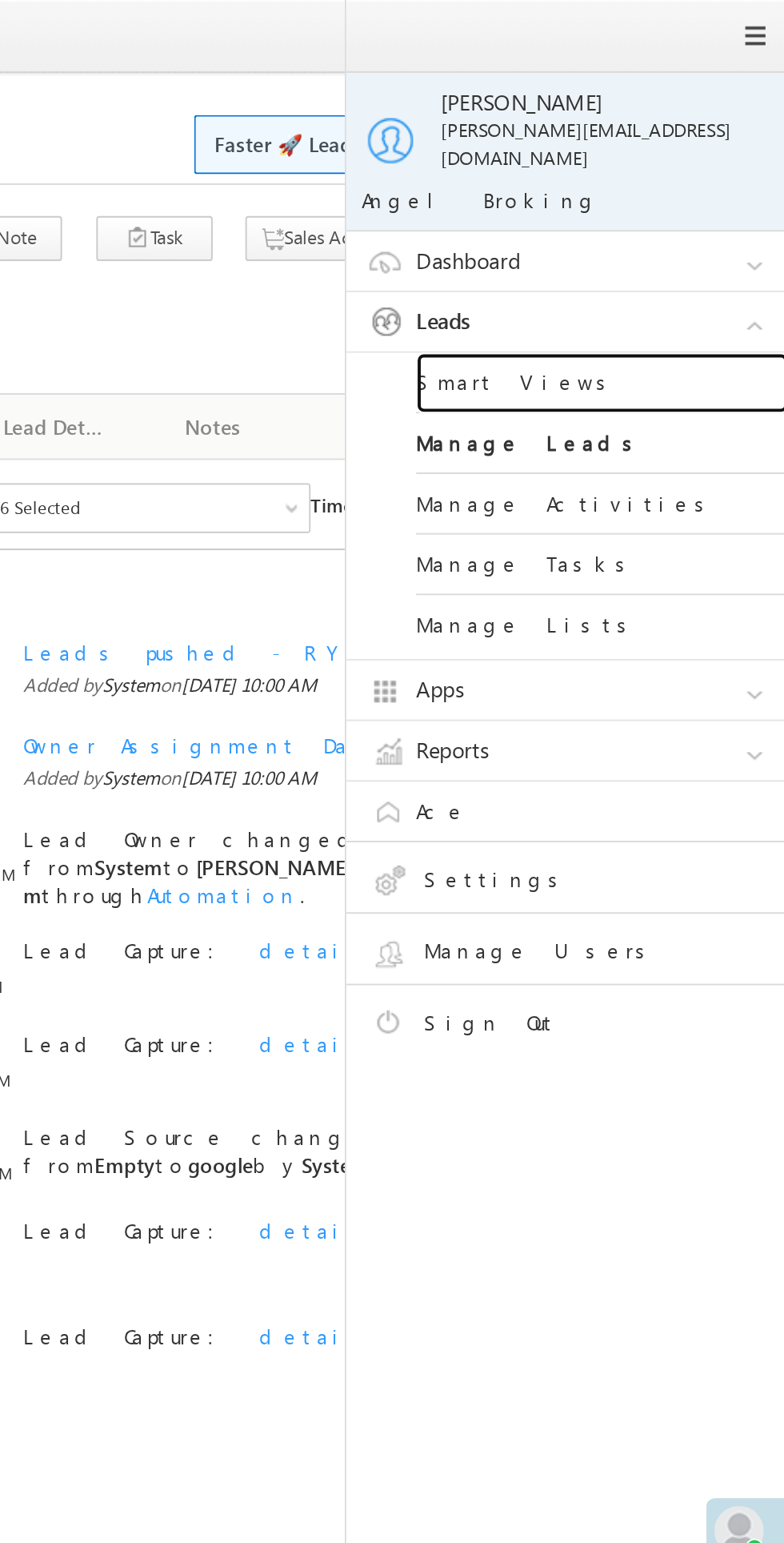
click at [650, 182] on link "Smart Views" at bounding box center [690, 197] width 192 height 31
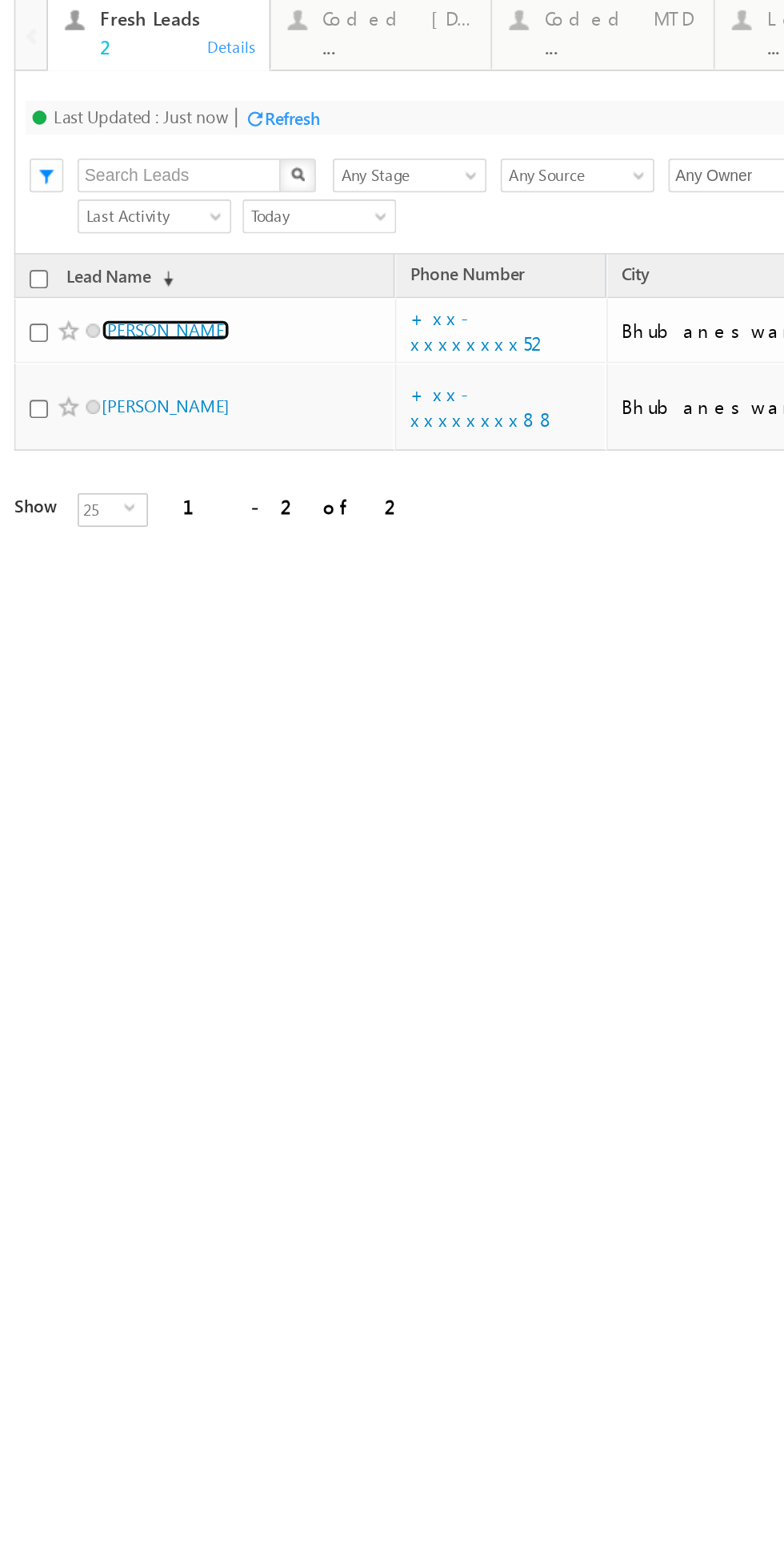
click at [81, 113] on link "[PERSON_NAME]" at bounding box center [88, 115] width 73 height 12
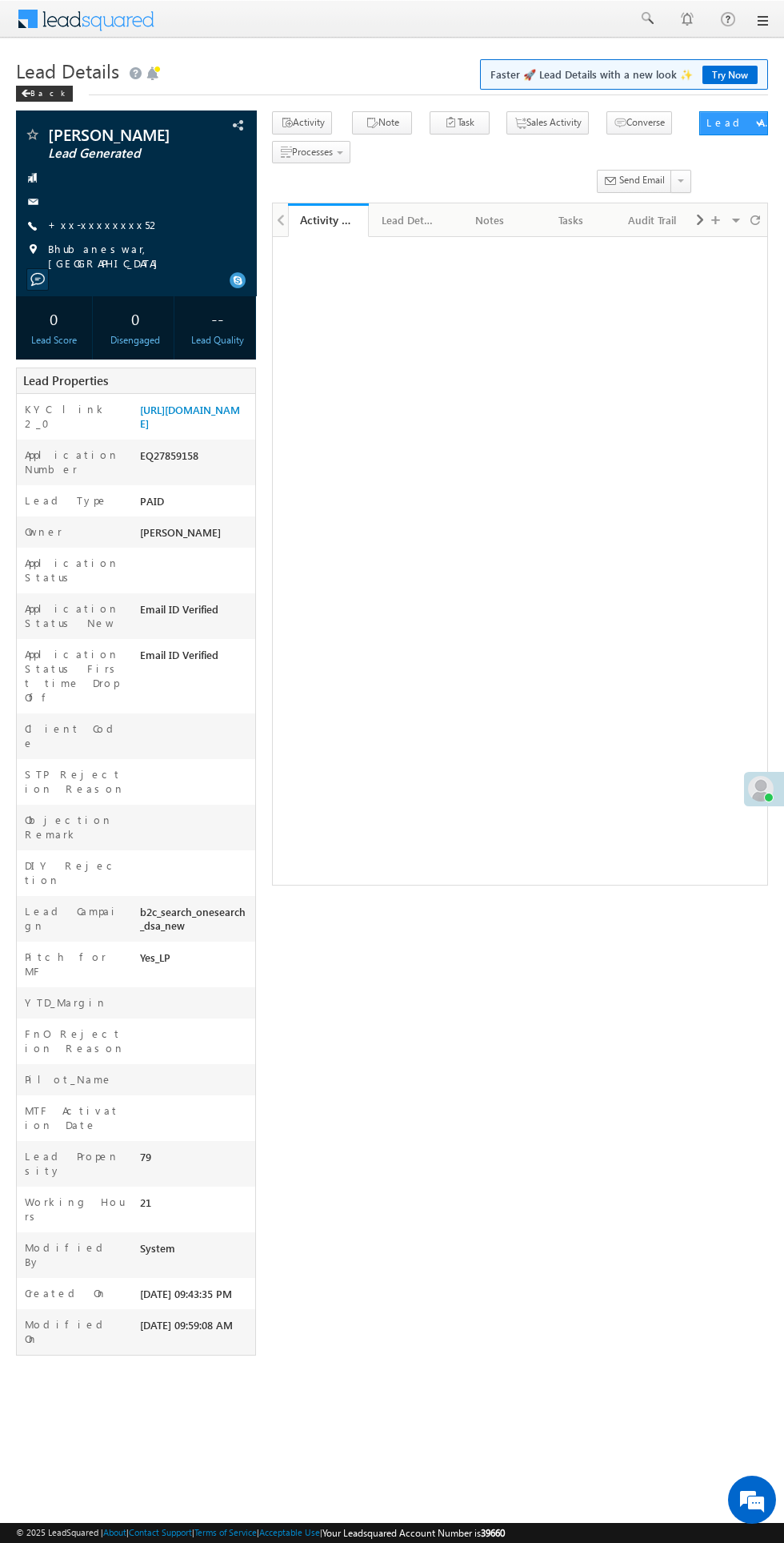
click at [80, 229] on link "+xx-xxxxxxxx52" at bounding box center [104, 225] width 113 height 13
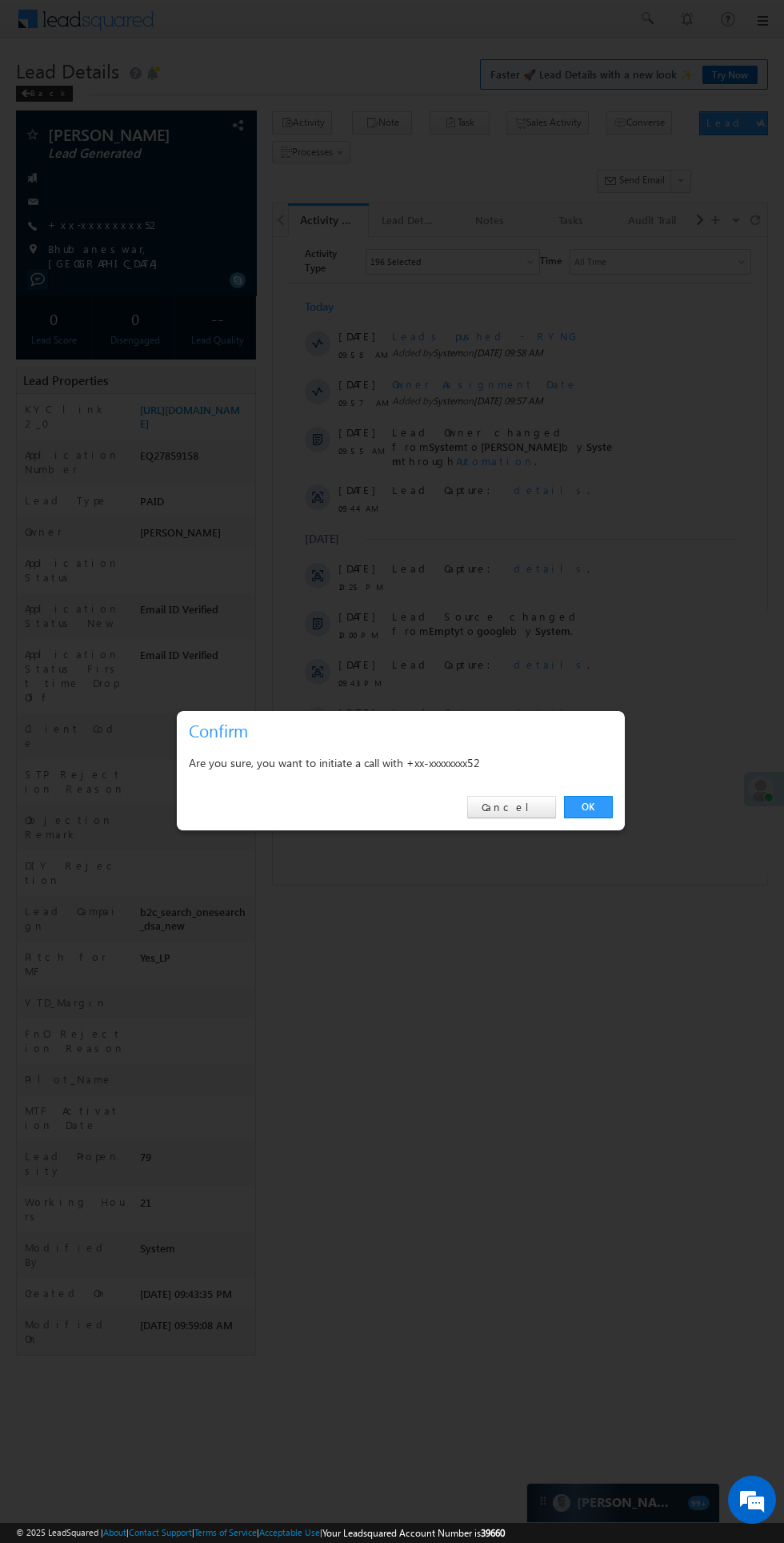
click at [605, 801] on link "OK" at bounding box center [589, 807] width 49 height 23
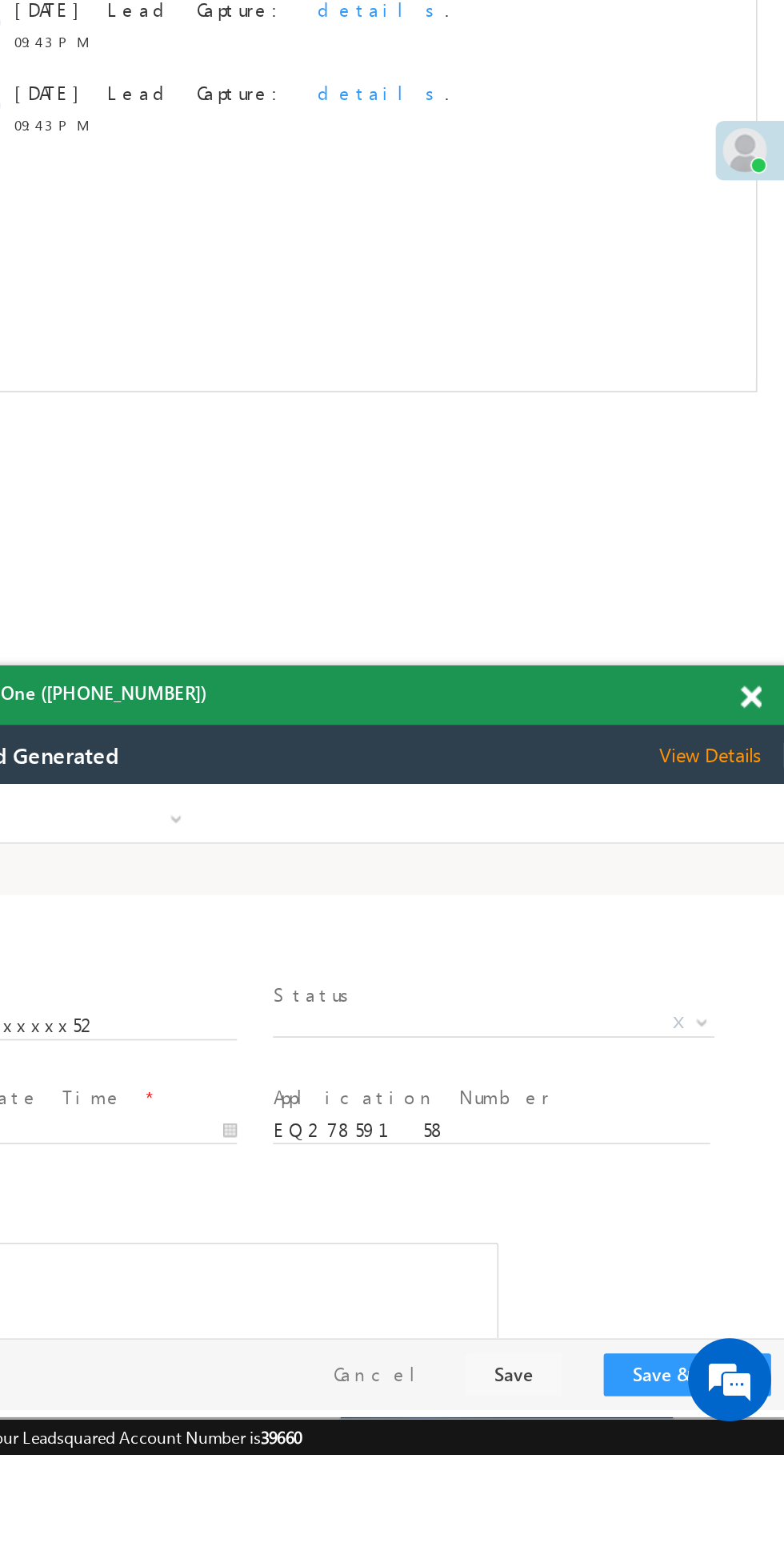
click at [184, 919] on span "X" at bounding box center [179, 922] width 255 height 16
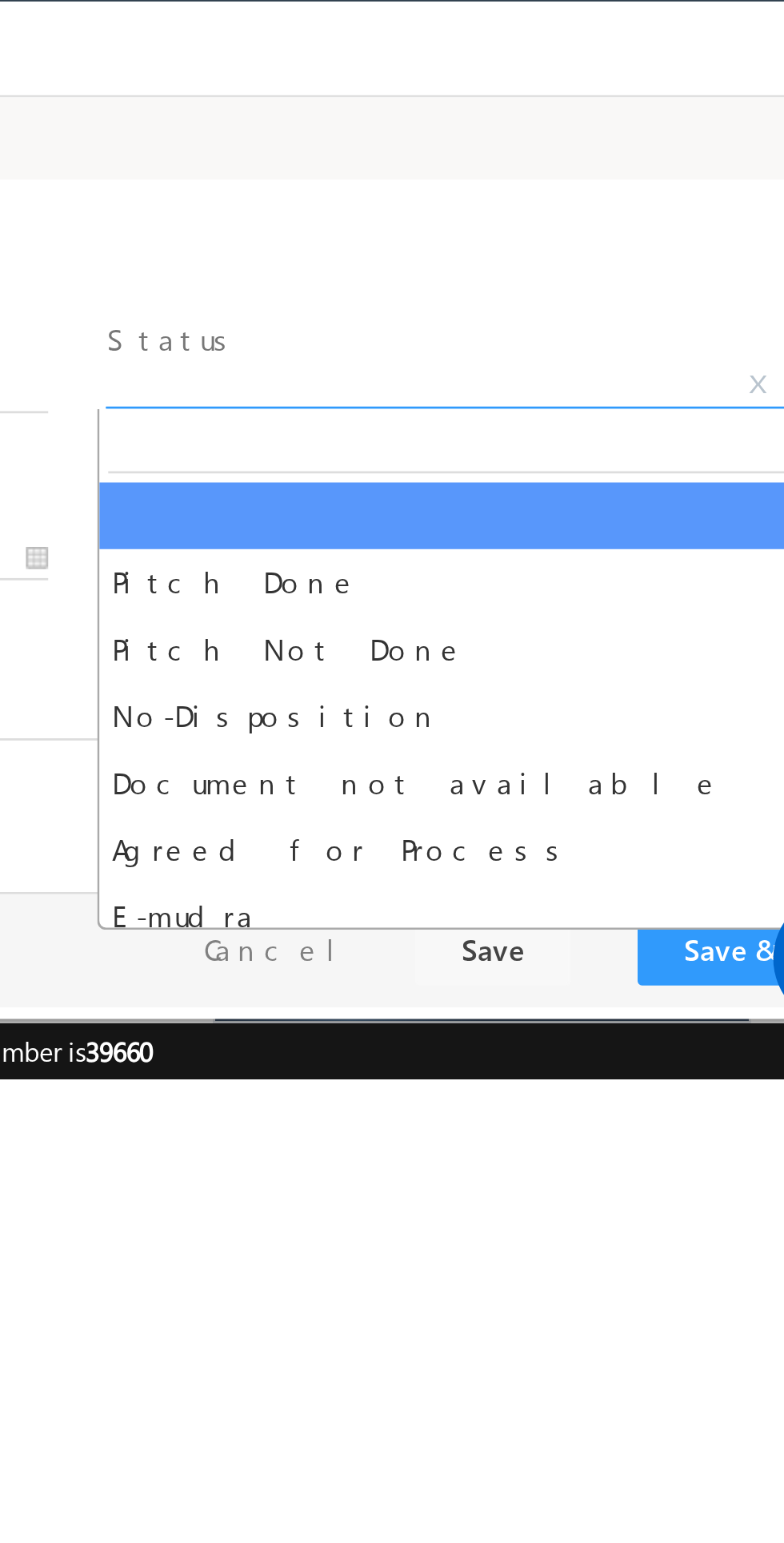
select select "Pitch Not Done"
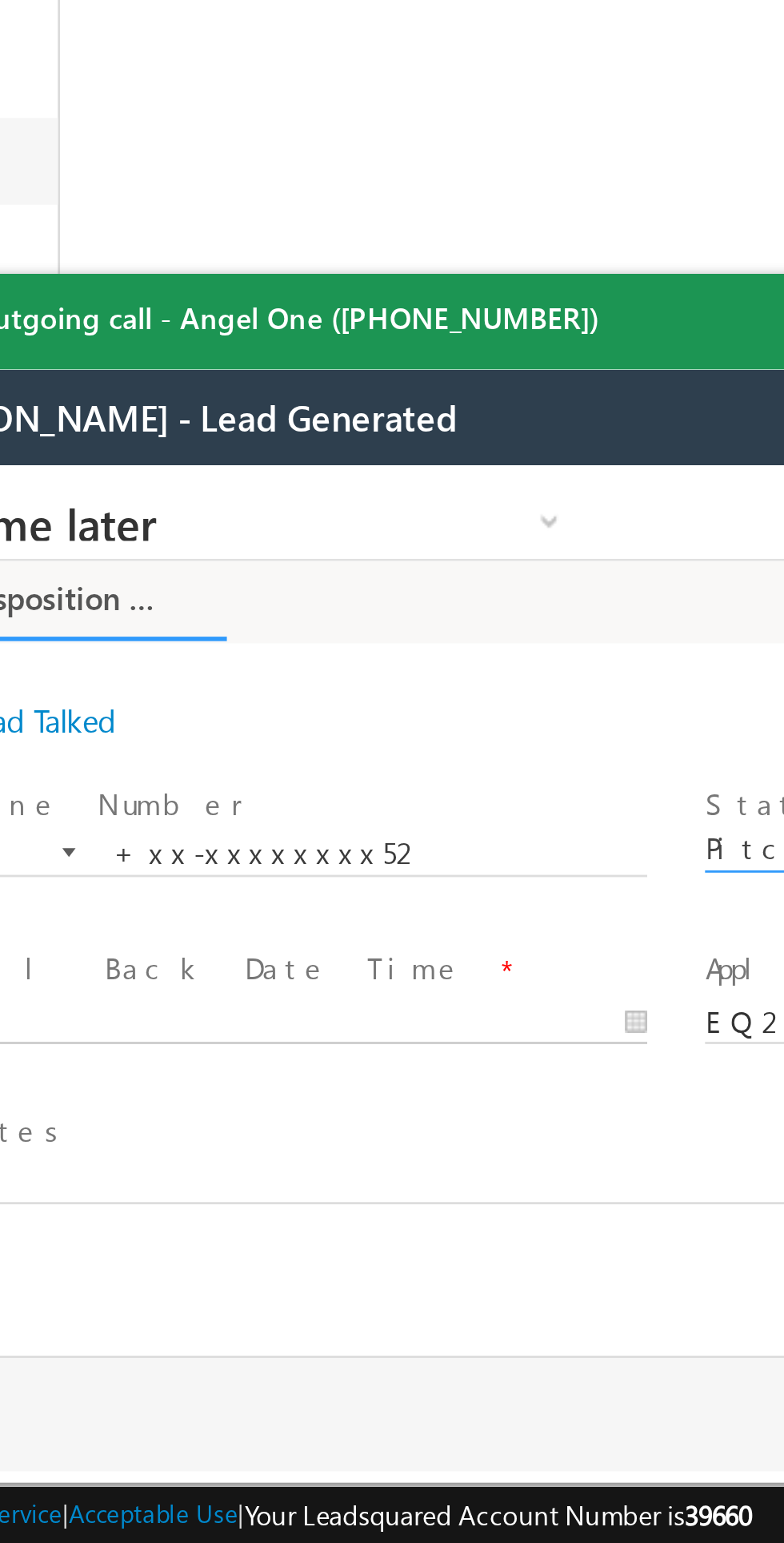
click at [21, 663] on body "Call me later Cross Sell Customer Drop-off reasons Language Barrier Not Interes…" at bounding box center [160, 625] width 601 height 320
type input "08/27/25 10:58 AM"
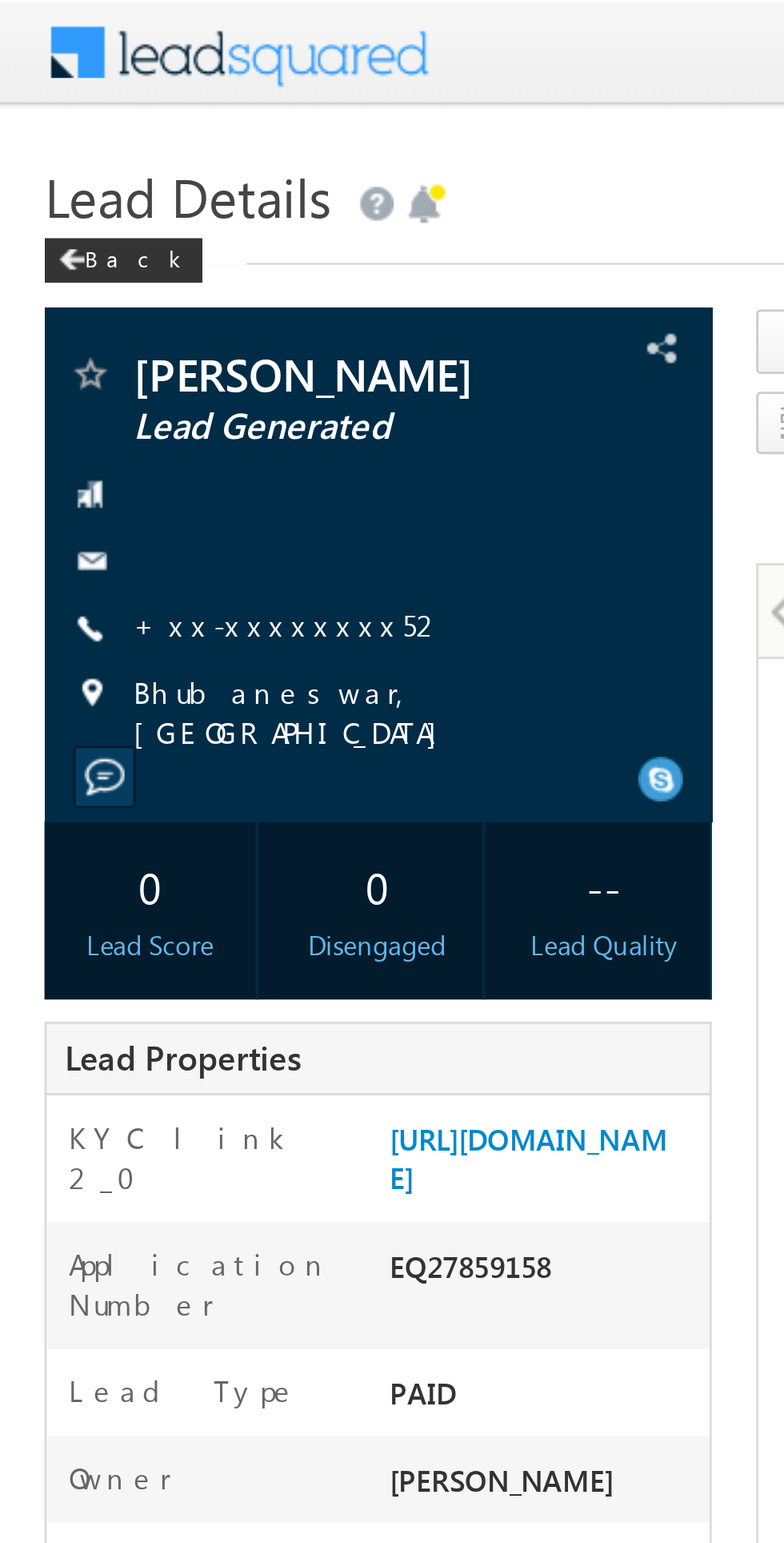
click at [764, 21] on link at bounding box center [761, 20] width 13 height 13
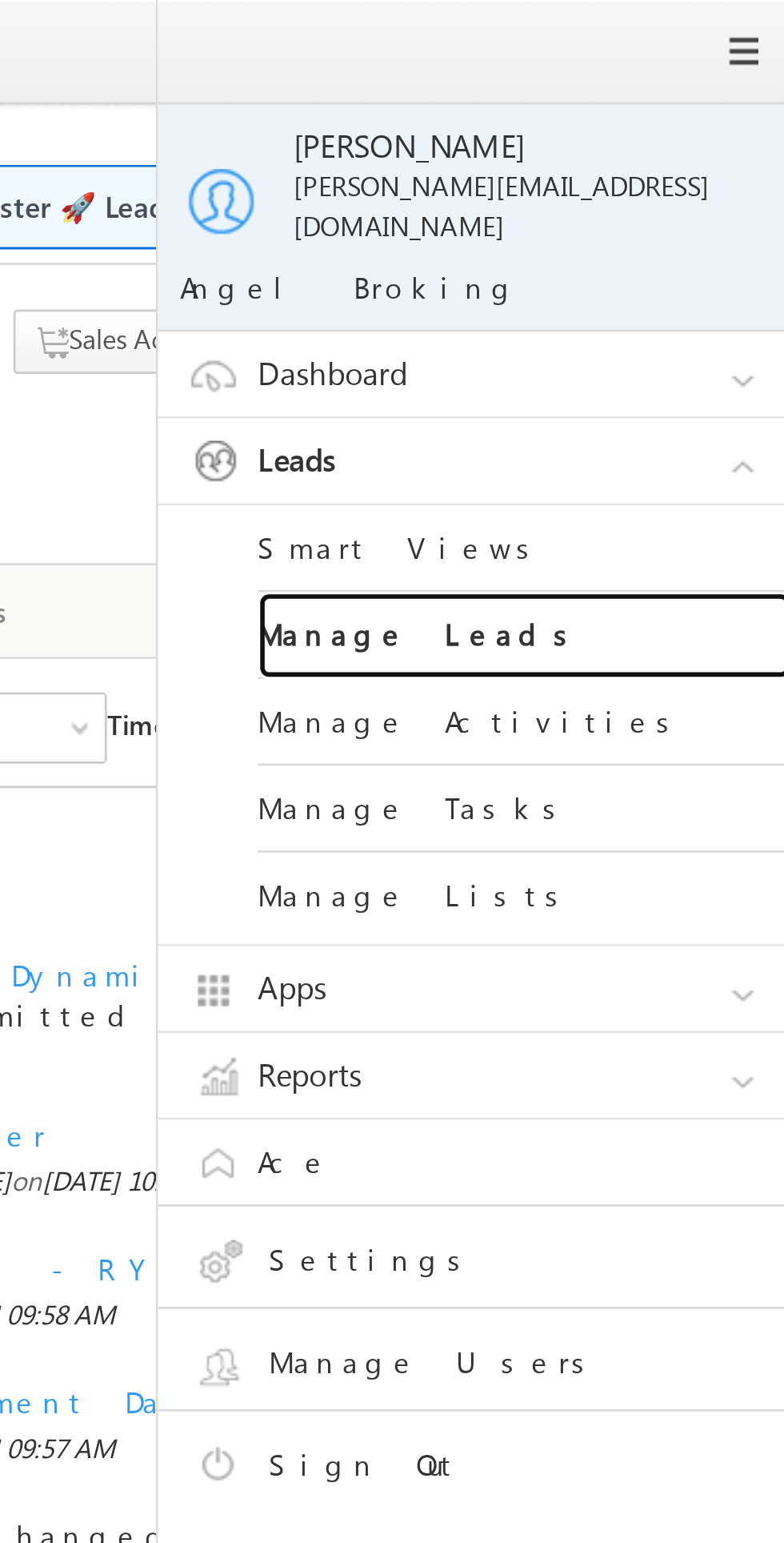
click at [642, 216] on link "Manage Leads" at bounding box center [690, 228] width 192 height 31
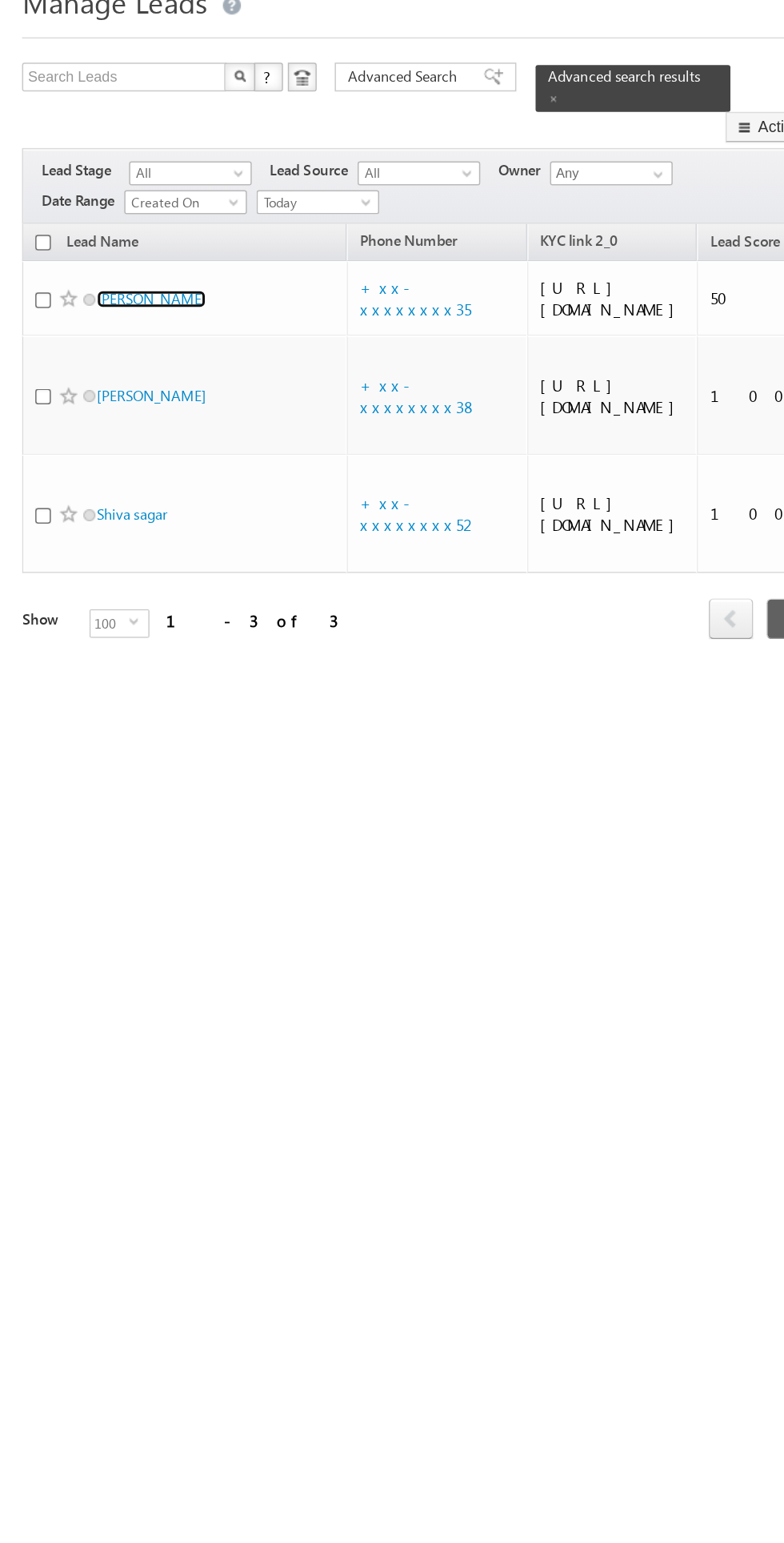
click at [104, 262] on link "[PERSON_NAME]" at bounding box center [101, 268] width 73 height 12
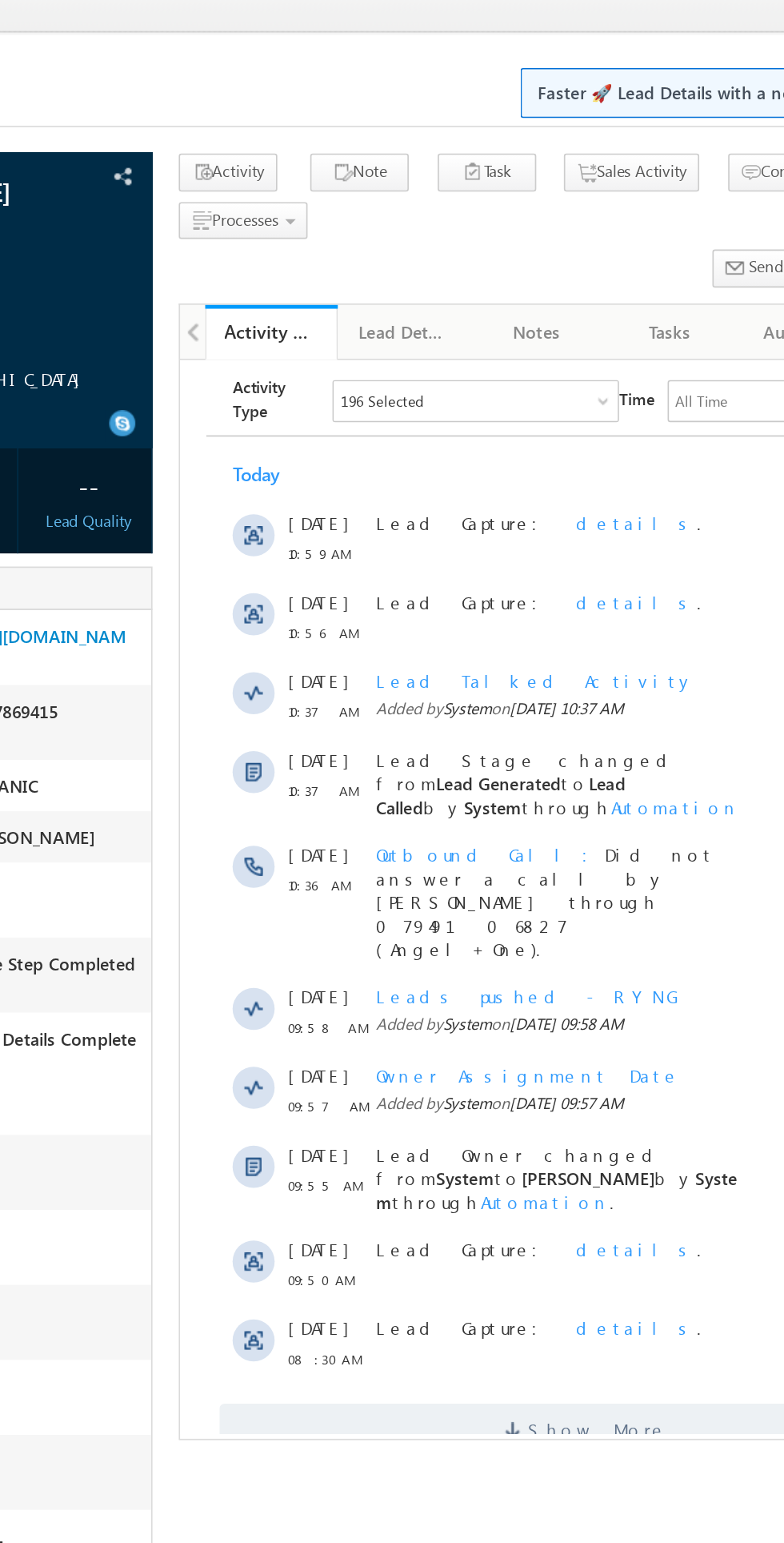
click at [367, 994] on span "Show More" at bounding box center [427, 1010] width 446 height 32
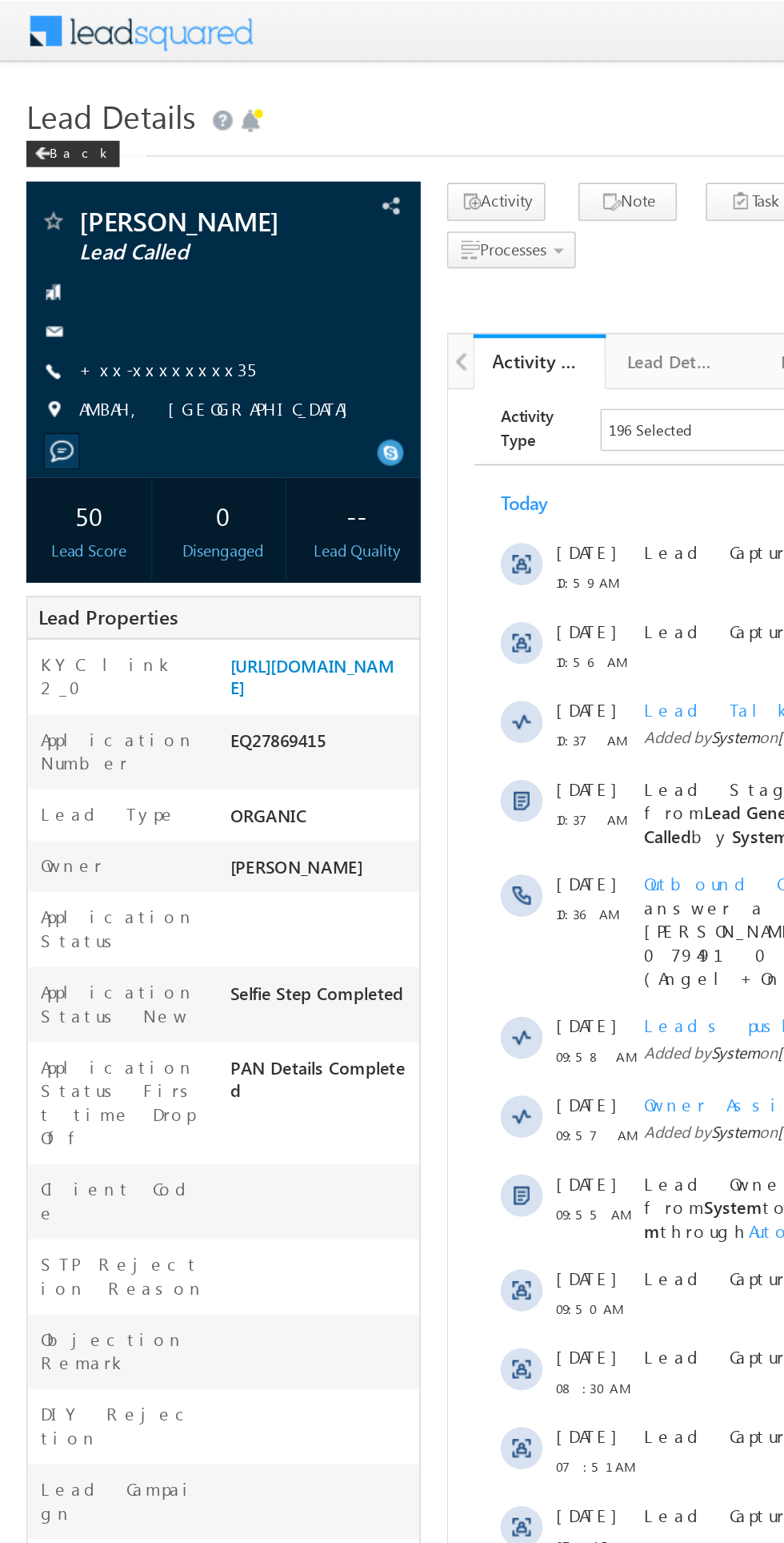
click at [103, 225] on link "+xx-xxxxxxxx35" at bounding box center [101, 225] width 107 height 13
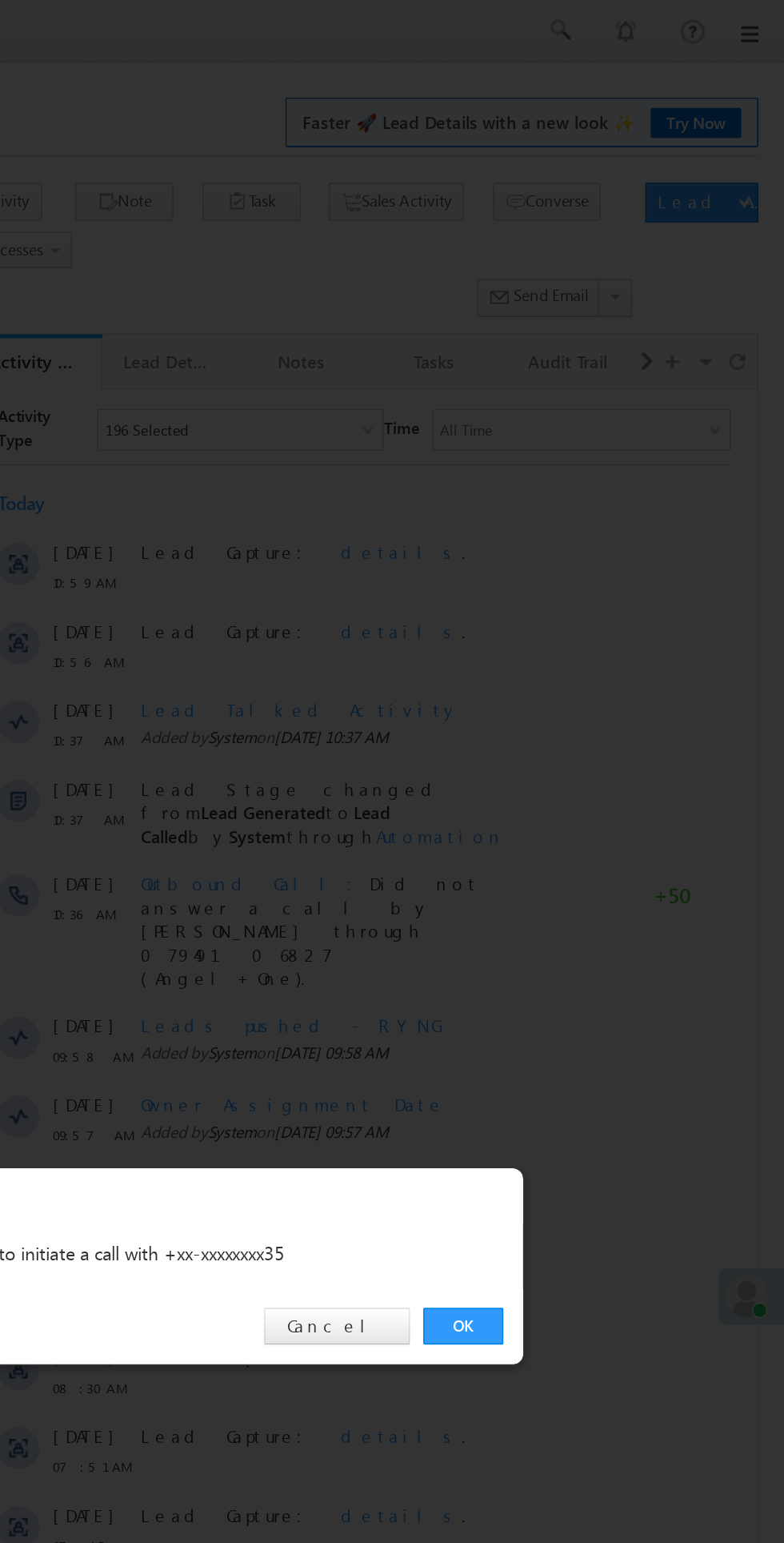
click at [588, 803] on link "OK" at bounding box center [589, 807] width 49 height 23
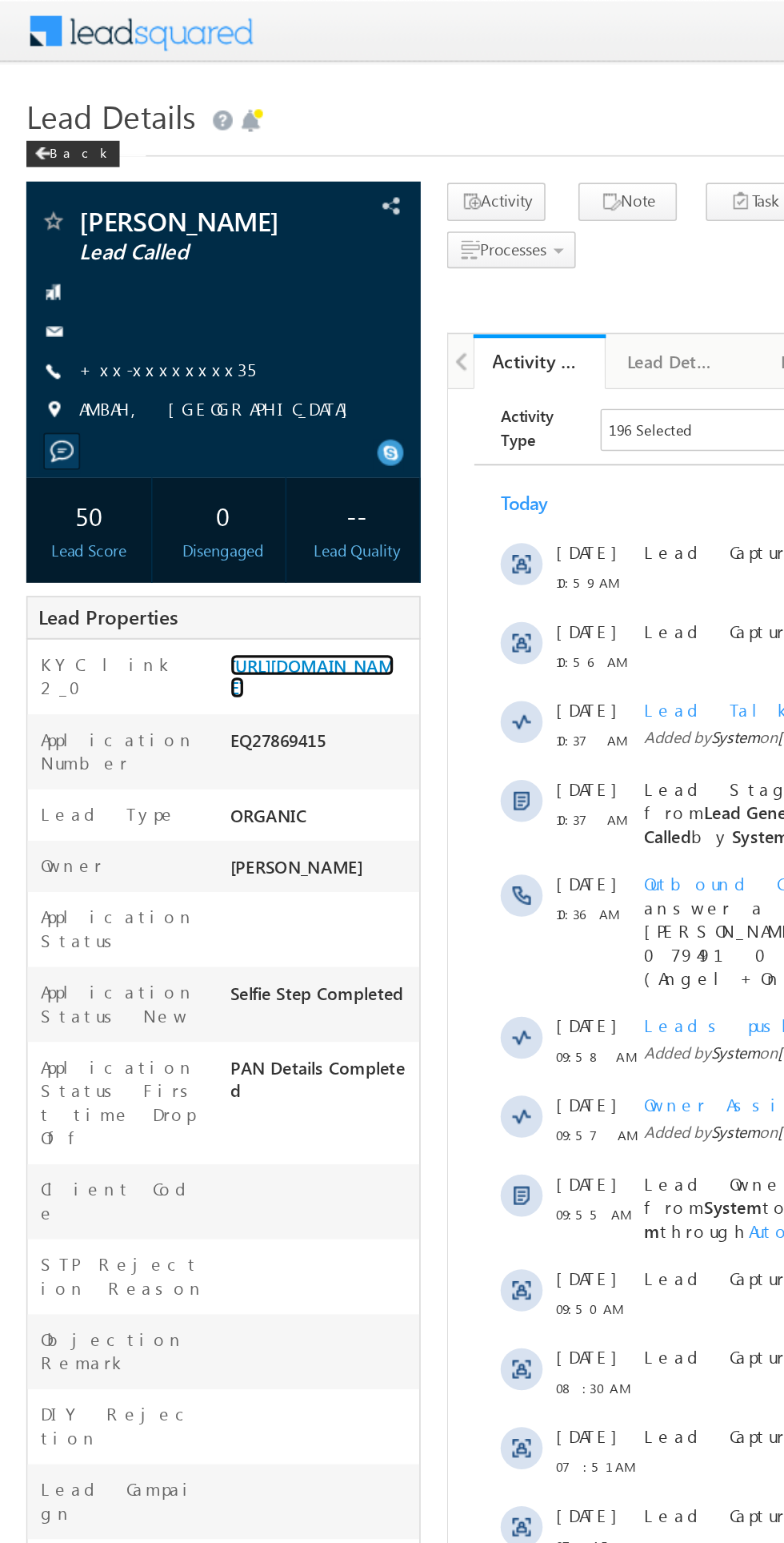
click at [196, 425] on link "[URL][DOMAIN_NAME]" at bounding box center [189, 412] width 100 height 27
